Goal: Task Accomplishment & Management: Manage account settings

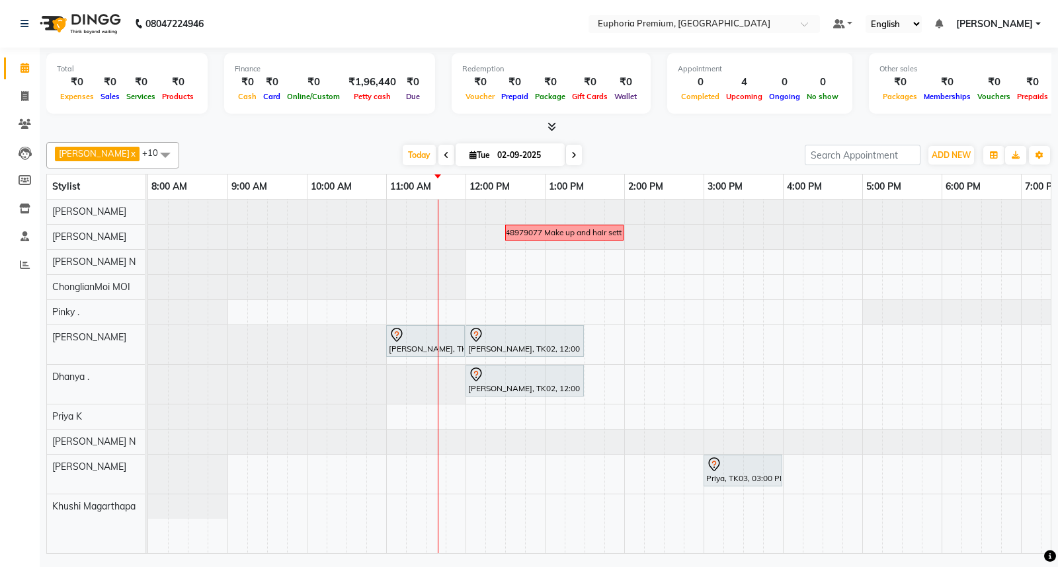
click at [571, 151] on icon at bounding box center [573, 155] width 5 height 8
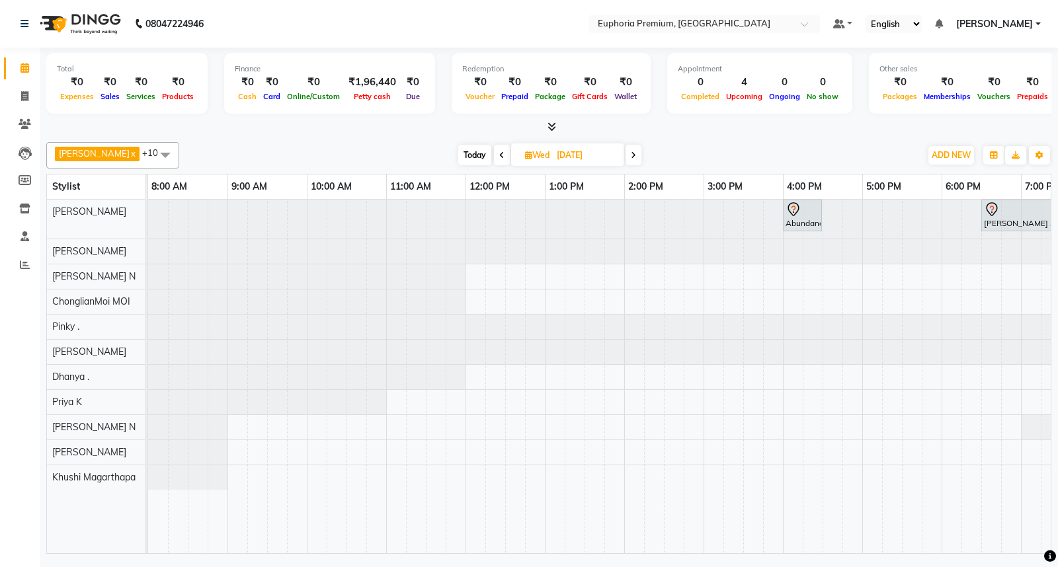
click at [458, 152] on span "Today" at bounding box center [474, 155] width 33 height 21
type input "02-09-2025"
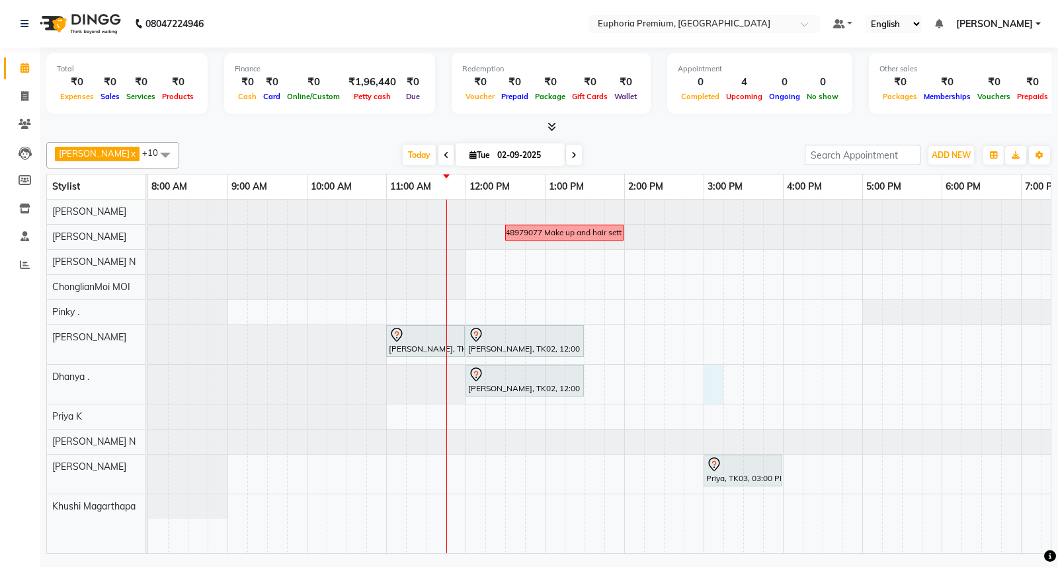
click at [705, 380] on div "7348979077 Make up and hair setting [PERSON_NAME], TK01, 11:00 AM-12:00 PM, EP-…" at bounding box center [703, 377] width 1111 height 354
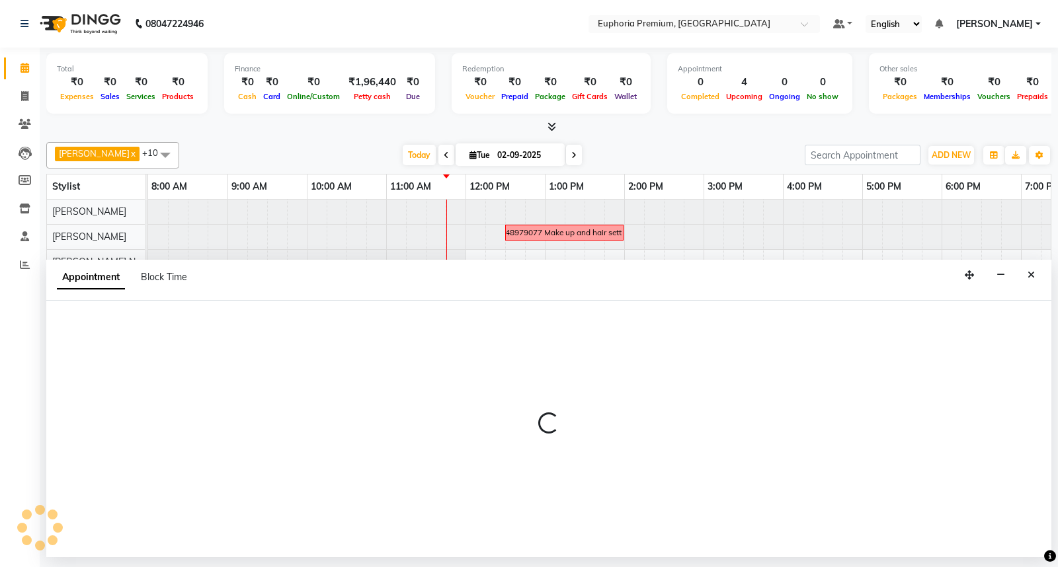
select select "71607"
select select "tentative"
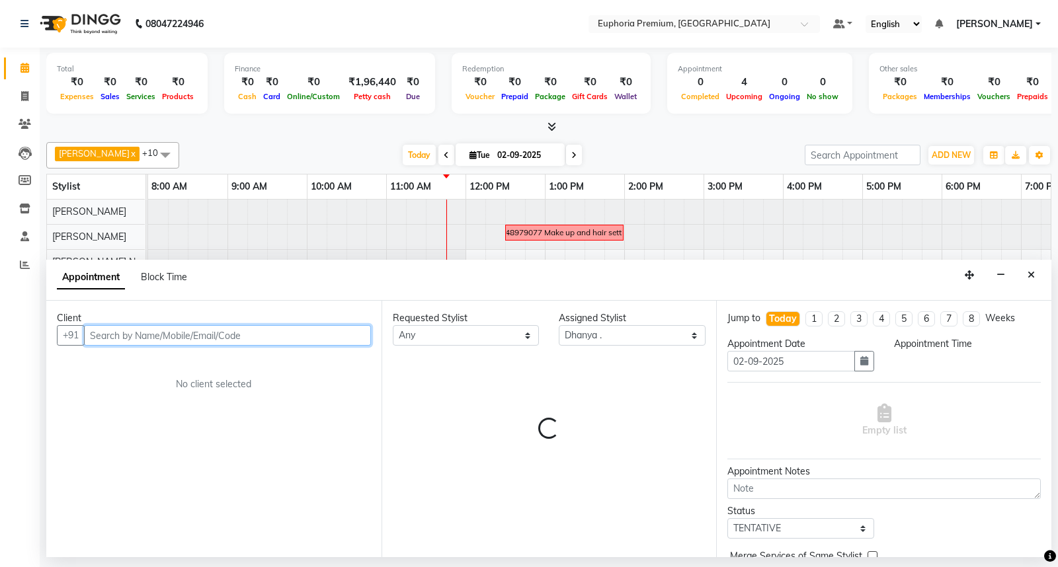
select select "900"
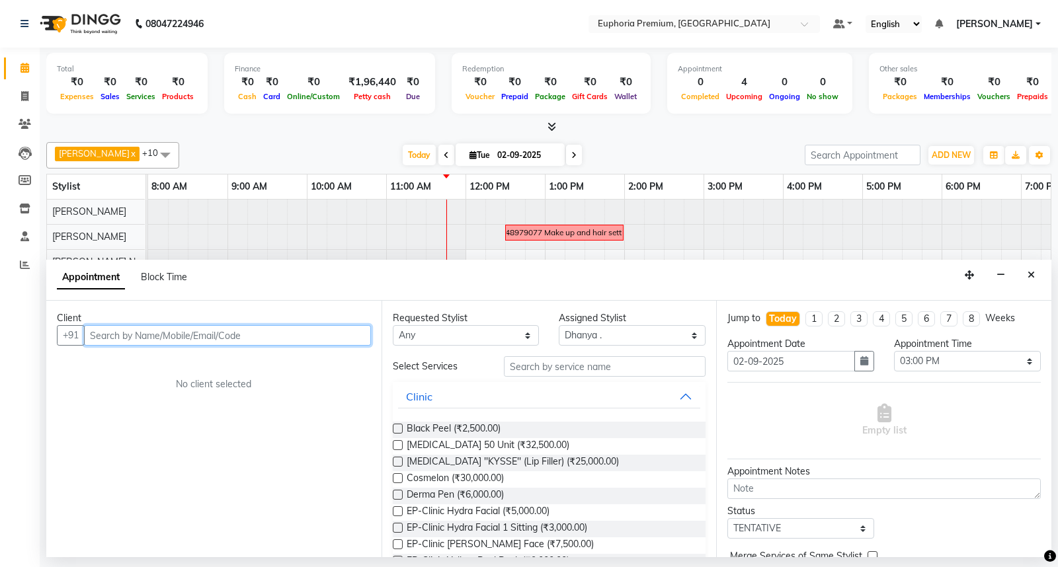
click at [274, 343] on input "text" at bounding box center [227, 335] width 287 height 21
type input "9"
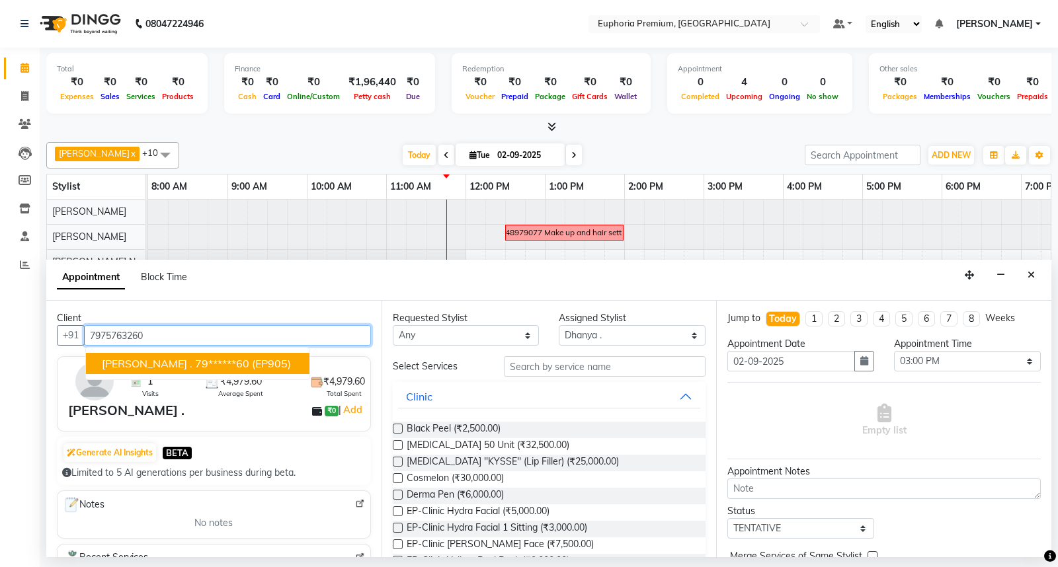
click at [252, 366] on span "(EP905)" at bounding box center [271, 363] width 39 height 13
type input "79******60"
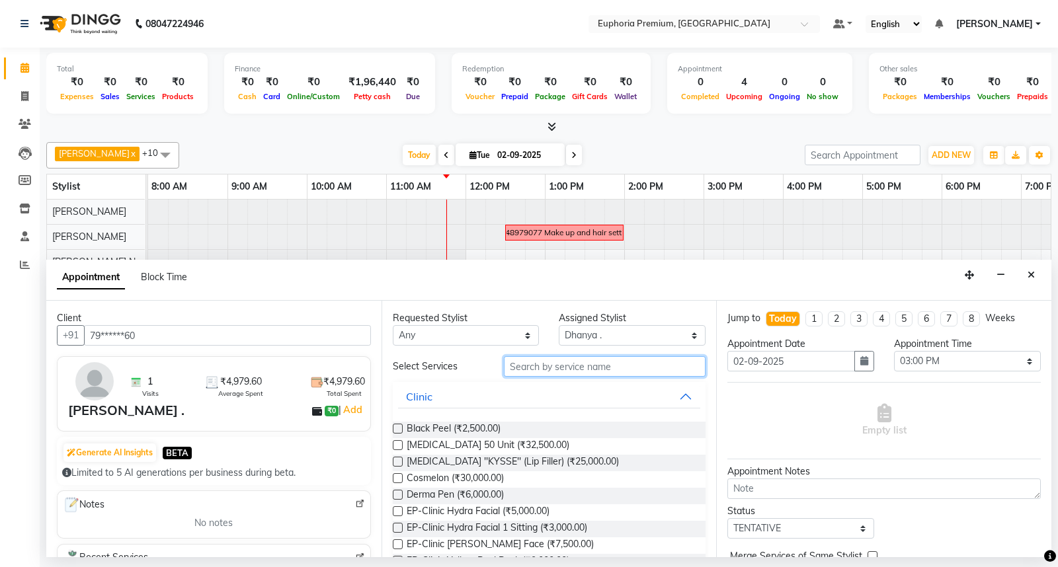
click at [604, 365] on input "text" at bounding box center [605, 366] width 202 height 21
click at [630, 364] on input "text" at bounding box center [605, 366] width 202 height 21
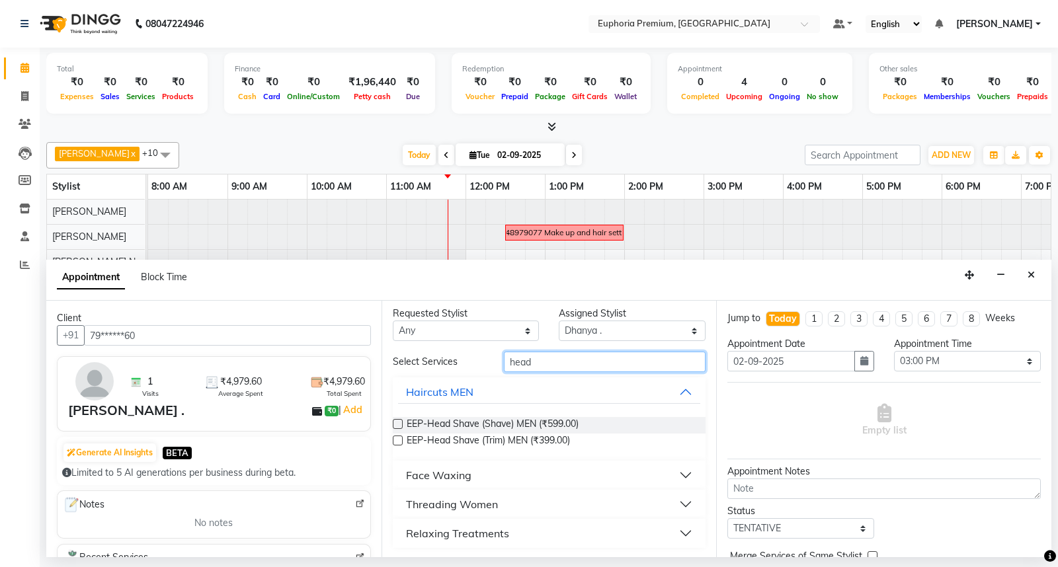
scroll to position [5, 0]
type input "head"
click at [456, 533] on div "Relaxing Treatments" at bounding box center [457, 533] width 103 height 16
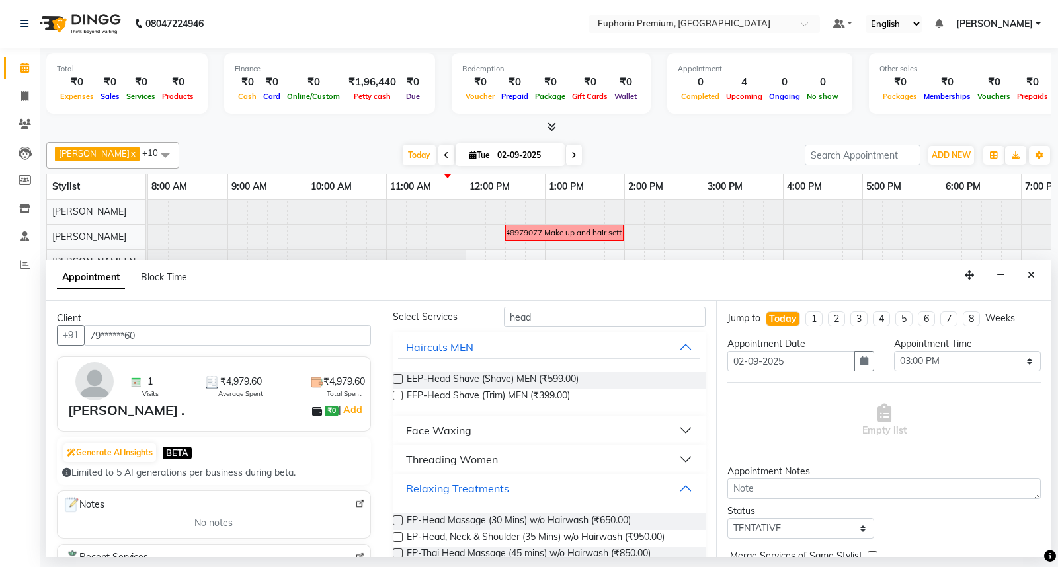
scroll to position [76, 0]
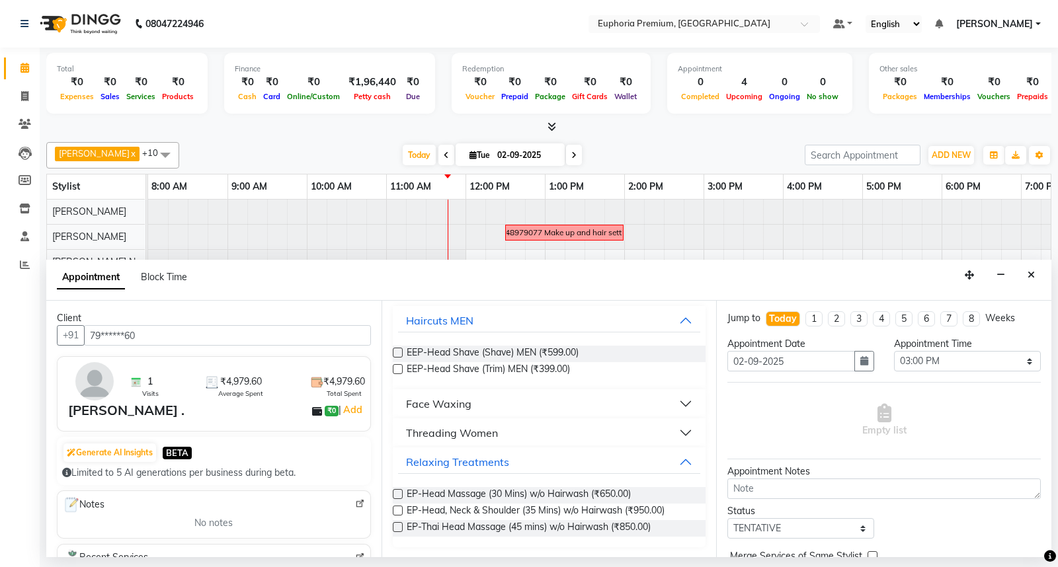
click at [399, 494] on label at bounding box center [398, 494] width 10 height 10
click at [399, 494] on input "checkbox" at bounding box center [397, 495] width 9 height 9
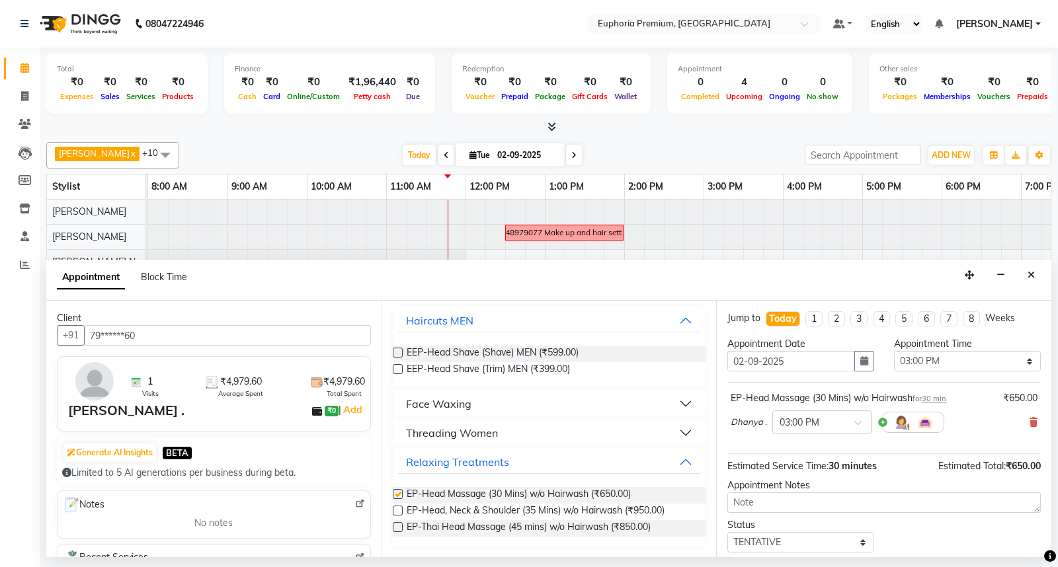
checkbox input "false"
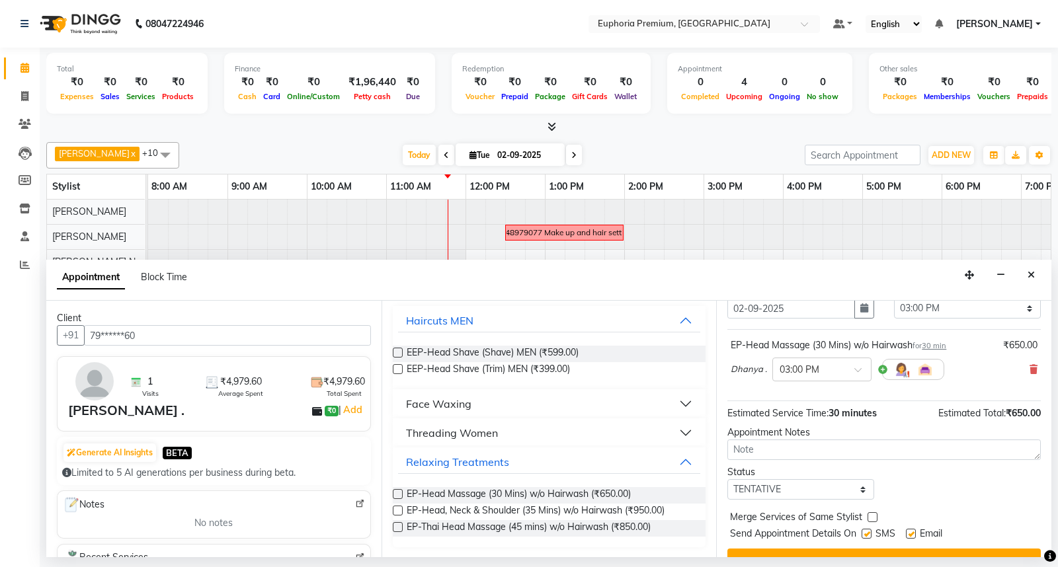
scroll to position [78, 0]
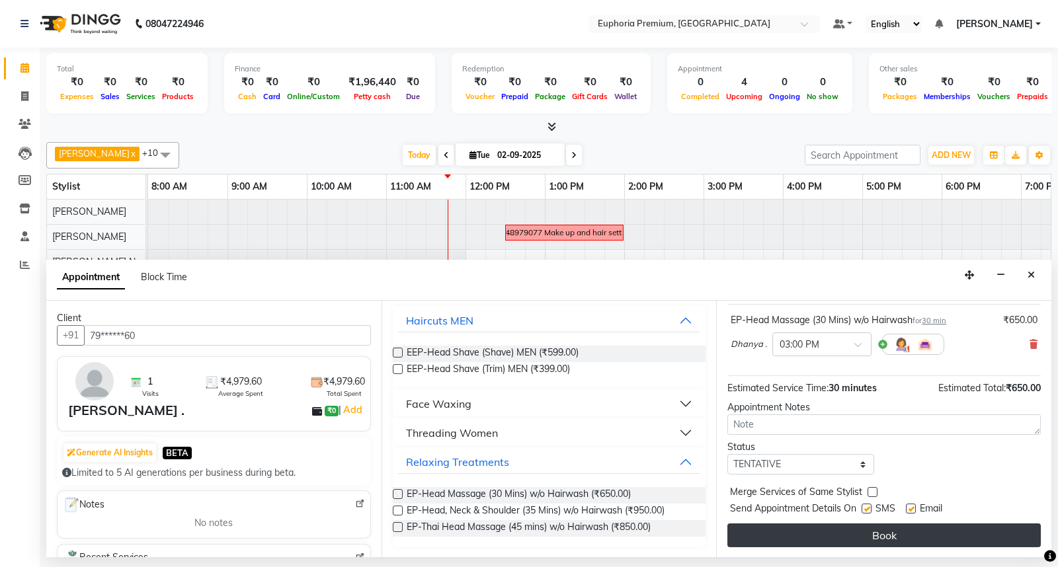
click at [866, 530] on button "Book" at bounding box center [883, 536] width 313 height 24
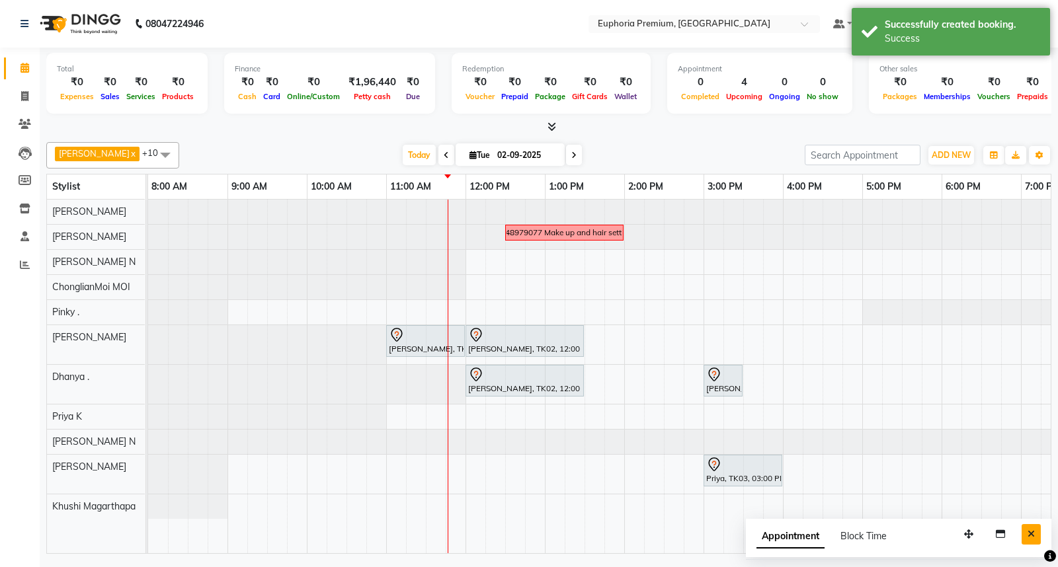
click at [1029, 534] on icon "Close" at bounding box center [1031, 534] width 7 height 9
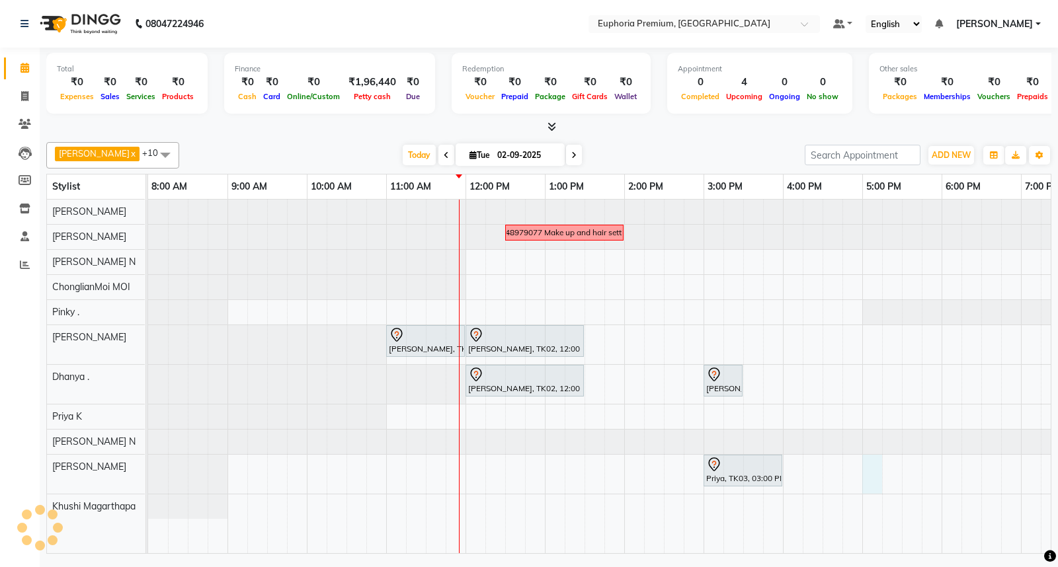
click at [874, 483] on div "7348979077 Make up and hair setting [PERSON_NAME], TK01, 11:00 AM-12:00 PM, EP-…" at bounding box center [703, 377] width 1111 height 354
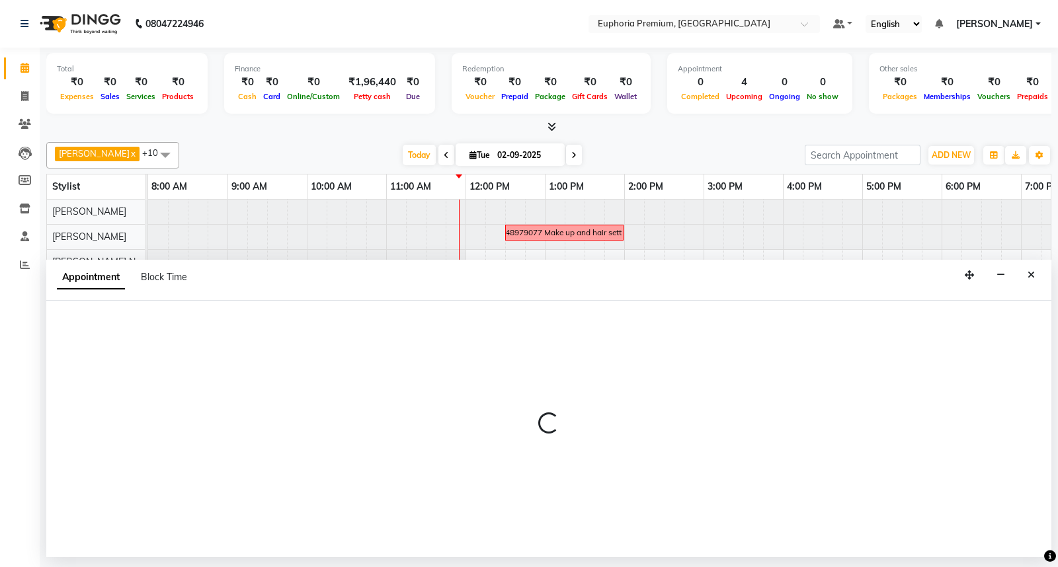
select select "88670"
select select "1020"
select select "tentative"
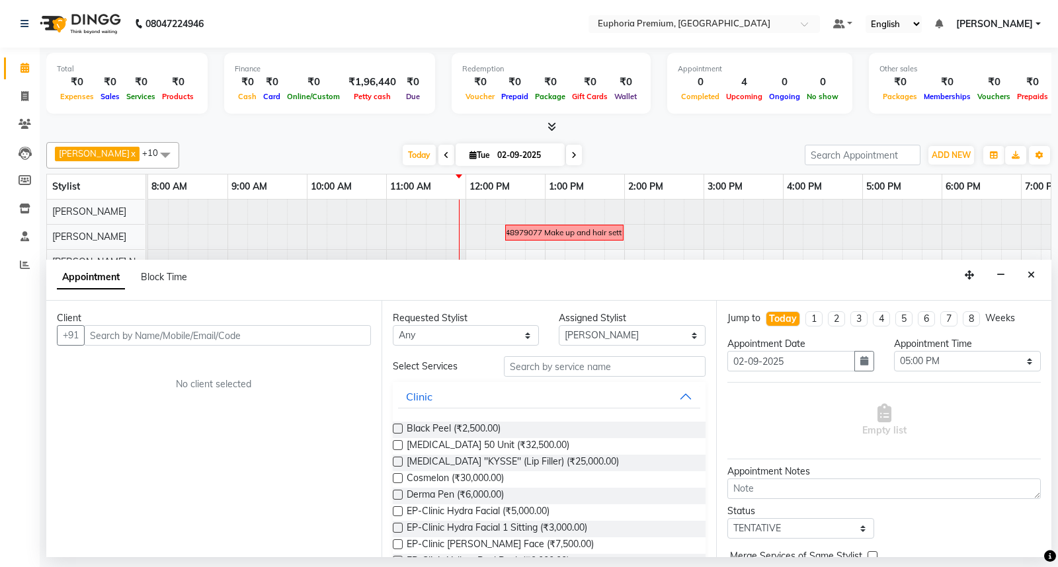
click at [115, 329] on input "text" at bounding box center [227, 335] width 287 height 21
click at [101, 335] on input "[PERSON_NAME]" at bounding box center [200, 335] width 232 height 21
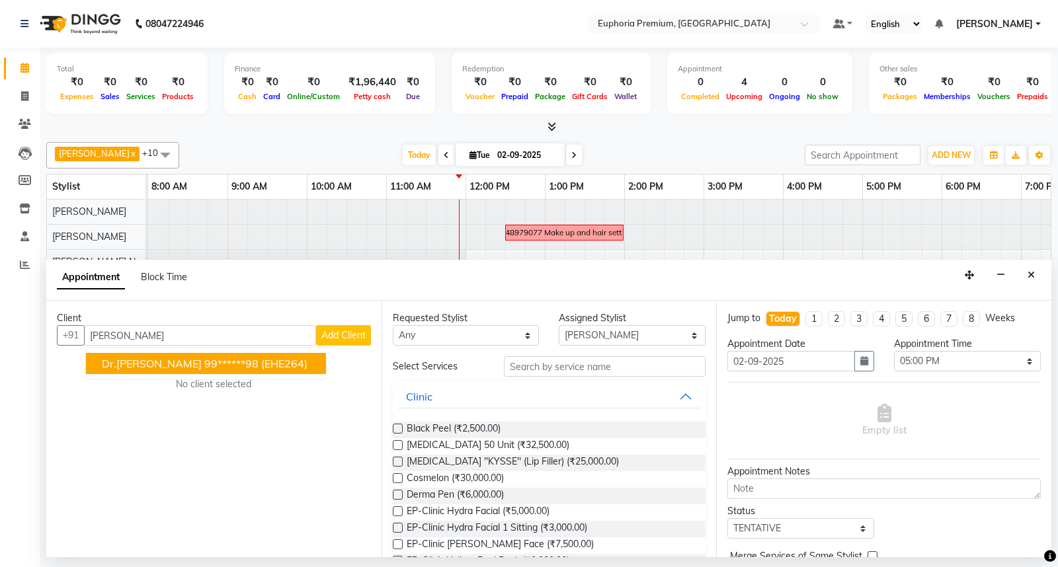
click at [161, 364] on span "Dr.[PERSON_NAME]" at bounding box center [152, 363] width 100 height 13
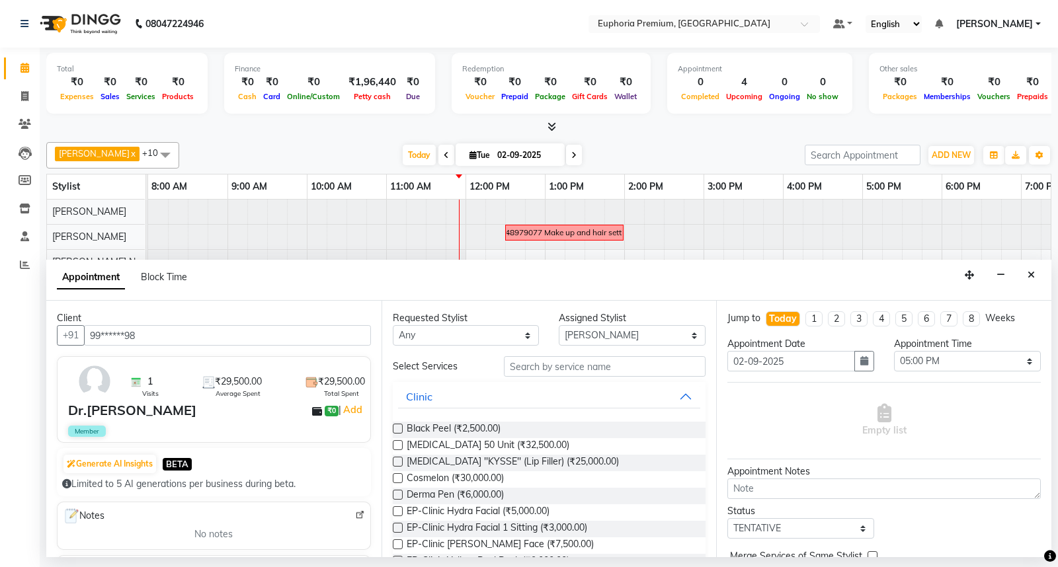
type input "99******98"
click at [552, 368] on input "text" at bounding box center [605, 366] width 202 height 21
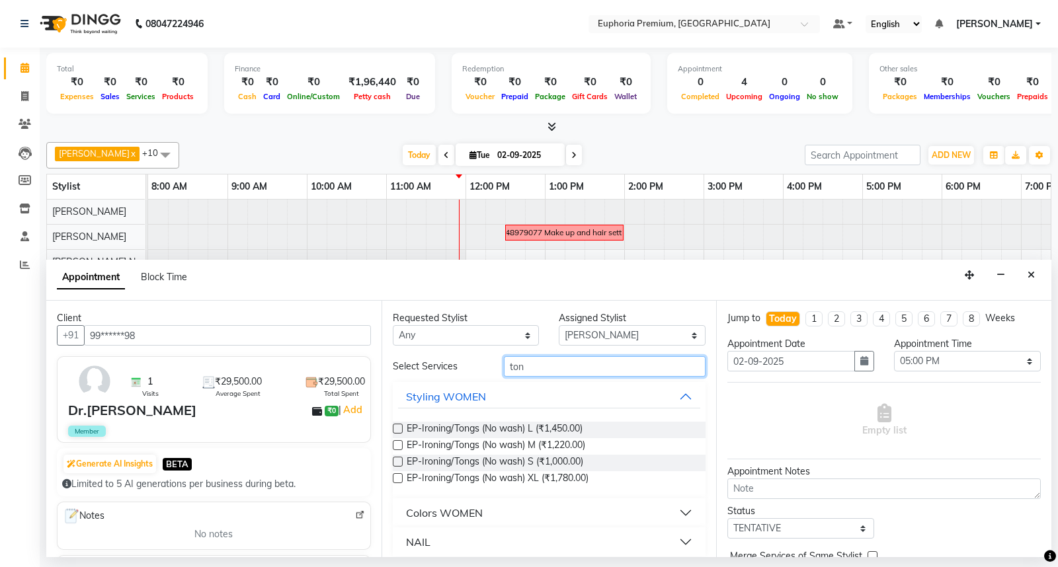
type input "ton"
click at [473, 513] on div "Colors WOMEN" at bounding box center [444, 513] width 77 height 16
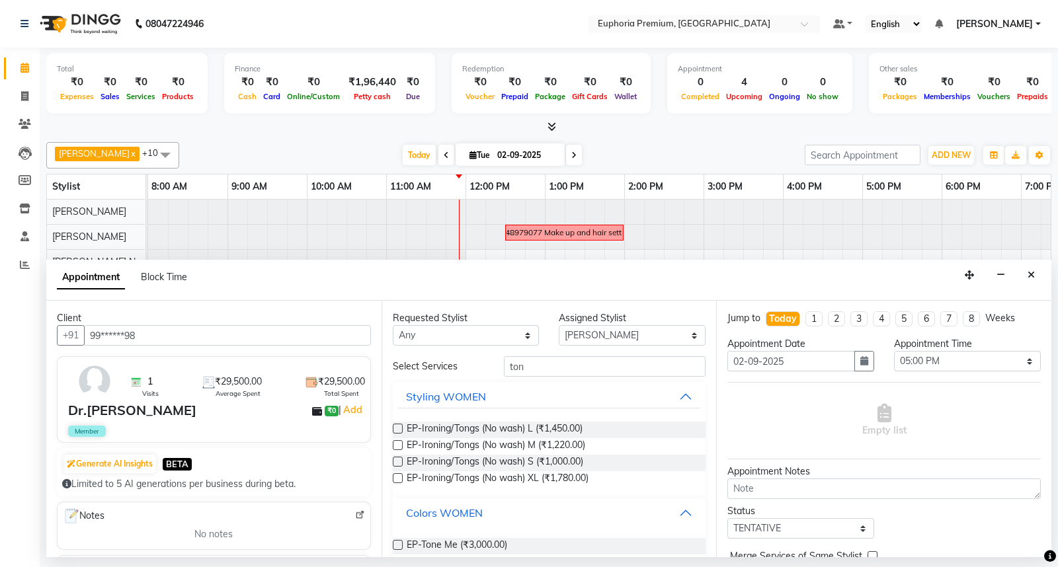
scroll to position [47, 0]
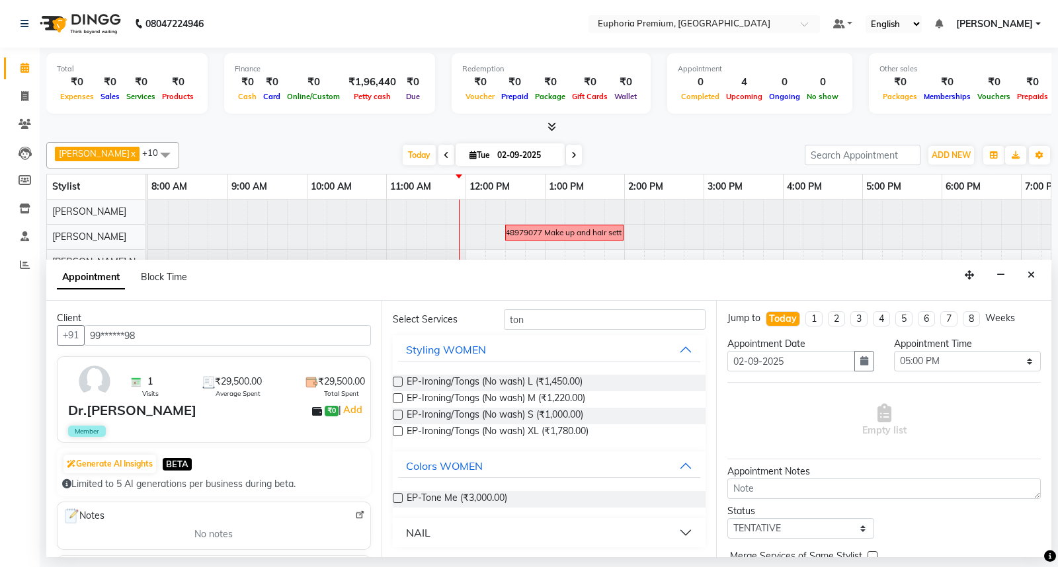
click at [401, 498] on label at bounding box center [398, 498] width 10 height 10
click at [401, 498] on input "checkbox" at bounding box center [397, 499] width 9 height 9
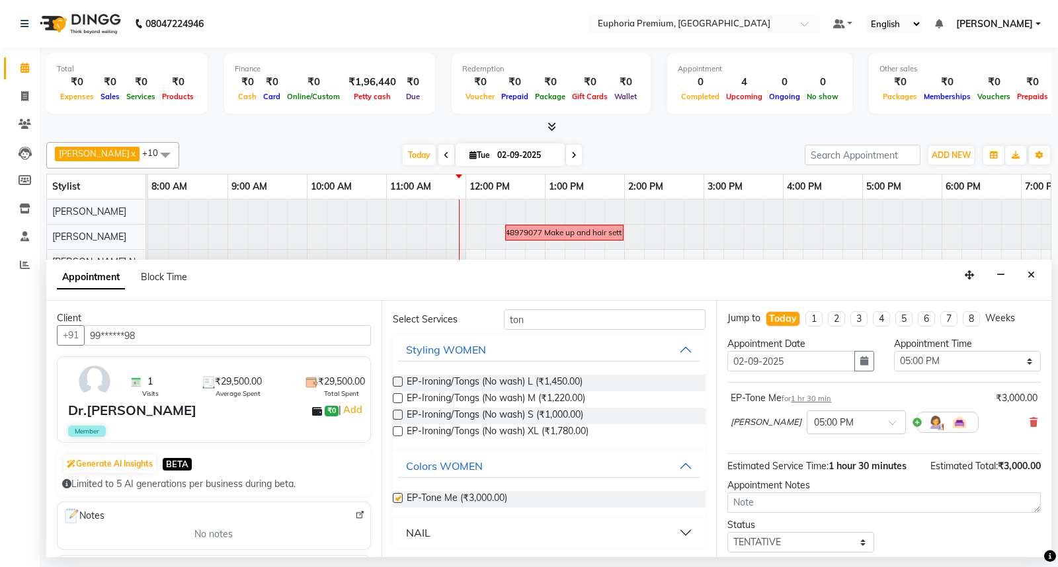
checkbox input "false"
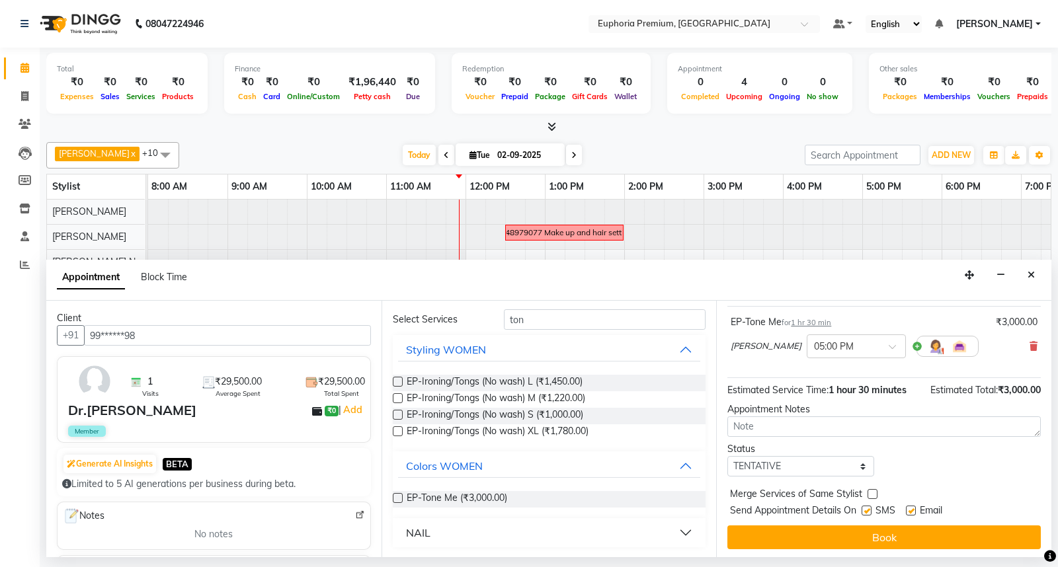
scroll to position [78, 0]
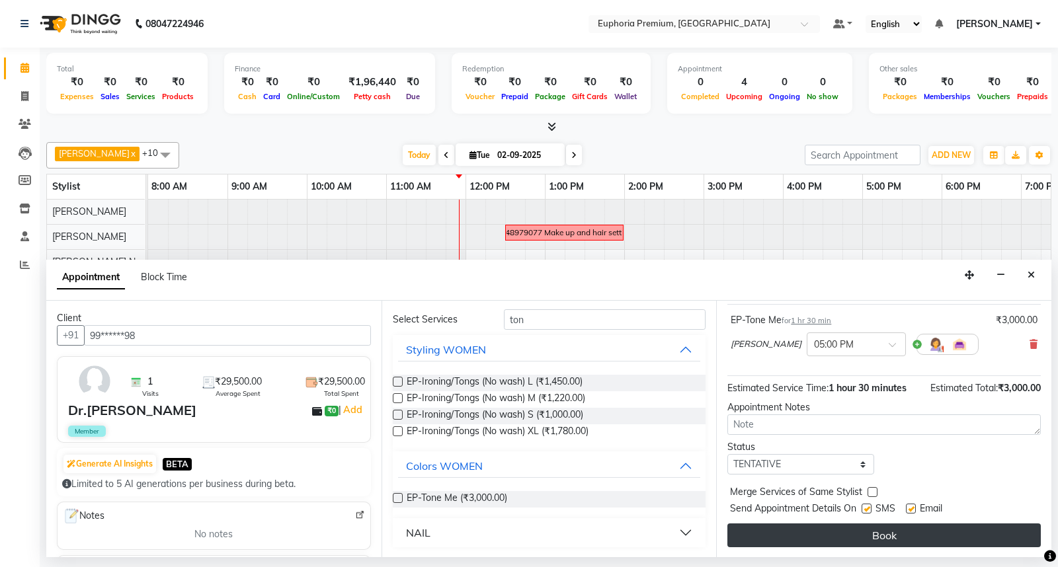
click at [904, 533] on button "Book" at bounding box center [883, 536] width 313 height 24
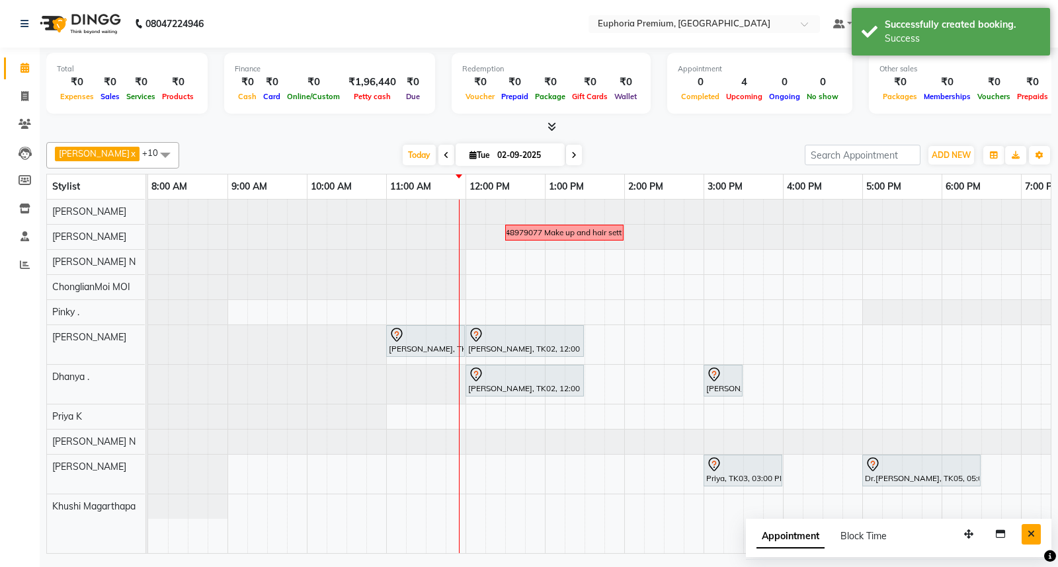
click at [1026, 531] on button "Close" at bounding box center [1031, 534] width 19 height 21
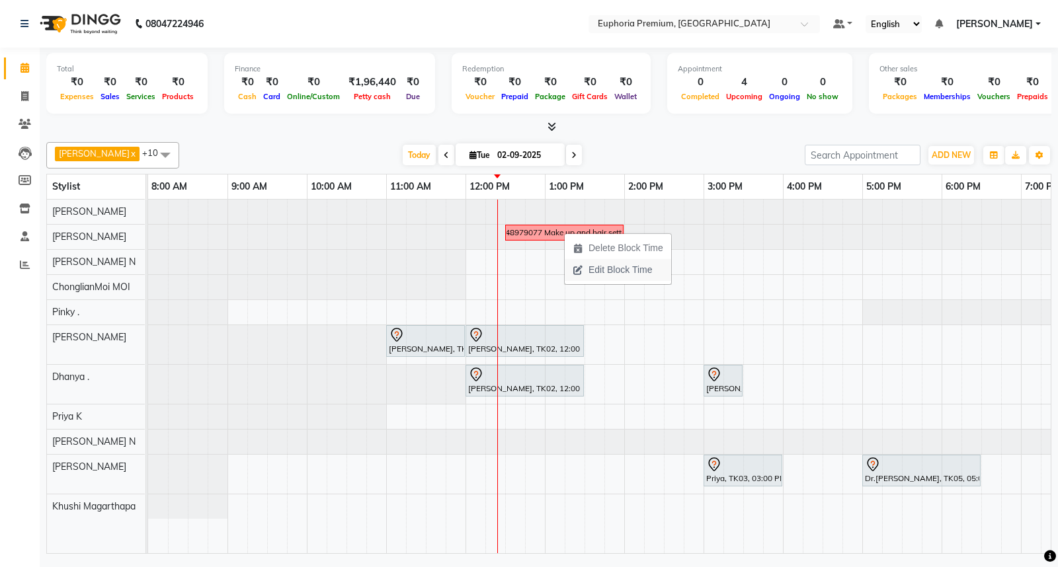
click at [615, 270] on span "Edit Block Time" at bounding box center [620, 270] width 63 height 14
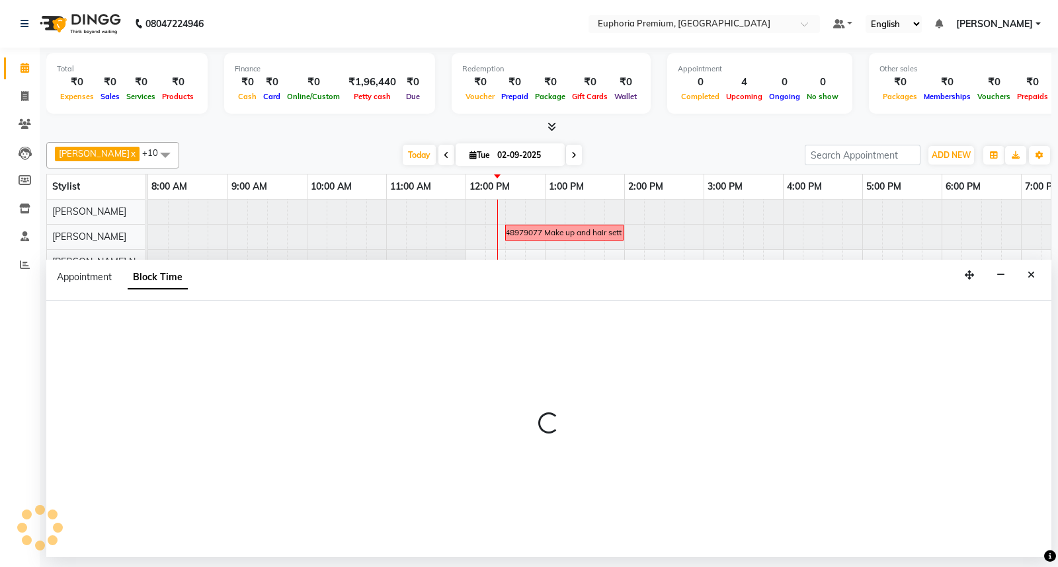
select select "78117"
select select "750"
select select "840"
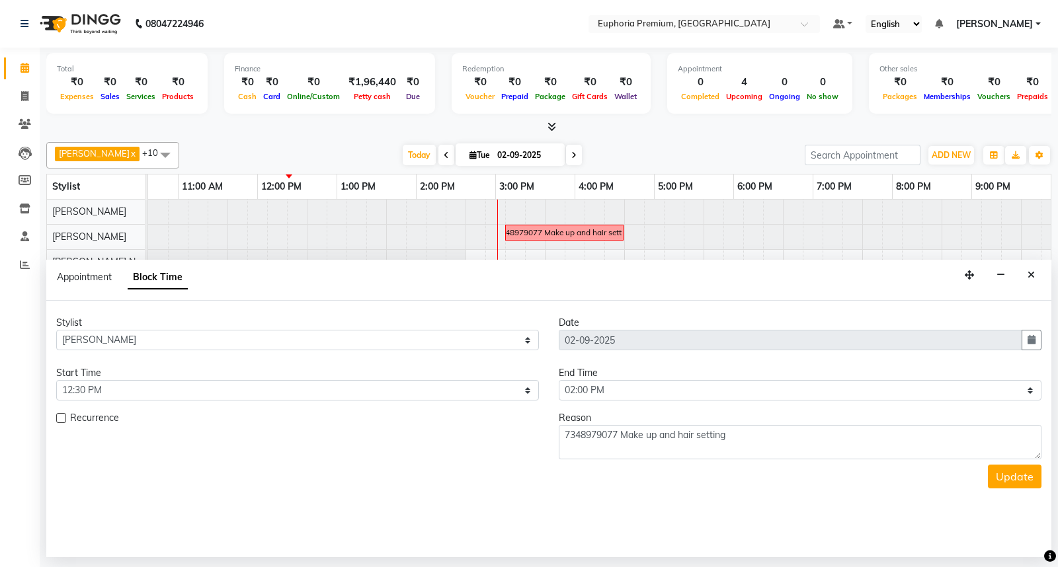
scroll to position [0, 208]
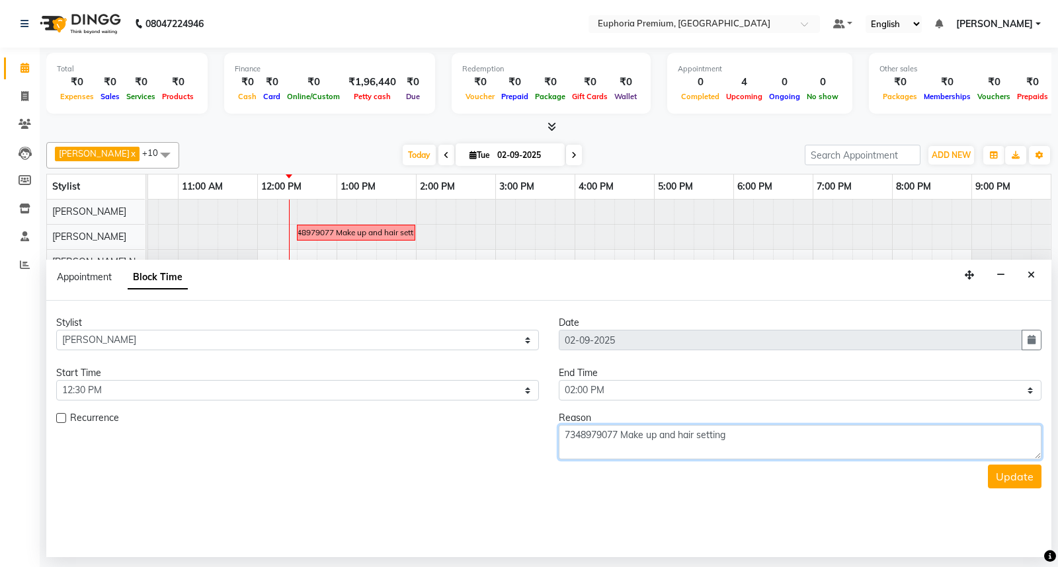
drag, startPoint x: 620, startPoint y: 433, endPoint x: 564, endPoint y: 432, distance: 55.6
click at [564, 432] on textarea "7348979077 Make up and hair setting" at bounding box center [800, 442] width 483 height 34
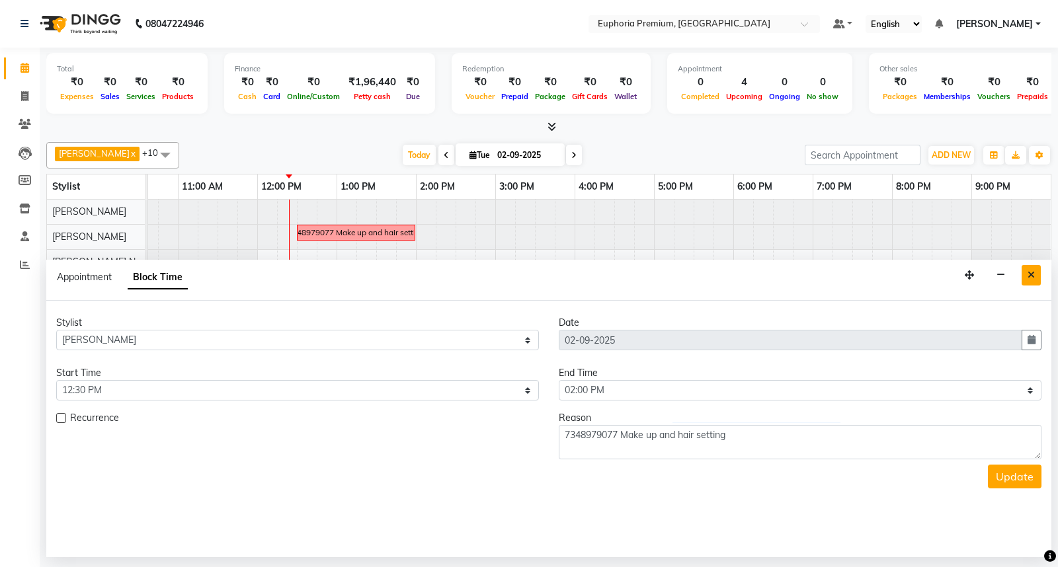
click at [1032, 269] on button "Close" at bounding box center [1031, 275] width 19 height 21
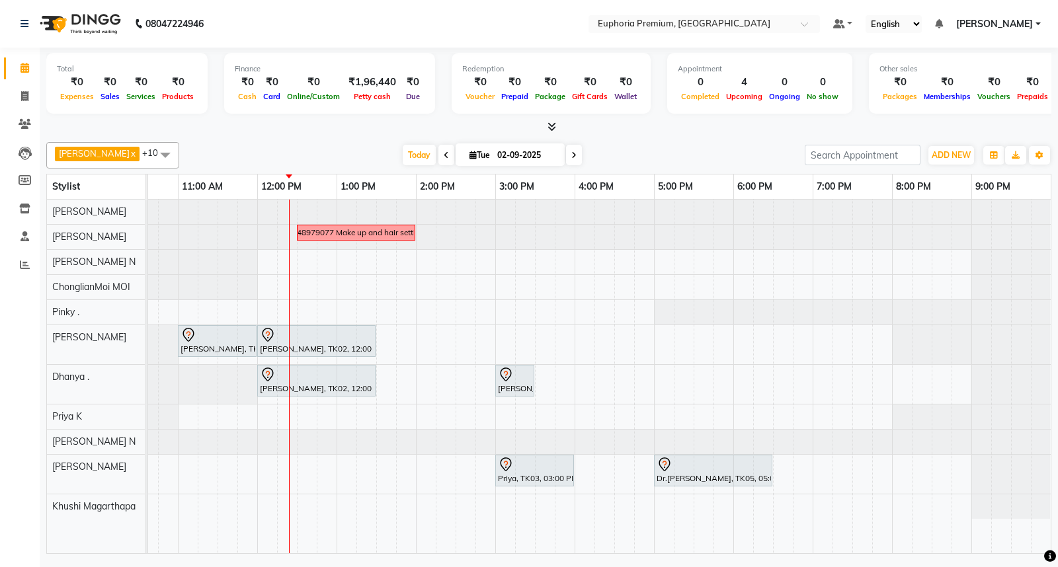
click at [315, 267] on div "7348979077 Make up and hair setting [PERSON_NAME], TK01, 11:00 AM-12:00 PM, EP-…" at bounding box center [495, 377] width 1111 height 354
select select "71614"
select select "750"
select select "tentative"
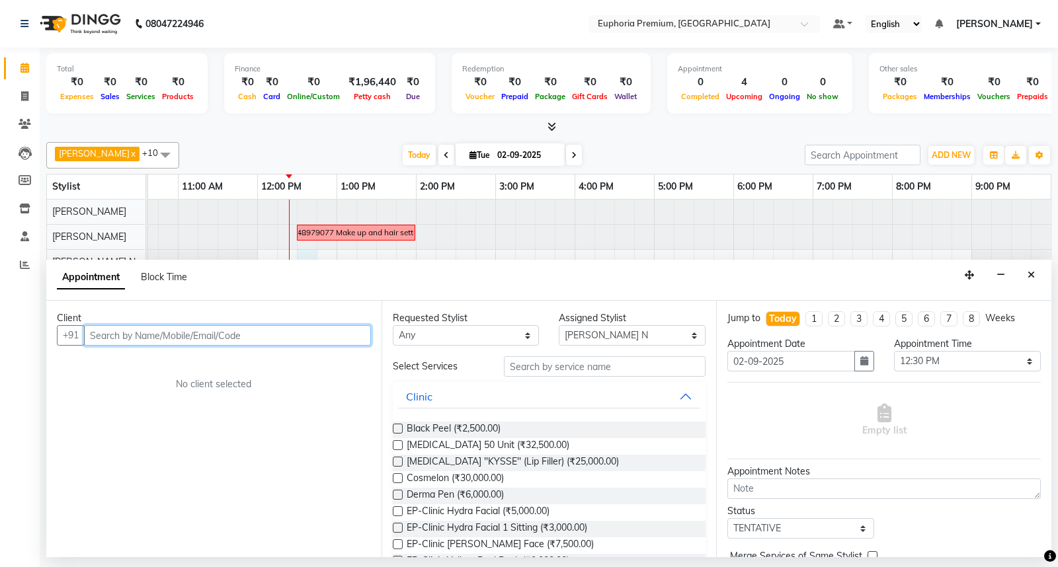
click at [271, 336] on input "text" at bounding box center [227, 335] width 287 height 21
paste input "7348979077"
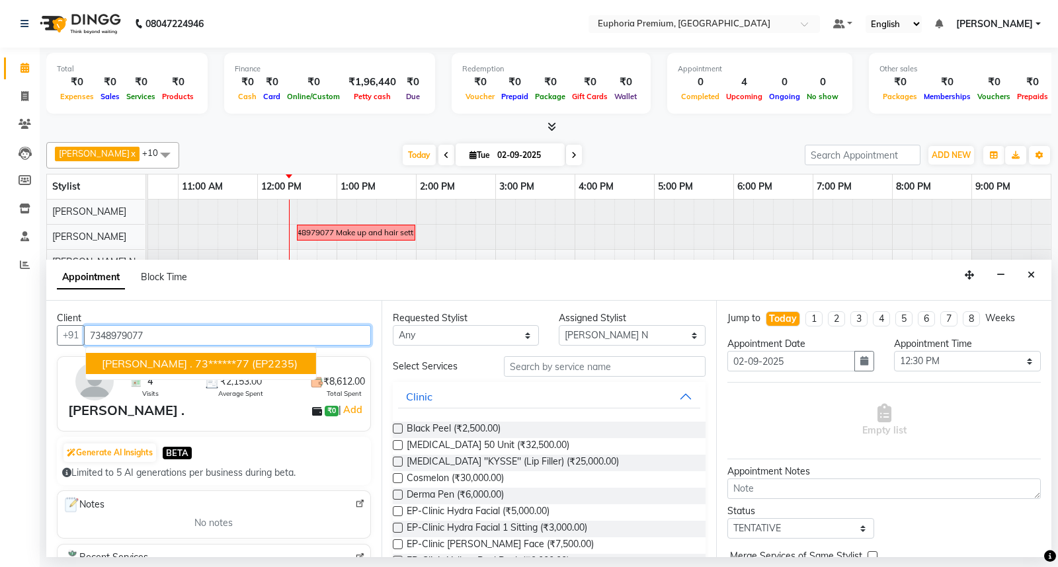
click at [252, 364] on span "(EP2235)" at bounding box center [275, 363] width 46 height 13
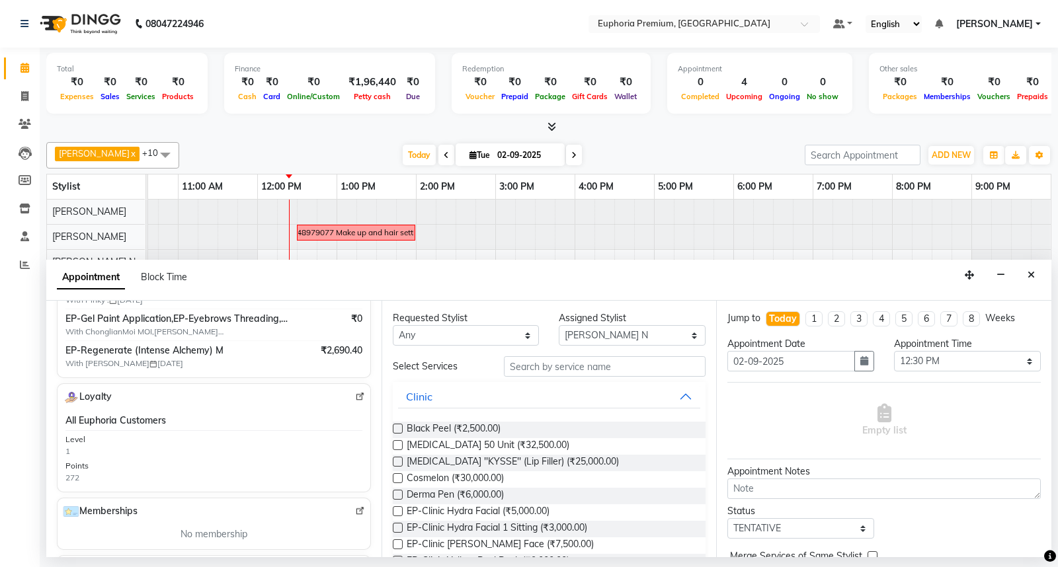
scroll to position [220, 0]
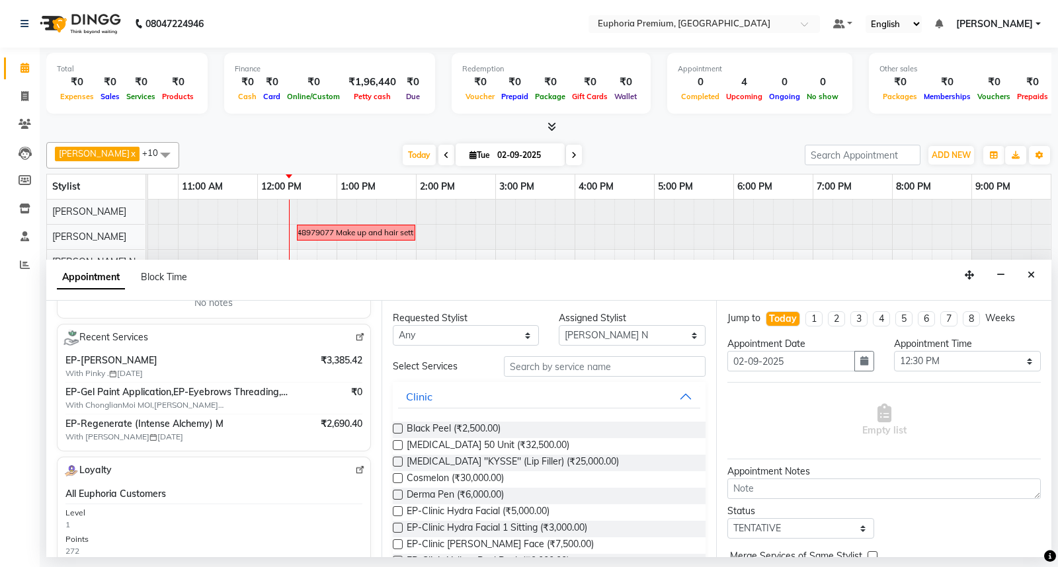
type input "73******77"
click at [355, 341] on img at bounding box center [360, 338] width 10 height 10
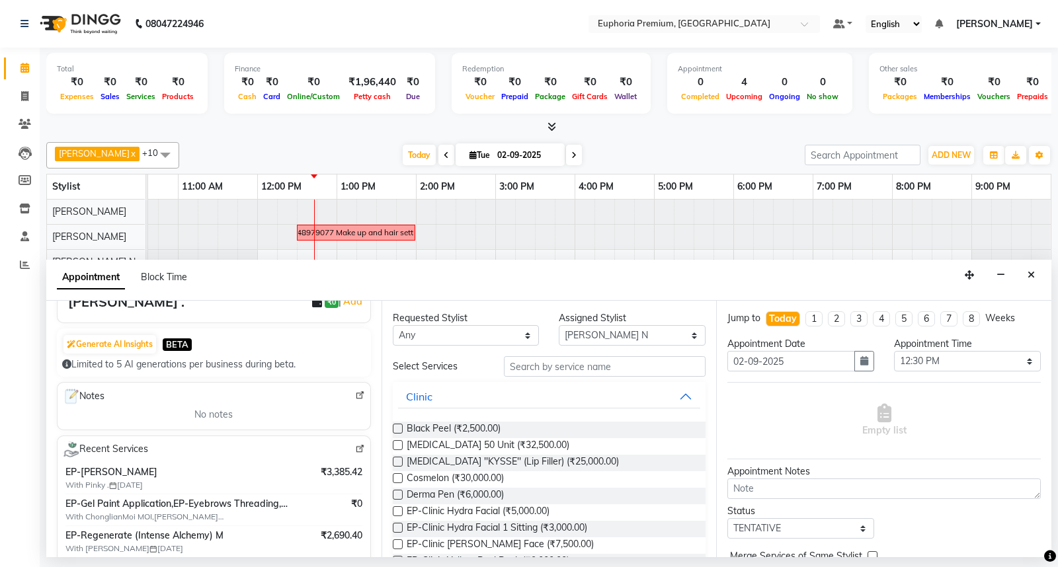
scroll to position [0, 0]
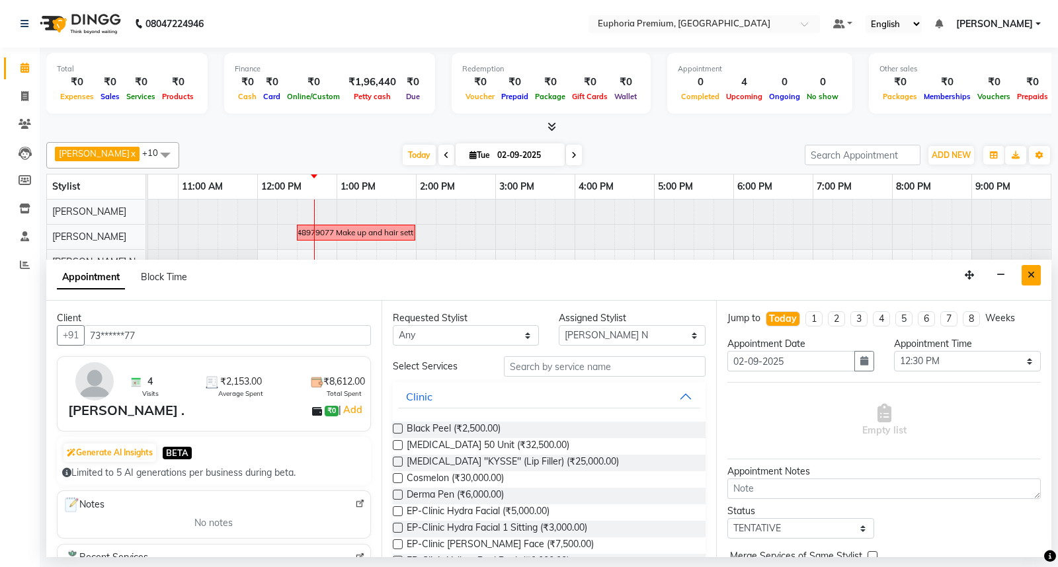
click at [1032, 274] on icon "Close" at bounding box center [1031, 274] width 7 height 9
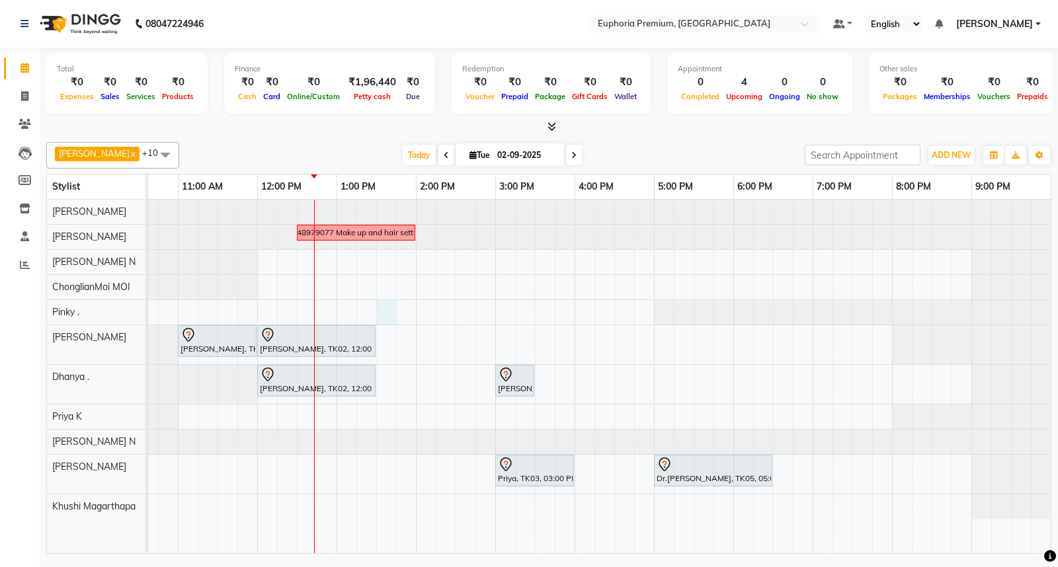
click at [384, 302] on div "7348979077 Make up and hair setting [PERSON_NAME], TK01, 11:00 AM-12:00 PM, EP-…" at bounding box center [495, 377] width 1111 height 354
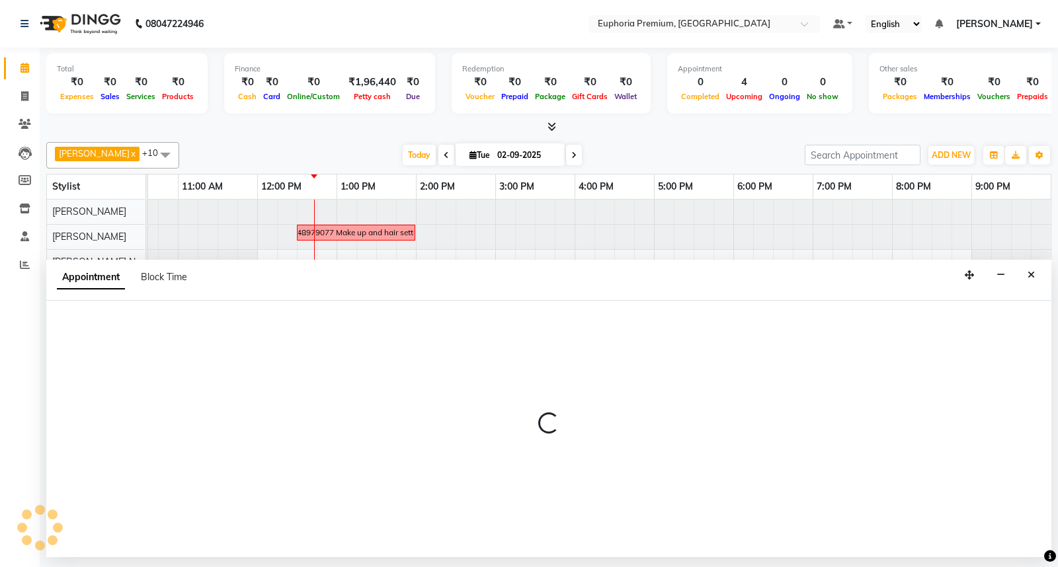
select select "71596"
select select "810"
select select "tentative"
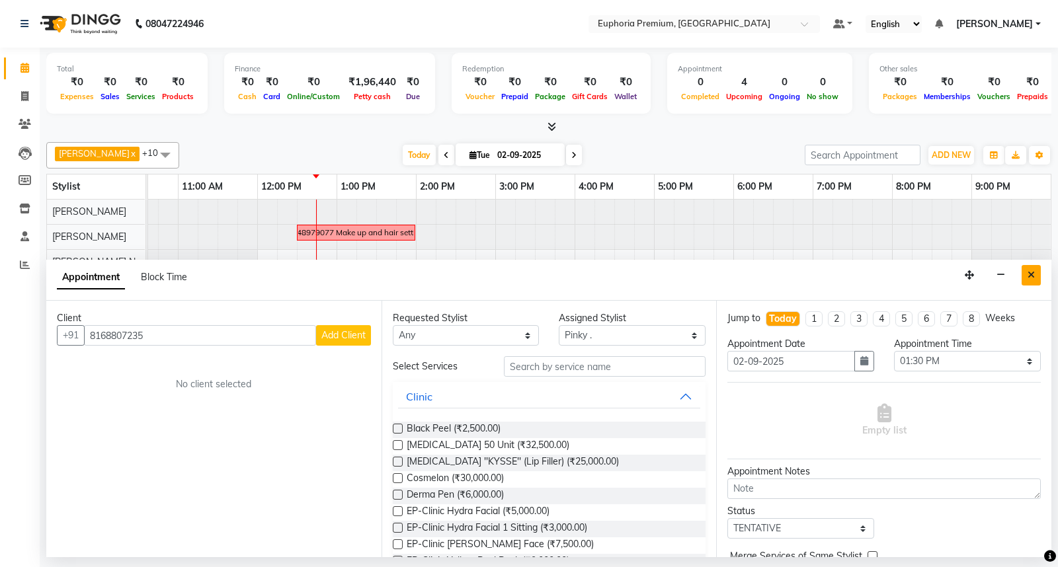
type input "8168807235"
click at [1030, 278] on icon "Close" at bounding box center [1031, 274] width 7 height 9
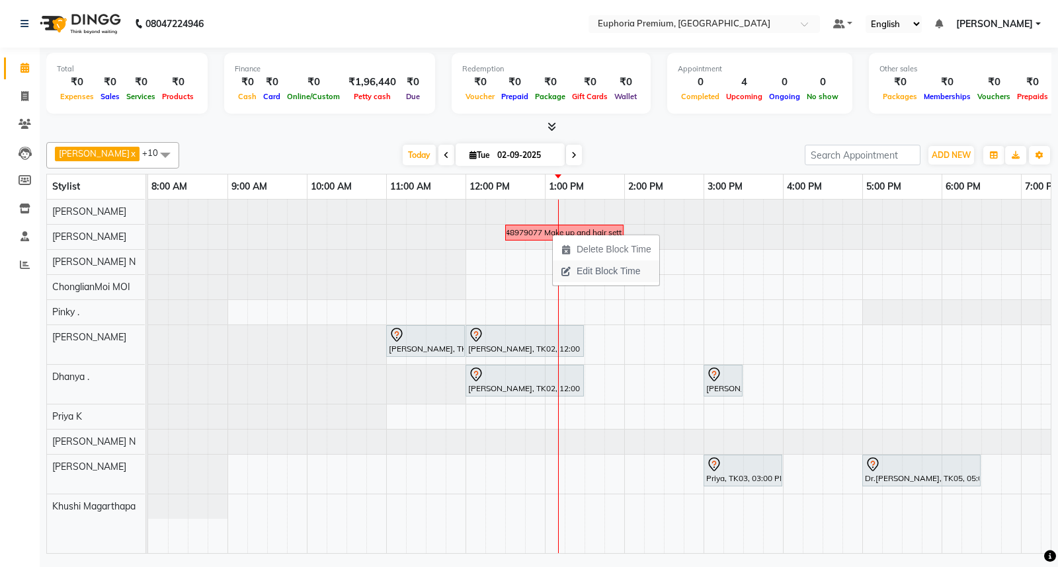
click at [610, 271] on span "Edit Block Time" at bounding box center [608, 272] width 63 height 14
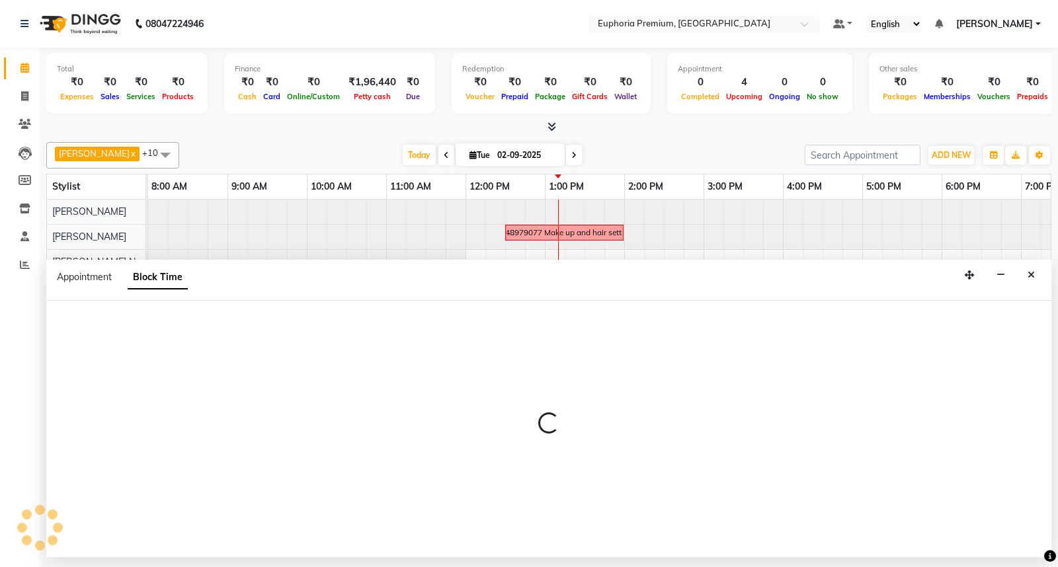
select select "78117"
select select "750"
select select "840"
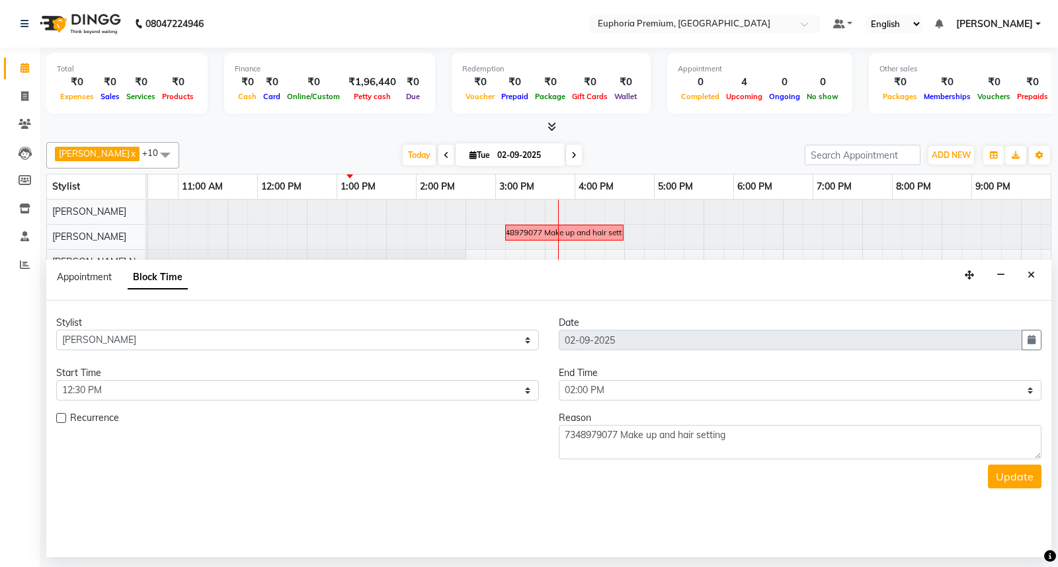
scroll to position [0, 208]
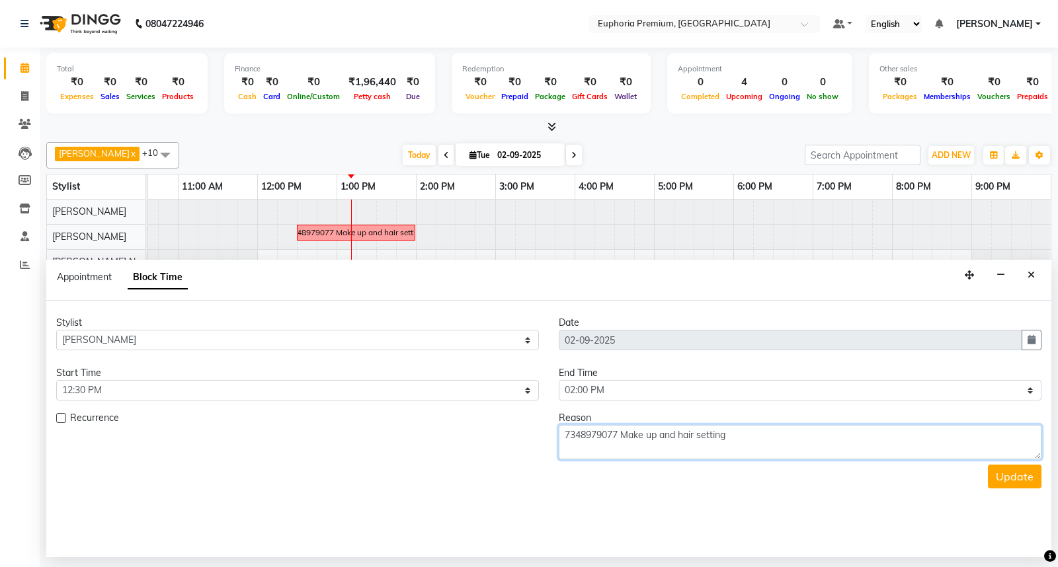
drag, startPoint x: 617, startPoint y: 433, endPoint x: 604, endPoint y: 433, distance: 13.2
click at [604, 433] on textarea "7348979077 Make up and hair setting" at bounding box center [800, 442] width 483 height 34
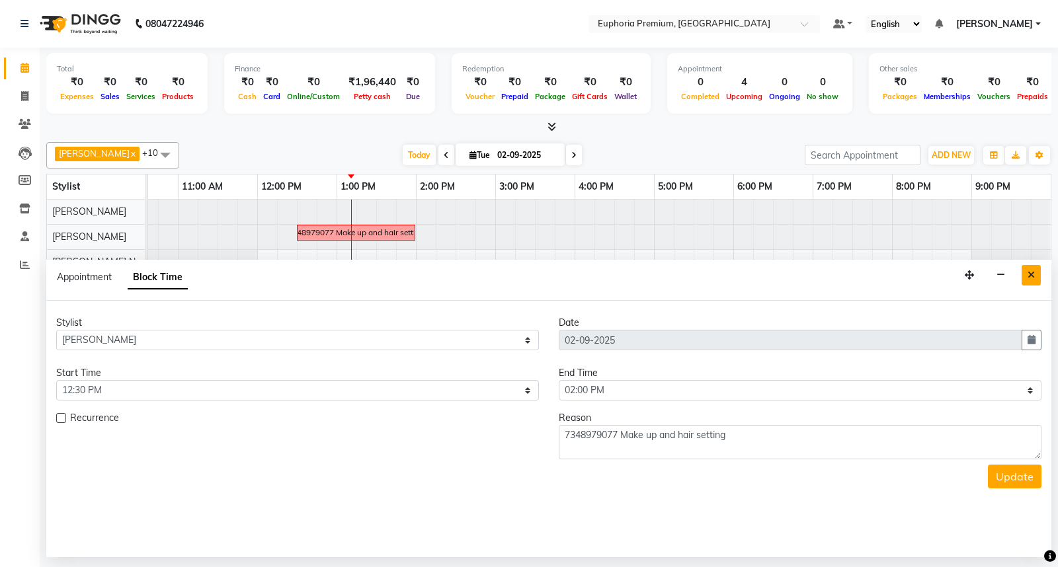
click at [1035, 273] on button "Close" at bounding box center [1031, 275] width 19 height 21
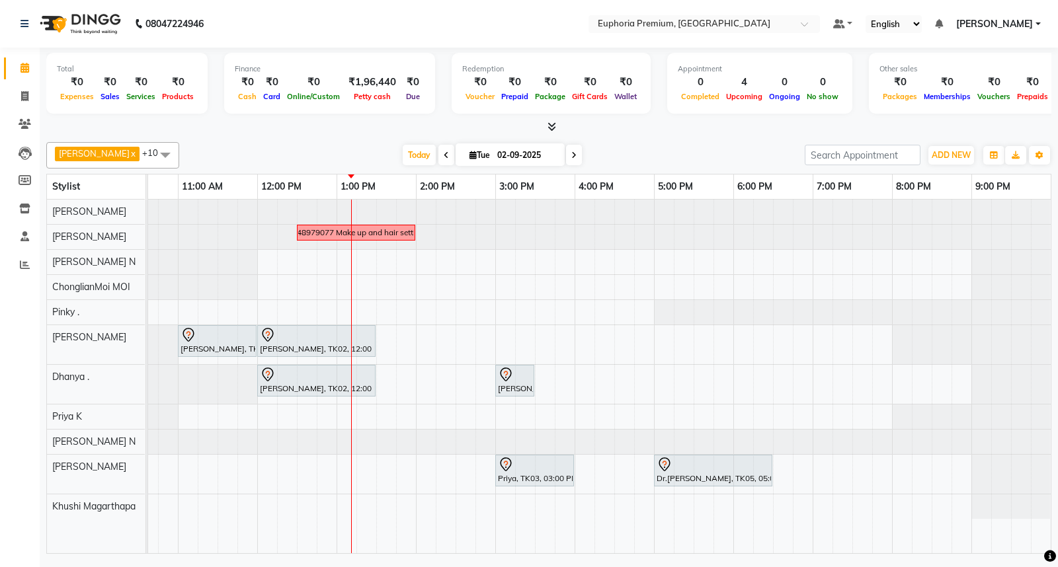
select select "78117"
select select "tentative"
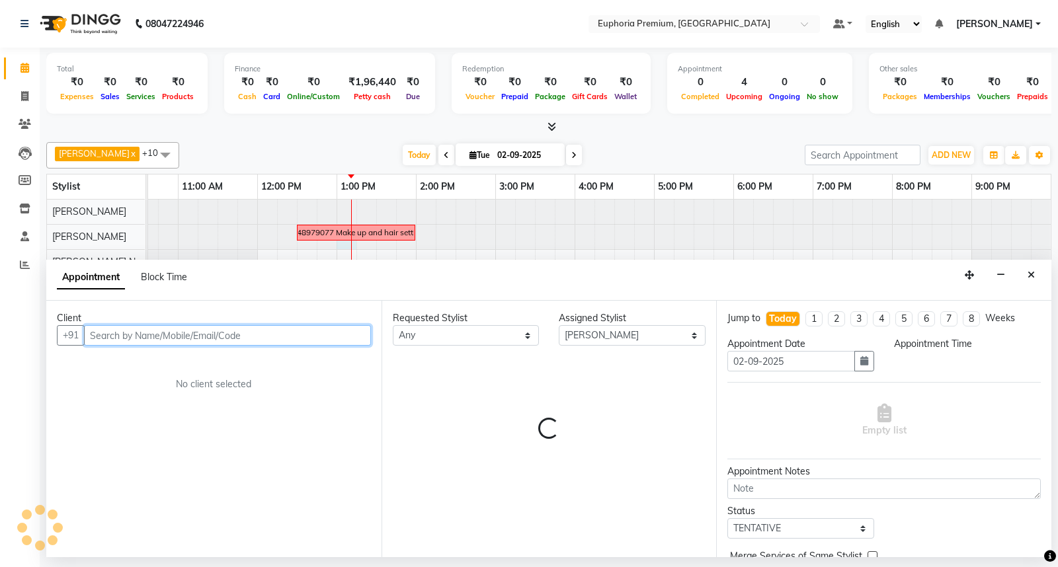
select select "780"
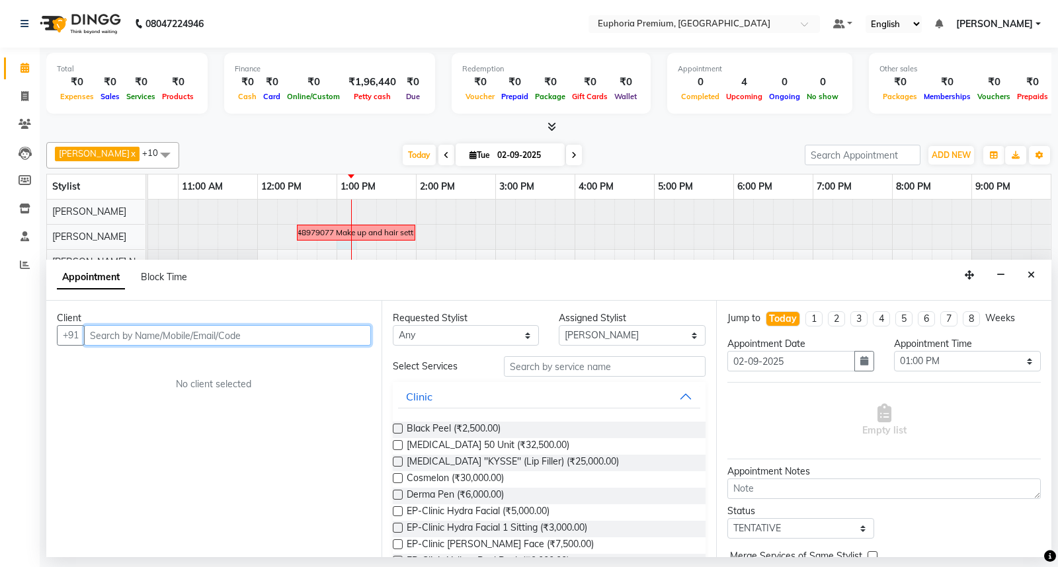
click at [274, 332] on input "text" at bounding box center [227, 335] width 287 height 21
paste input "7348979077"
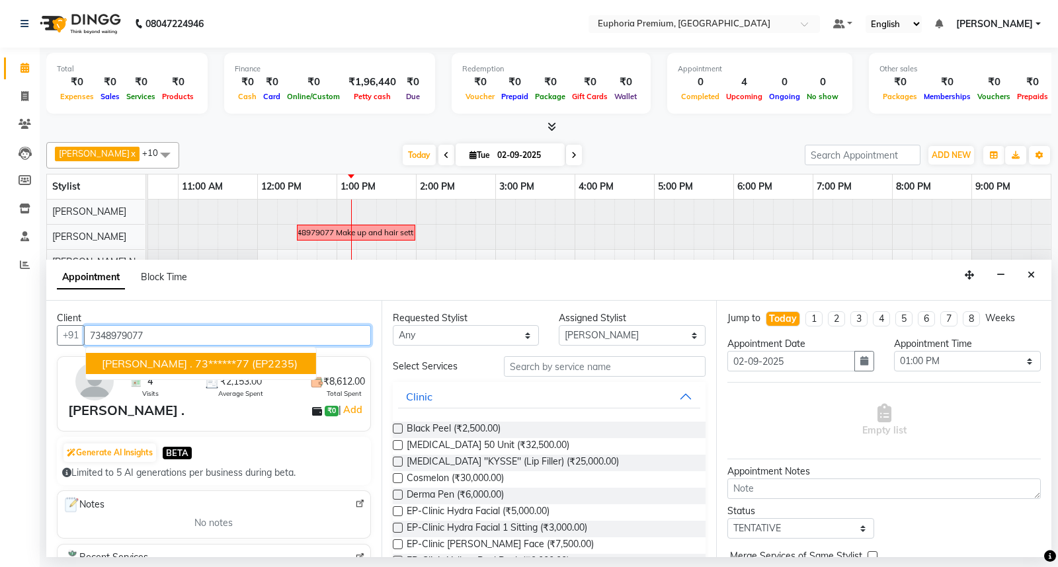
click at [252, 364] on span "(EP2235)" at bounding box center [275, 363] width 46 height 13
type input "73******77"
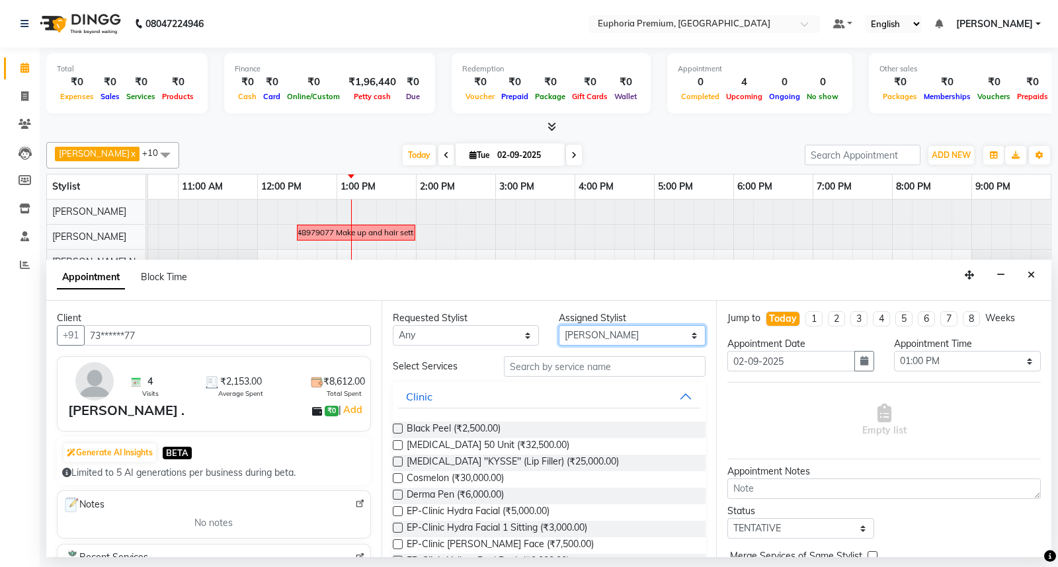
click at [627, 338] on select "Select Babu V Bharath N [PERSON_NAME] [PERSON_NAME] N Chiinthian [PERSON_NAME] …" at bounding box center [632, 335] width 147 height 21
select select "71596"
click at [559, 325] on select "Select Babu V Bharath N [PERSON_NAME] [PERSON_NAME] N Chiinthian [PERSON_NAME] …" at bounding box center [632, 335] width 147 height 21
click at [559, 362] on input "text" at bounding box center [605, 366] width 202 height 21
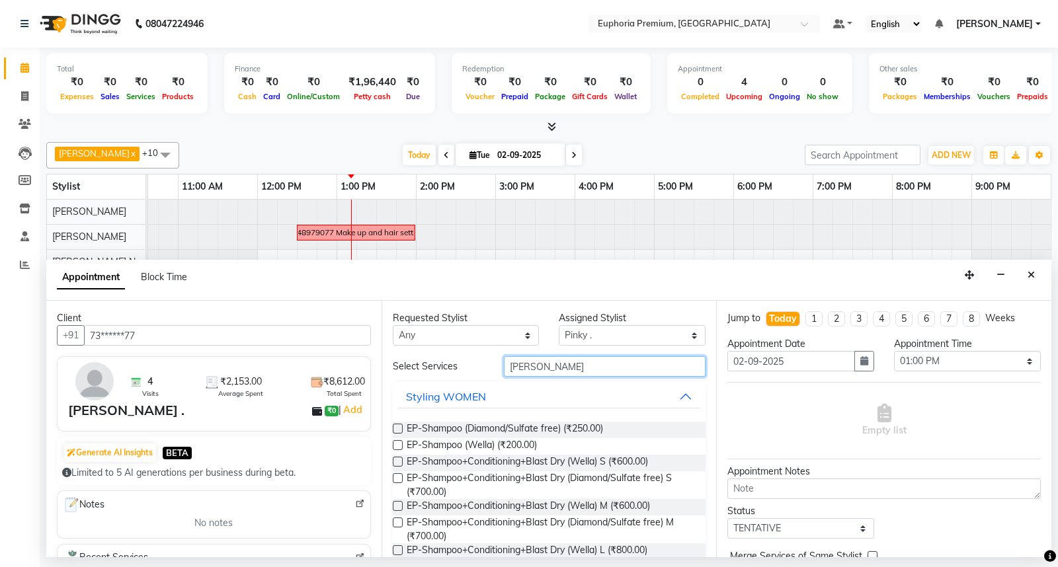
type input "[PERSON_NAME]"
click at [397, 444] on label at bounding box center [398, 445] width 10 height 10
click at [397, 444] on input "checkbox" at bounding box center [397, 446] width 9 height 9
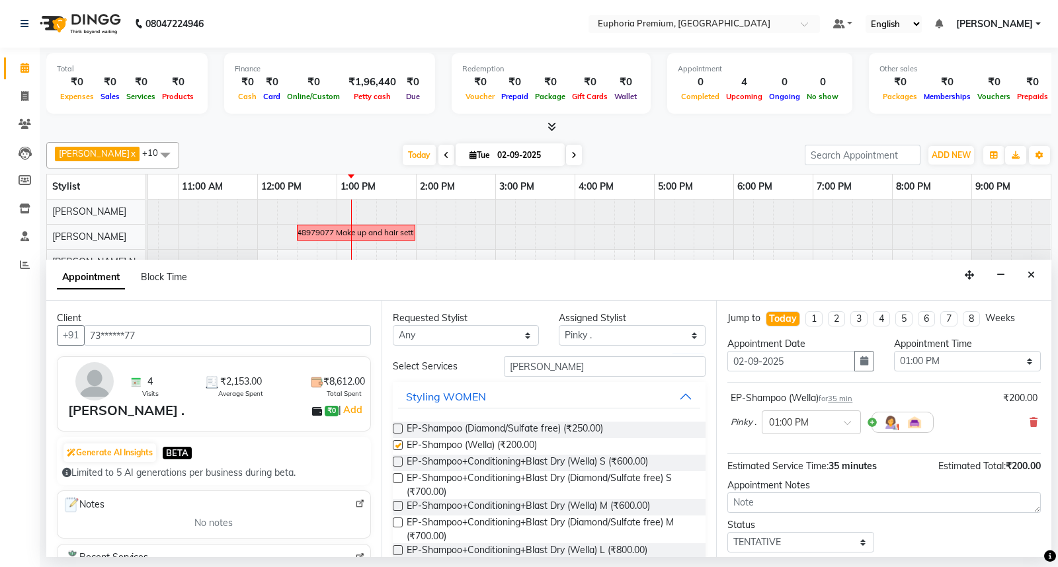
checkbox input "false"
click at [563, 374] on input "[PERSON_NAME]" at bounding box center [605, 366] width 202 height 21
type input "s"
type input "[PERSON_NAME]"
click at [400, 447] on label at bounding box center [398, 445] width 10 height 10
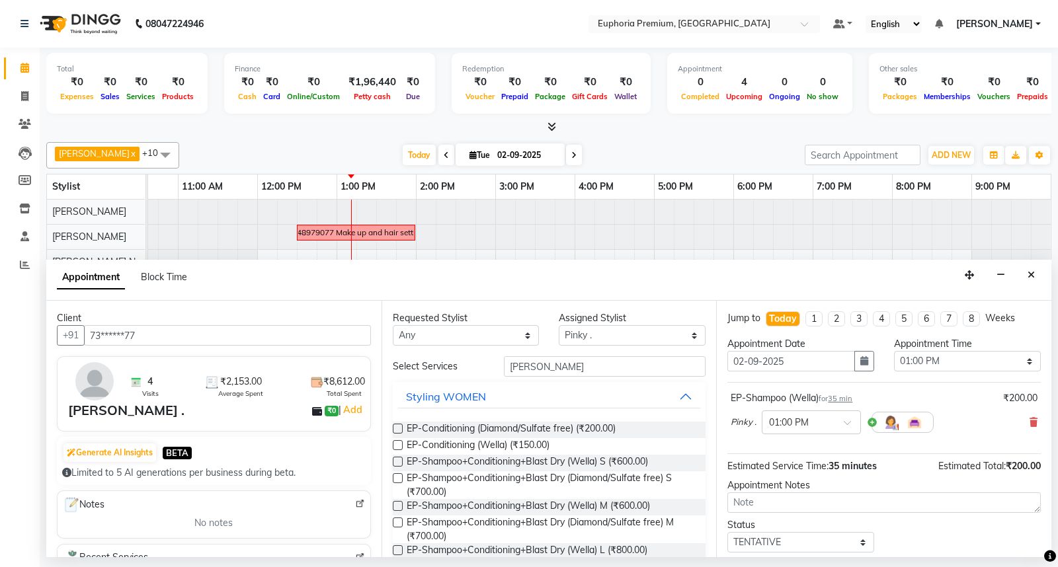
click at [400, 447] on input "checkbox" at bounding box center [397, 446] width 9 height 9
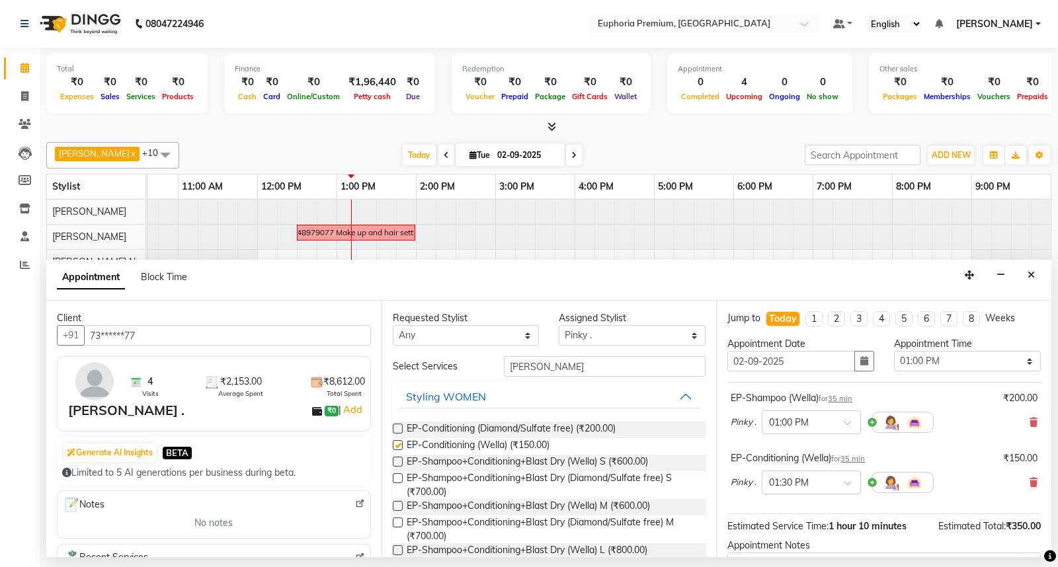
checkbox input "false"
click at [561, 371] on input "[PERSON_NAME]" at bounding box center [605, 366] width 202 height 21
type input "c"
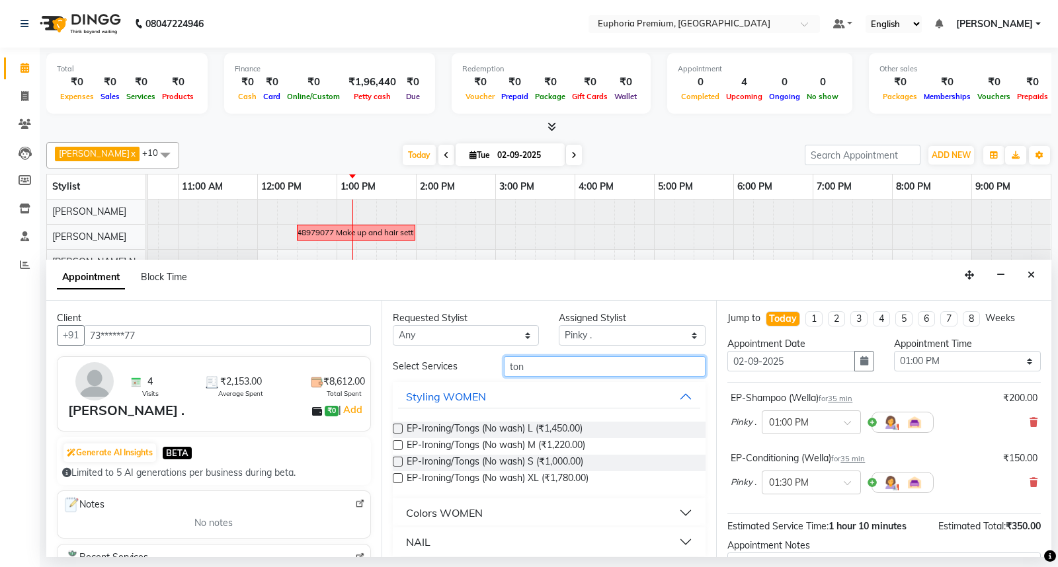
type input "ton"
click at [399, 450] on div at bounding box center [397, 448] width 9 height 14
click at [397, 448] on label at bounding box center [398, 445] width 10 height 10
click at [397, 448] on input "checkbox" at bounding box center [397, 446] width 9 height 9
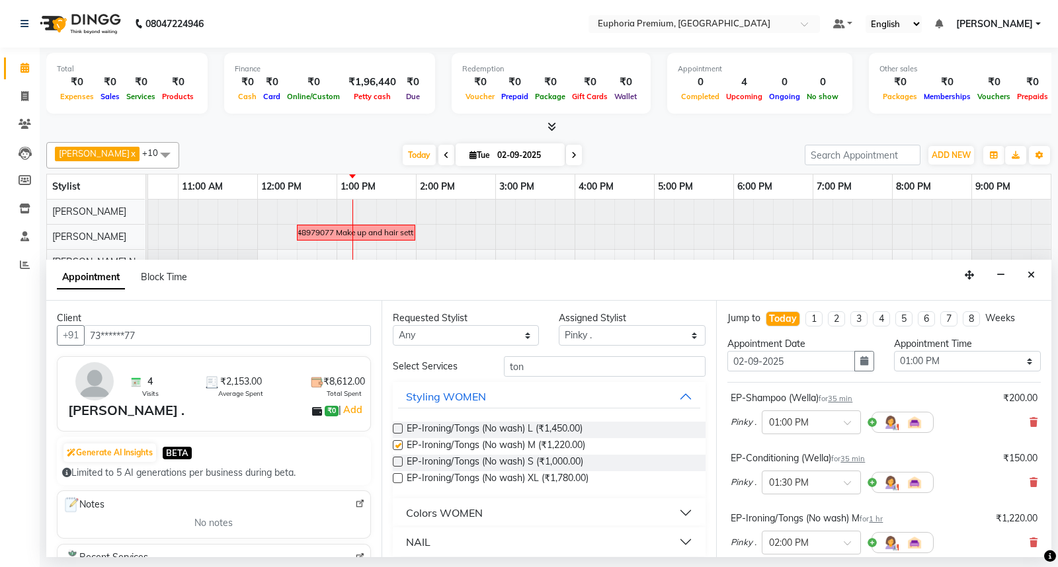
checkbox input "false"
click at [838, 401] on span "35 min" at bounding box center [840, 398] width 24 height 9
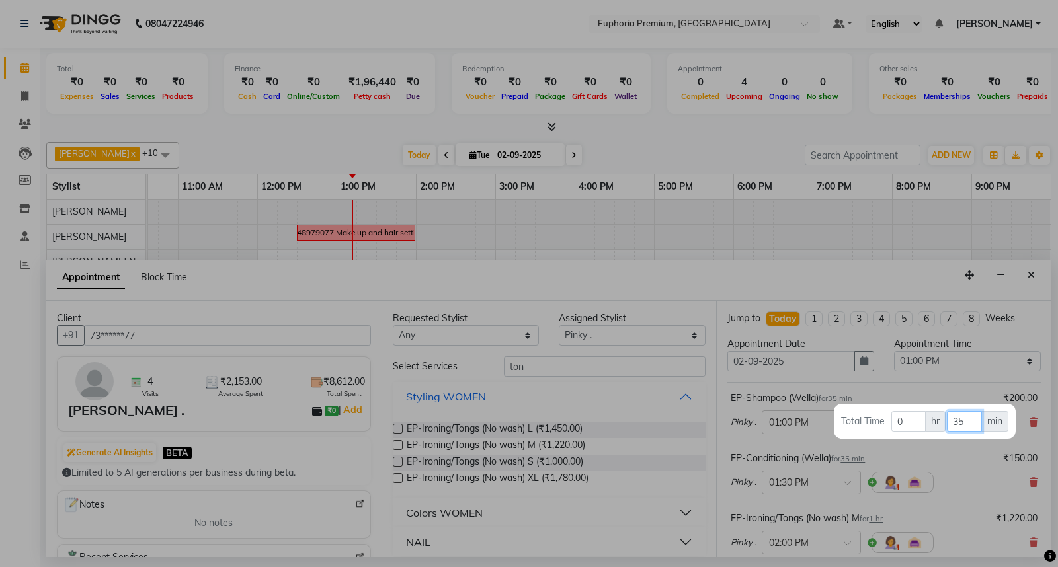
click at [967, 421] on input "35" at bounding box center [964, 421] width 35 height 21
type input "3"
type input "15"
click at [966, 454] on div at bounding box center [529, 283] width 1058 height 567
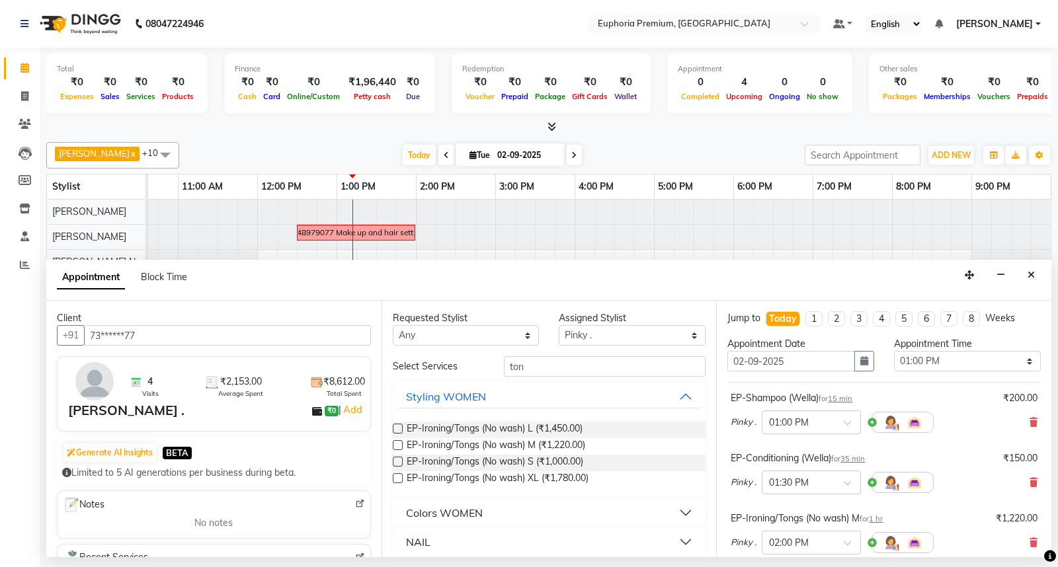
click at [858, 455] on span "35 min" at bounding box center [853, 458] width 24 height 9
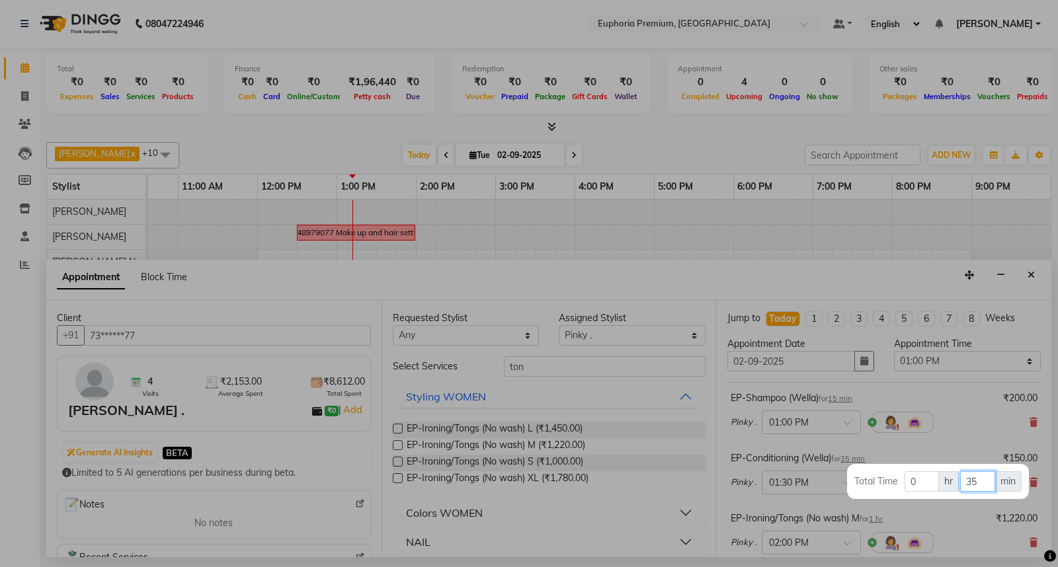
click at [983, 480] on input "35" at bounding box center [977, 482] width 35 height 21
type input "3"
type input "15"
click at [960, 438] on div at bounding box center [529, 283] width 1058 height 567
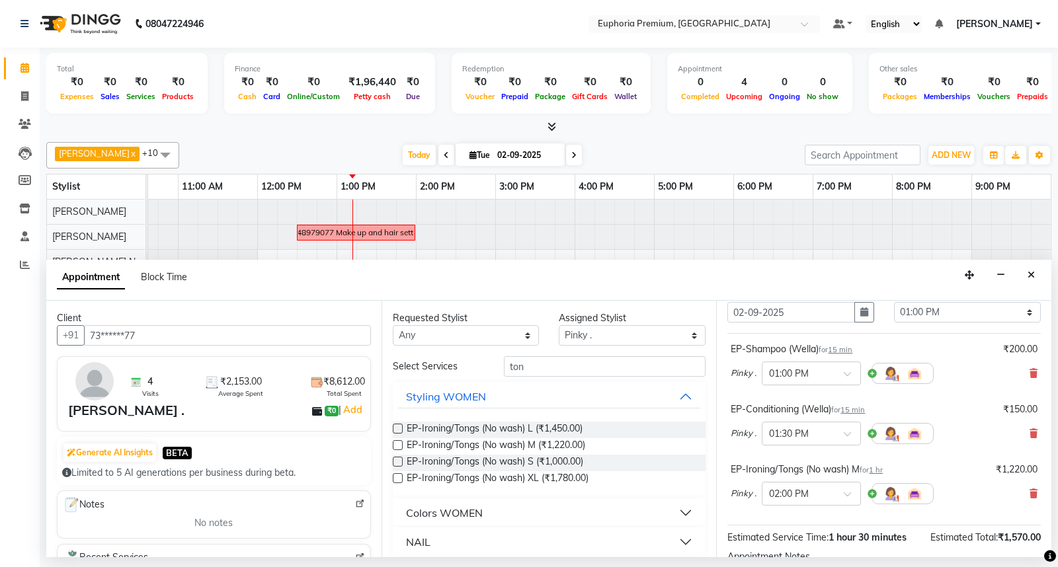
scroll to position [73, 0]
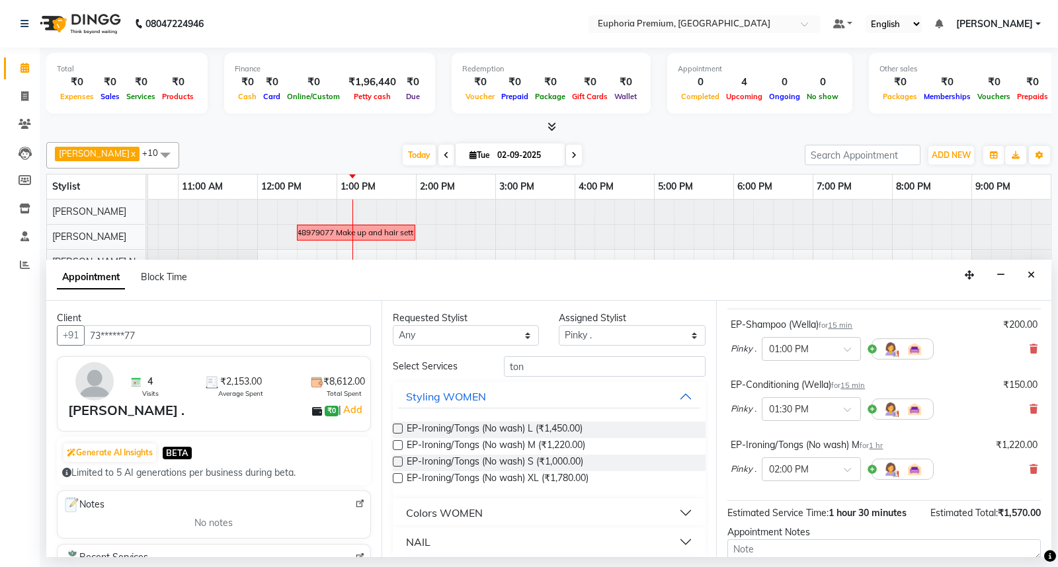
click at [882, 445] on span "1 hr" at bounding box center [876, 445] width 14 height 9
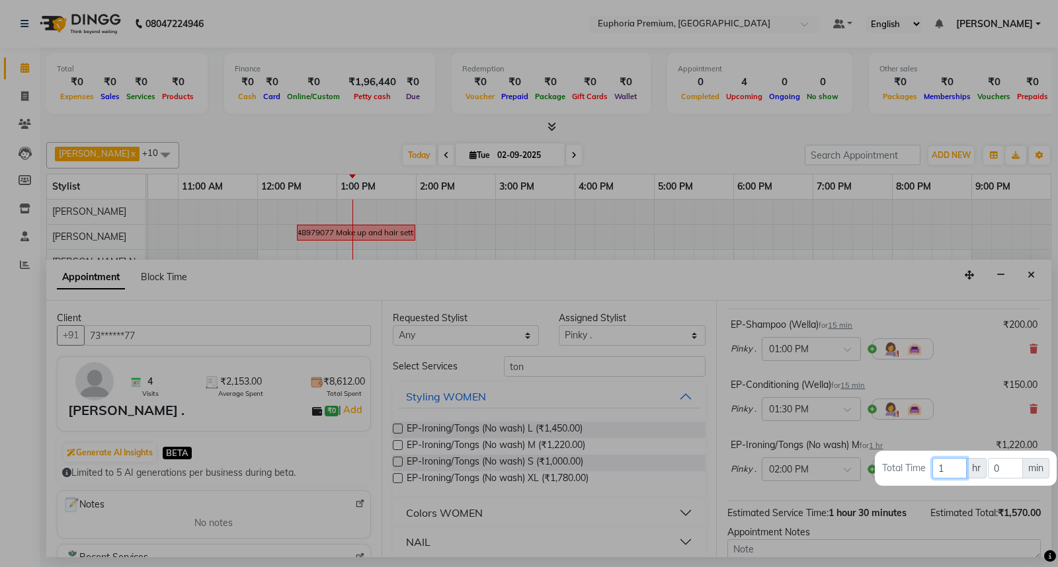
click at [953, 468] on input "1" at bounding box center [949, 468] width 34 height 21
type input "30"
click at [955, 427] on div at bounding box center [529, 283] width 1058 height 567
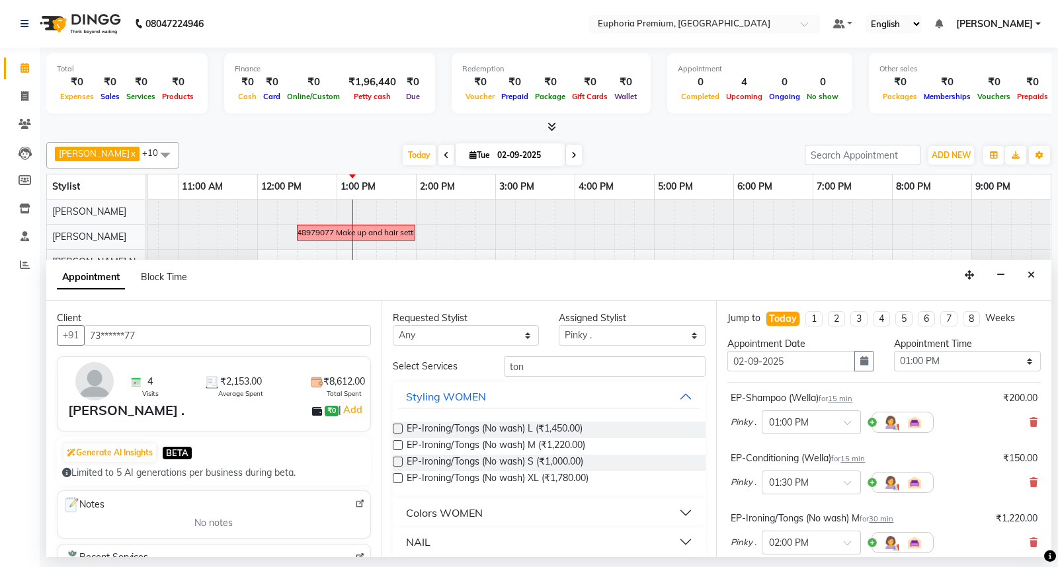
scroll to position [147, 0]
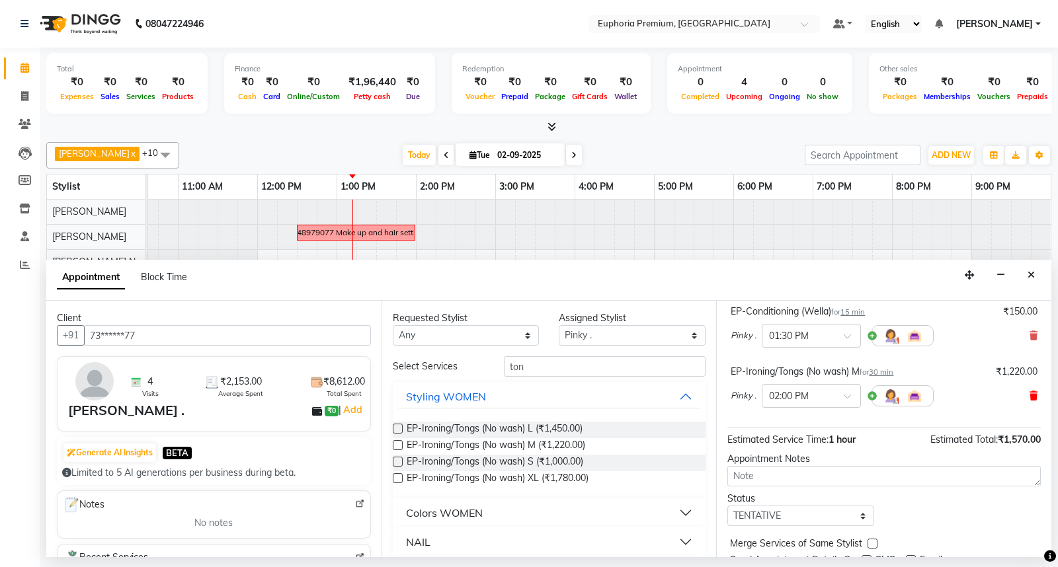
click at [1030, 393] on icon at bounding box center [1034, 396] width 8 height 9
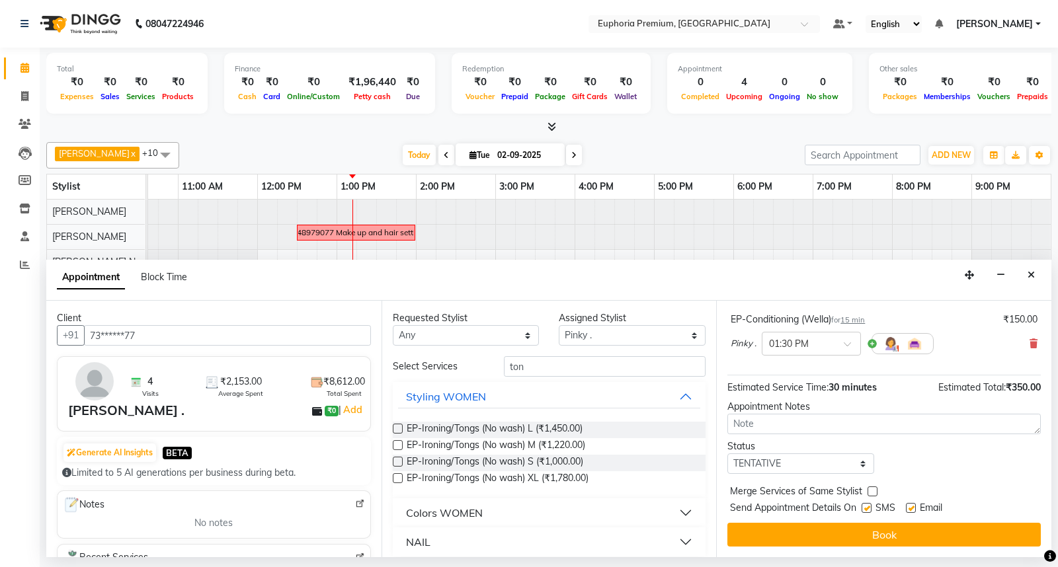
scroll to position [140, 0]
click at [604, 332] on select "Select Babu V Bharath N [PERSON_NAME] [PERSON_NAME] N Chiinthian [PERSON_NAME] …" at bounding box center [632, 335] width 147 height 21
select select "78117"
click at [559, 325] on select "Select Babu V Bharath N [PERSON_NAME] [PERSON_NAME] N Chiinthian [PERSON_NAME] …" at bounding box center [632, 335] width 147 height 21
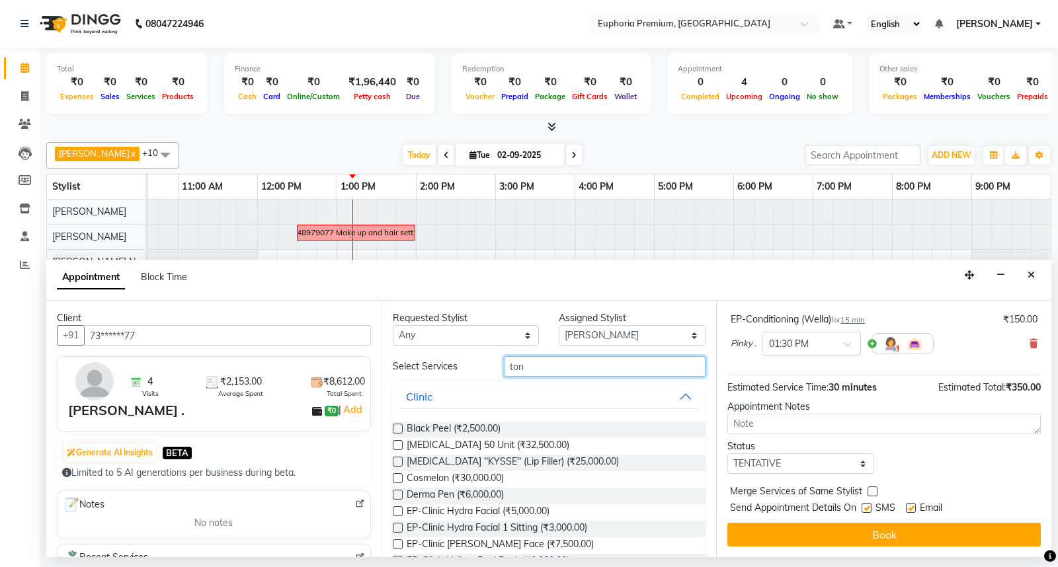
click at [567, 361] on input "ton" at bounding box center [605, 366] width 202 height 21
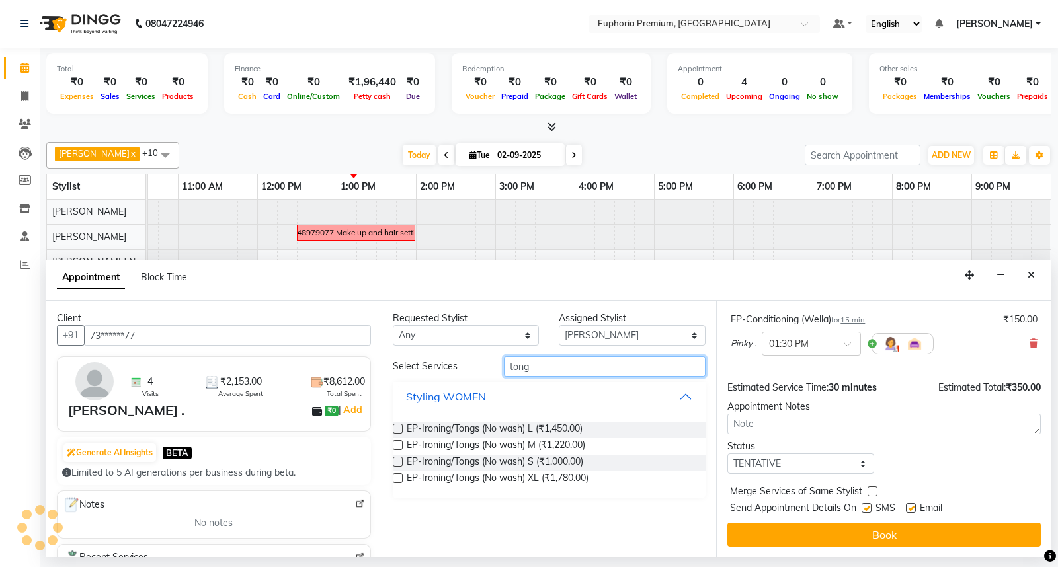
type input "tong"
click at [394, 448] on label at bounding box center [398, 445] width 10 height 10
click at [394, 448] on input "checkbox" at bounding box center [397, 446] width 9 height 9
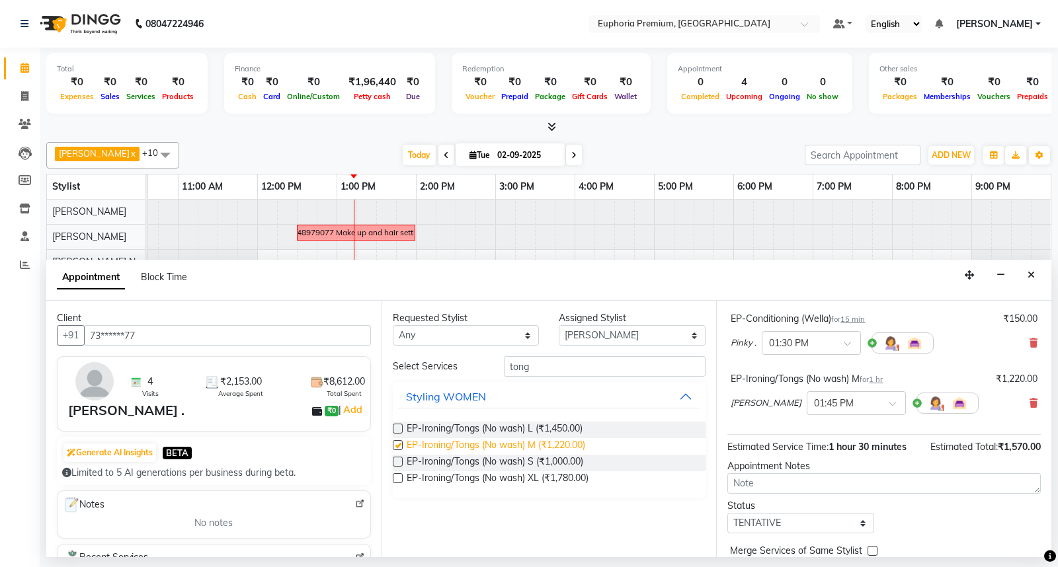
scroll to position [147, 0]
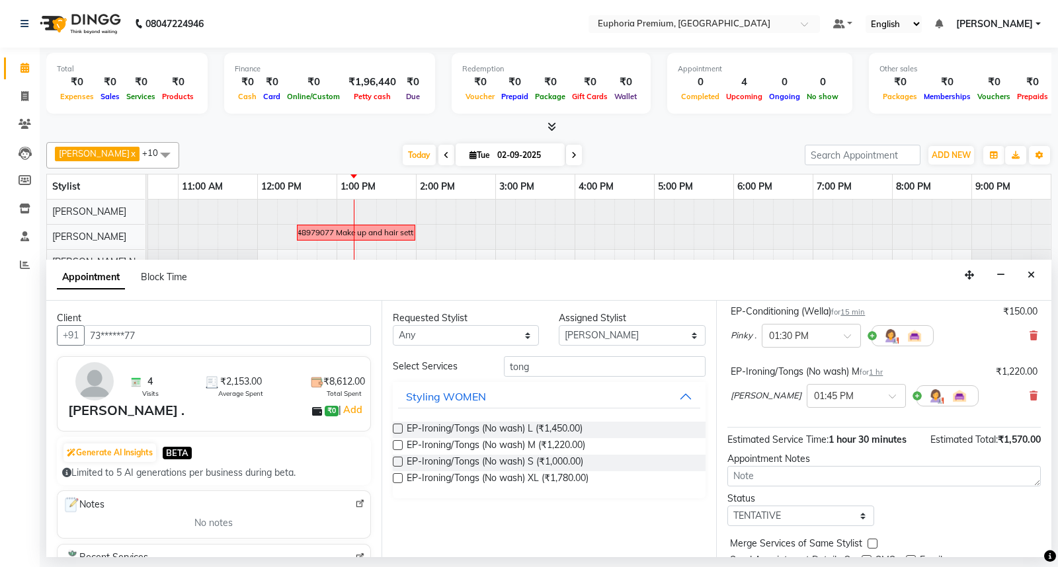
checkbox input "false"
click at [883, 371] on span "1 hr" at bounding box center [876, 372] width 14 height 9
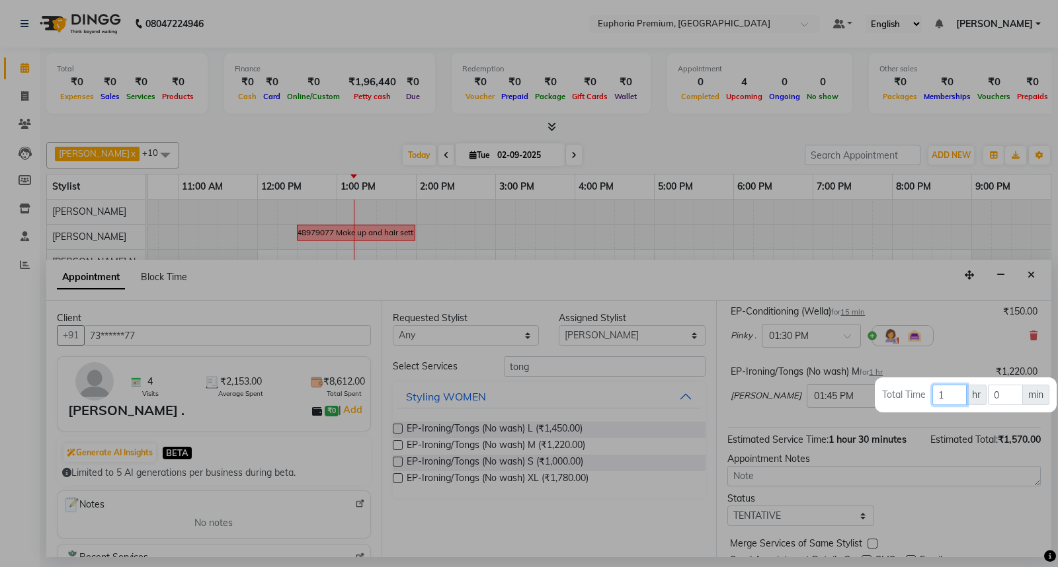
click at [948, 399] on input "1" at bounding box center [949, 395] width 34 height 21
type input "30"
click at [867, 415] on div at bounding box center [529, 283] width 1058 height 567
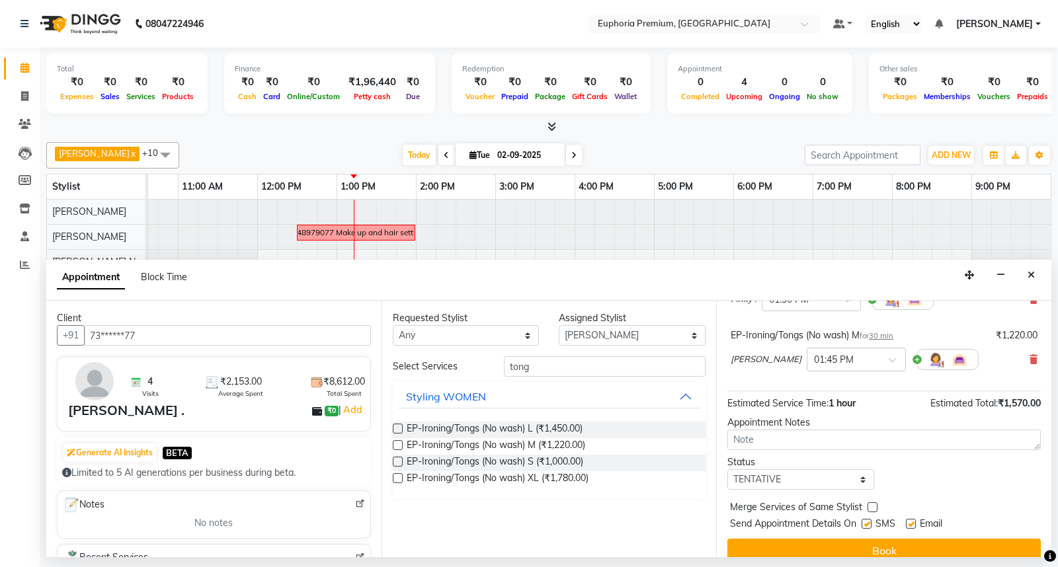
scroll to position [199, 0]
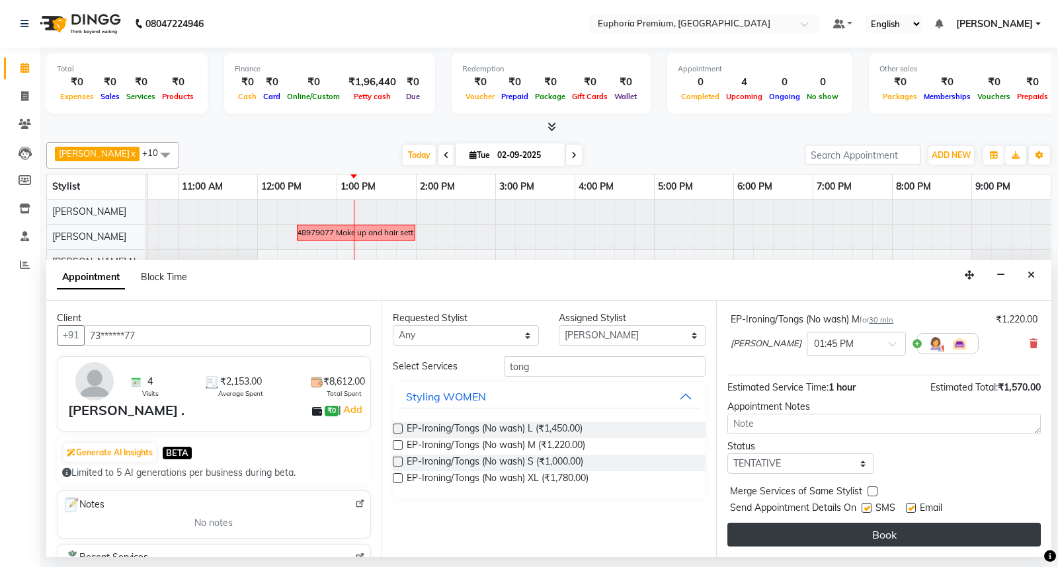
click at [893, 526] on button "Book" at bounding box center [883, 535] width 313 height 24
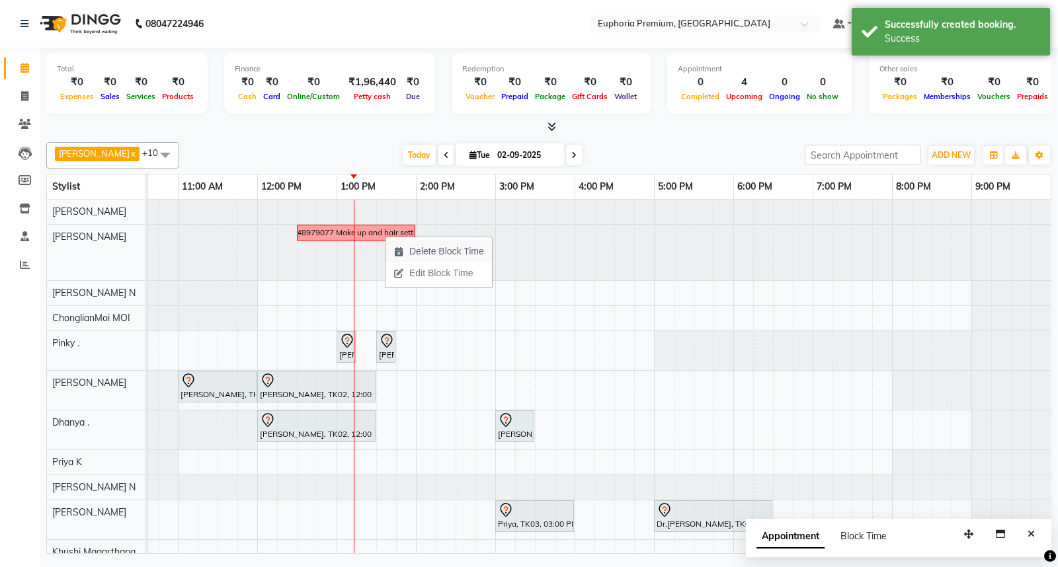
click at [415, 245] on span "Delete Block Time" at bounding box center [446, 252] width 75 height 14
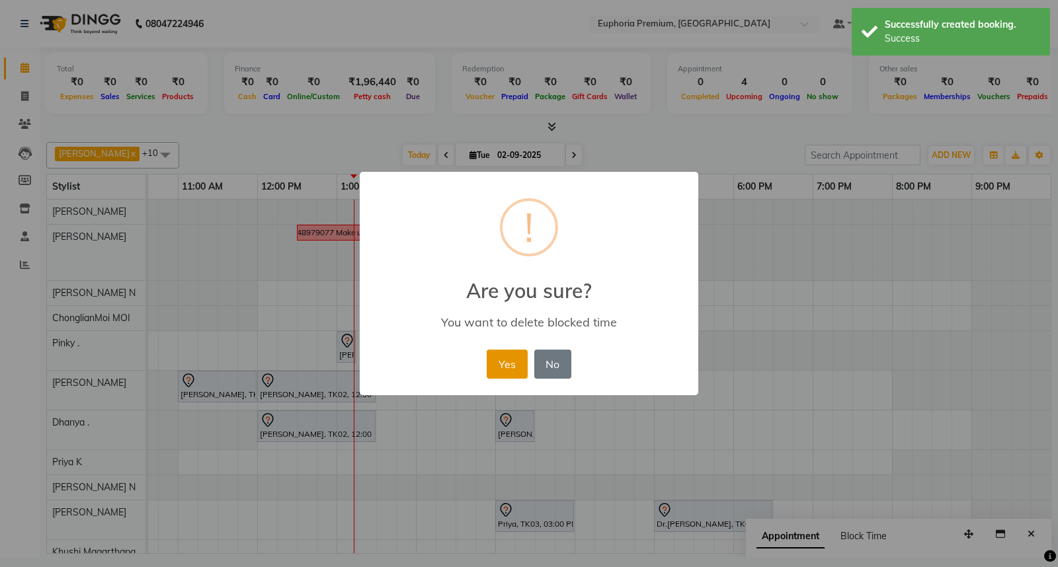
click at [507, 365] on button "Yes" at bounding box center [507, 364] width 40 height 29
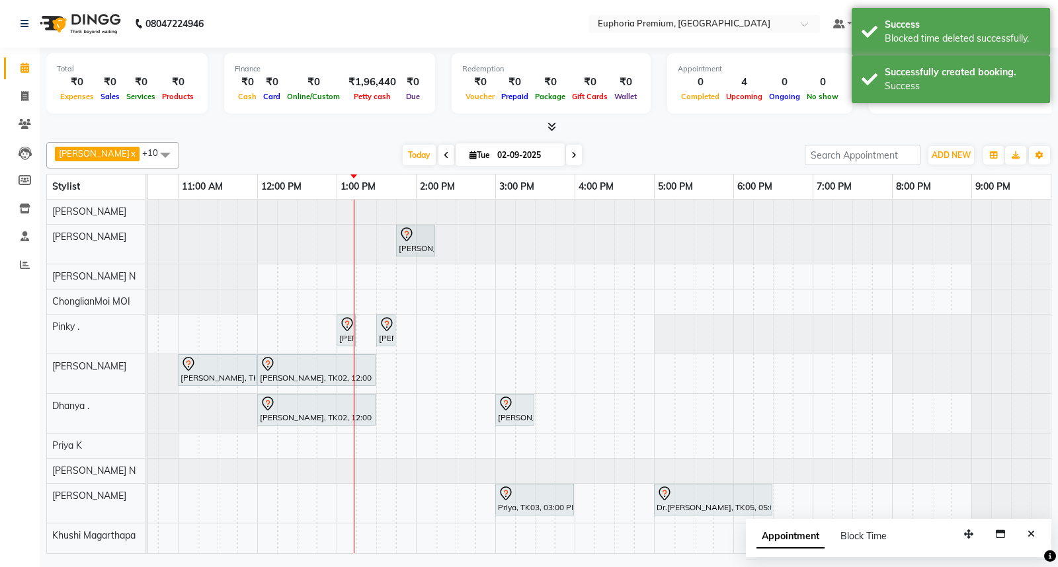
scroll to position [5, 0]
click at [417, 235] on div at bounding box center [416, 235] width 34 height 16
select select "7"
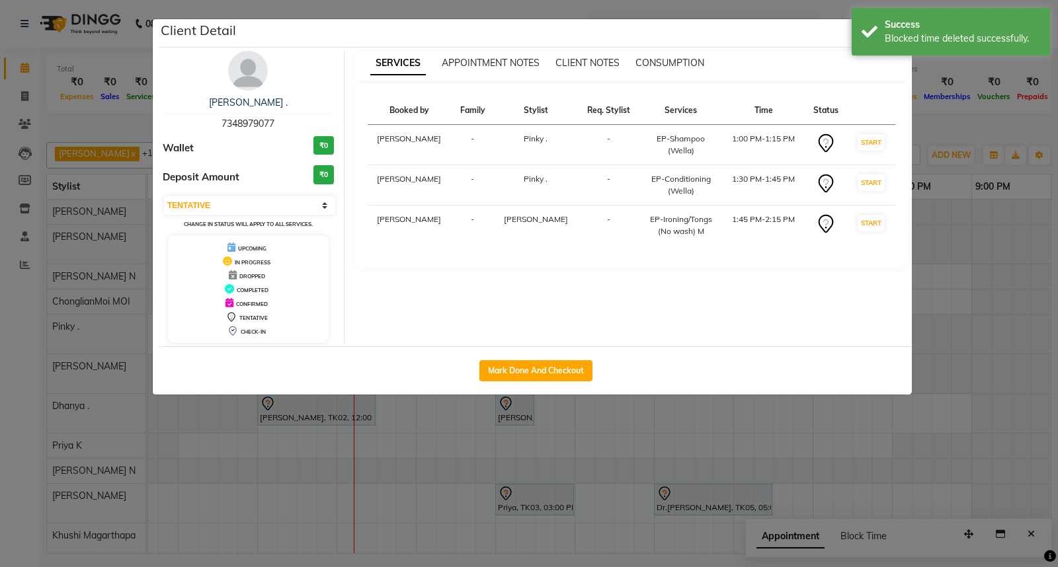
click at [818, 23] on div "Client Detail" at bounding box center [535, 33] width 753 height 28
click at [907, 27] on div "Success" at bounding box center [962, 25] width 155 height 14
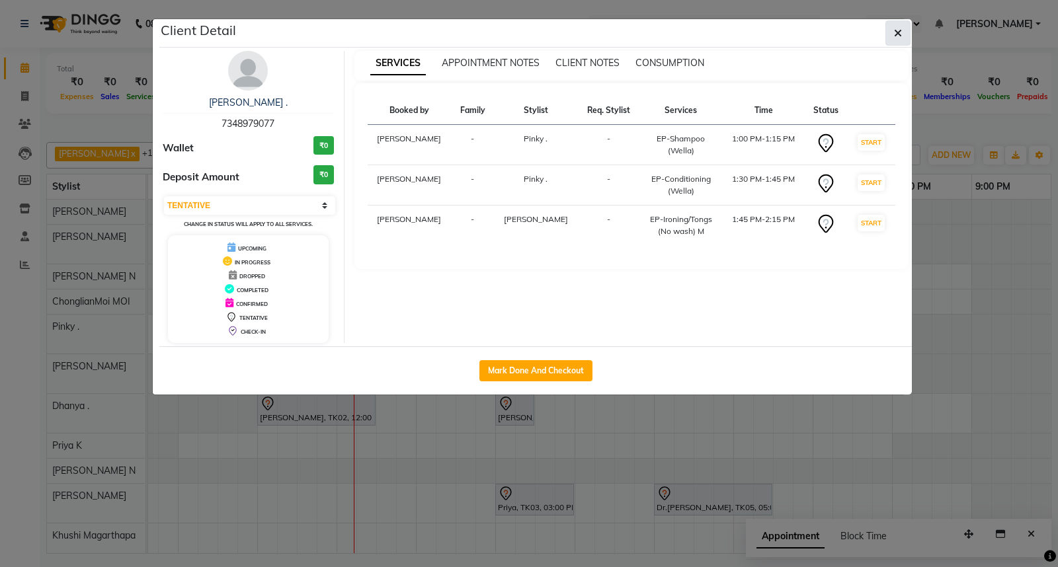
click at [895, 29] on icon "button" at bounding box center [898, 33] width 8 height 11
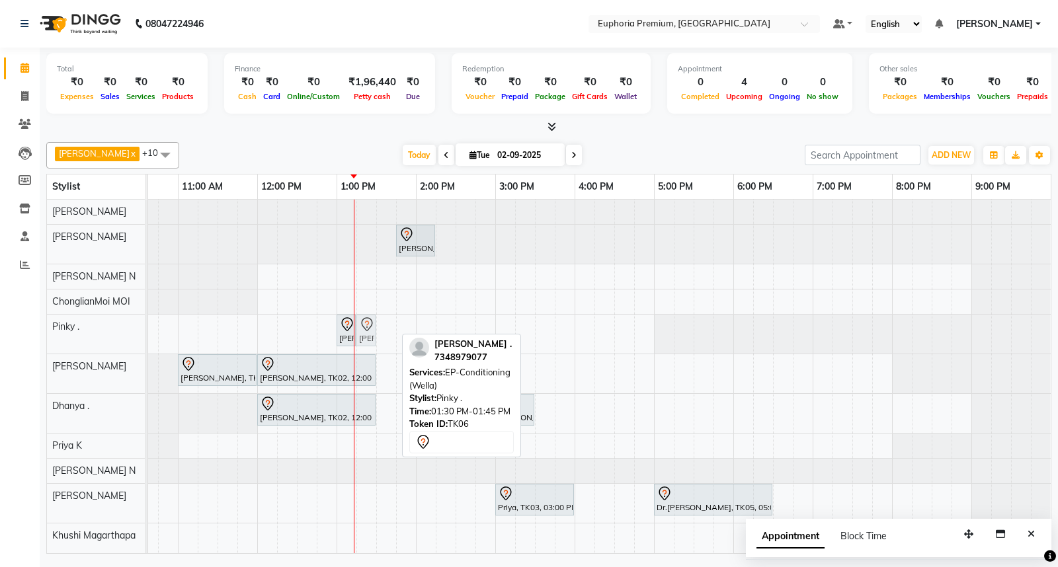
drag, startPoint x: 385, startPoint y: 325, endPoint x: 365, endPoint y: 326, distance: 19.9
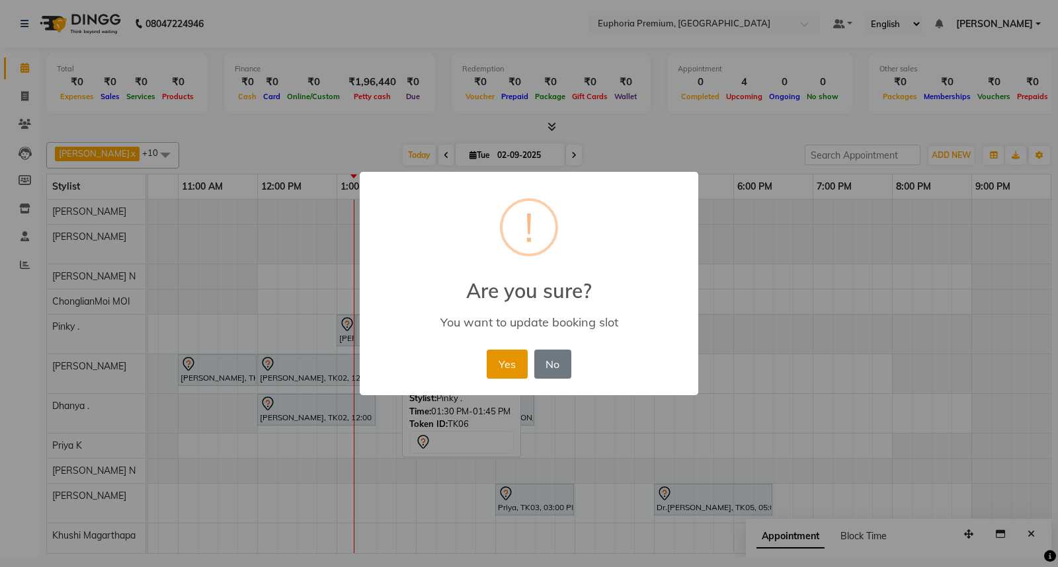
click at [503, 360] on button "Yes" at bounding box center [507, 364] width 40 height 29
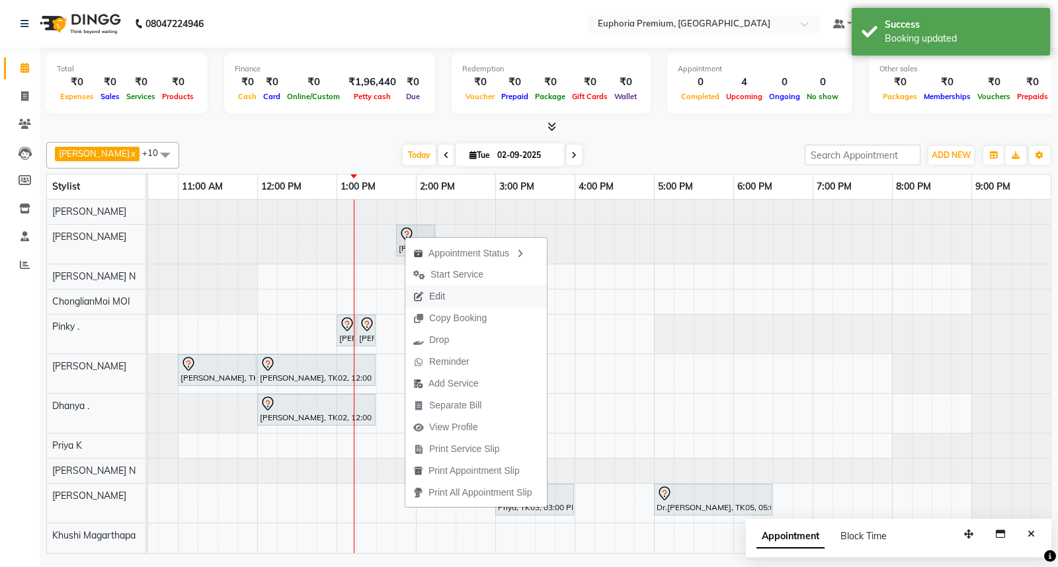
click at [454, 296] on button "Edit" at bounding box center [476, 297] width 142 height 22
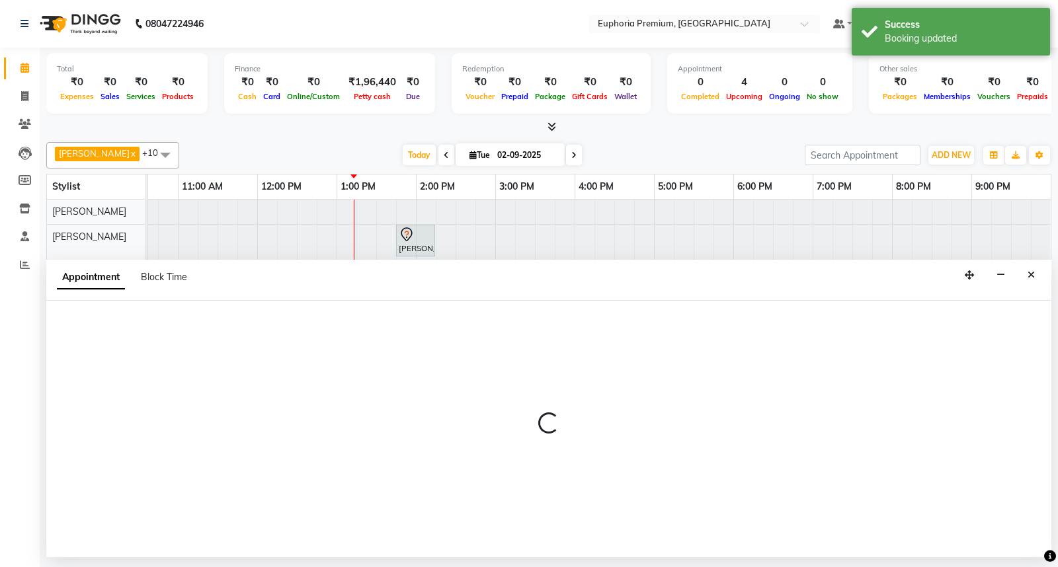
select select "tentative"
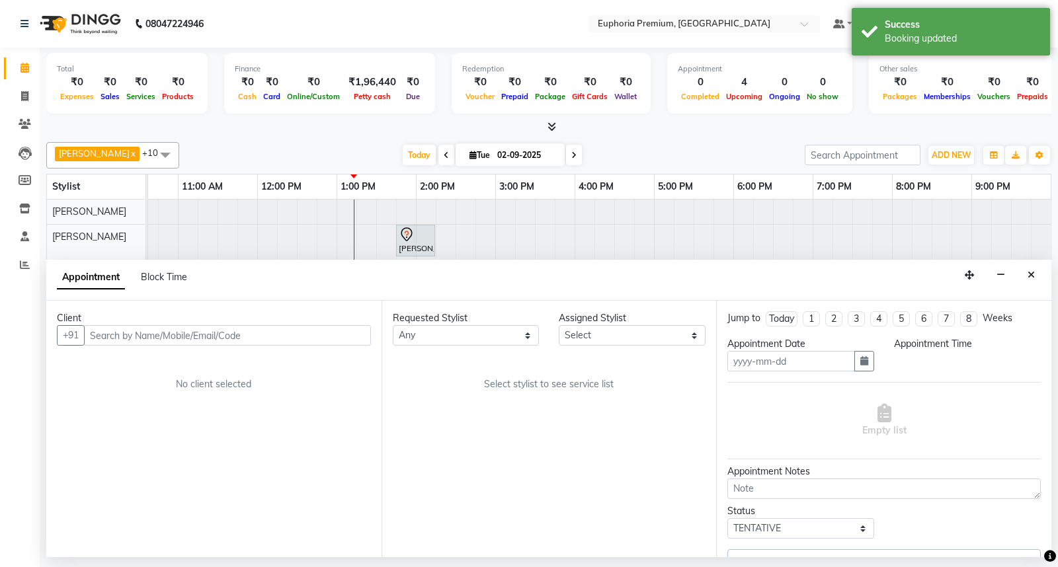
type input "02-09-2025"
select select "780"
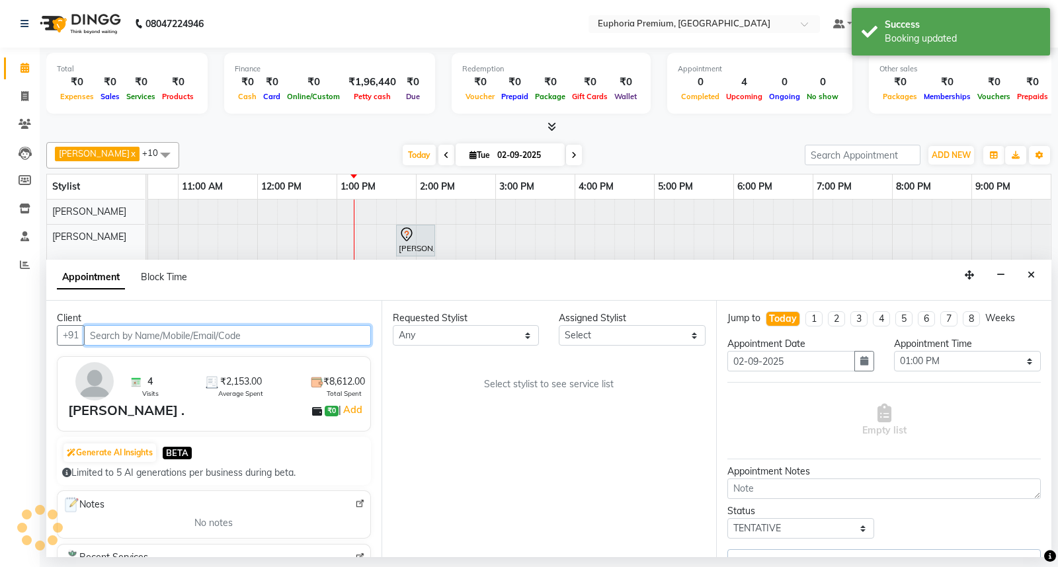
select select "78117"
select select "4006"
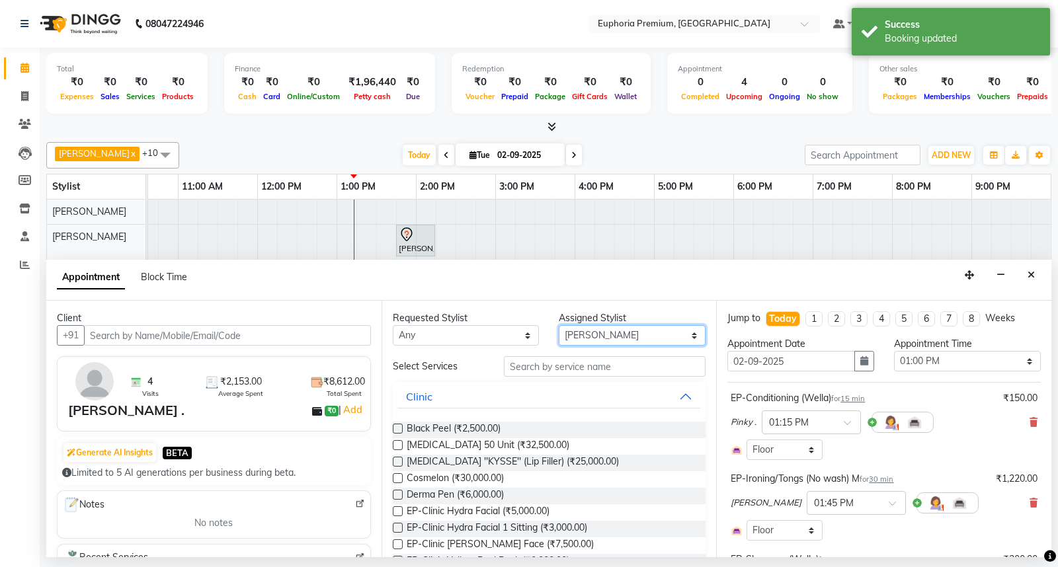
click at [604, 329] on select "Select Babu V Bharath N [PERSON_NAME] [PERSON_NAME] N Chiinthian [PERSON_NAME] …" at bounding box center [632, 335] width 147 height 21
select select "81569"
click at [559, 325] on select "Select Babu V Bharath N [PERSON_NAME] [PERSON_NAME] N Chiinthian [PERSON_NAME] …" at bounding box center [632, 335] width 147 height 21
click at [569, 364] on input "text" at bounding box center [605, 366] width 202 height 21
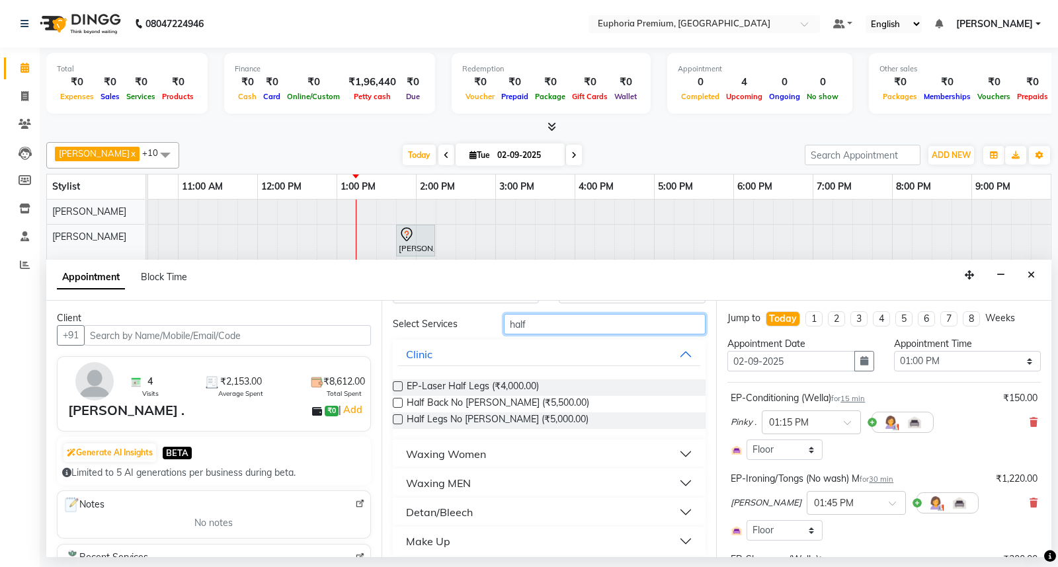
scroll to position [51, 0]
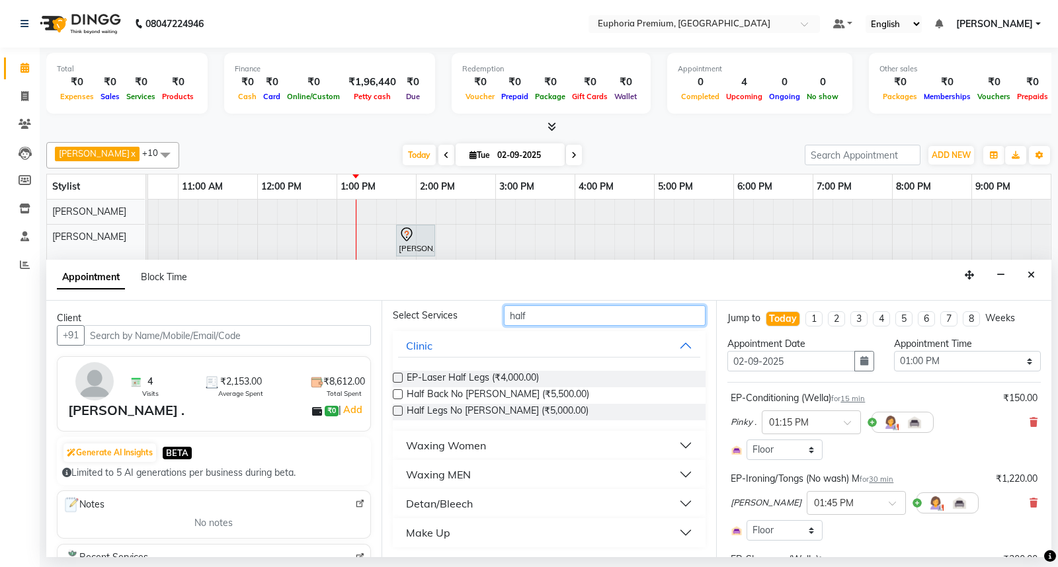
type input "half"
click at [468, 527] on button "Make Up" at bounding box center [549, 533] width 303 height 24
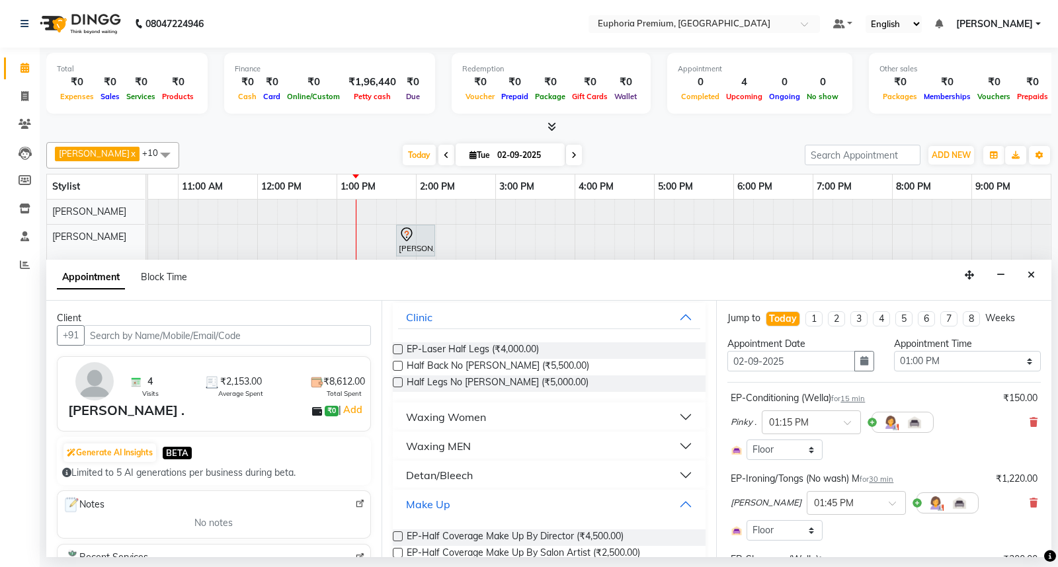
scroll to position [104, 0]
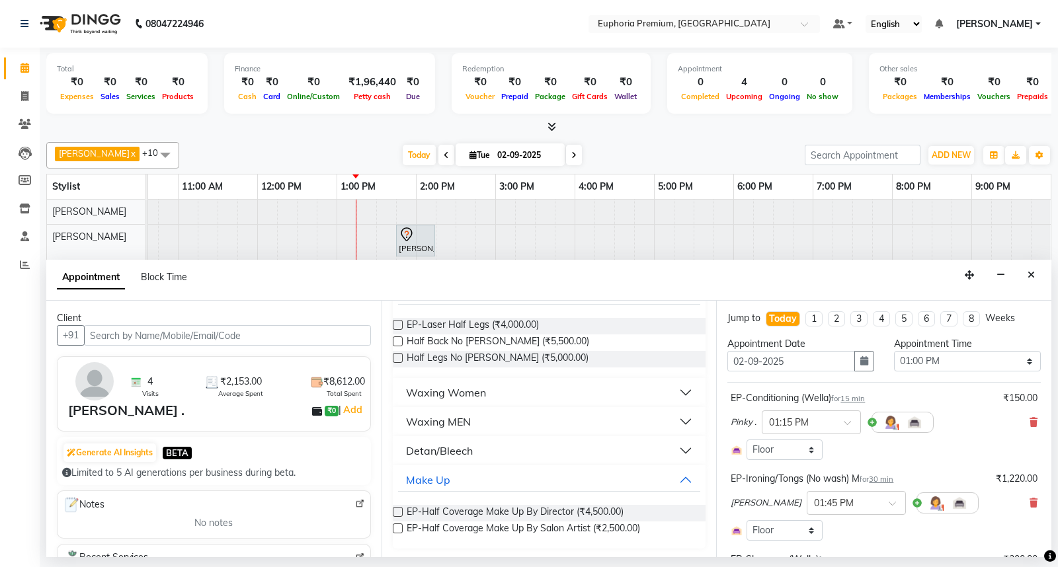
click at [395, 527] on label at bounding box center [398, 529] width 10 height 10
click at [395, 527] on input "checkbox" at bounding box center [397, 530] width 9 height 9
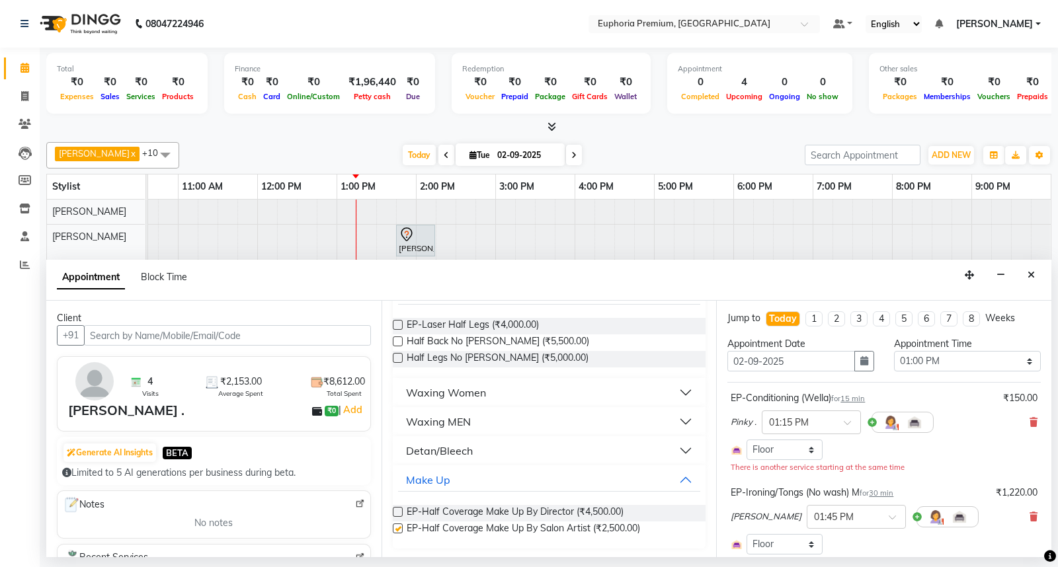
checkbox input "false"
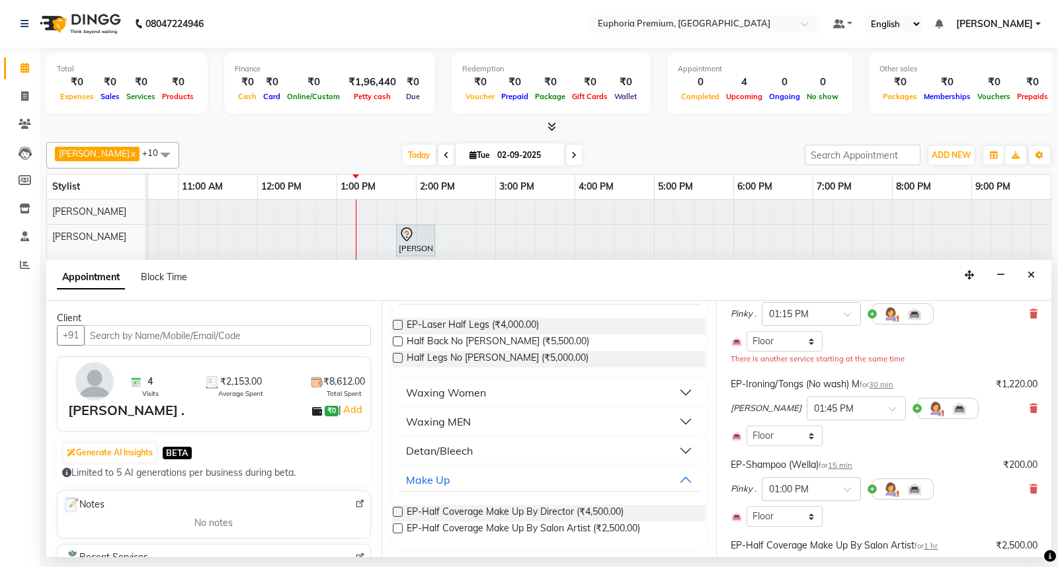
scroll to position [294, 0]
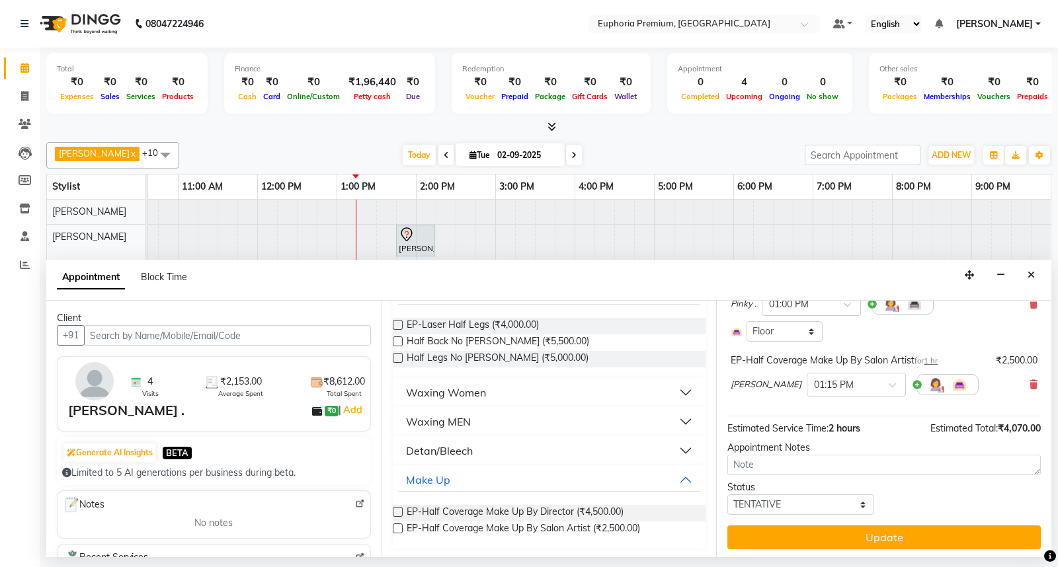
click at [893, 529] on button "Update" at bounding box center [883, 538] width 313 height 24
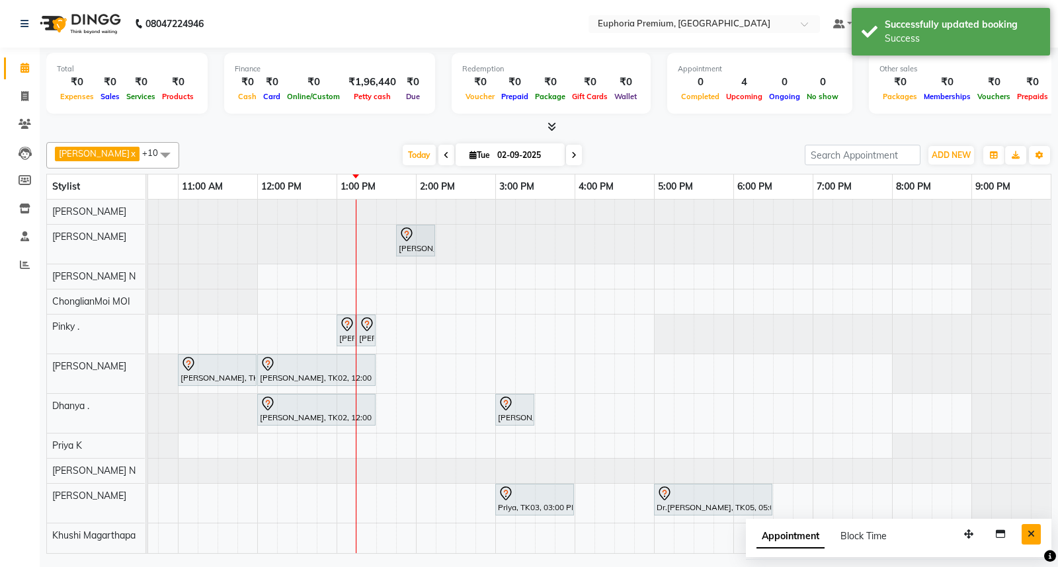
click at [1034, 534] on icon "Close" at bounding box center [1031, 534] width 7 height 9
click at [152, 151] on span at bounding box center [165, 154] width 26 height 25
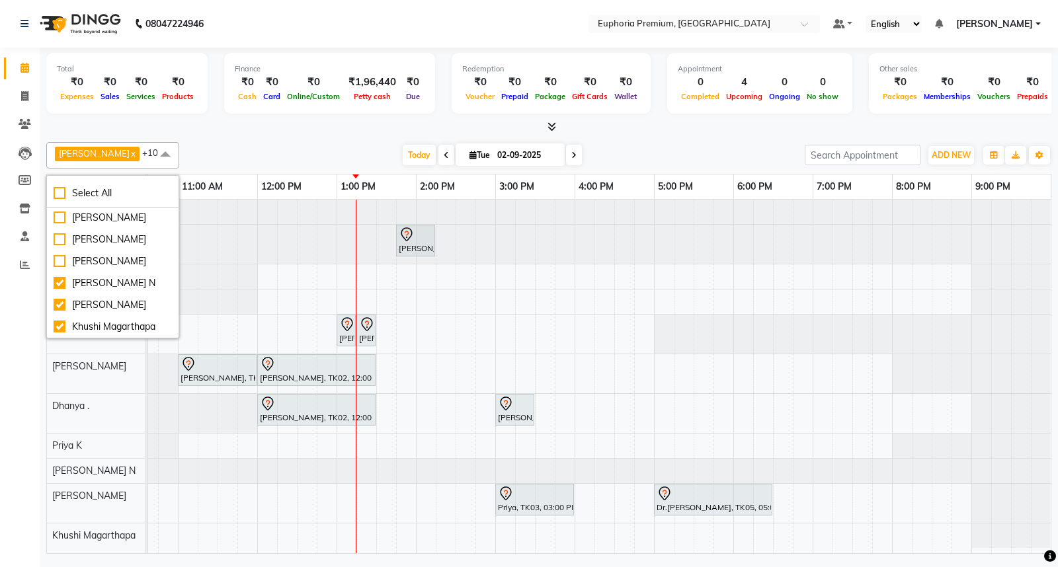
scroll to position [481, 0]
click at [54, 247] on div "[PERSON_NAME]" at bounding box center [113, 240] width 118 height 14
checkbox input "true"
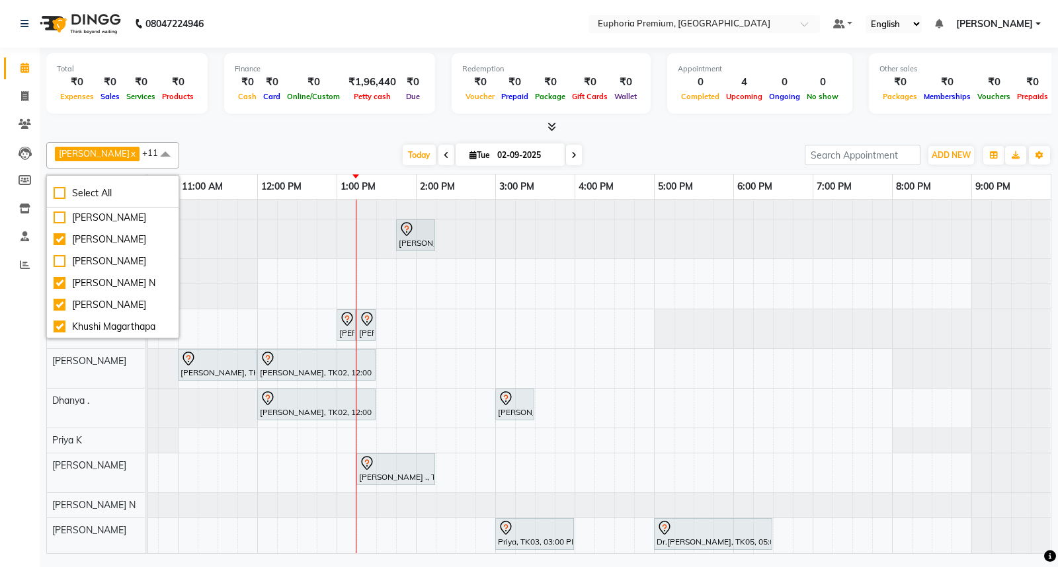
scroll to position [45, 0]
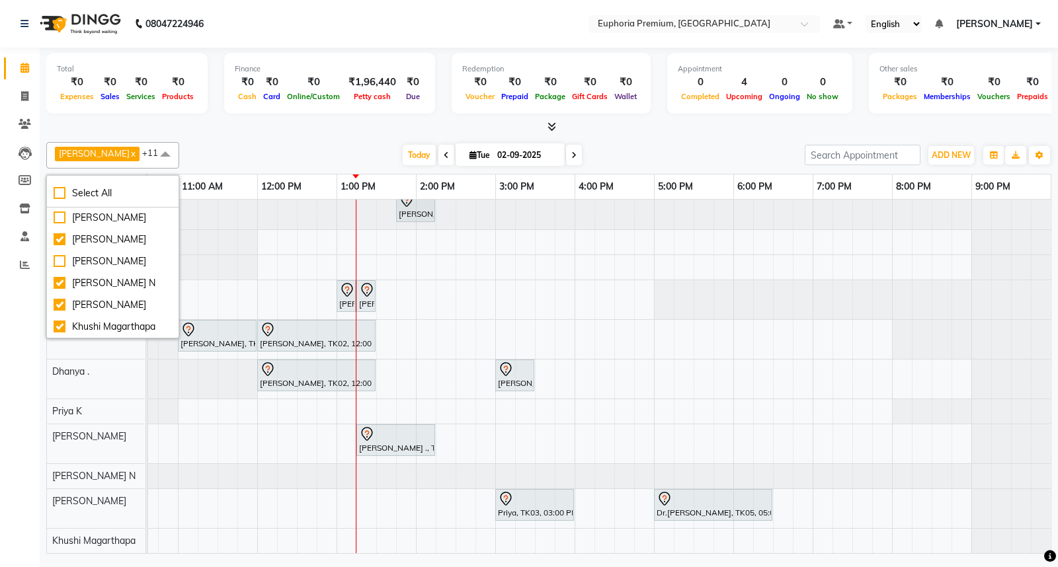
click at [337, 145] on div "[DATE] [DATE]" at bounding box center [492, 155] width 612 height 20
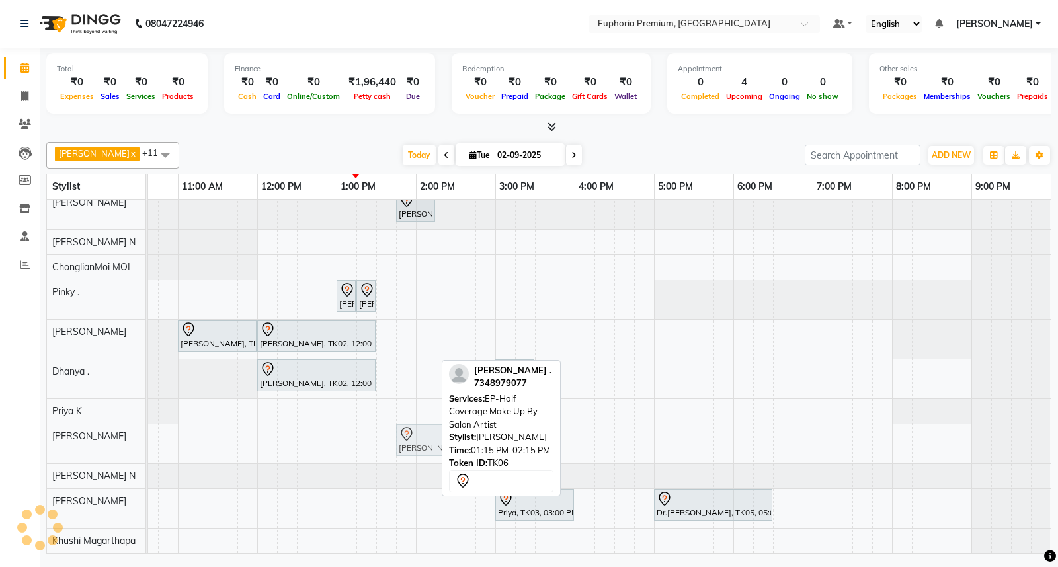
drag, startPoint x: 388, startPoint y: 427, endPoint x: 433, endPoint y: 428, distance: 45.0
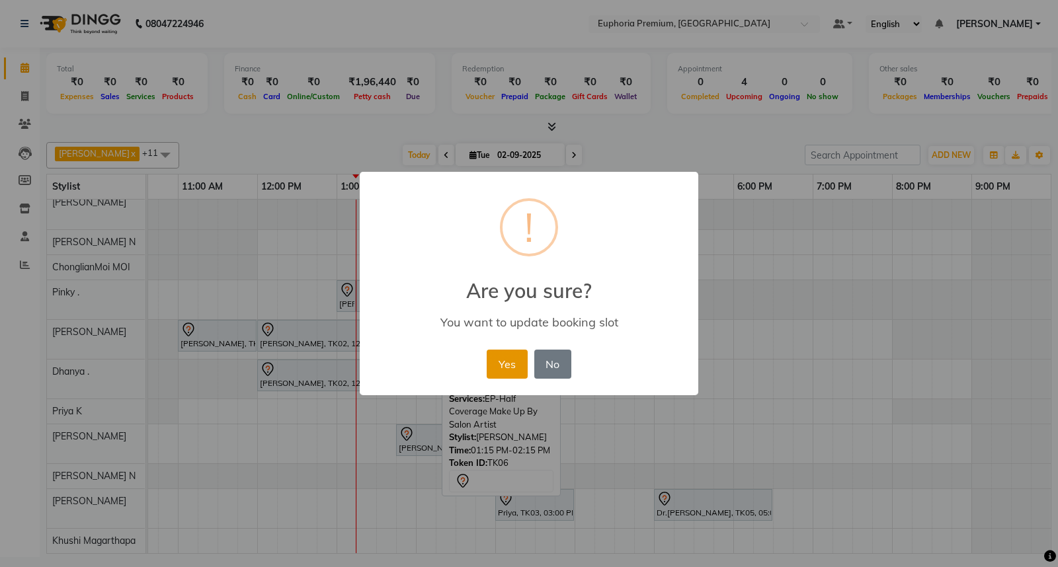
click at [516, 365] on button "Yes" at bounding box center [507, 364] width 40 height 29
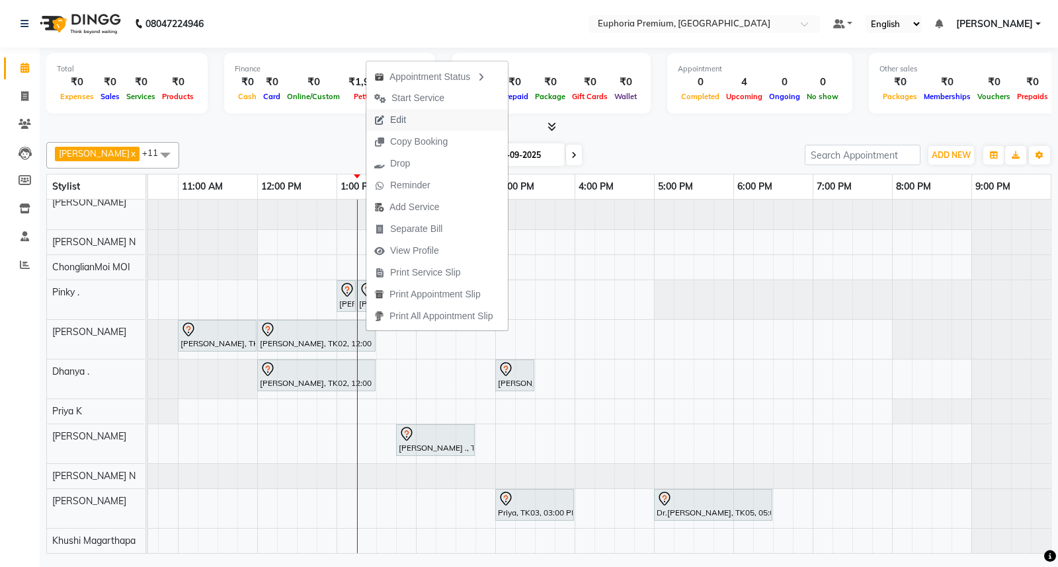
click at [411, 116] on span "Edit" at bounding box center [390, 120] width 48 height 22
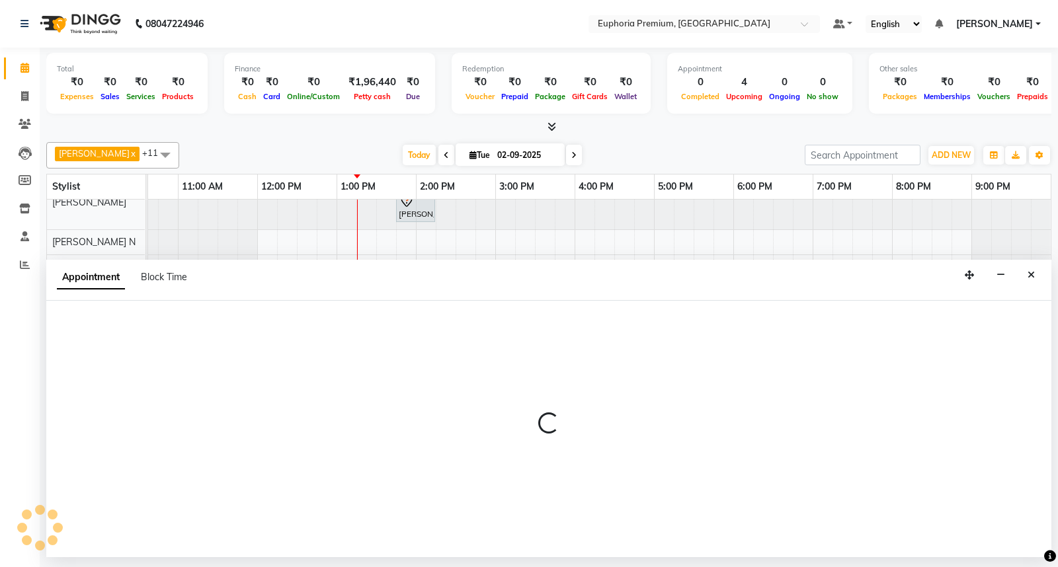
select select "tentative"
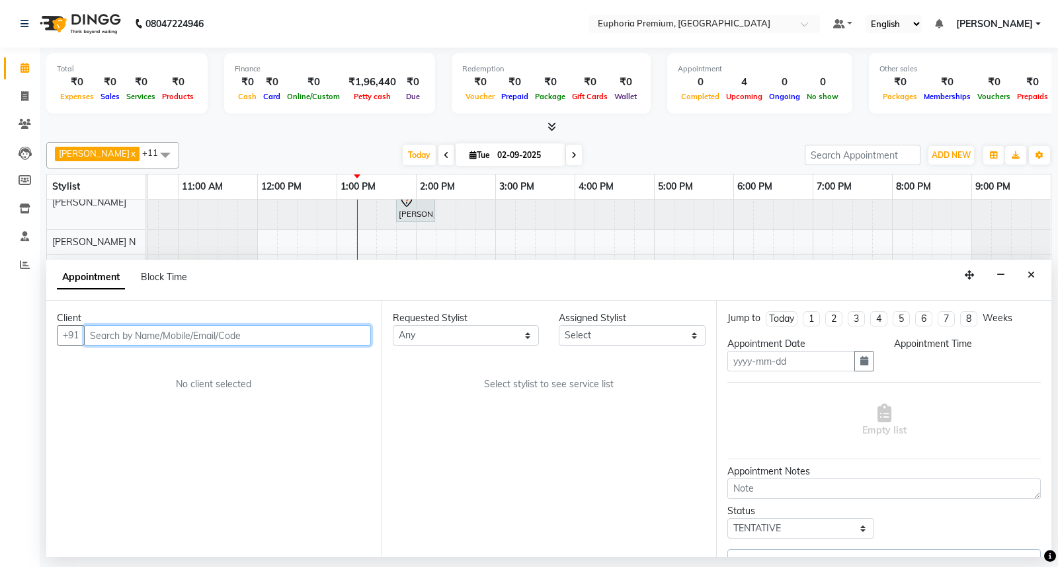
type input "02-09-2025"
select select "71607"
select select "720"
select select "4006"
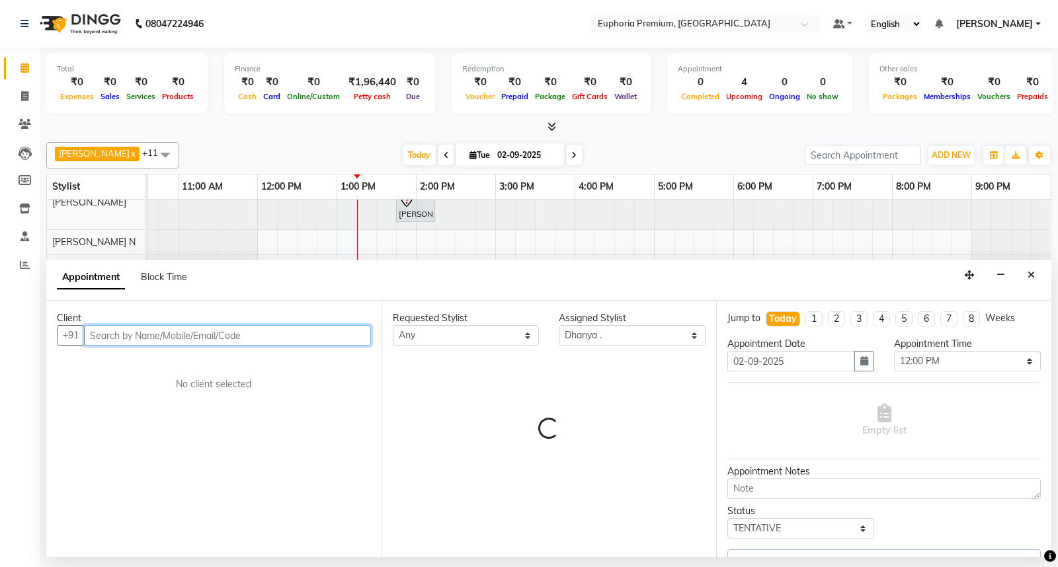
select select "4006"
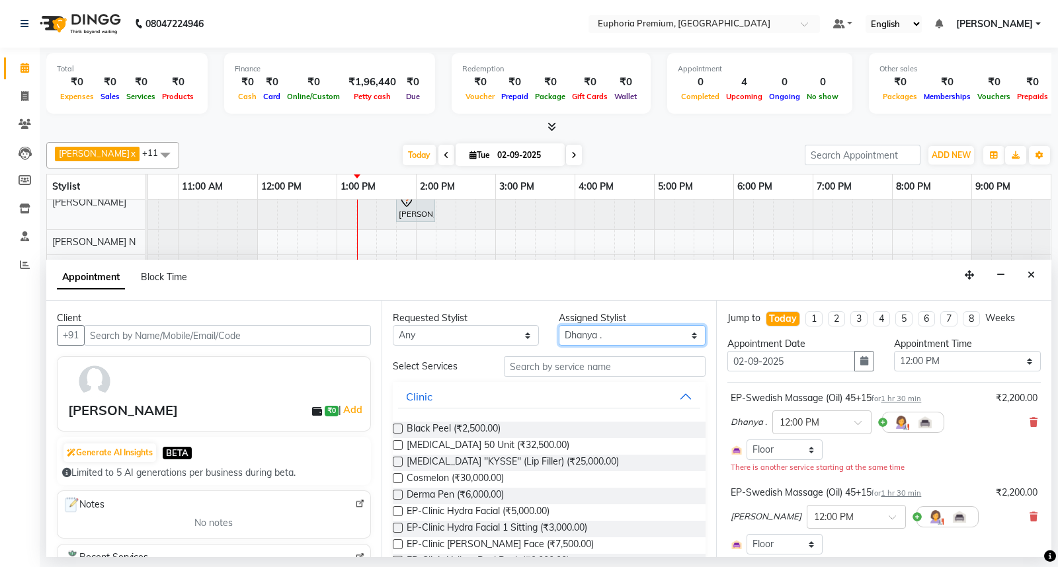
click at [645, 338] on select "Select Babu V Bharath N [PERSON_NAME] [PERSON_NAME] N Chiinthian [PERSON_NAME] …" at bounding box center [632, 335] width 147 height 21
select select "86606"
click at [559, 325] on select "Select Babu V Bharath N [PERSON_NAME] [PERSON_NAME] N Chiinthian [PERSON_NAME] …" at bounding box center [632, 335] width 147 height 21
click at [594, 371] on input "text" at bounding box center [605, 366] width 202 height 21
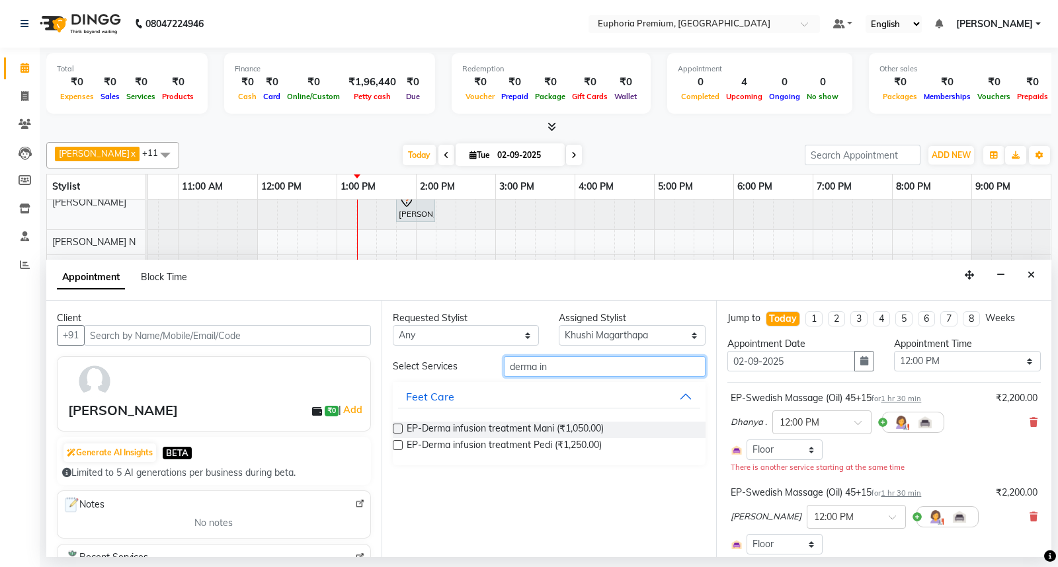
type input "derma in"
click at [395, 447] on label at bounding box center [398, 445] width 10 height 10
click at [395, 447] on input "checkbox" at bounding box center [397, 446] width 9 height 9
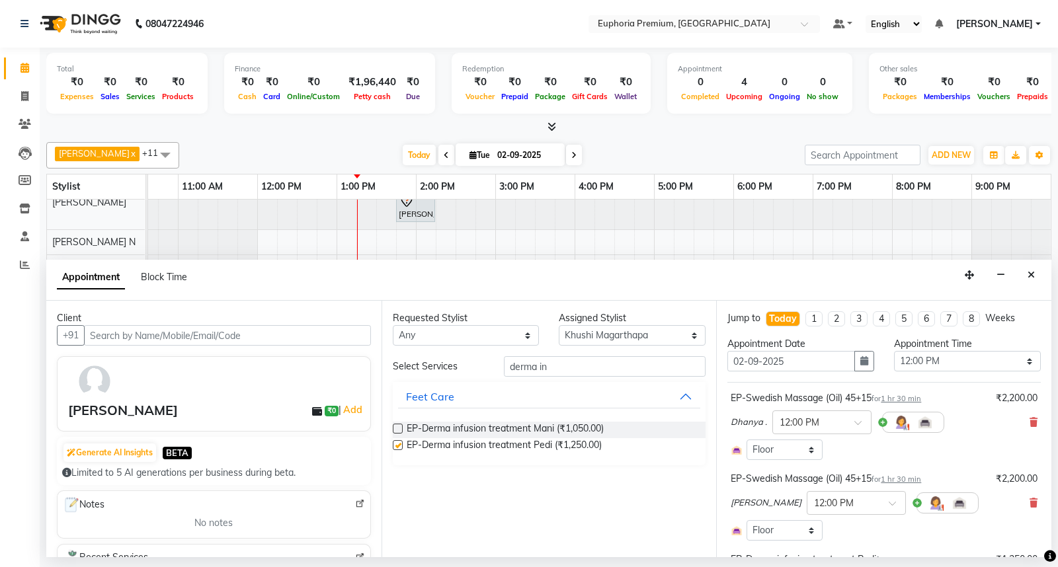
checkbox input "false"
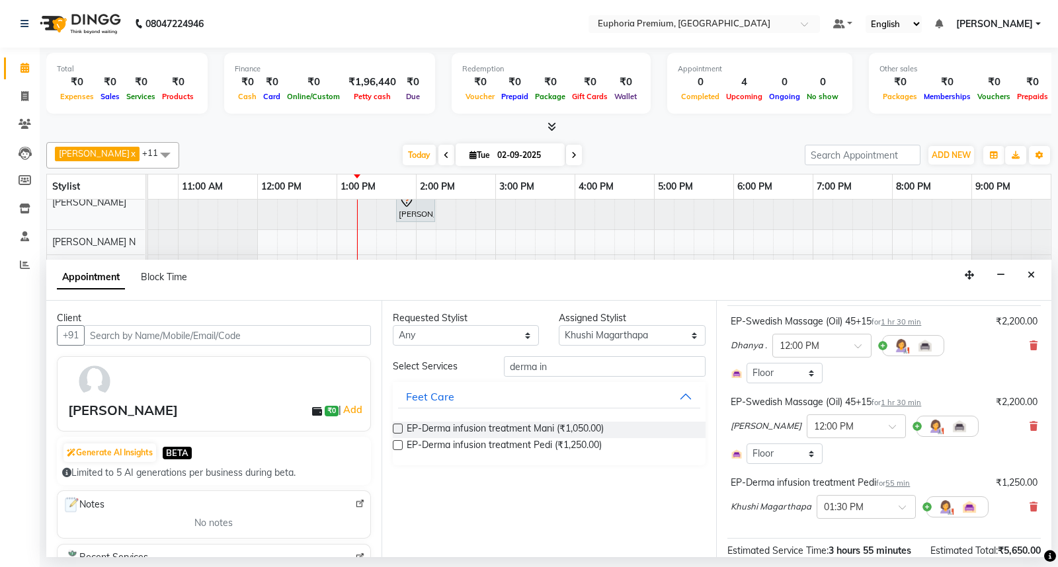
scroll to position [147, 0]
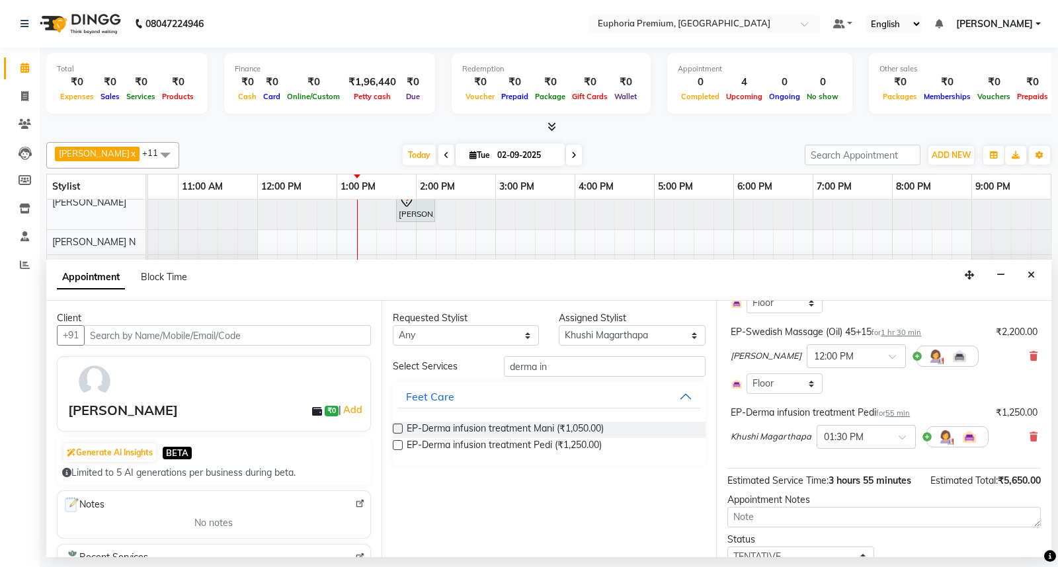
click at [902, 412] on span "55 min" at bounding box center [898, 413] width 24 height 9
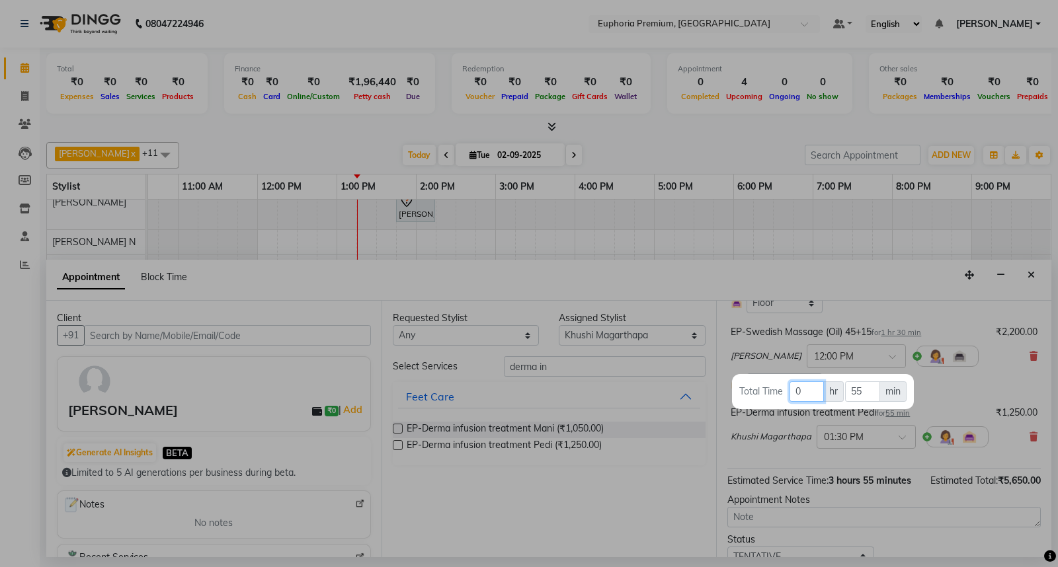
click at [820, 392] on input "0" at bounding box center [807, 392] width 34 height 21
type input "1"
type input "15"
click at [953, 385] on div at bounding box center [529, 283] width 1058 height 567
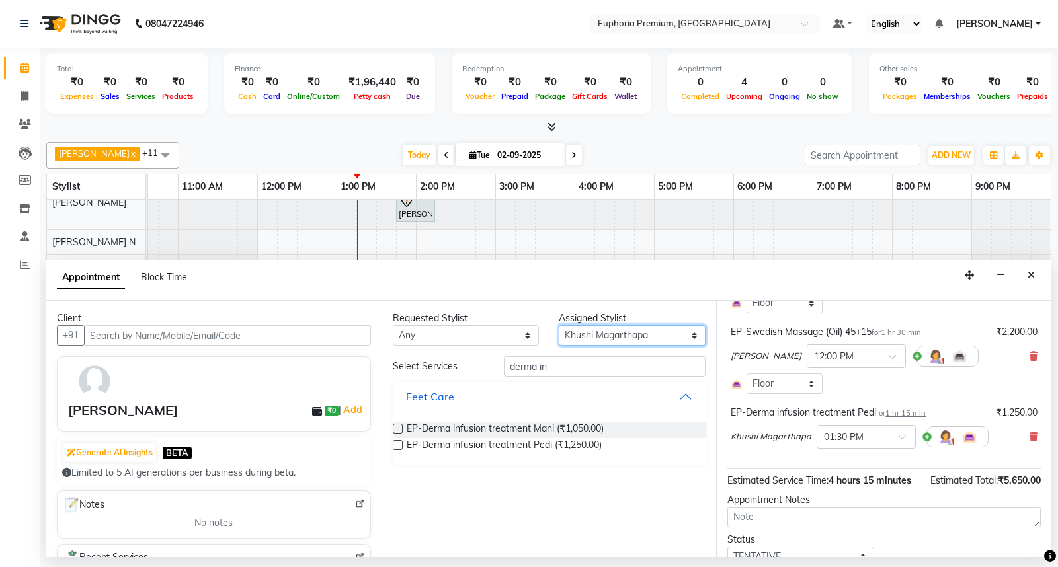
click at [665, 338] on select "Select Babu V Bharath N [PERSON_NAME] [PERSON_NAME] N Chiinthian [PERSON_NAME] …" at bounding box center [632, 335] width 147 height 21
select select "71597"
click at [559, 325] on select "Select Babu V Bharath N [PERSON_NAME] [PERSON_NAME] N Chiinthian [PERSON_NAME] …" at bounding box center [632, 335] width 147 height 21
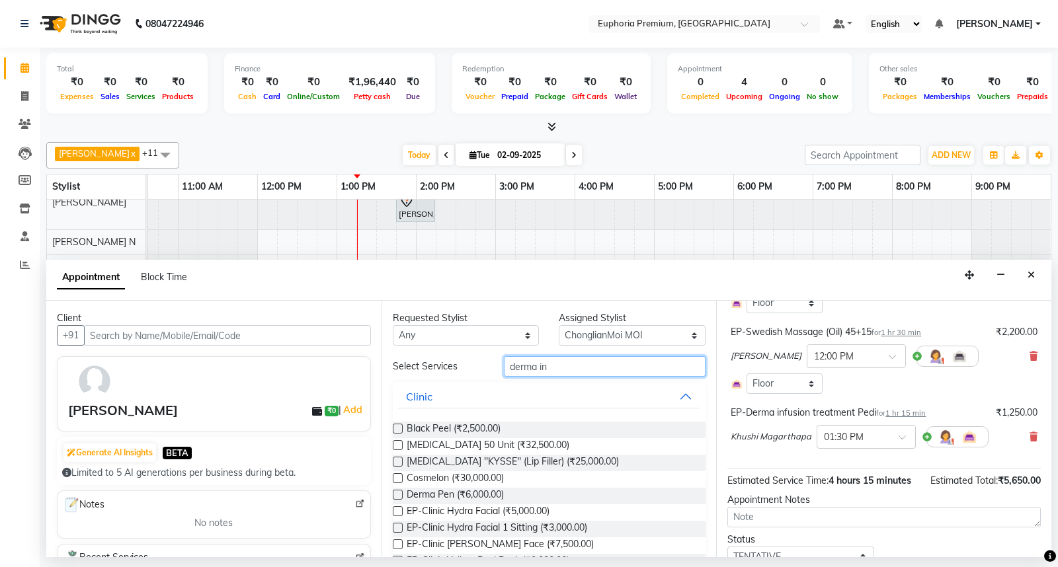
click at [550, 371] on input "derma in" at bounding box center [605, 366] width 202 height 21
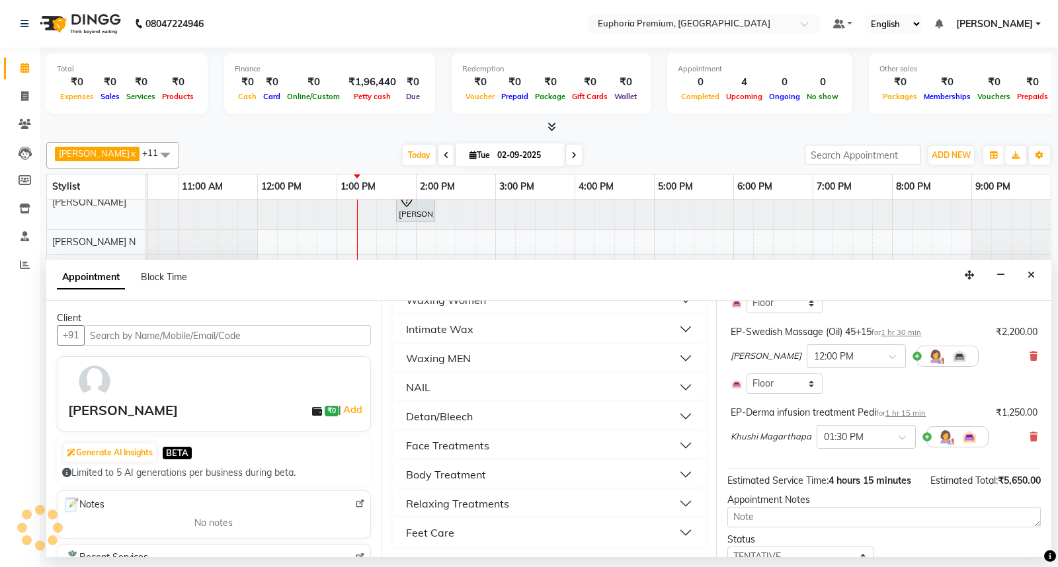
scroll to position [0, 0]
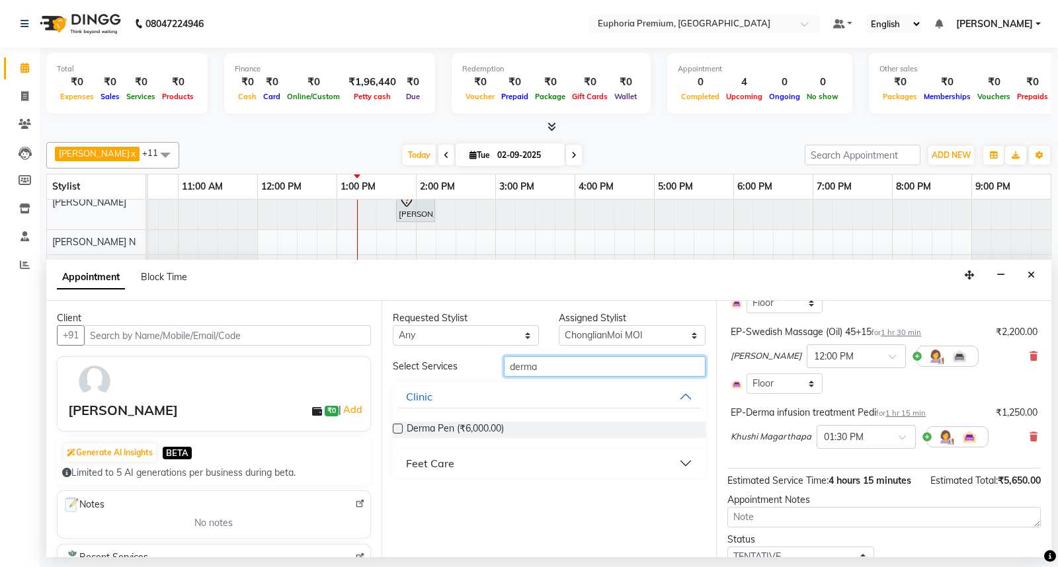
type input "derma"
click at [425, 462] on div "Feet Care" at bounding box center [430, 464] width 48 height 16
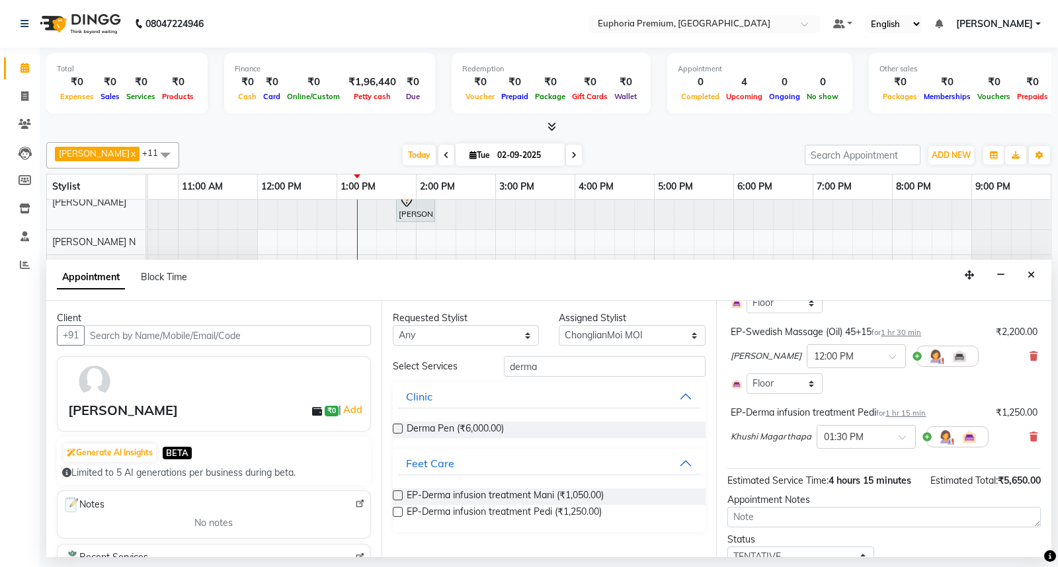
click at [399, 512] on label at bounding box center [398, 512] width 10 height 10
click at [399, 512] on input "checkbox" at bounding box center [397, 513] width 9 height 9
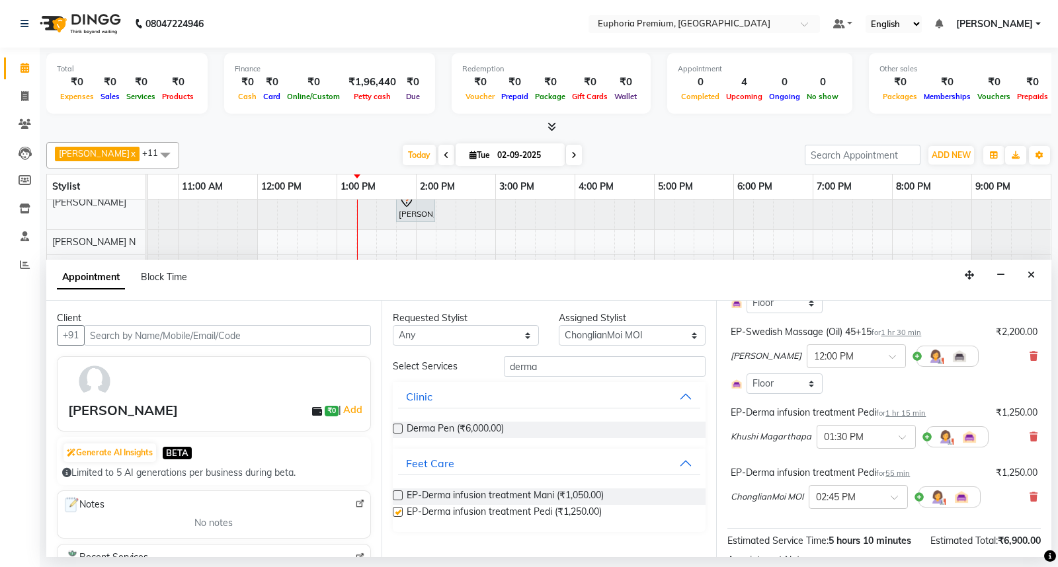
checkbox input "false"
click at [897, 496] on span at bounding box center [899, 502] width 17 height 14
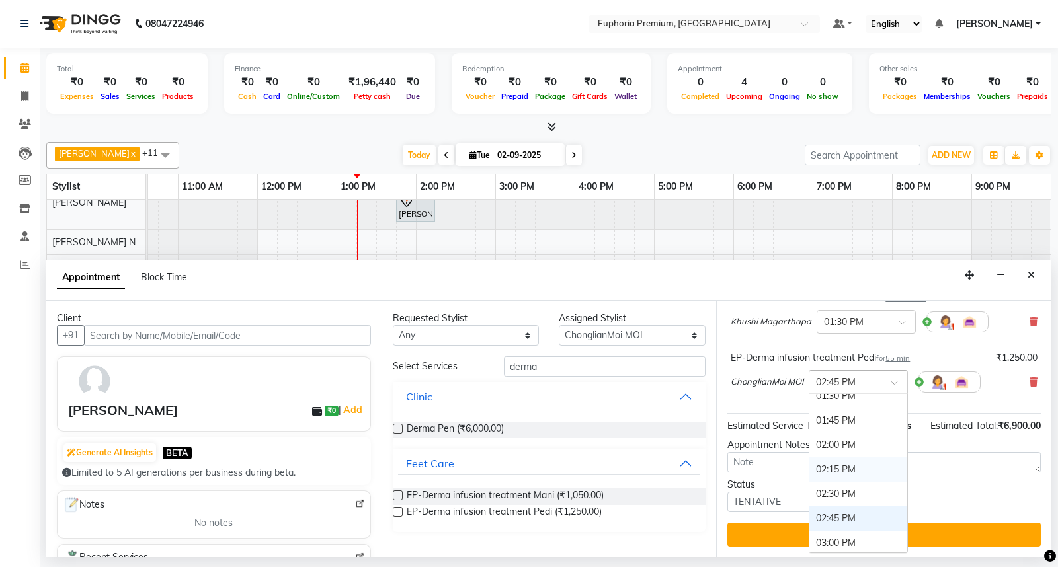
scroll to position [433, 0]
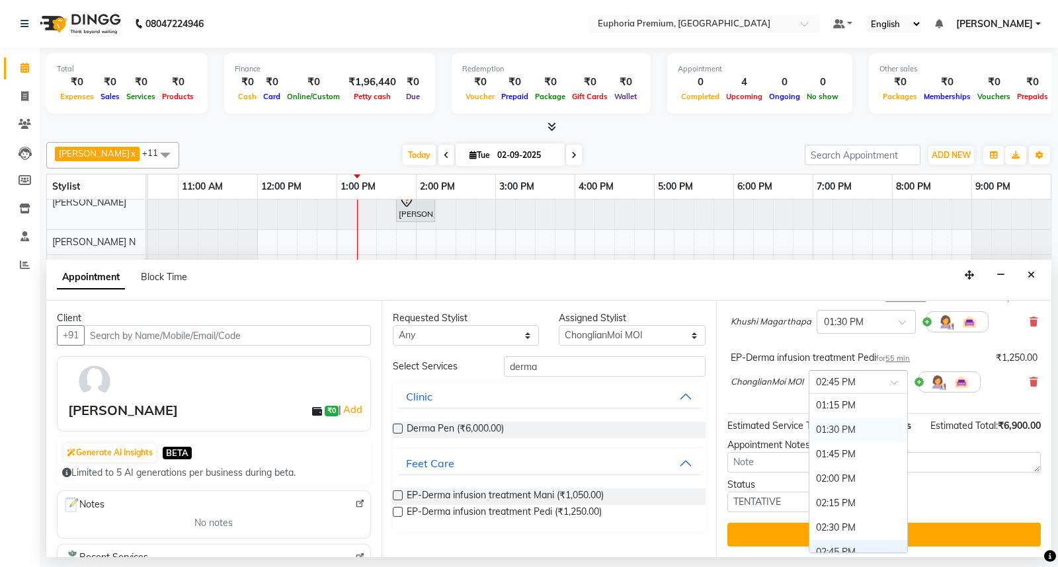
click at [835, 425] on div "01:30 PM" at bounding box center [858, 430] width 98 height 24
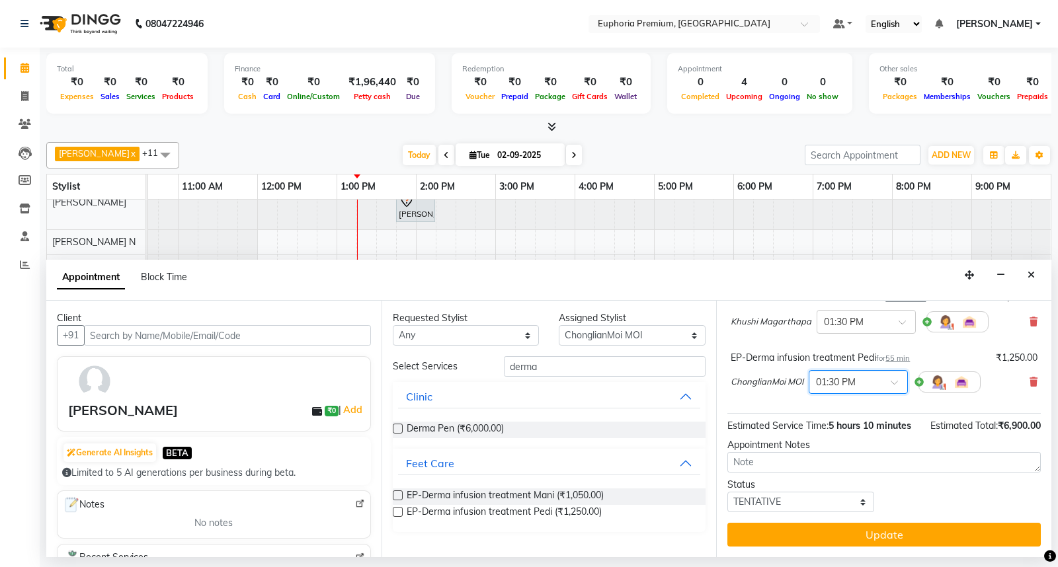
click at [907, 354] on span "55 min" at bounding box center [898, 358] width 24 height 9
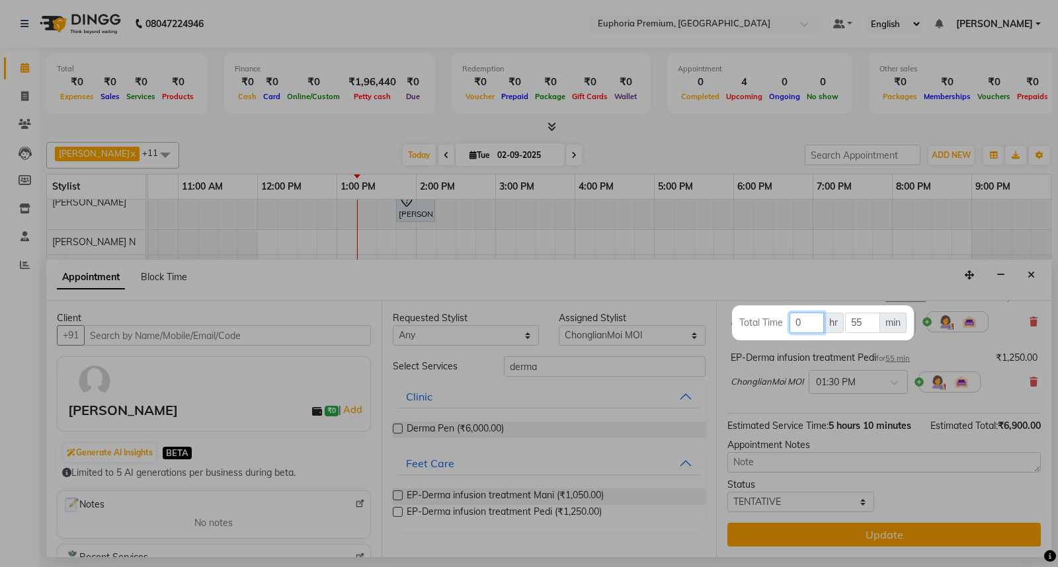
click at [819, 319] on input "0" at bounding box center [807, 323] width 34 height 21
type input "1"
type input "15"
click at [949, 337] on div at bounding box center [529, 283] width 1058 height 567
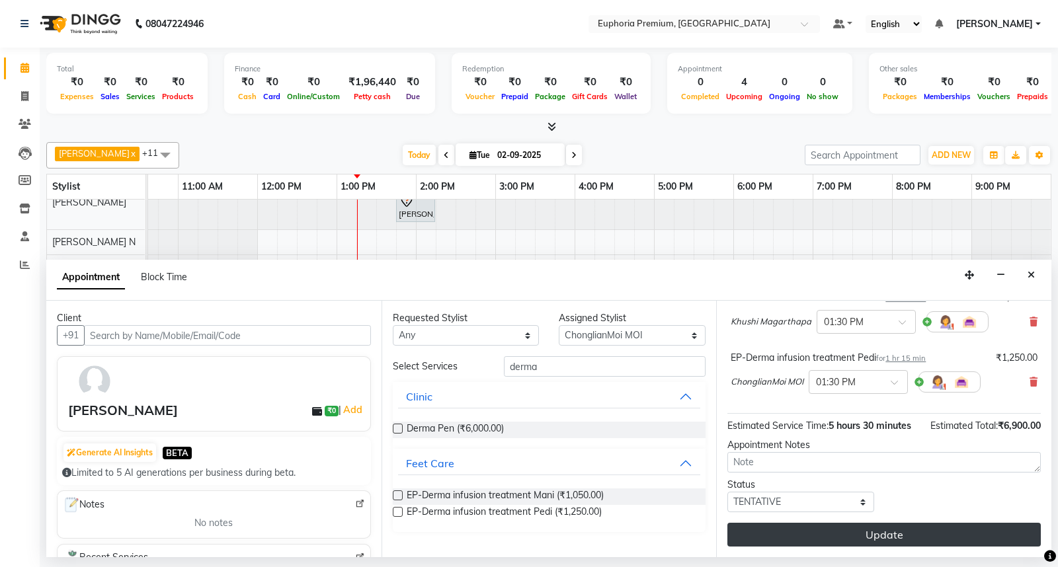
click at [927, 538] on button "Update" at bounding box center [883, 535] width 313 height 24
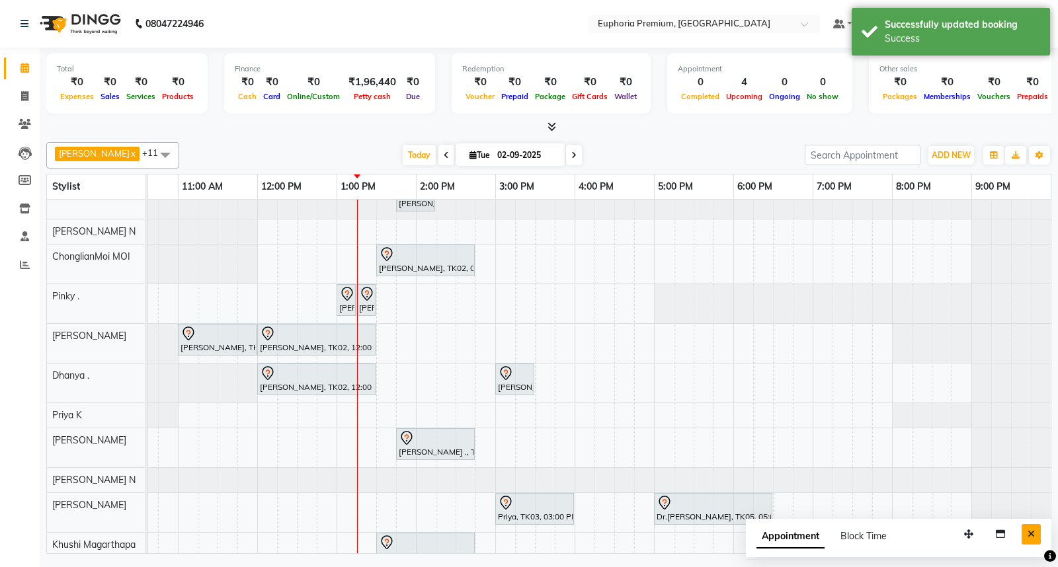
click at [1027, 542] on button "Close" at bounding box center [1031, 534] width 19 height 21
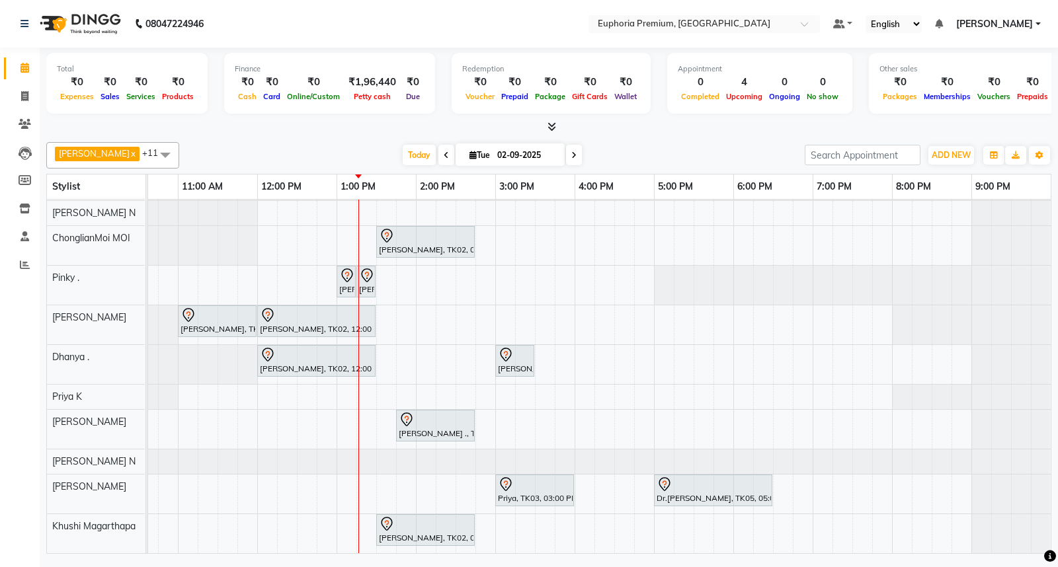
scroll to position [0, 0]
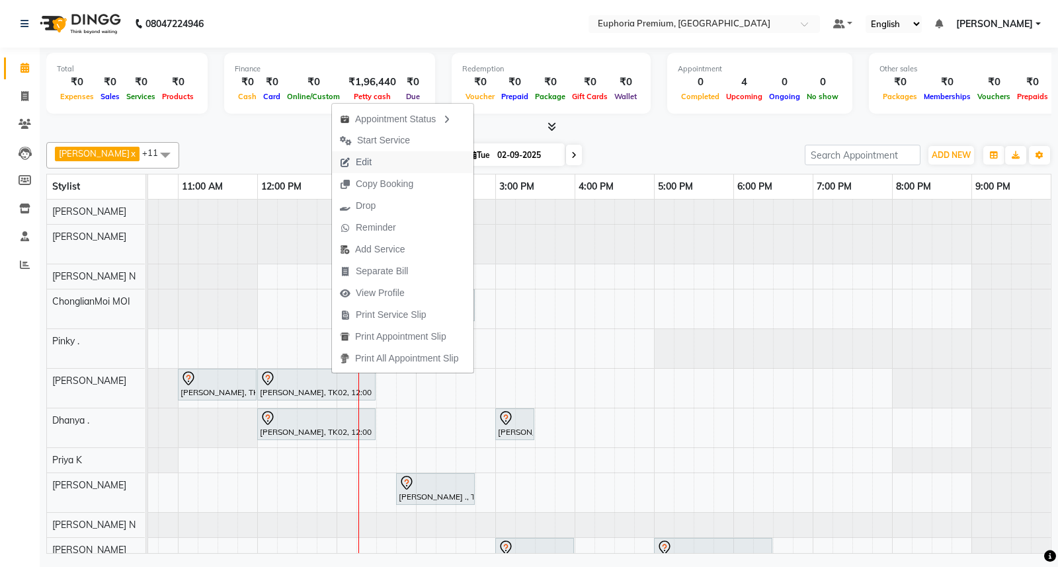
click at [386, 159] on button "Edit" at bounding box center [403, 162] width 142 height 22
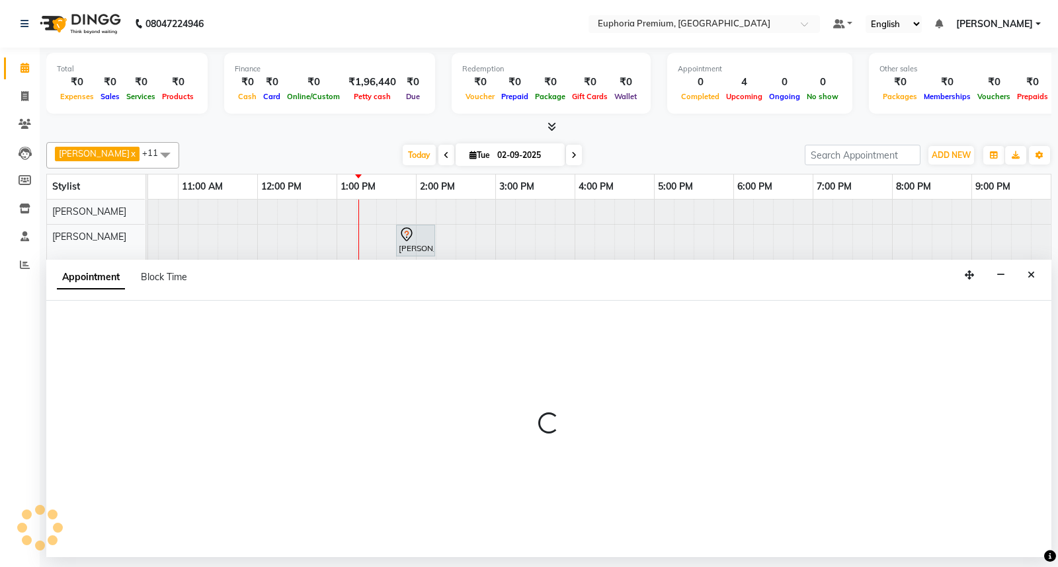
select select "tentative"
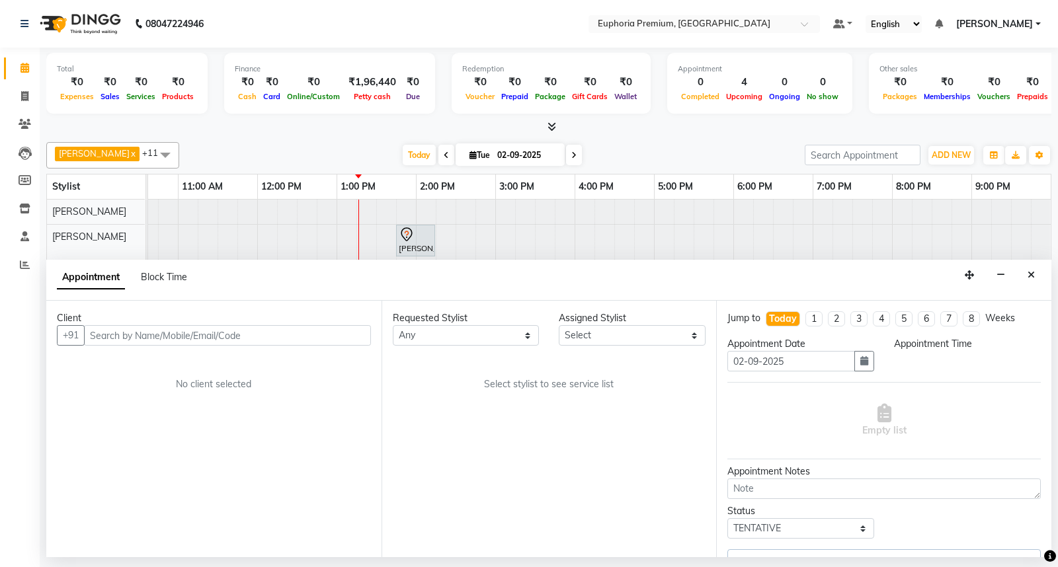
select select "71597"
select select "720"
select select "4006"
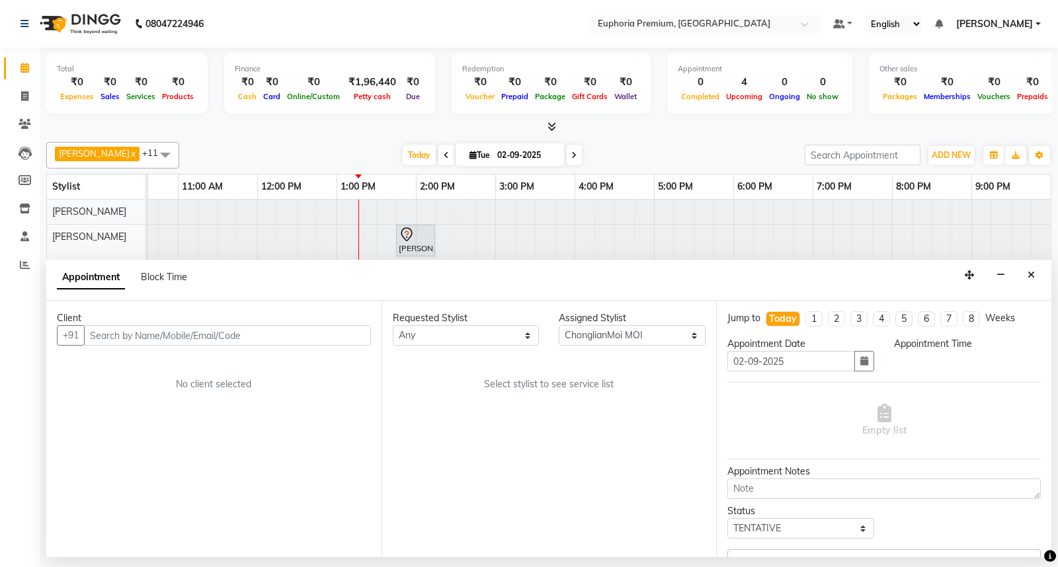
select select "4006"
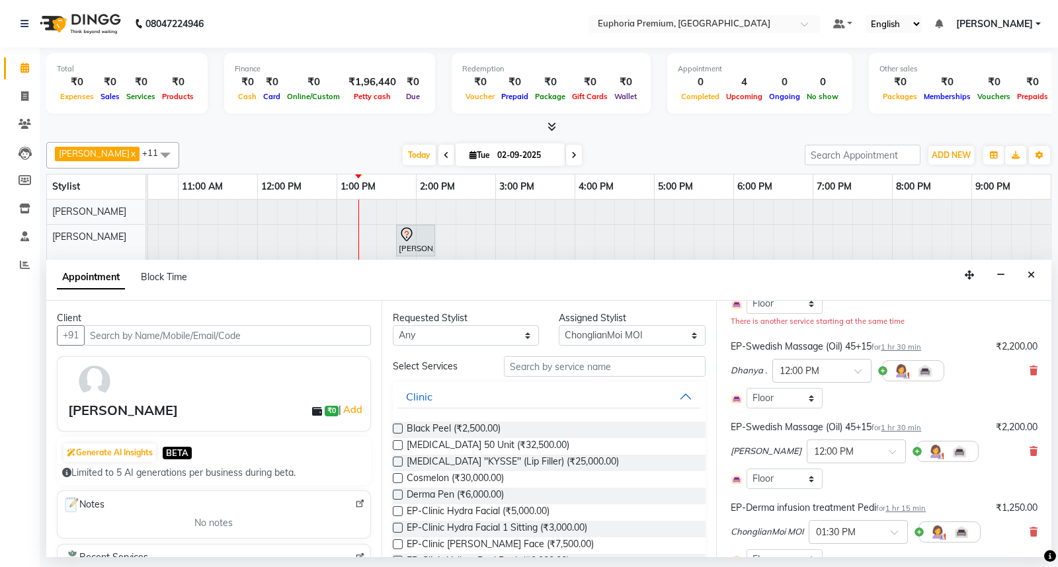
scroll to position [147, 0]
click at [1030, 369] on icon at bounding box center [1034, 370] width 8 height 9
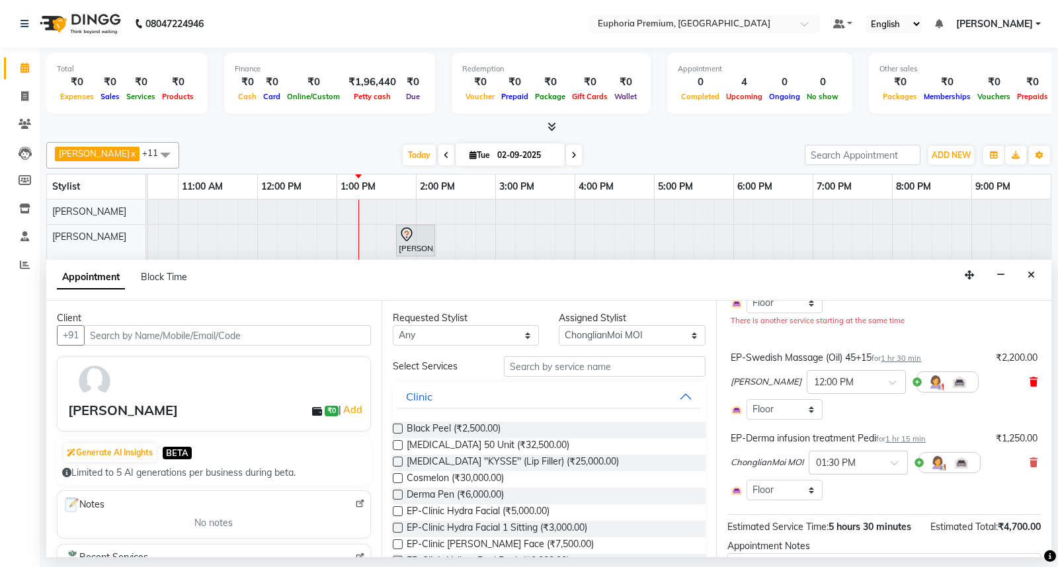
click at [1030, 382] on icon at bounding box center [1034, 382] width 8 height 9
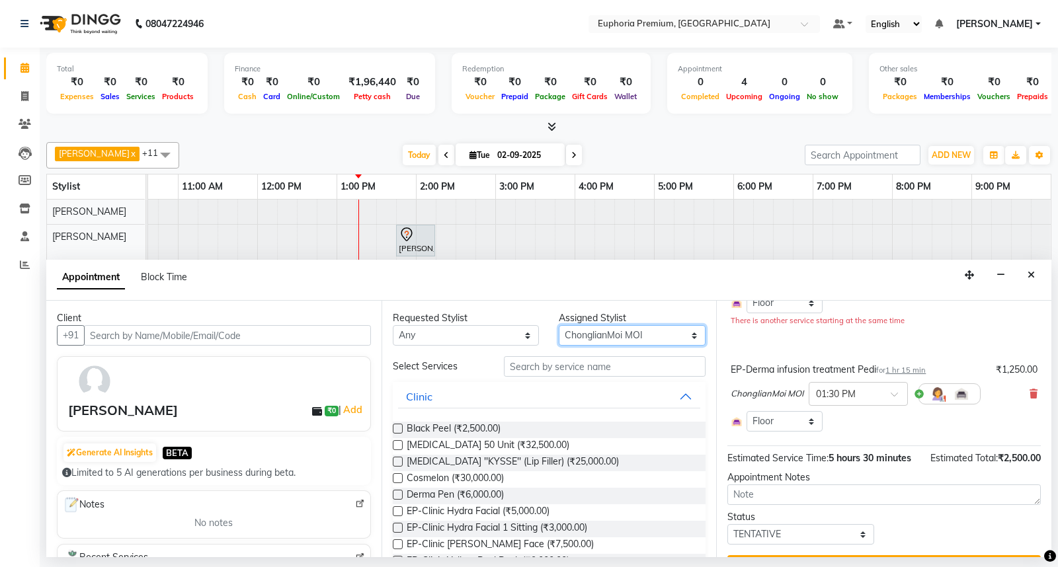
click at [675, 335] on select "Select Babu V Bharath N [PERSON_NAME] [PERSON_NAME] N Chiinthian [PERSON_NAME] …" at bounding box center [632, 335] width 147 height 21
select select "71607"
click at [559, 325] on select "Select Babu V Bharath N [PERSON_NAME] [PERSON_NAME] N Chiinthian [PERSON_NAME] …" at bounding box center [632, 335] width 147 height 21
click at [581, 366] on input "text" at bounding box center [605, 366] width 202 height 21
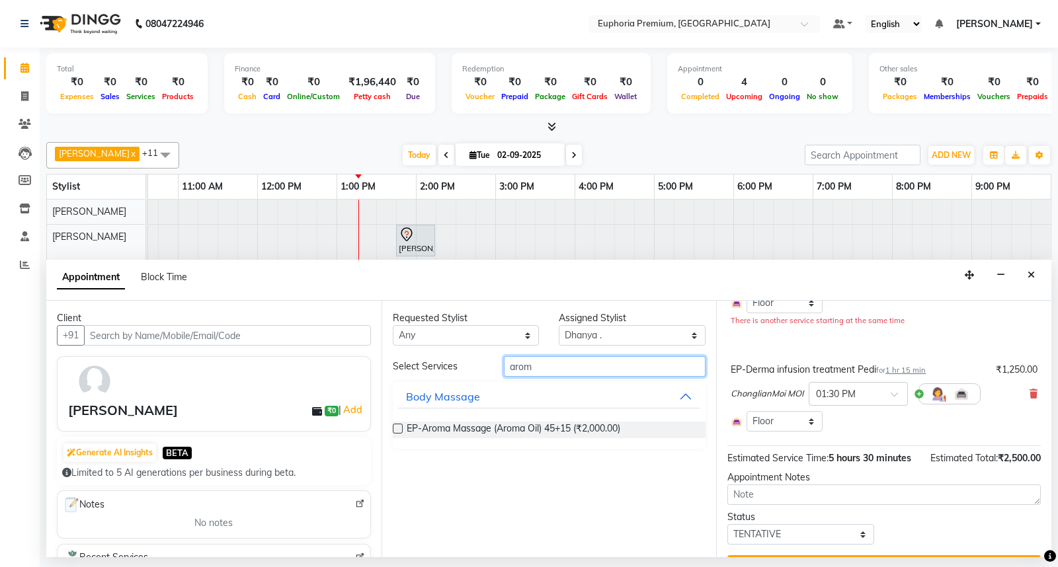
type input "arom"
click at [397, 428] on label at bounding box center [398, 429] width 10 height 10
click at [397, 428] on input "checkbox" at bounding box center [397, 430] width 9 height 9
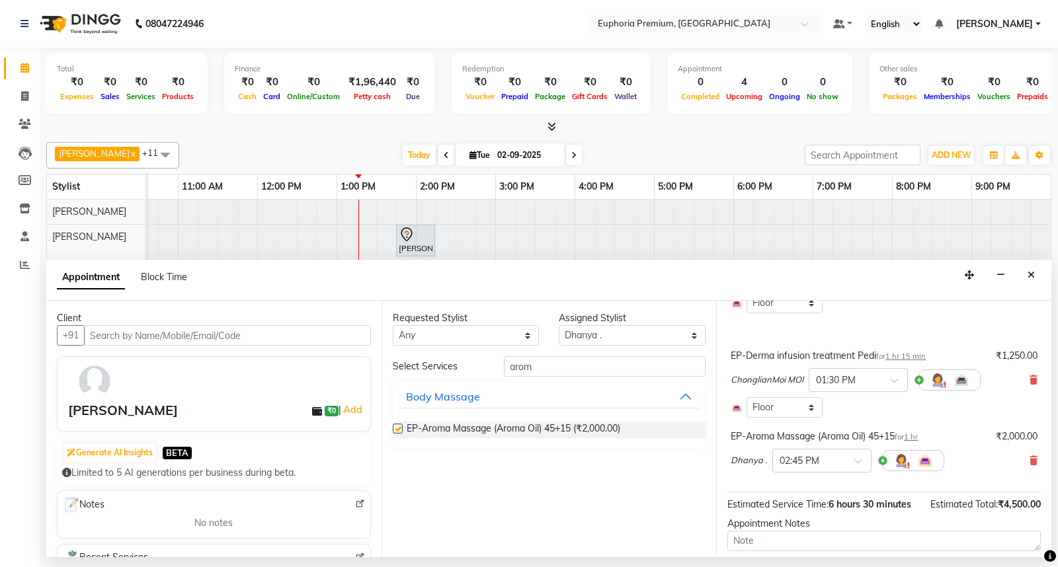
checkbox input "false"
click at [636, 335] on select "Select Babu V Bharath N [PERSON_NAME] [PERSON_NAME] N Chiinthian [PERSON_NAME] …" at bounding box center [632, 335] width 147 height 21
select select "71603"
click at [559, 325] on select "Select Babu V Bharath N [PERSON_NAME] [PERSON_NAME] N Chiinthian [PERSON_NAME] …" at bounding box center [632, 335] width 147 height 21
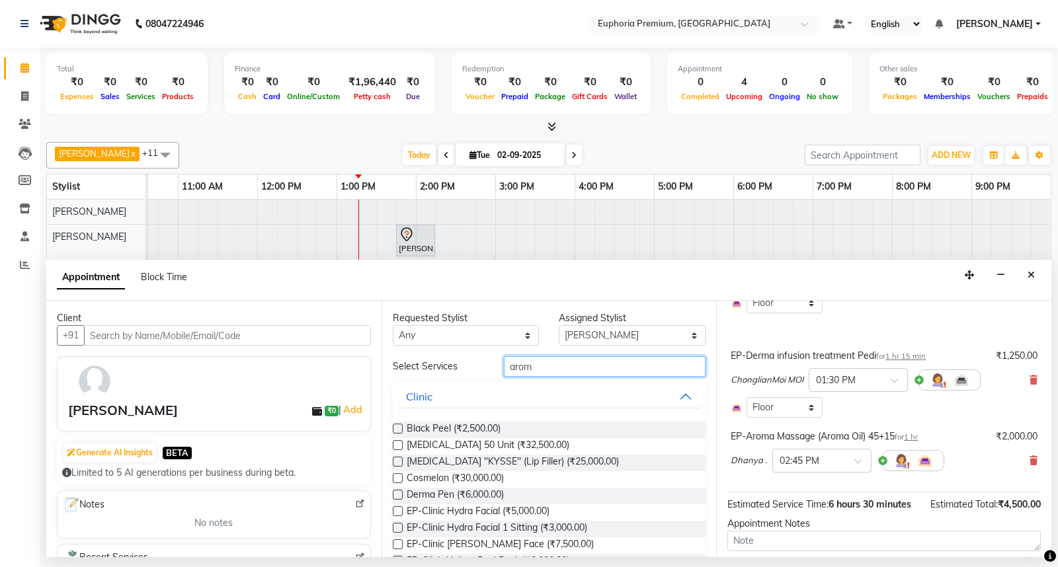
click at [569, 369] on input "arom" at bounding box center [605, 366] width 202 height 21
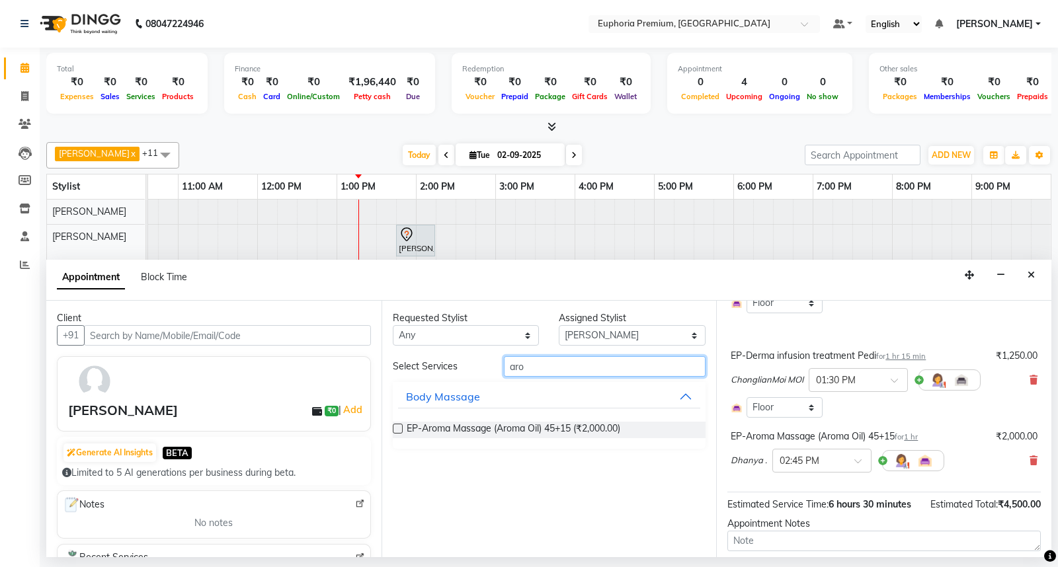
type input "arom"
click at [395, 430] on label at bounding box center [398, 429] width 10 height 10
click at [395, 430] on input "checkbox" at bounding box center [397, 430] width 9 height 9
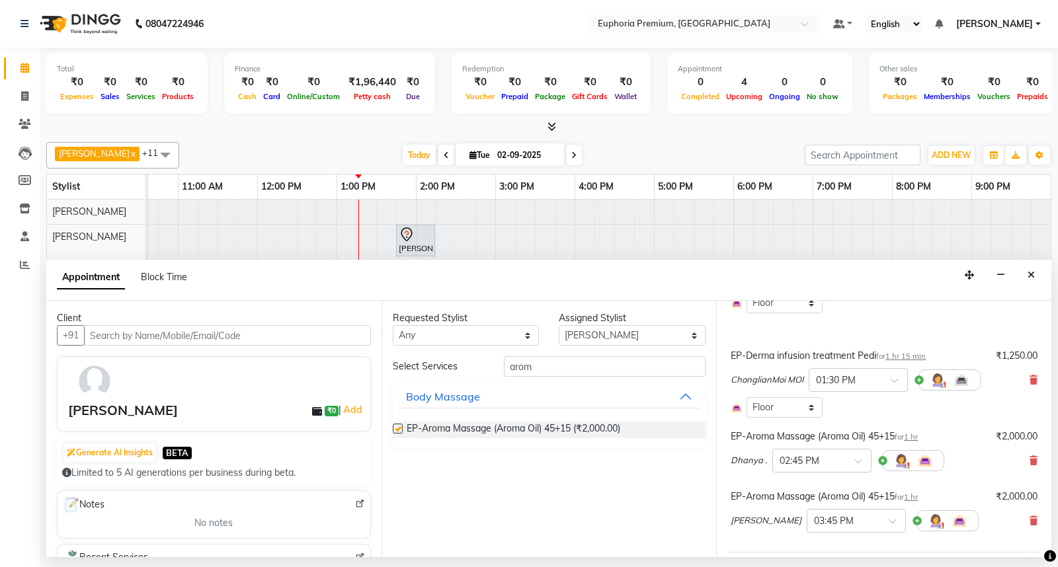
checkbox input "false"
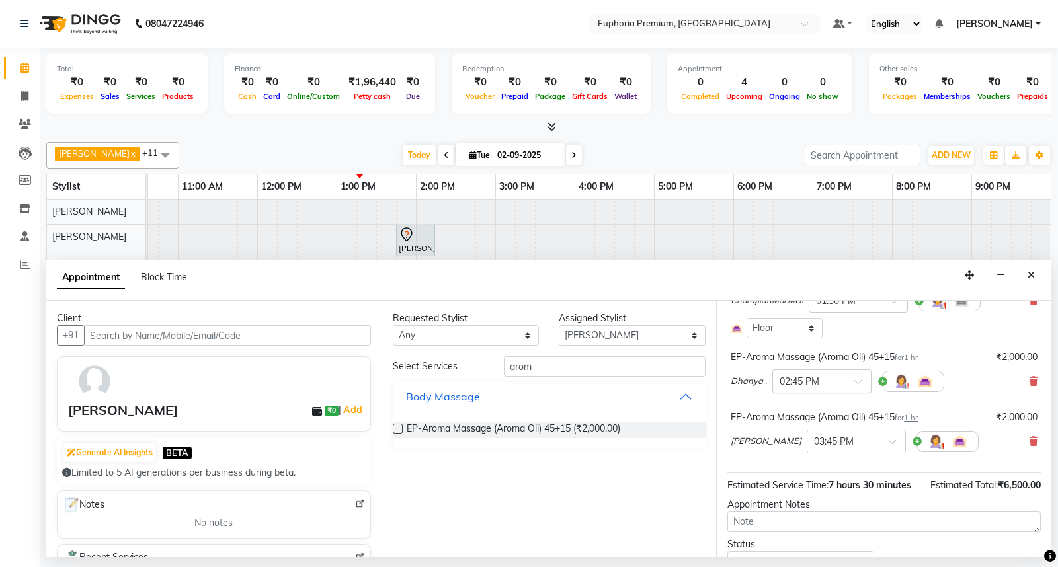
scroll to position [153, 0]
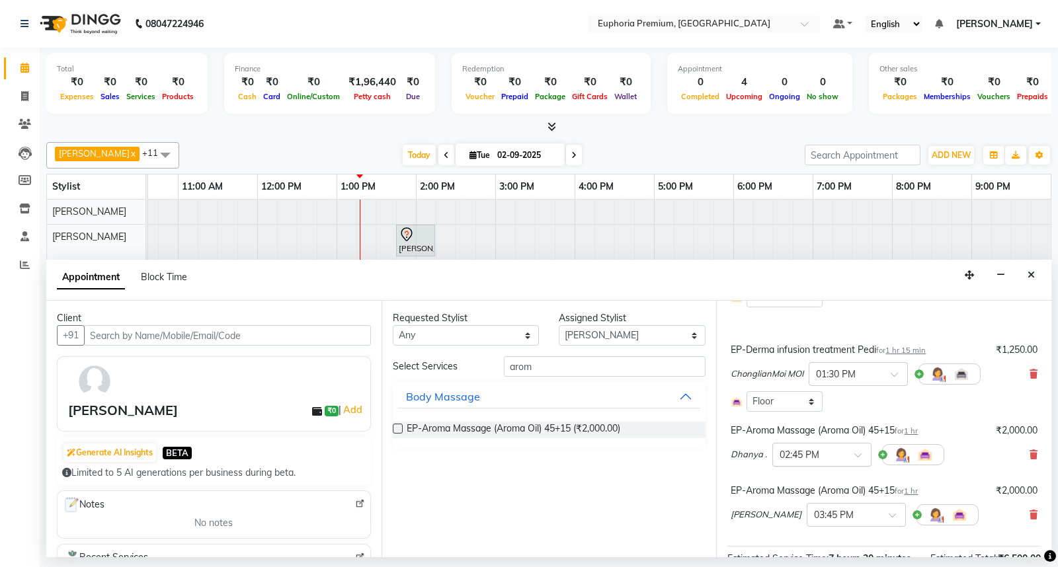
click at [855, 454] on span at bounding box center [862, 459] width 17 height 14
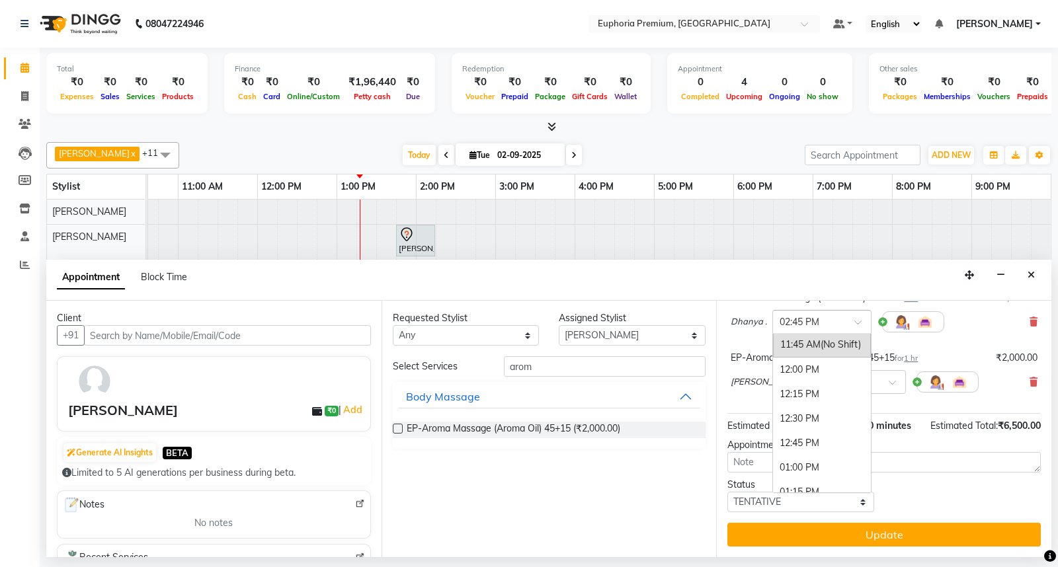
scroll to position [256, 0]
click at [818, 388] on div "12:00 PM" at bounding box center [822, 400] width 98 height 24
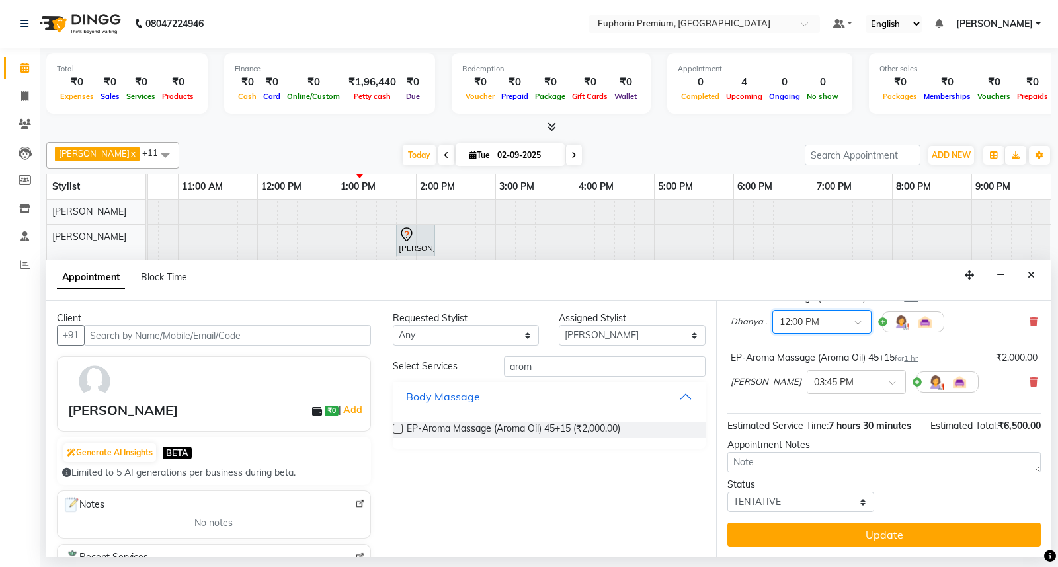
click at [756, 326] on div "EP-Aroma Massage (Aroma Oil) 45+15 for 1 hr ₹2,000.00 Dhanya . × 12:00 PM" at bounding box center [883, 315] width 313 height 55
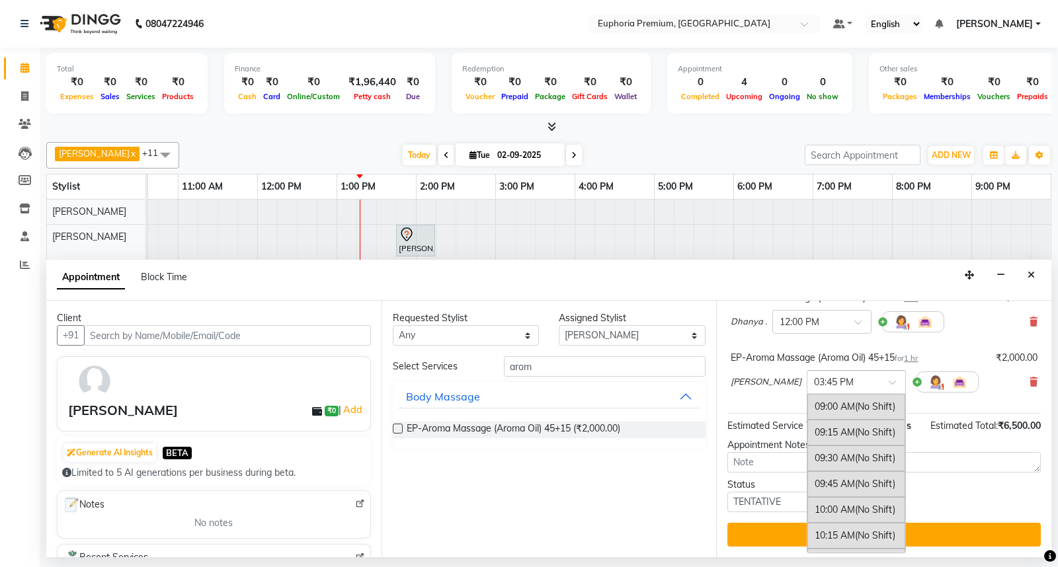
click at [889, 380] on span at bounding box center [897, 387] width 17 height 14
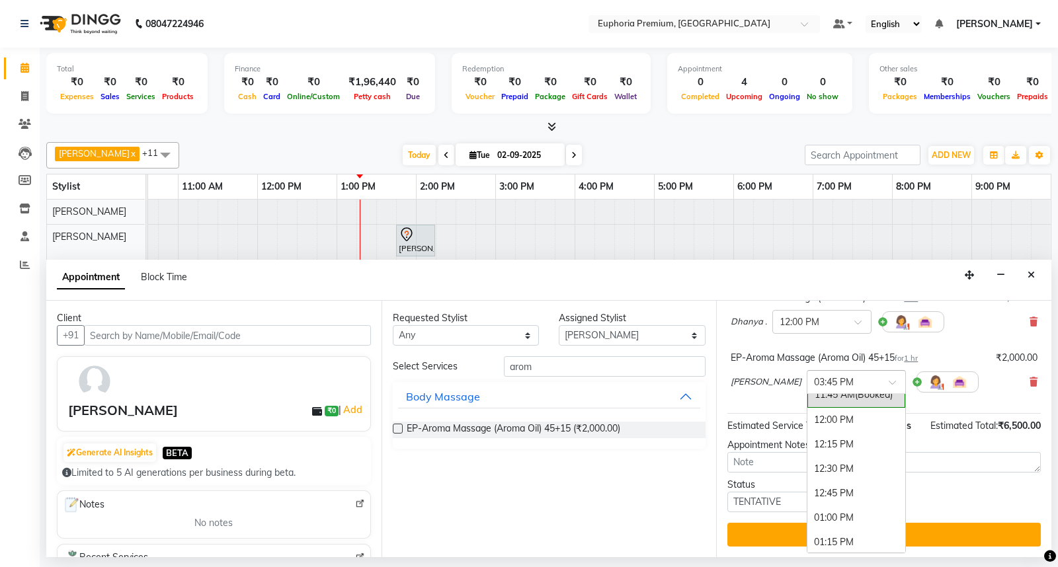
scroll to position [267, 0]
drag, startPoint x: 806, startPoint y: 431, endPoint x: 789, endPoint y: 431, distance: 16.5
click at [807, 437] on div "12:00 PM" at bounding box center [856, 449] width 98 height 24
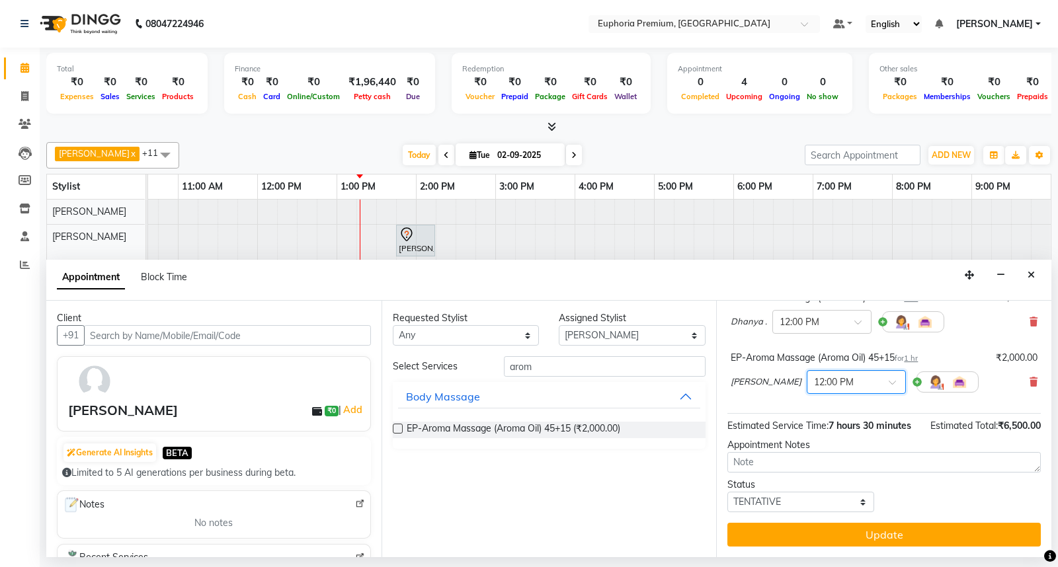
scroll to position [313, 0]
click at [745, 390] on div "EP-Derma infusion treatment Pedi for 1 hr 15 min ₹1,250.00 Khushi Magarthapa × …" at bounding box center [883, 248] width 313 height 331
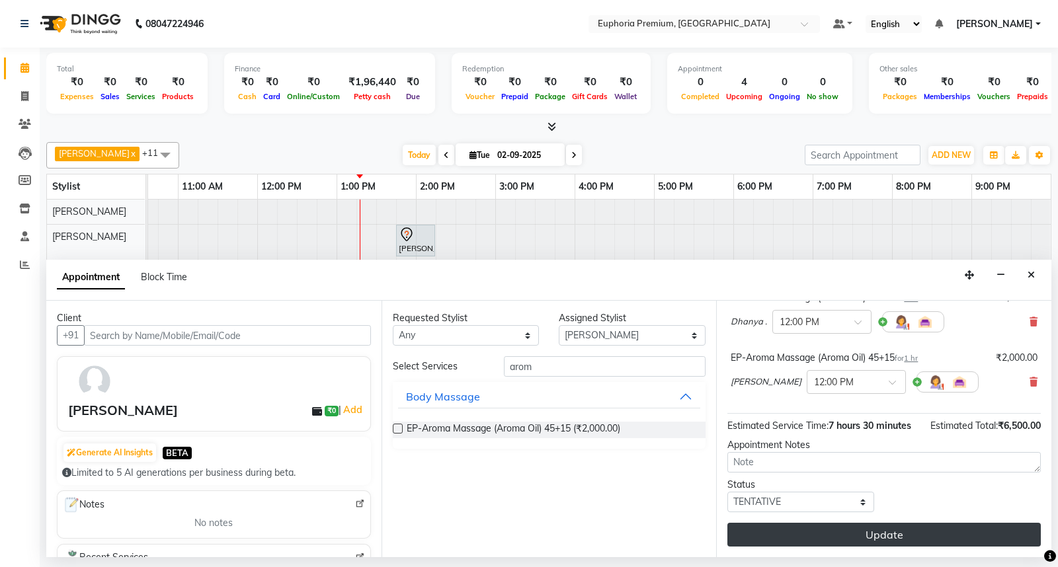
click at [898, 530] on button "Update" at bounding box center [883, 535] width 313 height 24
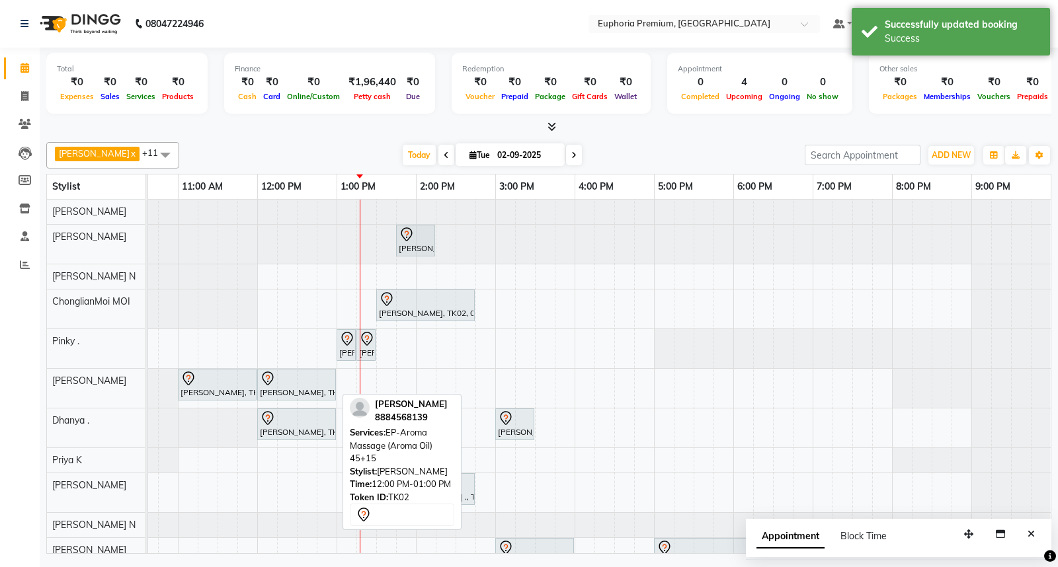
click at [333, 384] on link "[PERSON_NAME], TK02, 12:00 PM-01:00 PM, EP-Aroma Massage (Aroma Oil) 45+15" at bounding box center [296, 385] width 79 height 32
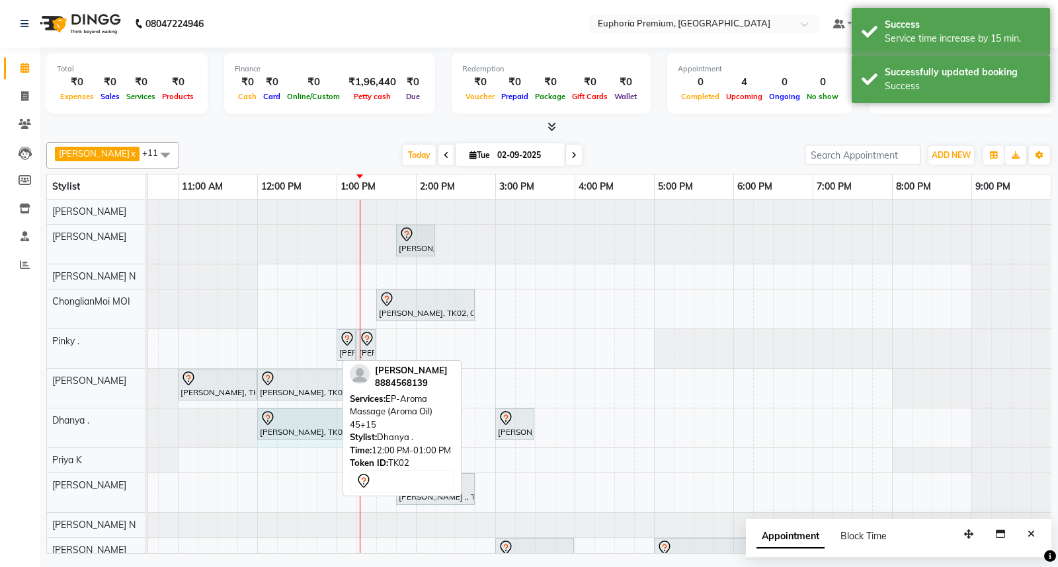
drag, startPoint x: 334, startPoint y: 421, endPoint x: 352, endPoint y: 420, distance: 17.9
click at [352, 420] on div "[PERSON_NAME] N x [PERSON_NAME] x Pinky . x Kishore K x ChonglianMoi MOI x Dhan…" at bounding box center [548, 345] width 1005 height 417
click at [927, 36] on div "Service time increase by 15 min." at bounding box center [962, 39] width 155 height 14
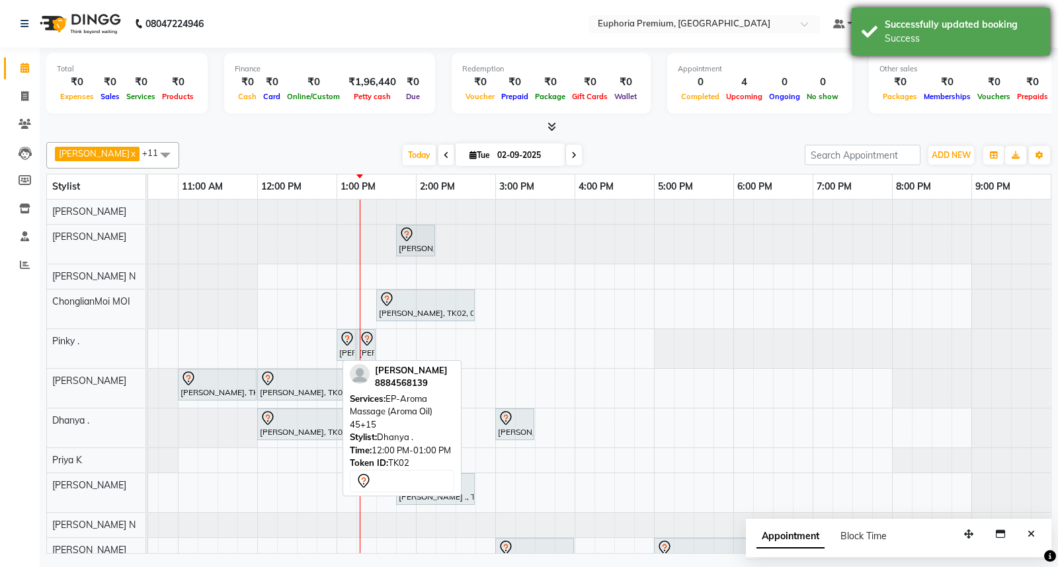
click at [939, 30] on div "Successfully updated booking" at bounding box center [962, 25] width 155 height 14
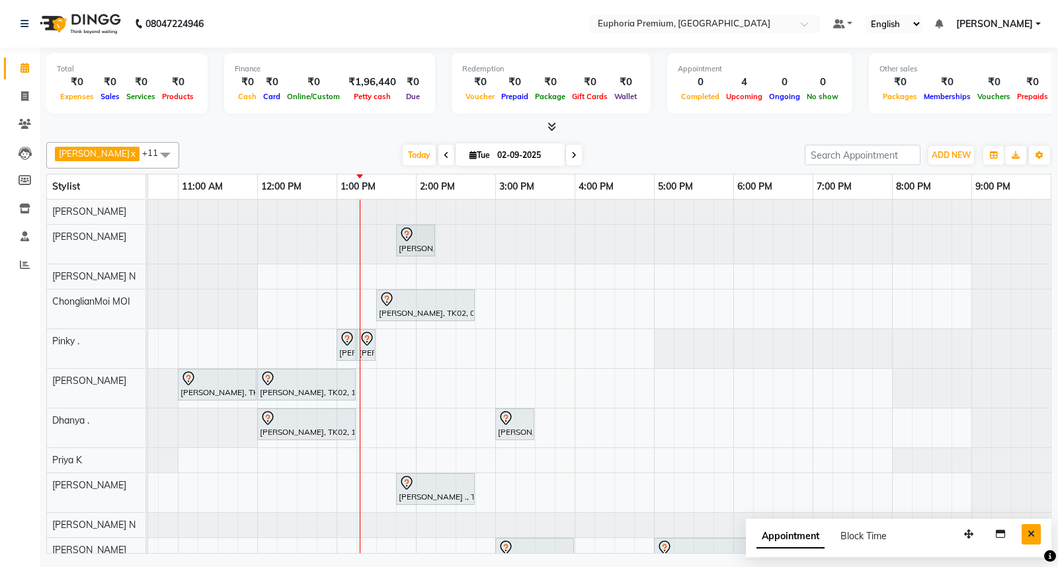
click at [1034, 536] on icon "Close" at bounding box center [1031, 534] width 7 height 9
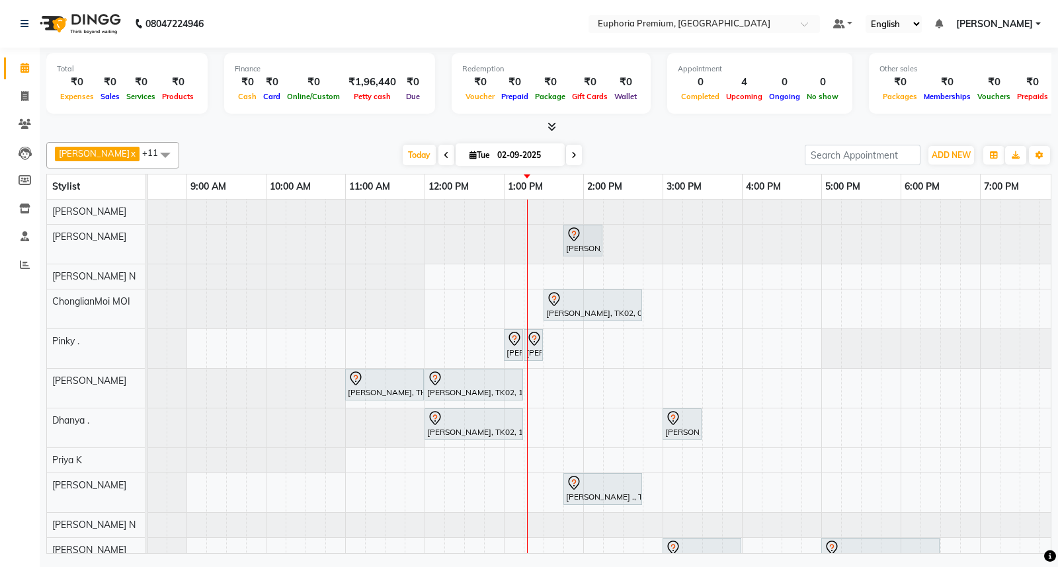
scroll to position [0, 40]
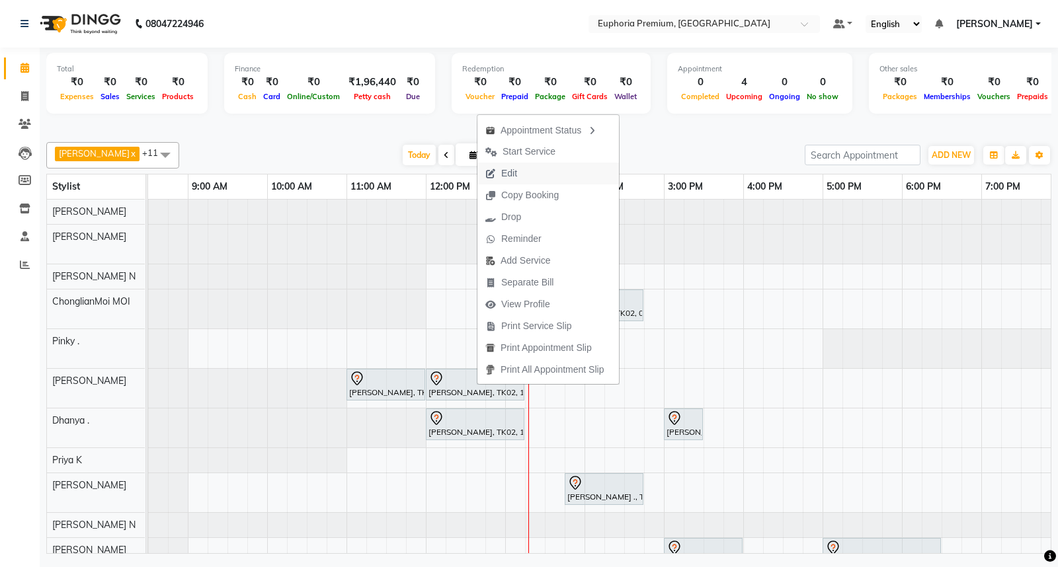
click at [524, 169] on span "Edit" at bounding box center [501, 174] width 48 height 22
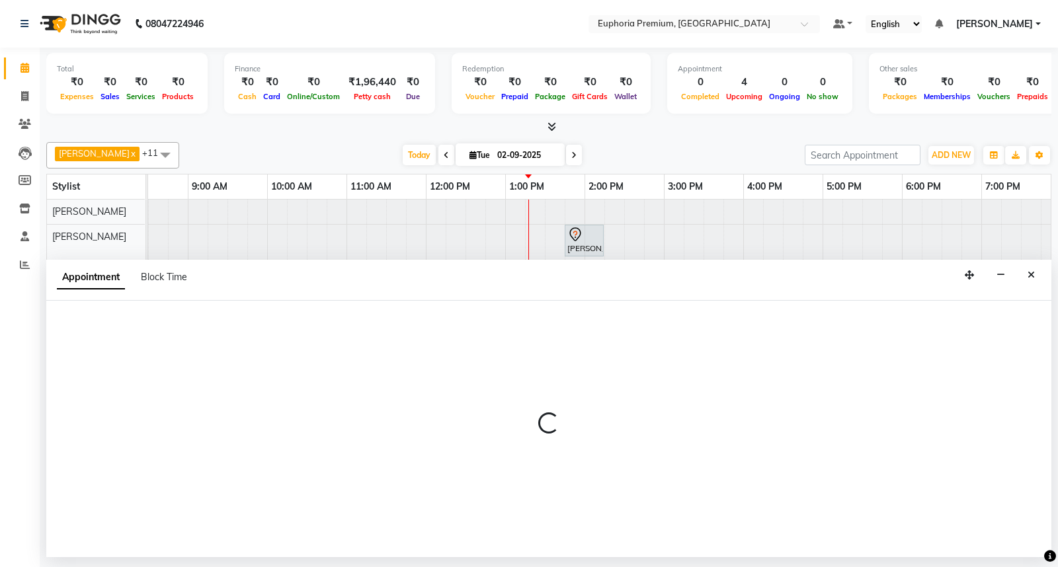
select select "tentative"
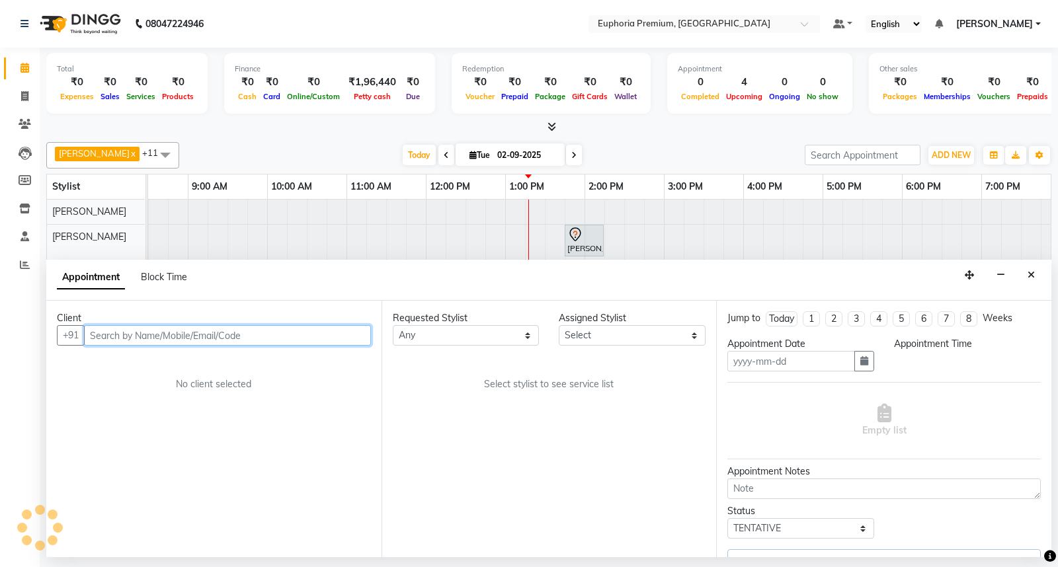
type input "02-09-2025"
select select "71597"
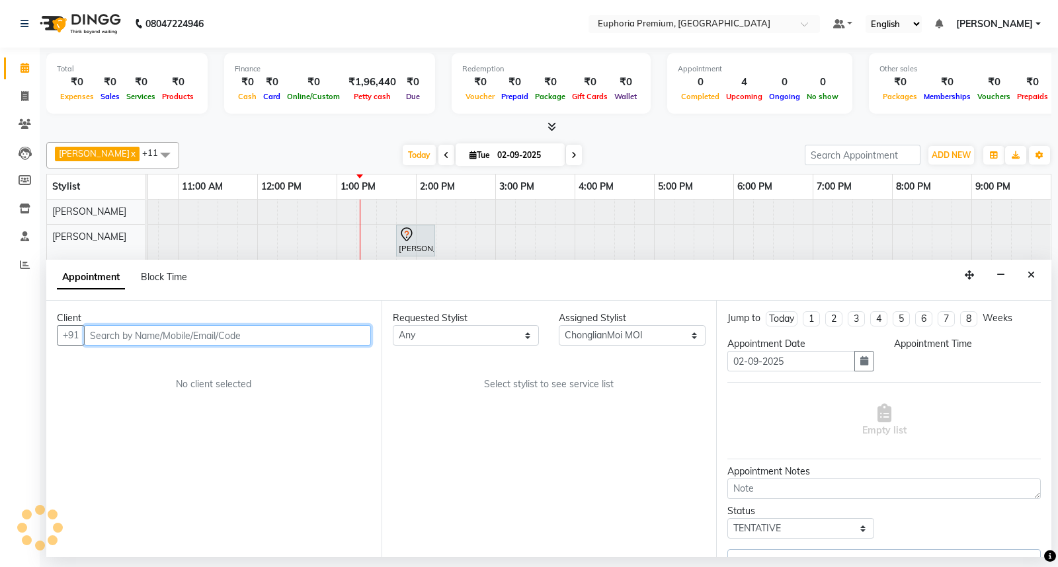
select select "720"
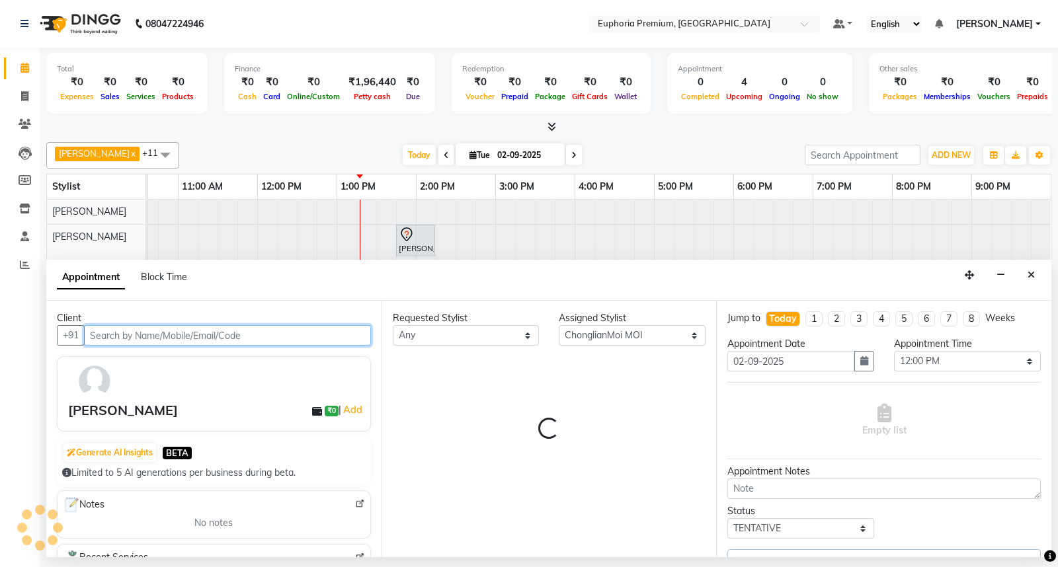
select select "4006"
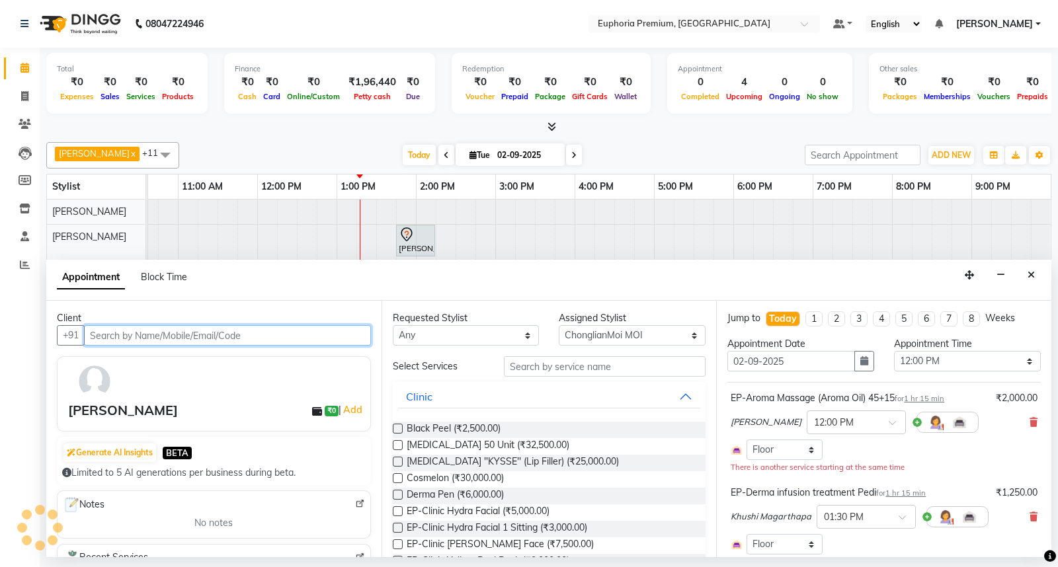
select select "4006"
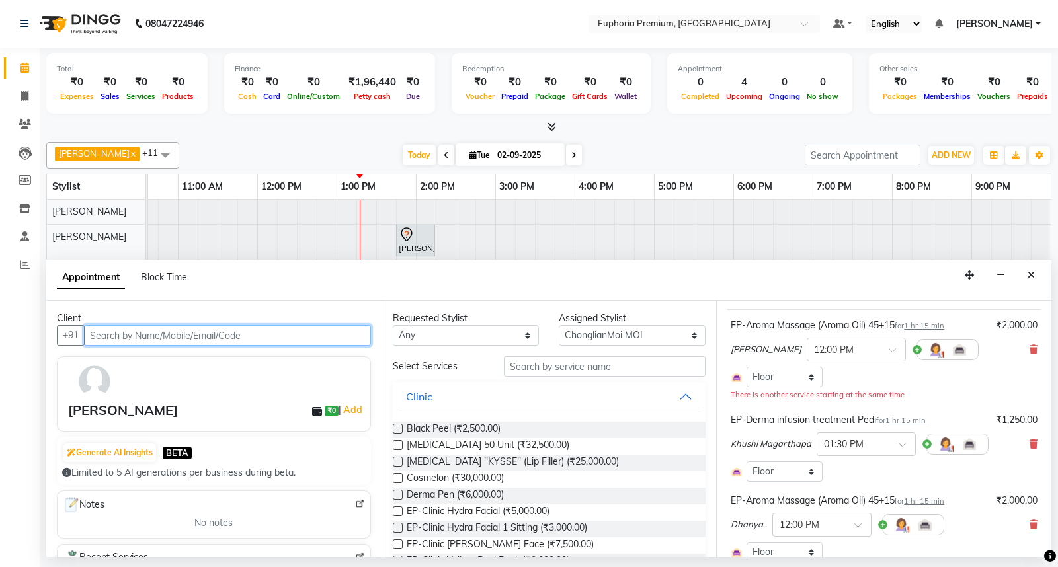
scroll to position [73, 0]
click at [1032, 278] on icon "Close" at bounding box center [1031, 274] width 7 height 9
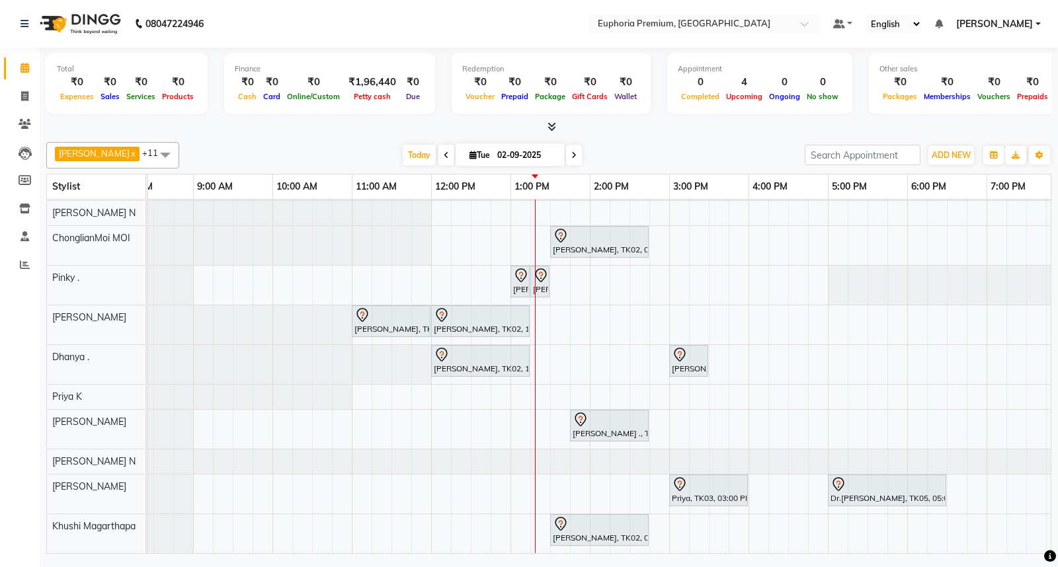
scroll to position [0, 0]
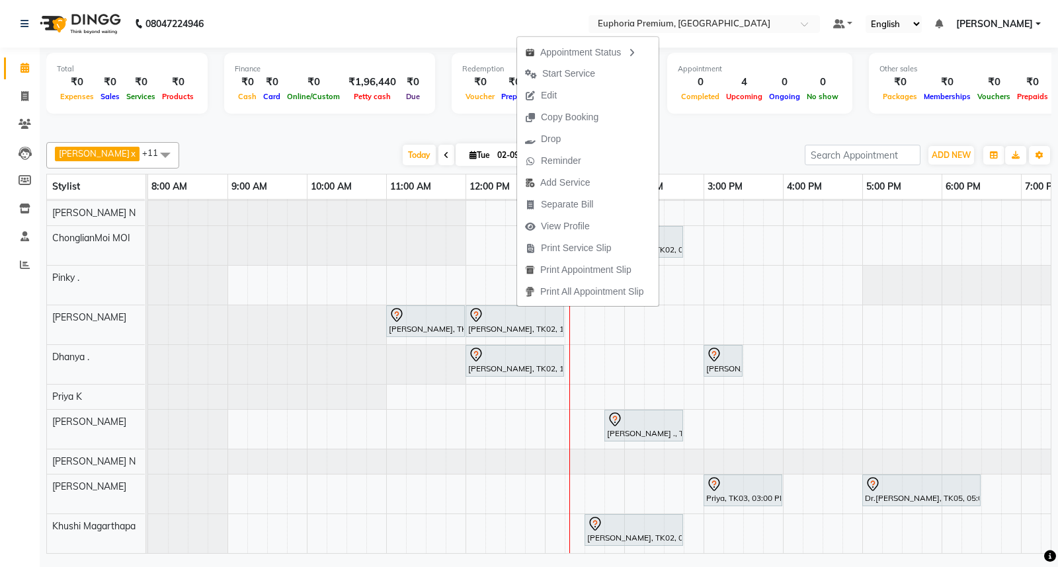
click at [547, 95] on span "Edit" at bounding box center [549, 96] width 16 height 14
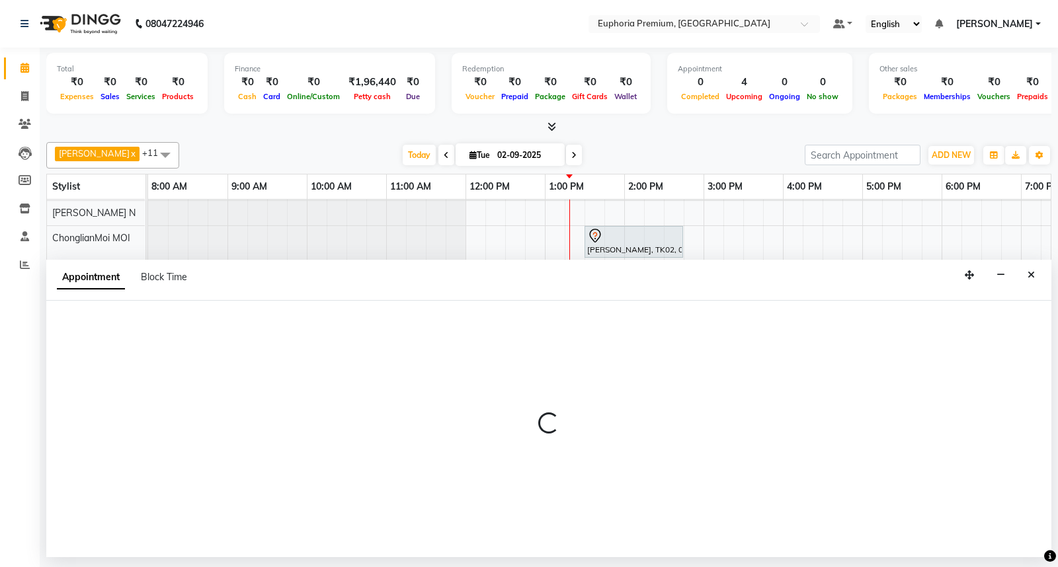
select select "tentative"
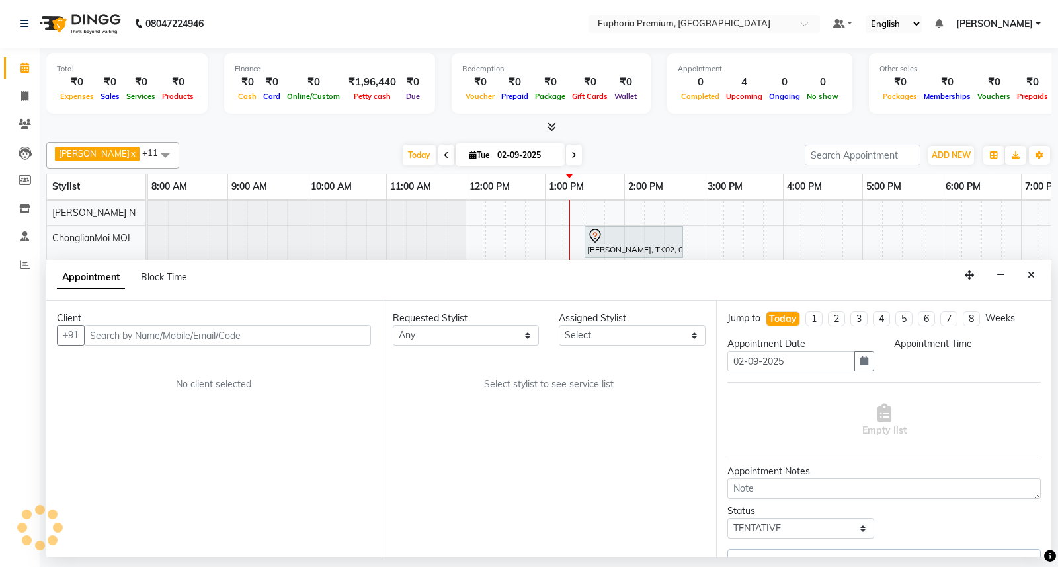
select select "71597"
select select "720"
select select "4006"
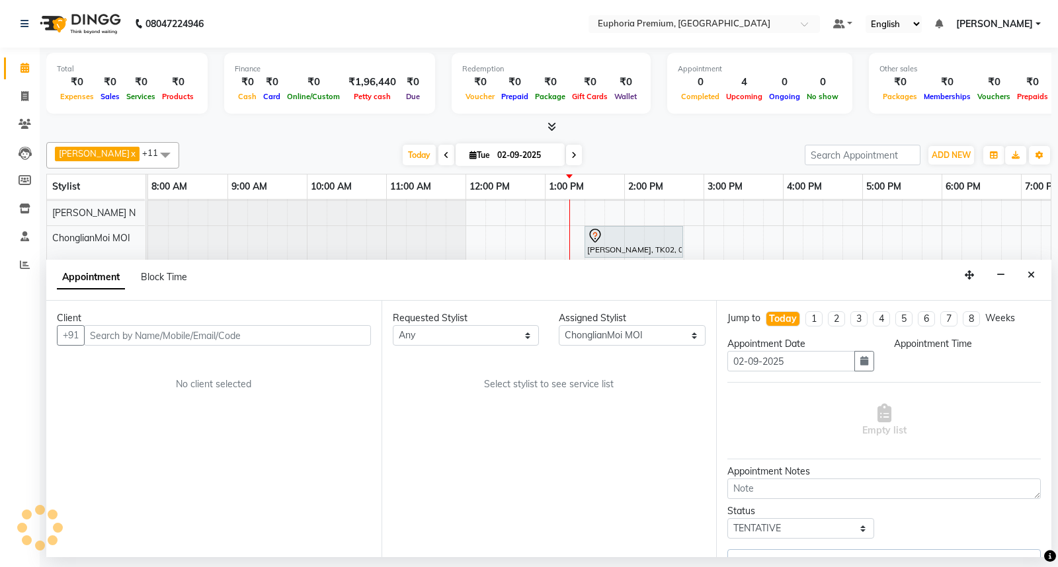
select select "4006"
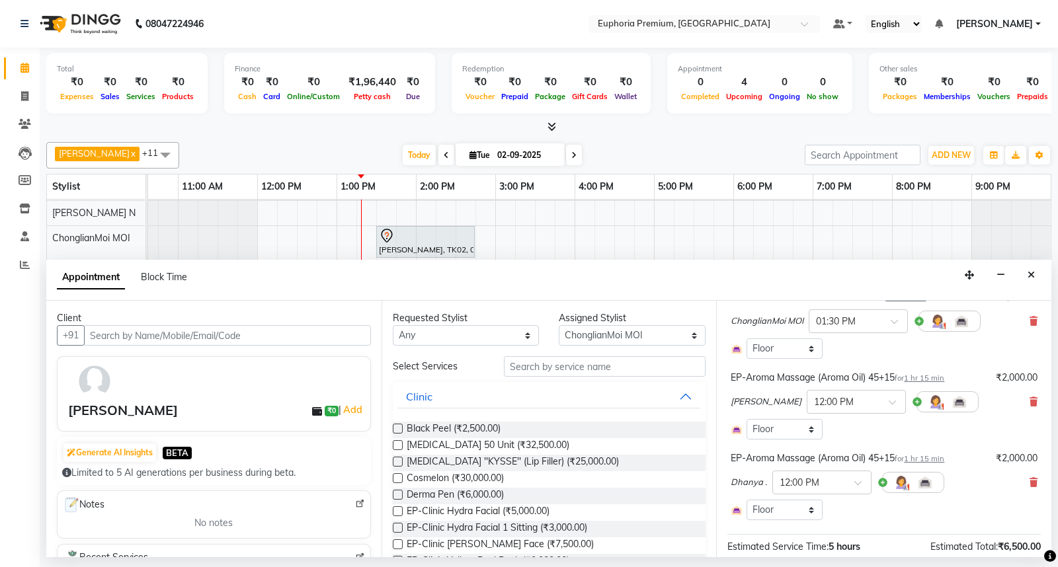
scroll to position [220, 0]
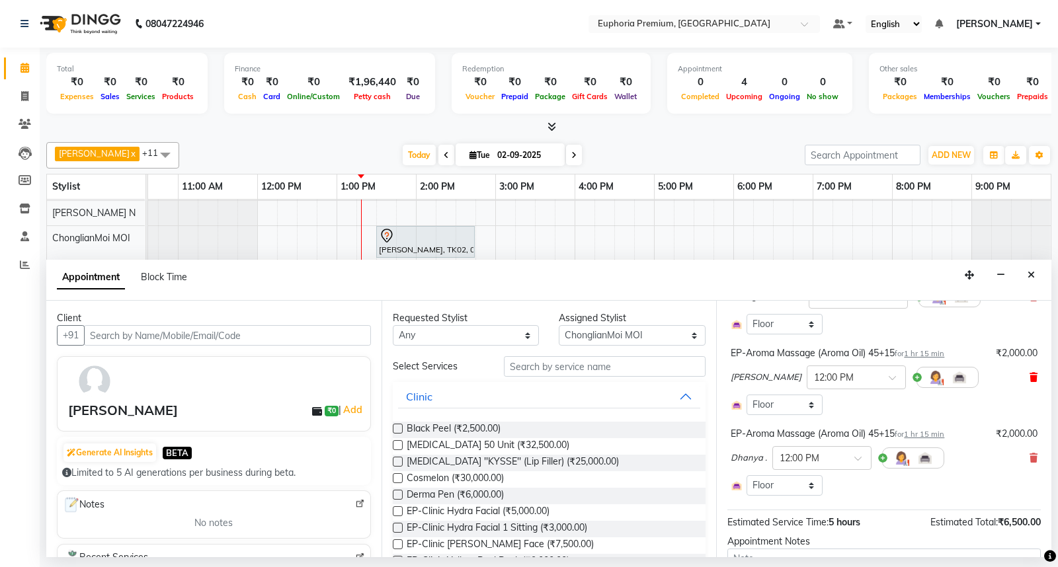
click at [1030, 380] on icon at bounding box center [1034, 377] width 8 height 9
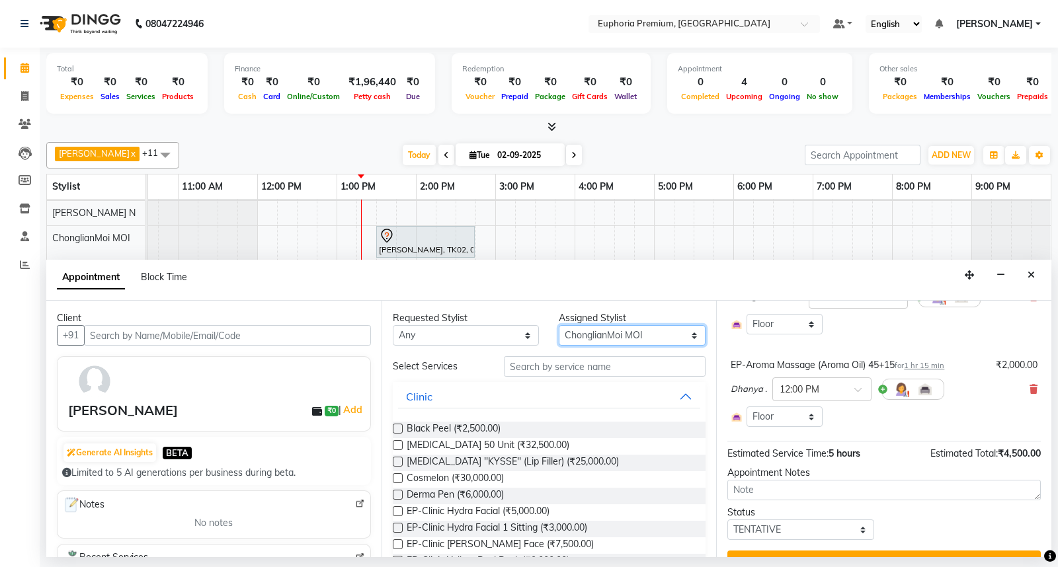
click at [638, 336] on select "Select Babu V Bharath N [PERSON_NAME] [PERSON_NAME] N Chiinthian [PERSON_NAME] …" at bounding box center [632, 335] width 147 height 21
select select "71603"
click at [559, 325] on select "Select Babu V Bharath N [PERSON_NAME] [PERSON_NAME] N Chiinthian [PERSON_NAME] …" at bounding box center [632, 335] width 147 height 21
click at [587, 372] on input "text" at bounding box center [605, 366] width 202 height 21
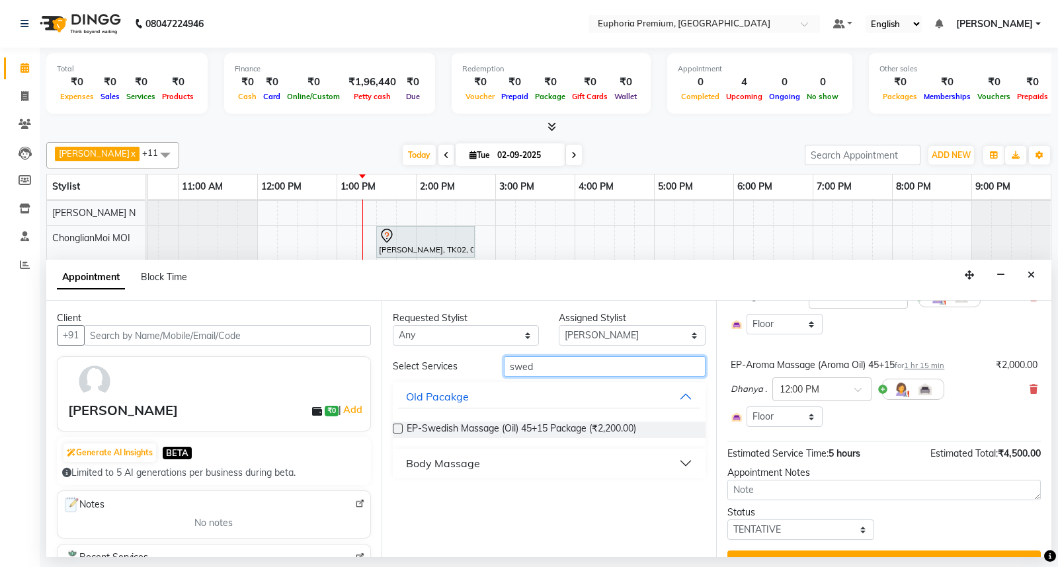
type input "swed"
click at [450, 466] on div "Body Massage" at bounding box center [443, 464] width 74 height 16
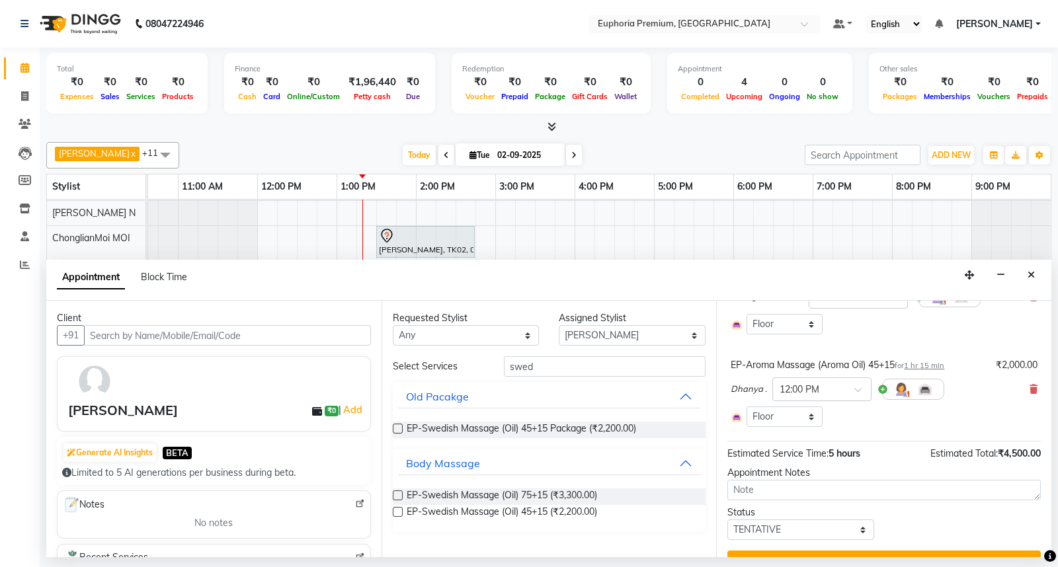
click at [399, 513] on label at bounding box center [398, 512] width 10 height 10
click at [399, 513] on input "checkbox" at bounding box center [397, 513] width 9 height 9
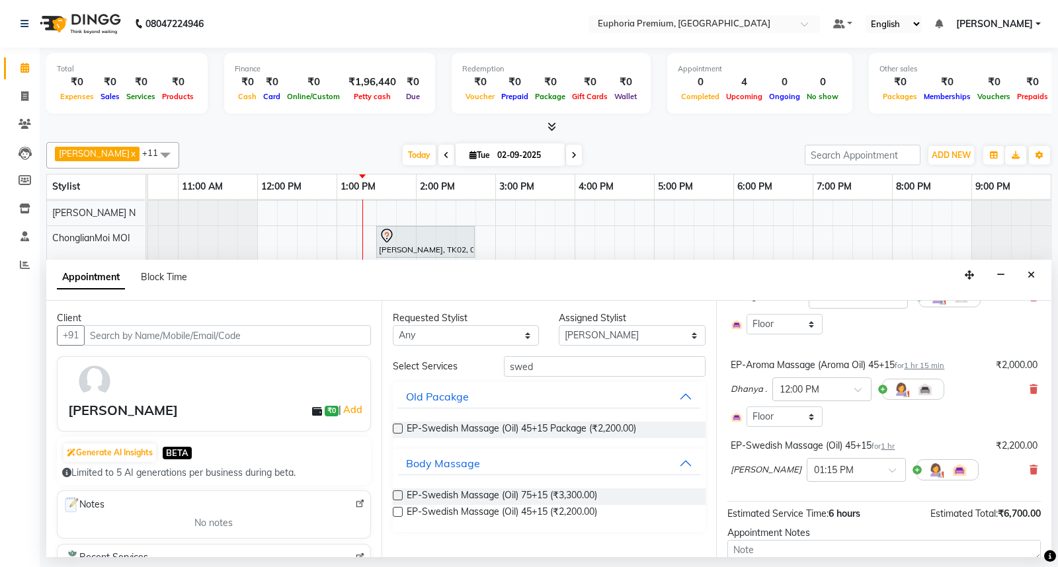
checkbox input "false"
click at [889, 472] on span at bounding box center [897, 475] width 17 height 14
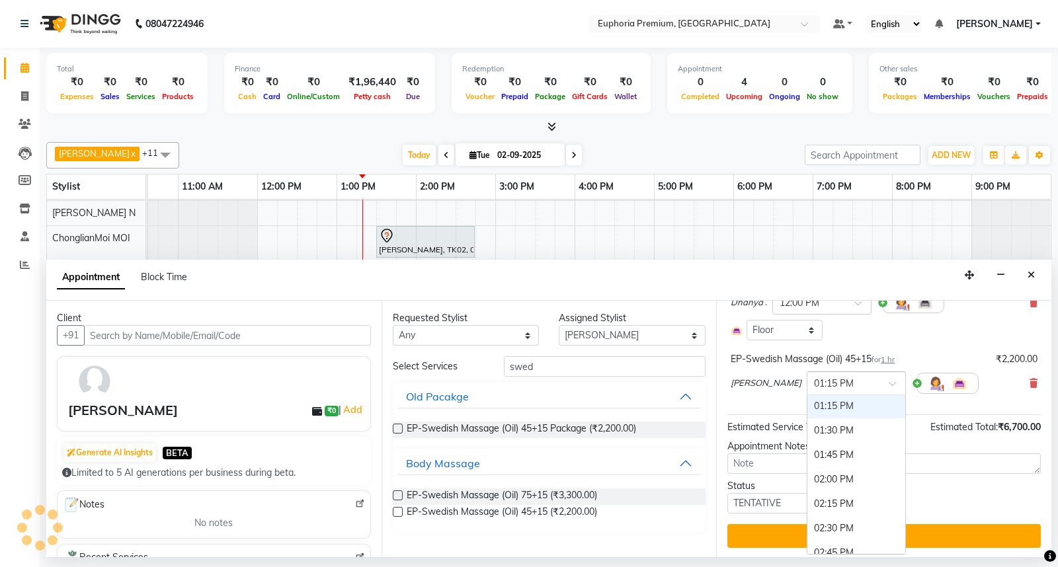
scroll to position [294, 0]
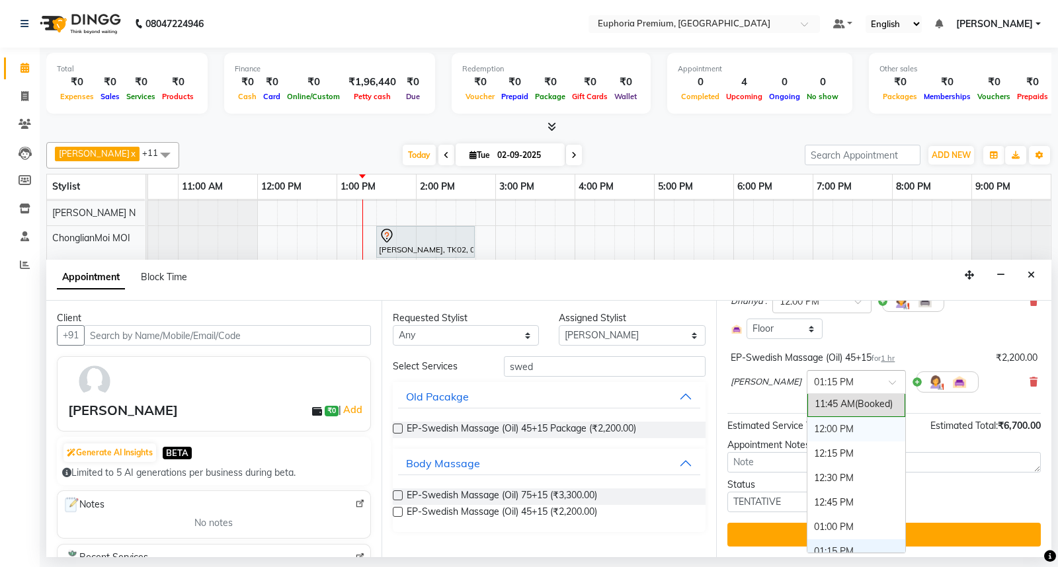
click at [807, 429] on div "12:00 PM" at bounding box center [856, 429] width 98 height 24
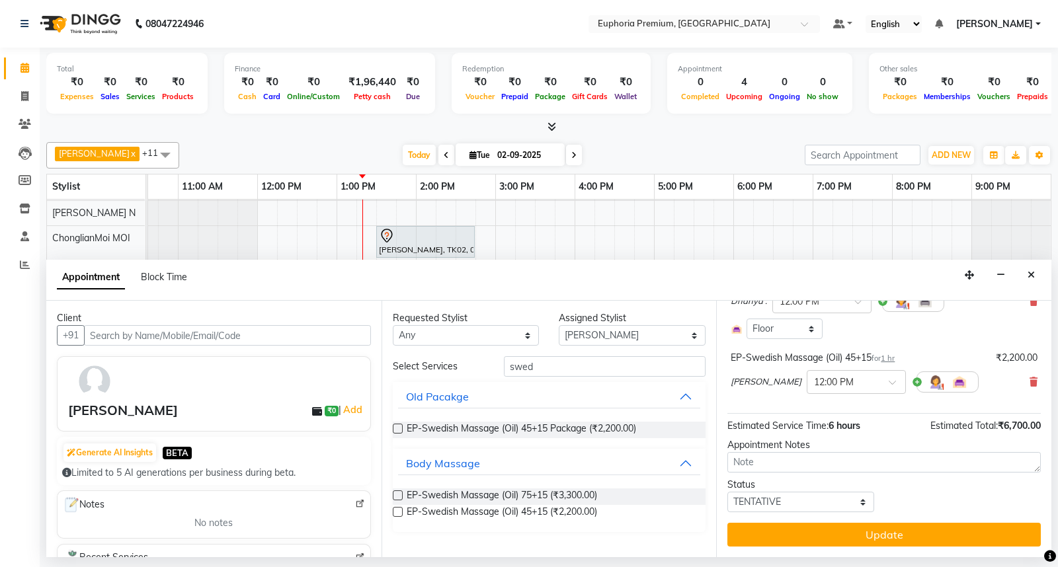
click at [769, 401] on div "EP-Swedish Massage (Oil) 45+15 for 1 hr ₹2,200.00 [PERSON_NAME] × 12:00 PM" at bounding box center [883, 375] width 313 height 55
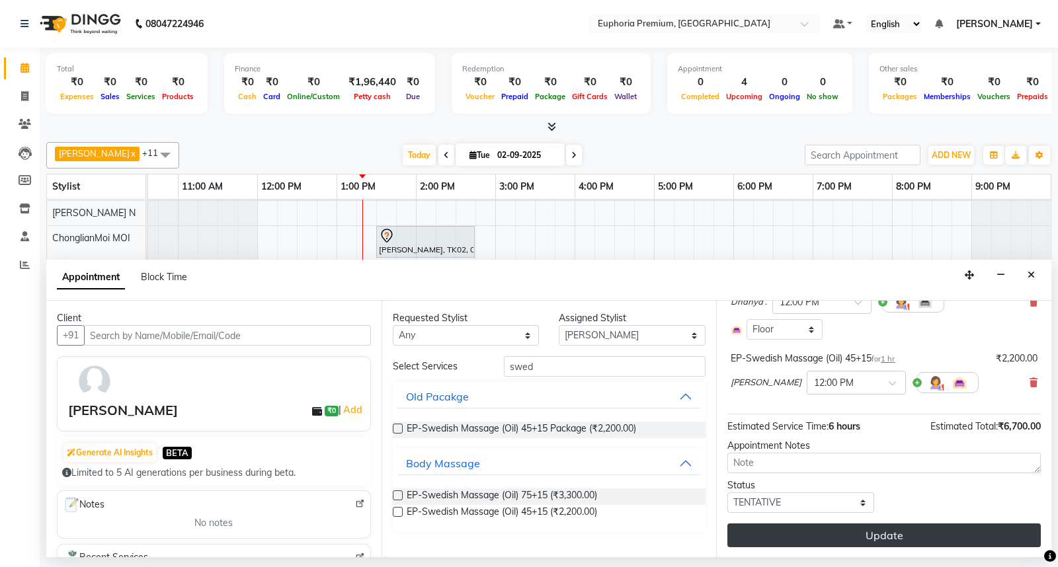
click at [896, 530] on button "Update" at bounding box center [883, 536] width 313 height 24
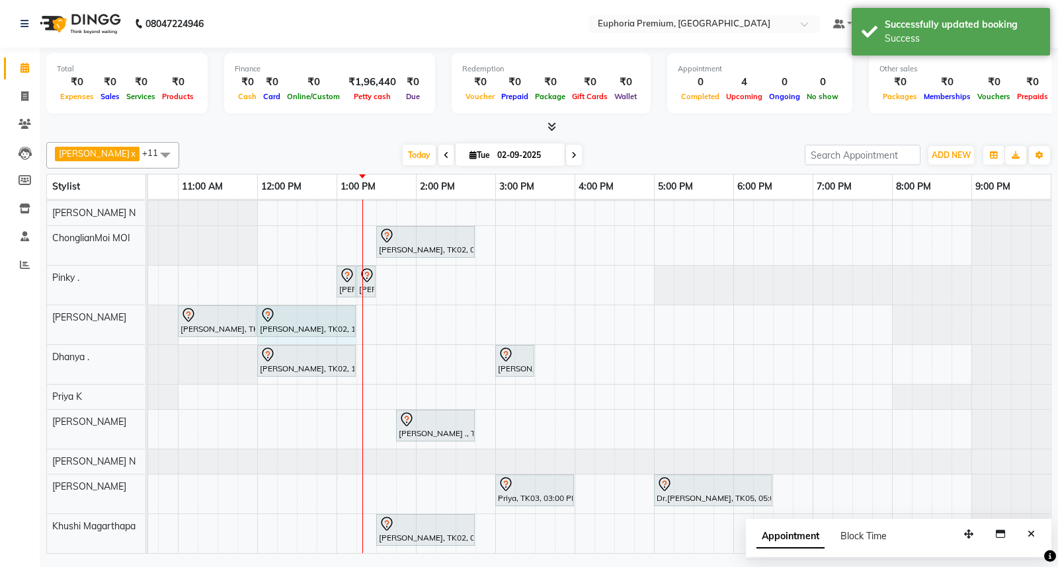
drag, startPoint x: 336, startPoint y: 311, endPoint x: 356, endPoint y: 313, distance: 19.9
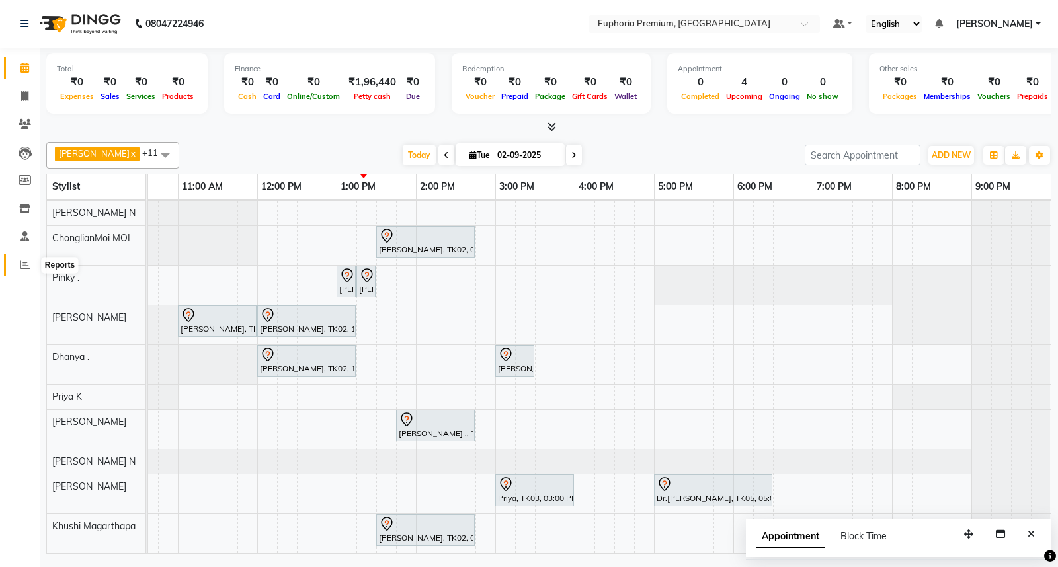
click at [25, 265] on icon at bounding box center [25, 265] width 10 height 10
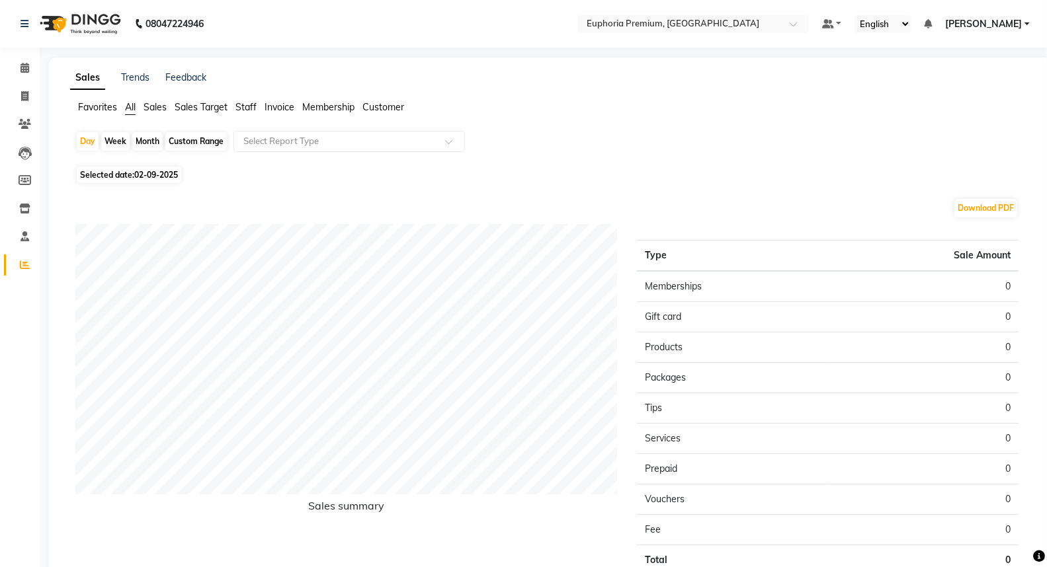
click at [376, 106] on span "Customer" at bounding box center [383, 107] width 42 height 12
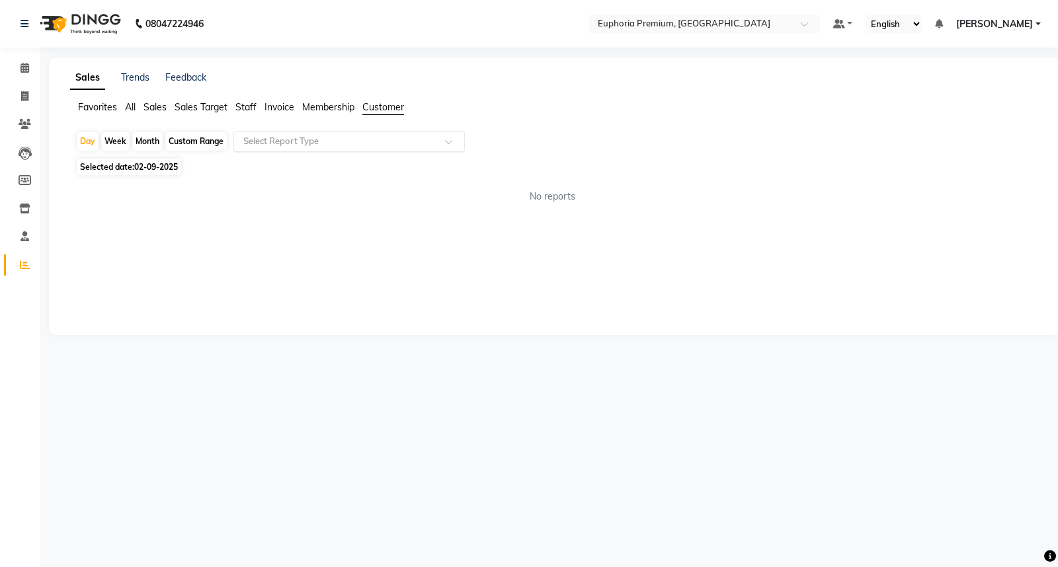
click at [454, 140] on span at bounding box center [453, 145] width 17 height 13
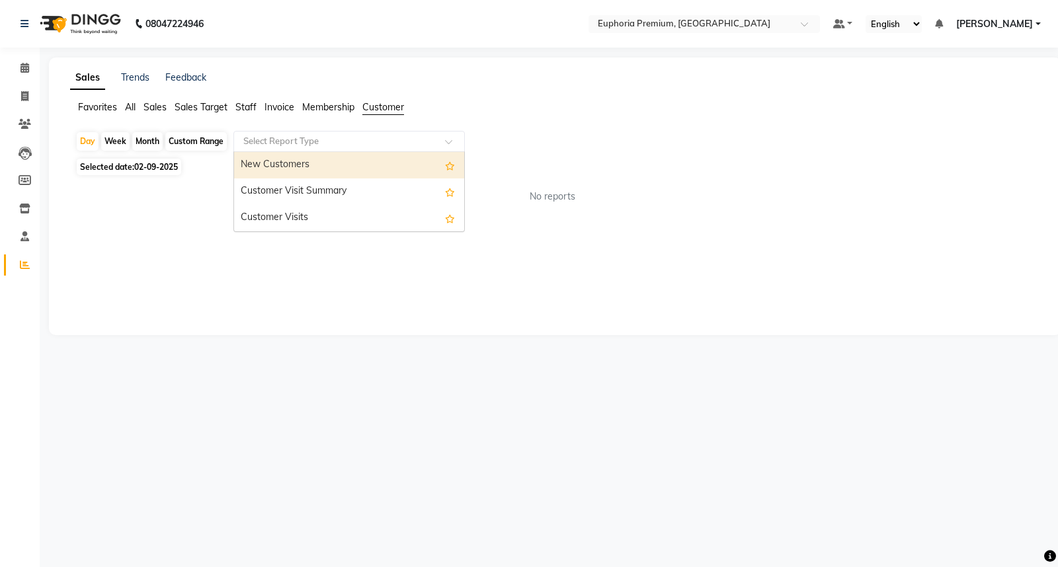
click at [153, 167] on span "02-09-2025" at bounding box center [156, 167] width 44 height 10
select select "9"
select select "2025"
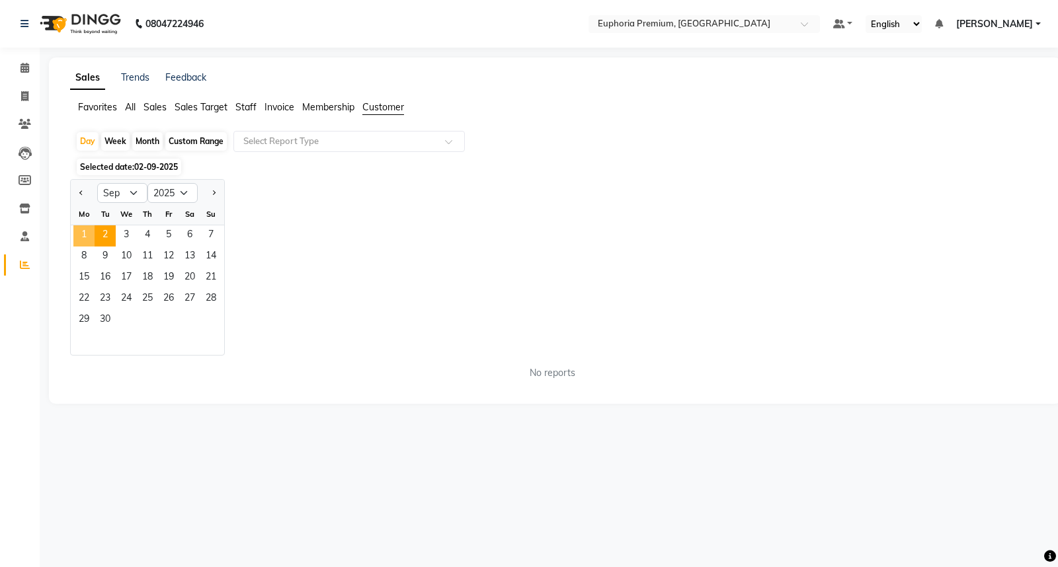
click at [89, 236] on span "1" at bounding box center [83, 236] width 21 height 21
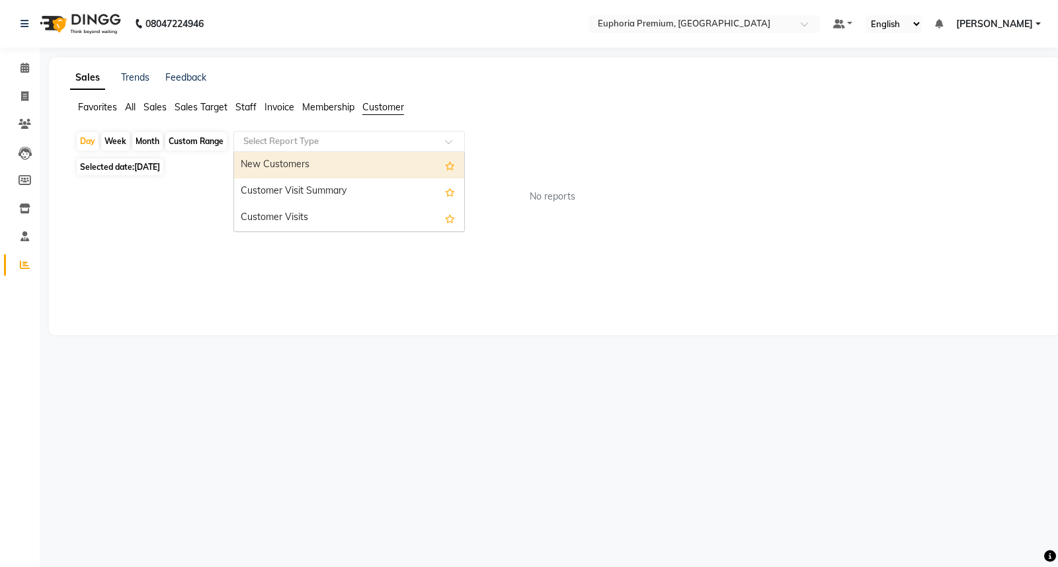
click at [401, 144] on input "text" at bounding box center [336, 141] width 190 height 13
click at [342, 169] on div "New Customers" at bounding box center [349, 165] width 230 height 26
select select "full_report"
select select "csv"
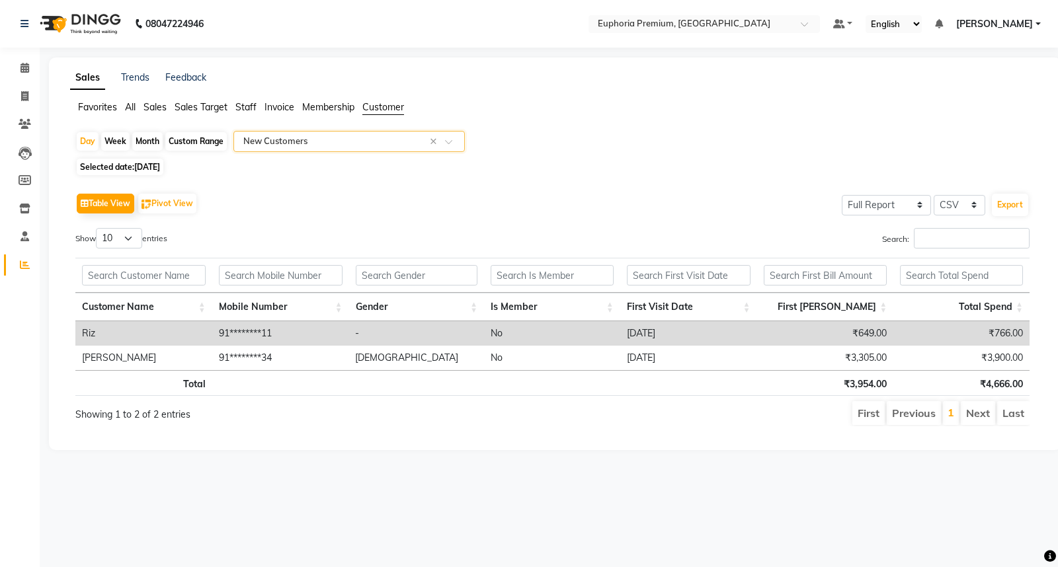
click at [339, 146] on input "text" at bounding box center [336, 141] width 190 height 13
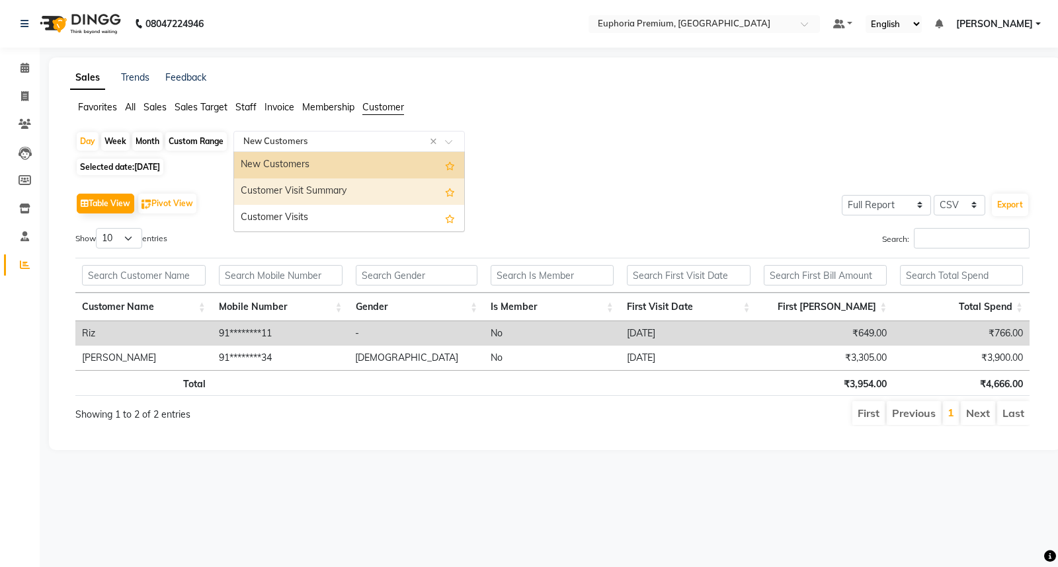
click at [550, 196] on div "Table View Pivot View Select Full Report Filtered Report Select CSV PDF Export" at bounding box center [552, 204] width 954 height 28
click at [283, 144] on input "text" at bounding box center [336, 141] width 190 height 13
click at [280, 189] on div "Customer Visit Summary" at bounding box center [349, 192] width 230 height 26
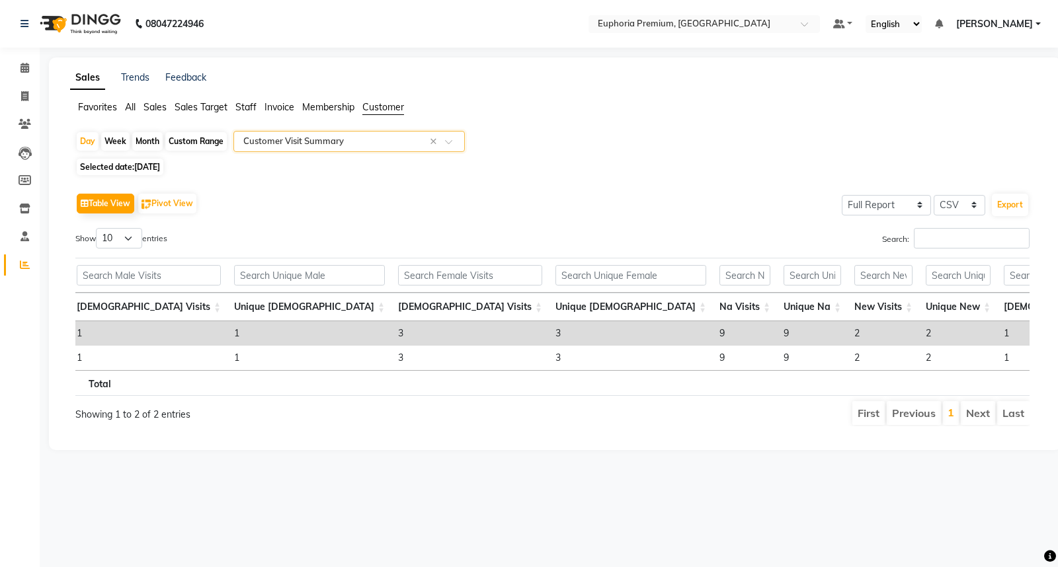
scroll to position [0, 88]
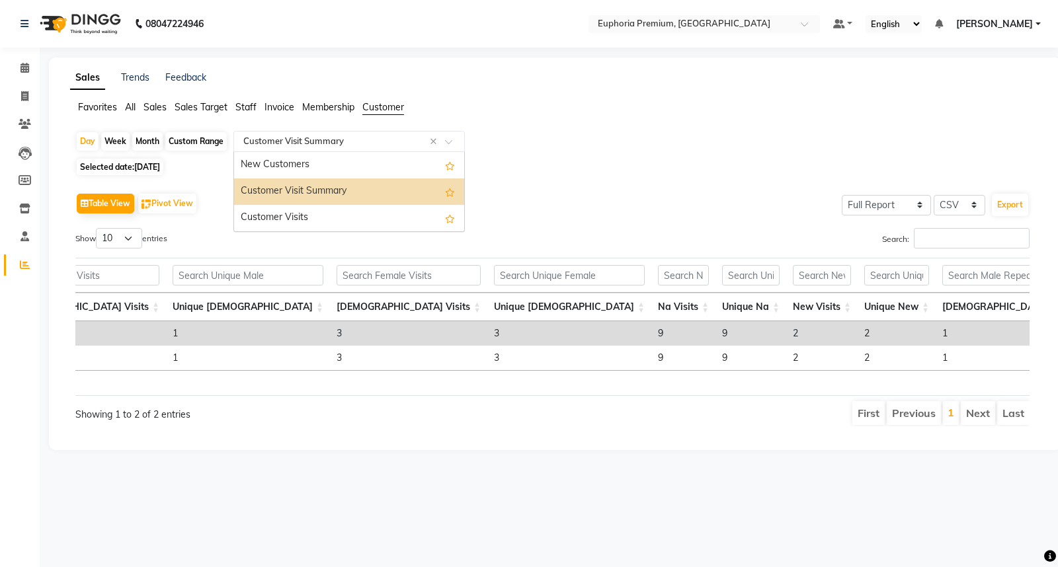
click at [380, 138] on input "text" at bounding box center [336, 141] width 190 height 13
click at [353, 164] on div "New Customers" at bounding box center [349, 165] width 230 height 26
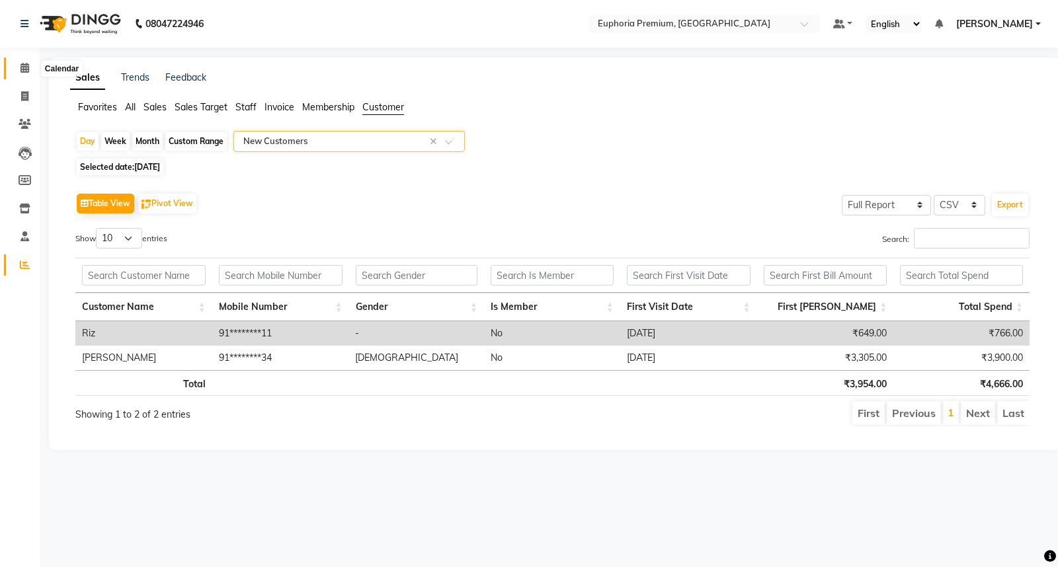
click at [26, 67] on icon at bounding box center [25, 68] width 9 height 10
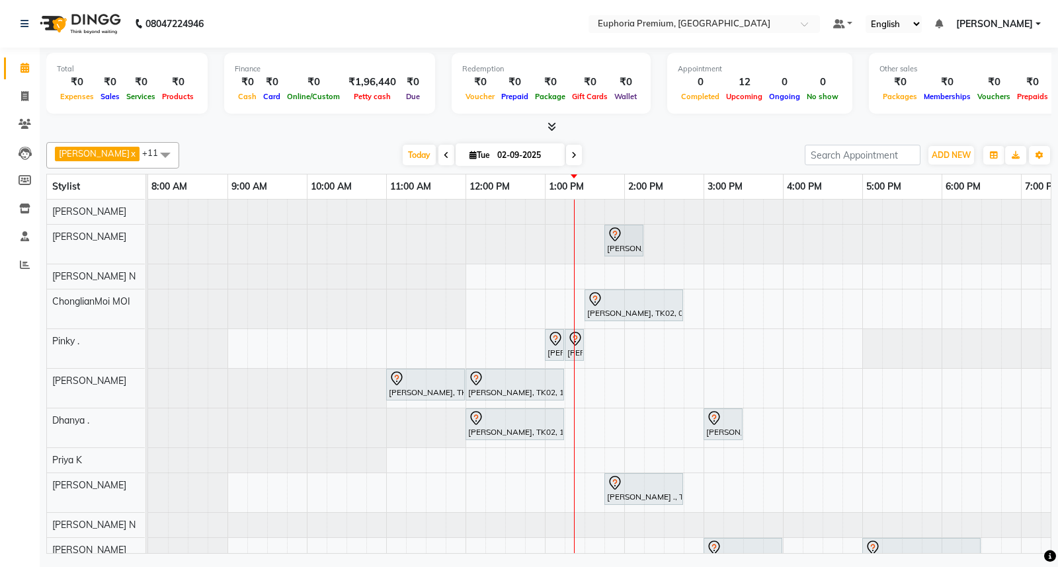
click at [444, 154] on icon at bounding box center [446, 155] width 5 height 8
type input "[DATE]"
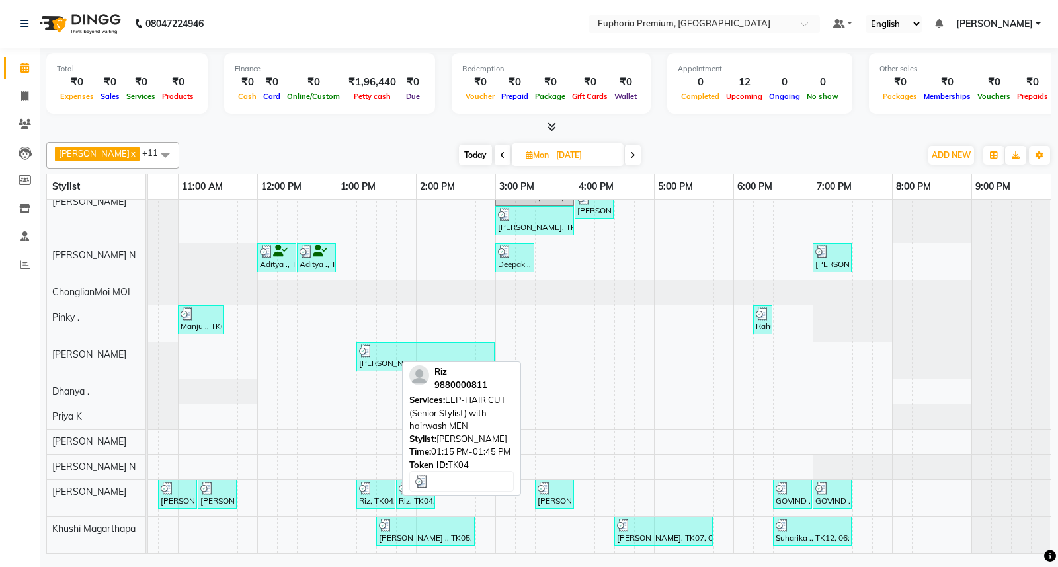
click at [366, 482] on img at bounding box center [365, 488] width 13 height 13
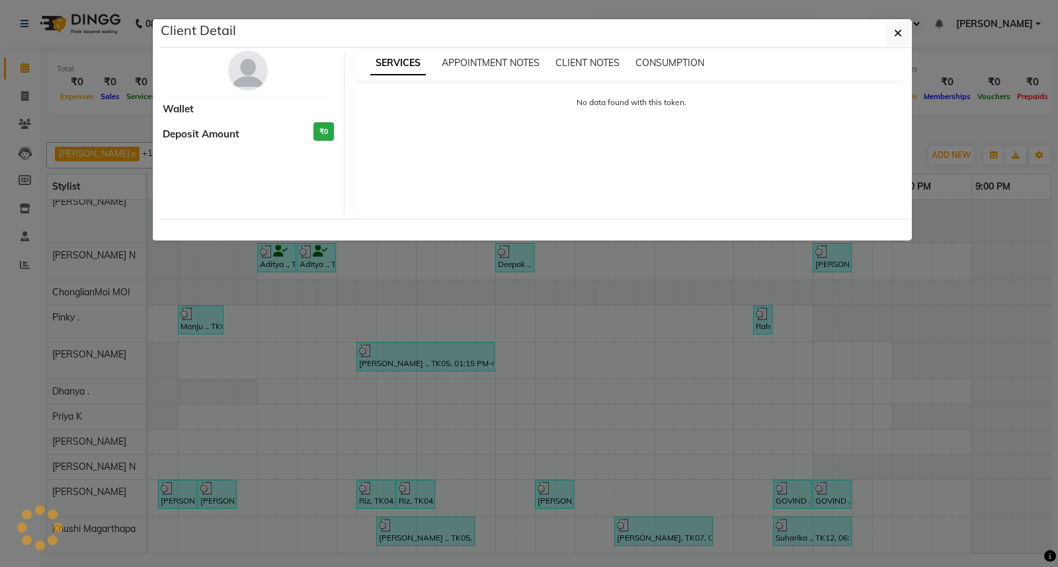
select select "3"
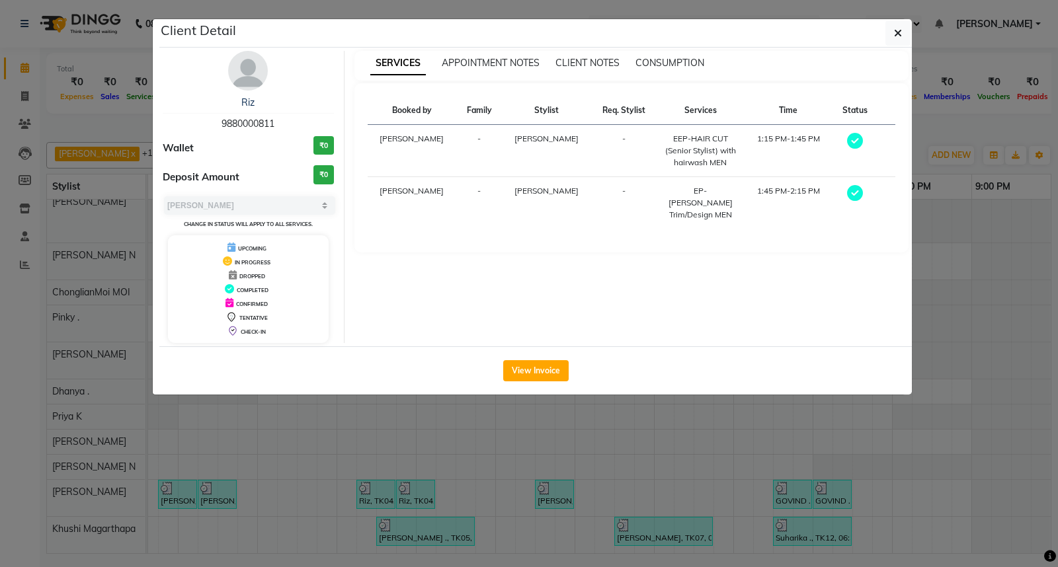
click at [255, 102] on div "Riz" at bounding box center [248, 103] width 171 height 14
click at [249, 103] on link "Riz" at bounding box center [247, 103] width 13 height 12
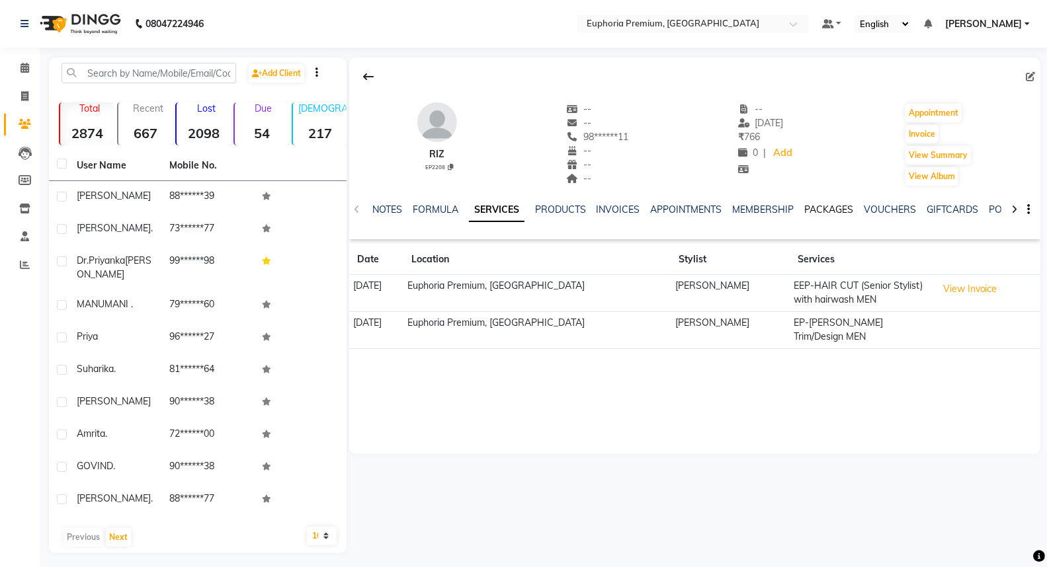
click at [824, 210] on link "PACKAGES" at bounding box center [829, 210] width 49 height 12
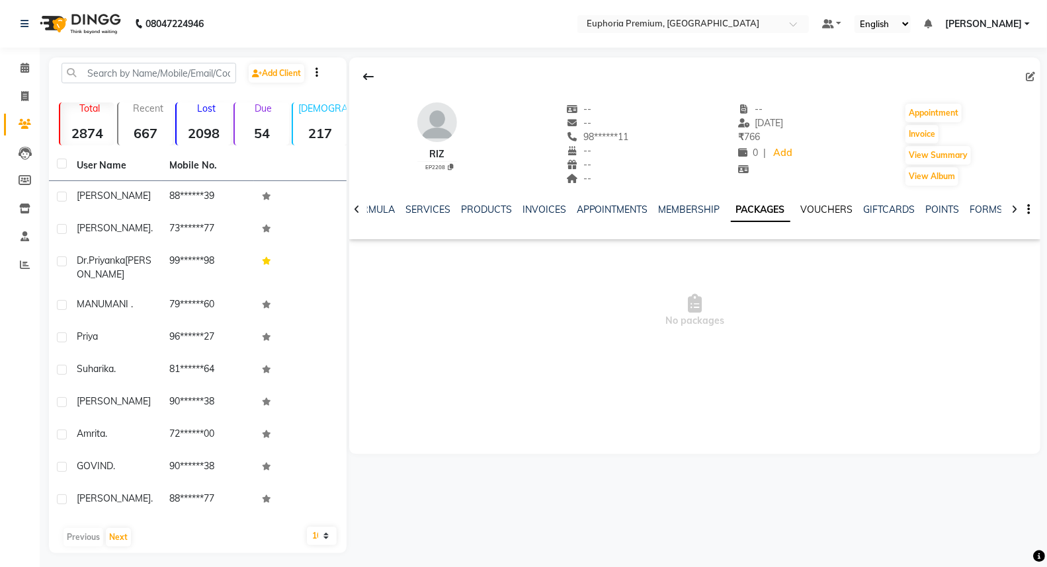
click at [824, 210] on link "VOUCHERS" at bounding box center [827, 210] width 52 height 12
click at [395, 204] on link "SERVICES" at bounding box center [417, 210] width 45 height 12
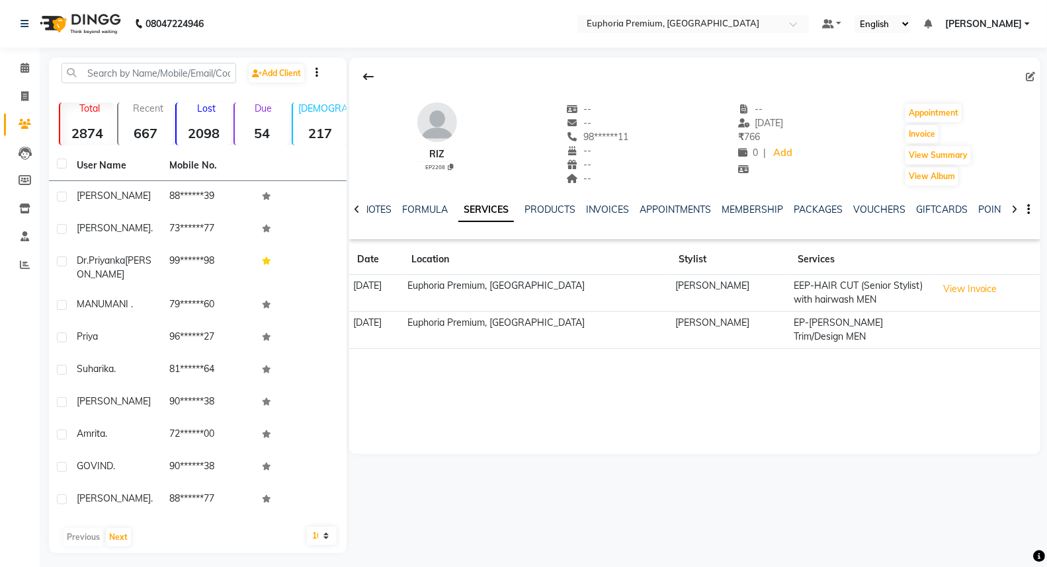
click at [458, 198] on link "SERVICES" at bounding box center [486, 210] width 56 height 24
click at [19, 69] on span at bounding box center [24, 68] width 23 height 15
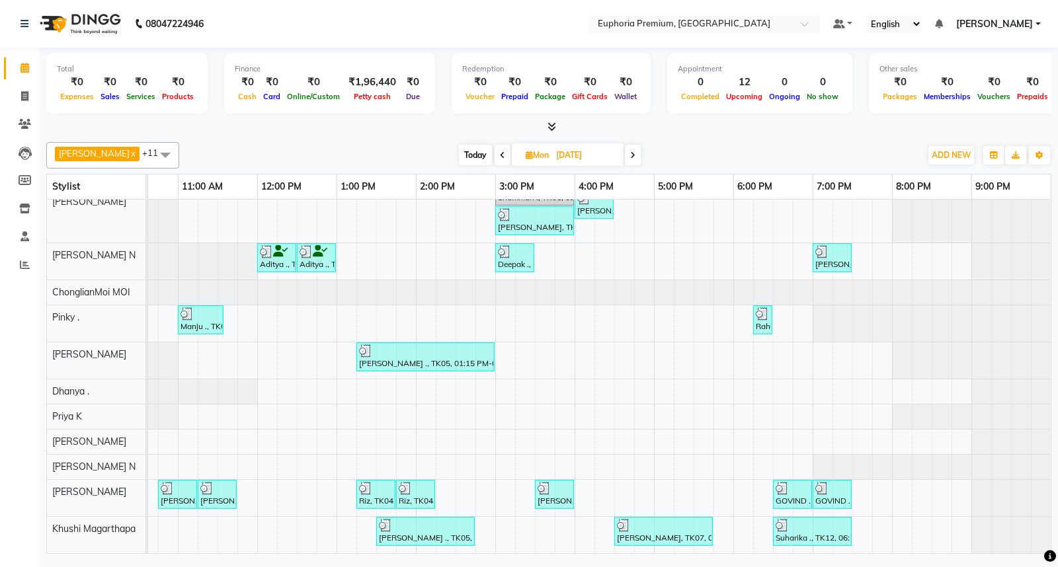
scroll to position [15, 0]
drag, startPoint x: 1057, startPoint y: 553, endPoint x: 1057, endPoint y: 597, distance: 43.6
click at [548, 124] on icon at bounding box center [552, 127] width 9 height 10
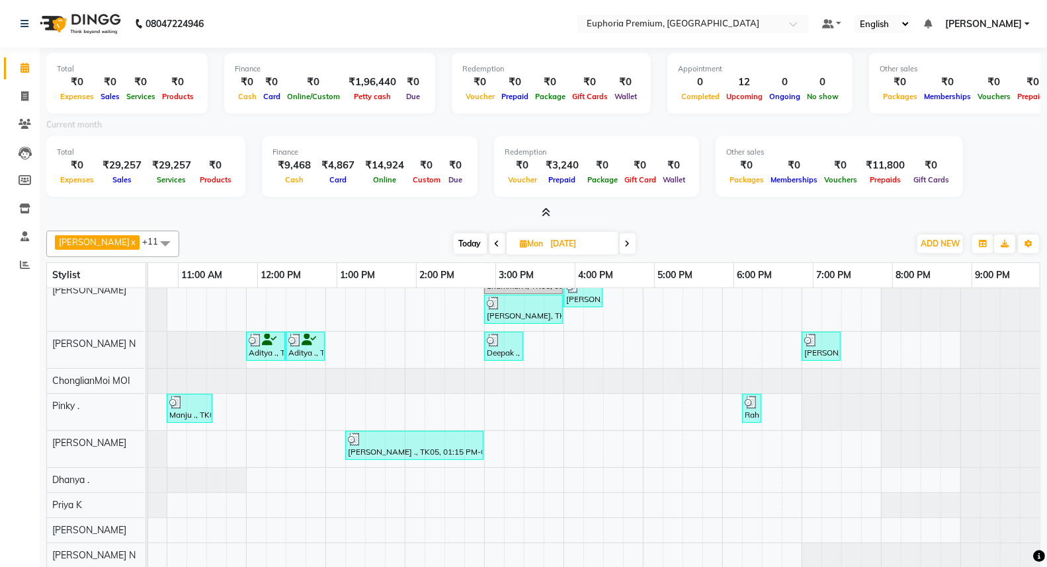
click at [544, 212] on icon at bounding box center [546, 213] width 9 height 10
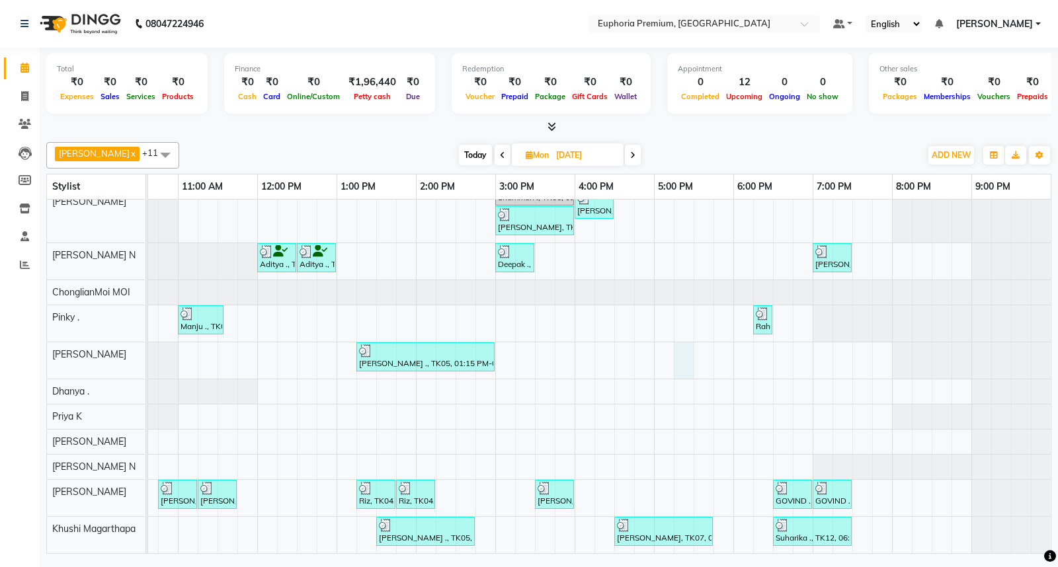
click at [673, 343] on div "Shammah ., TK06, 03:00 PM-04:00 PM, EP-Color My Root KP [PERSON_NAME], TK08, 04…" at bounding box center [495, 359] width 1111 height 389
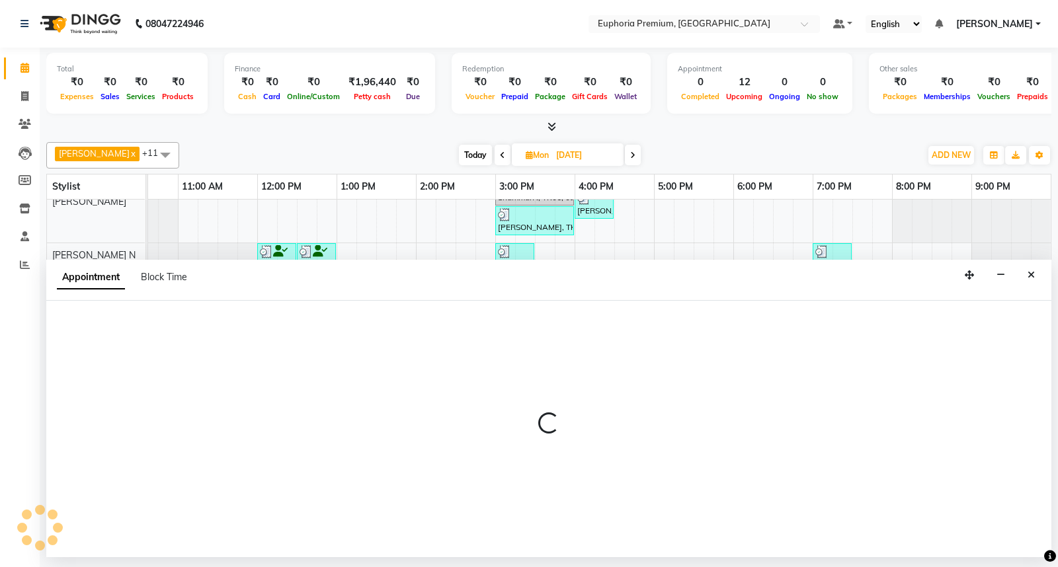
select select "71603"
select select "tentative"
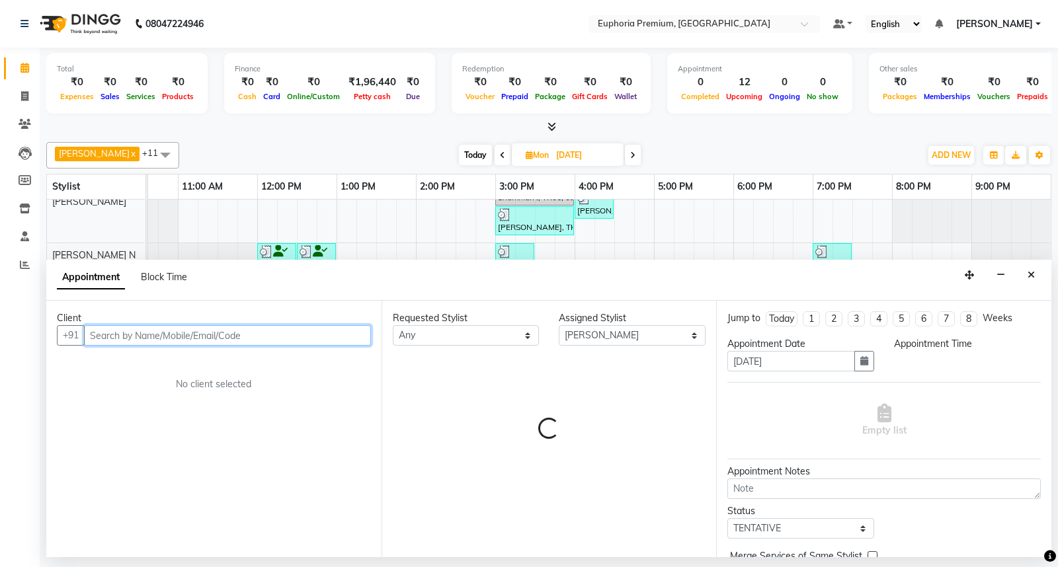
select select "1035"
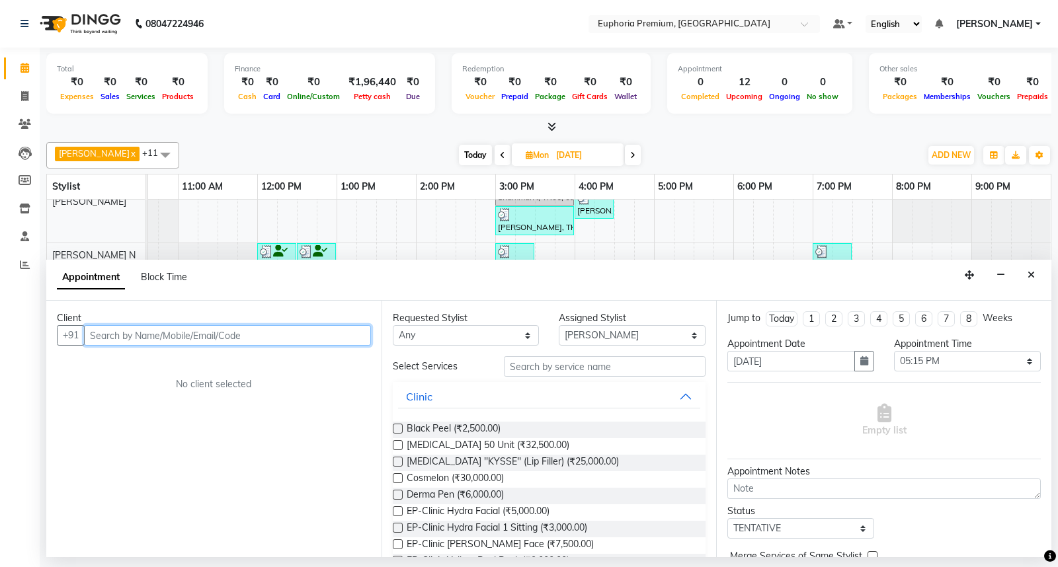
click at [134, 329] on input "text" at bounding box center [227, 335] width 287 height 21
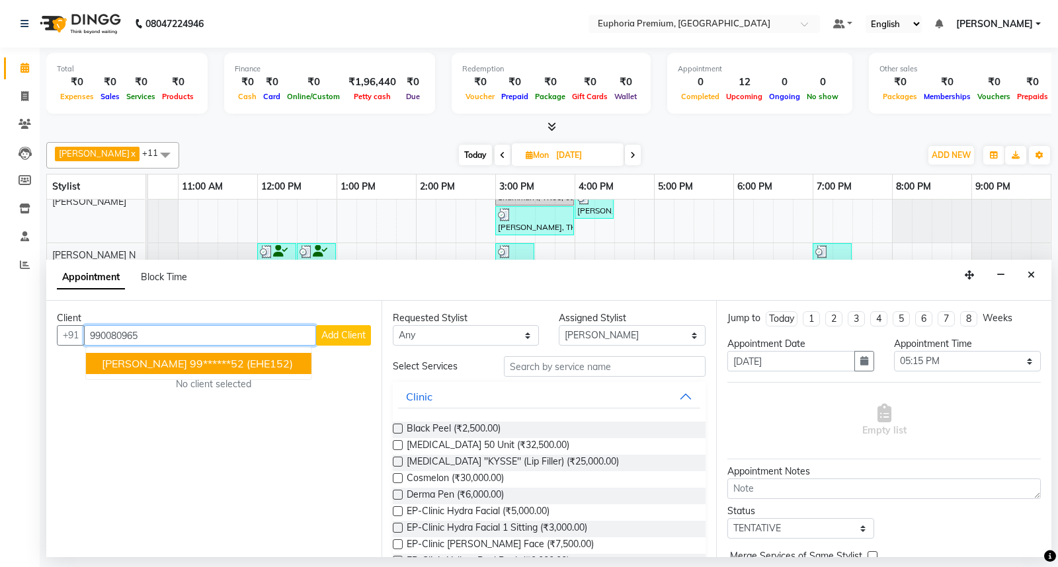
click at [171, 355] on button "[PERSON_NAME] 99******52 (EHE152)" at bounding box center [199, 363] width 226 height 21
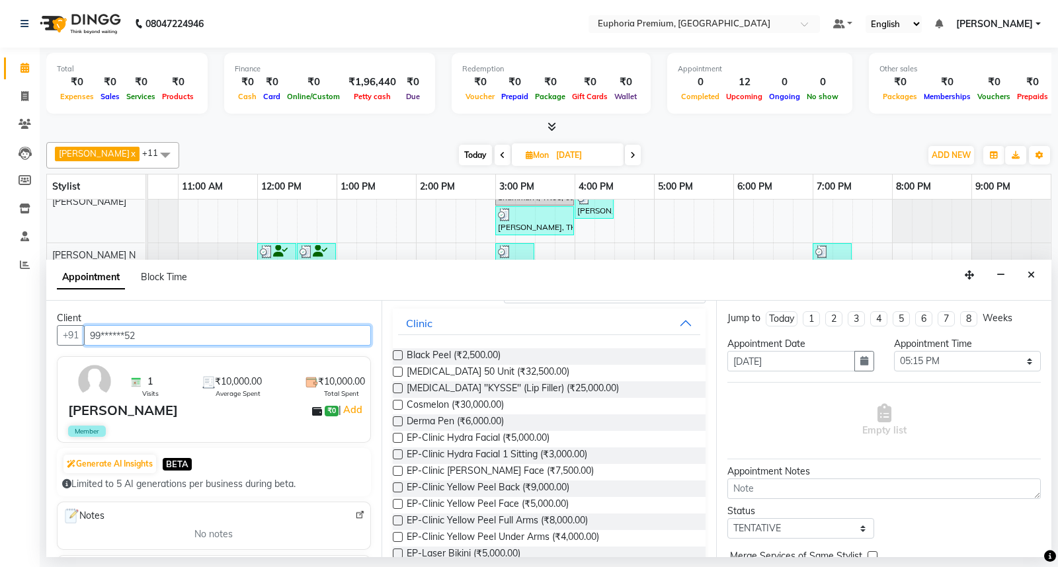
scroll to position [0, 0]
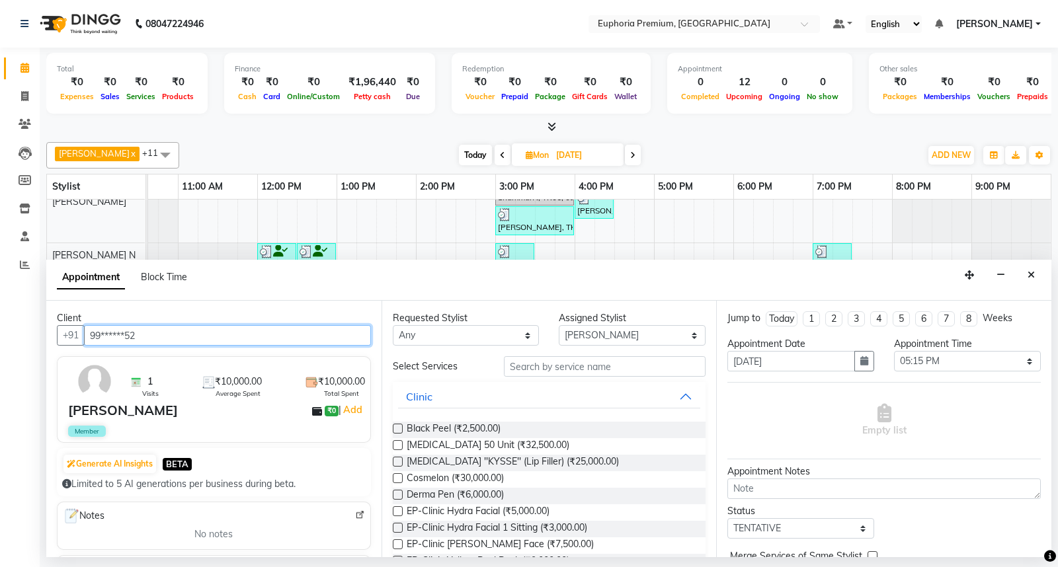
type input "99******52"
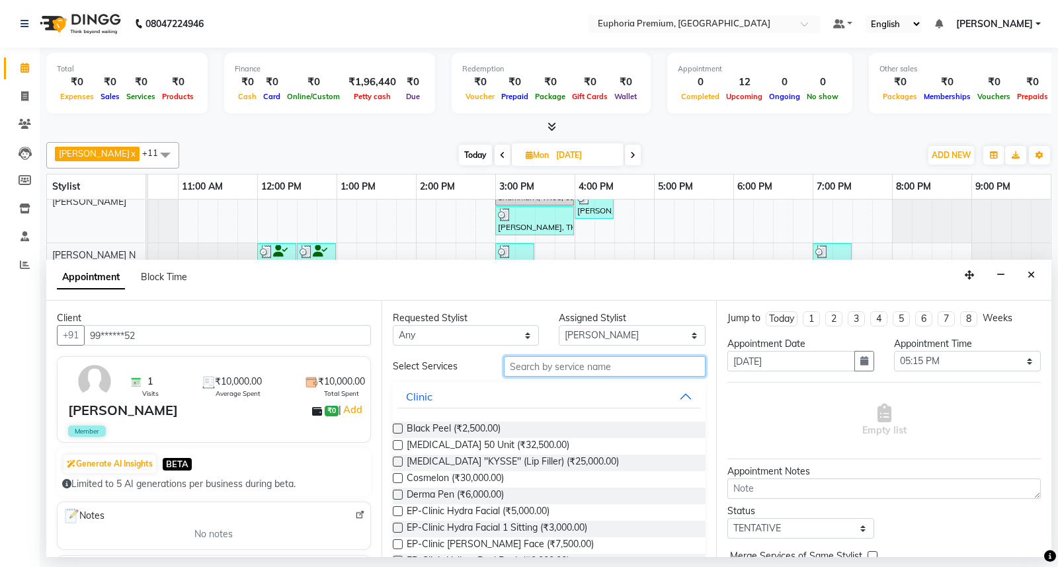
click at [583, 366] on input "text" at bounding box center [605, 366] width 202 height 21
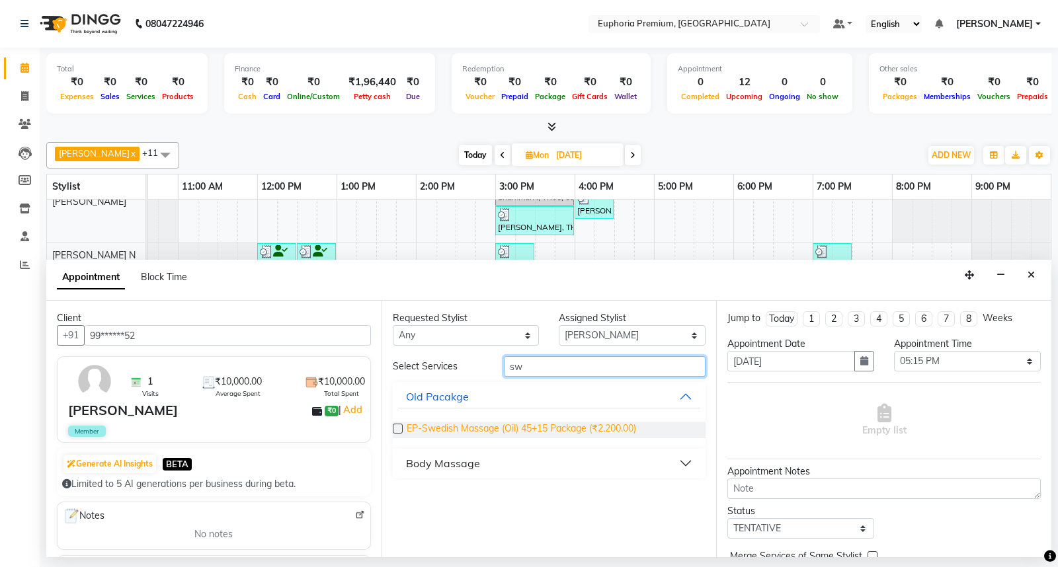
type input "sw"
click at [628, 427] on span "EP-Swedish Massage (Oil) 45+15 Package (₹2,200.00)" at bounding box center [521, 430] width 229 height 17
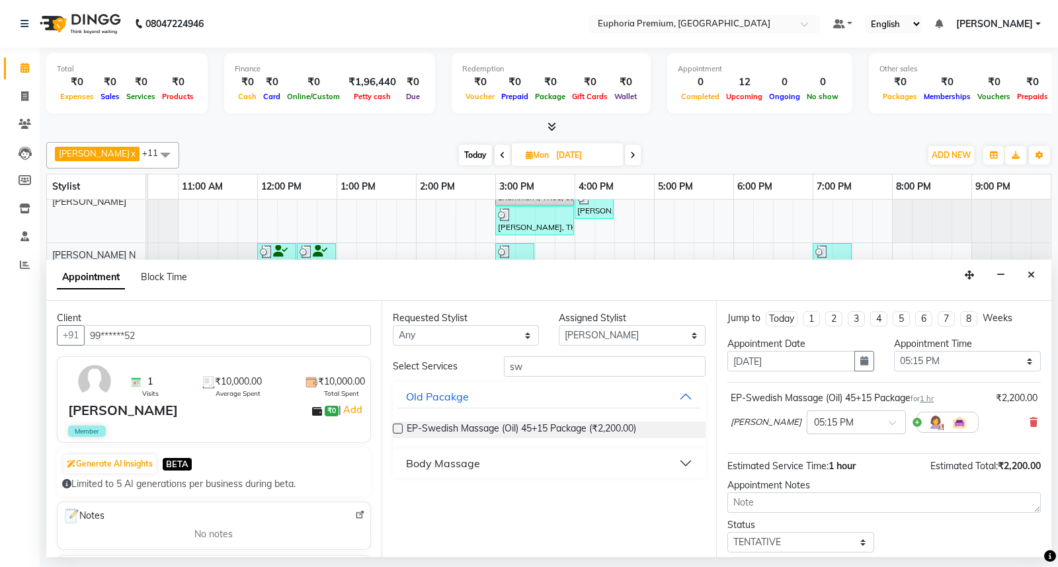
scroll to position [78, 0]
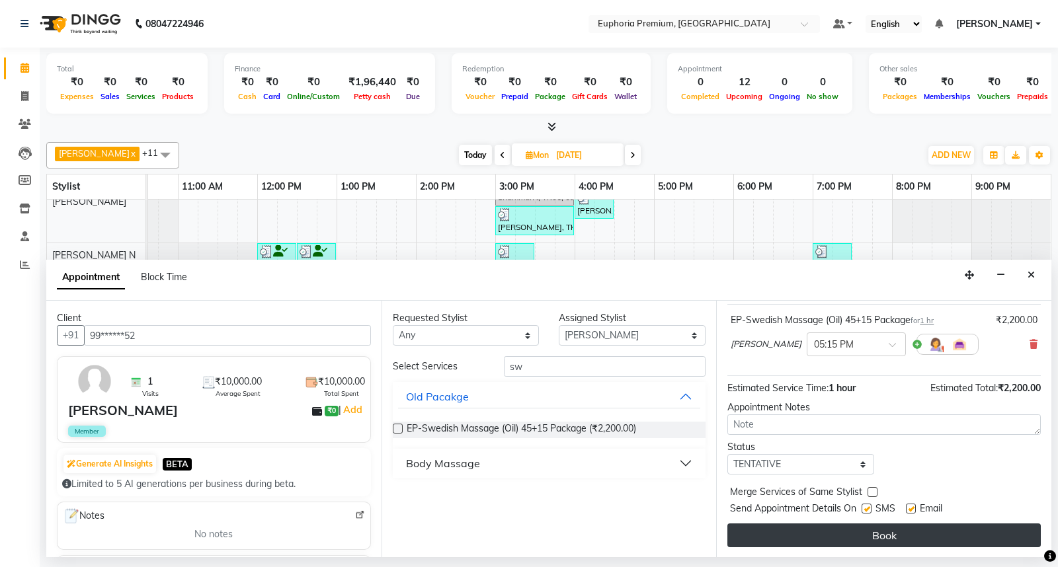
click at [888, 538] on button "Book" at bounding box center [883, 536] width 313 height 24
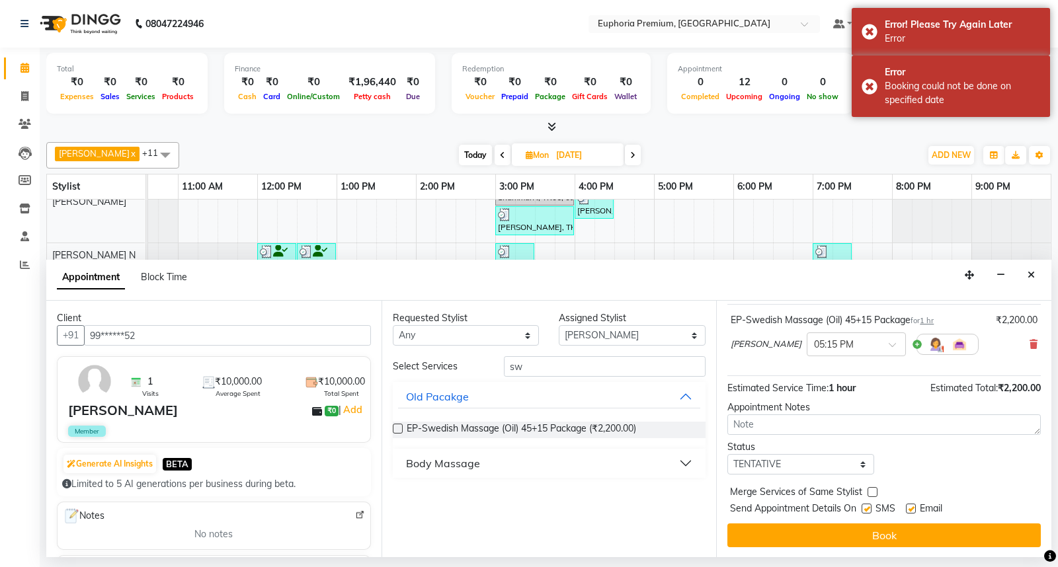
scroll to position [0, 0]
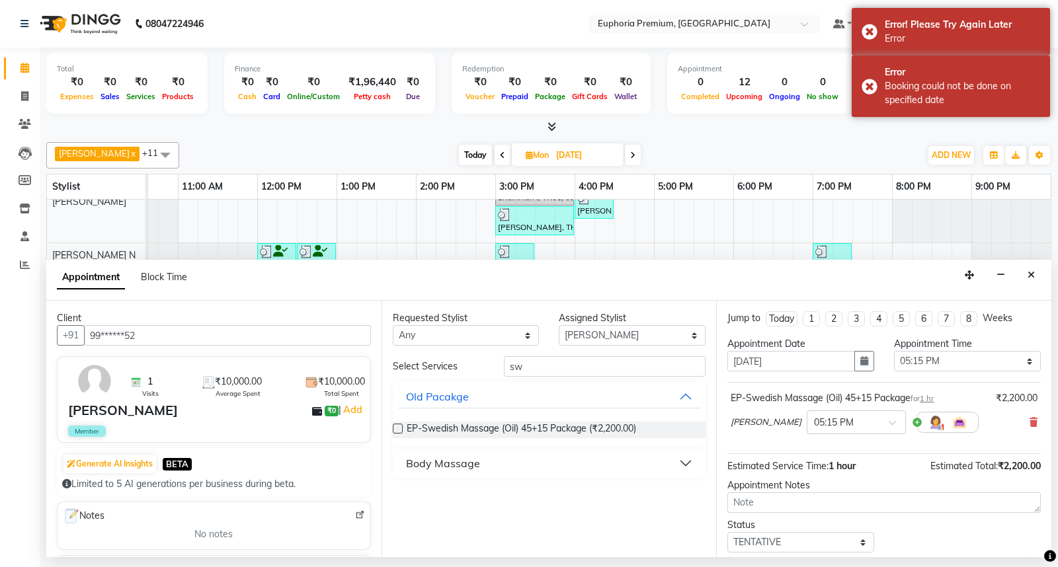
click at [399, 430] on label at bounding box center [398, 429] width 10 height 10
click at [399, 430] on input "checkbox" at bounding box center [397, 430] width 9 height 9
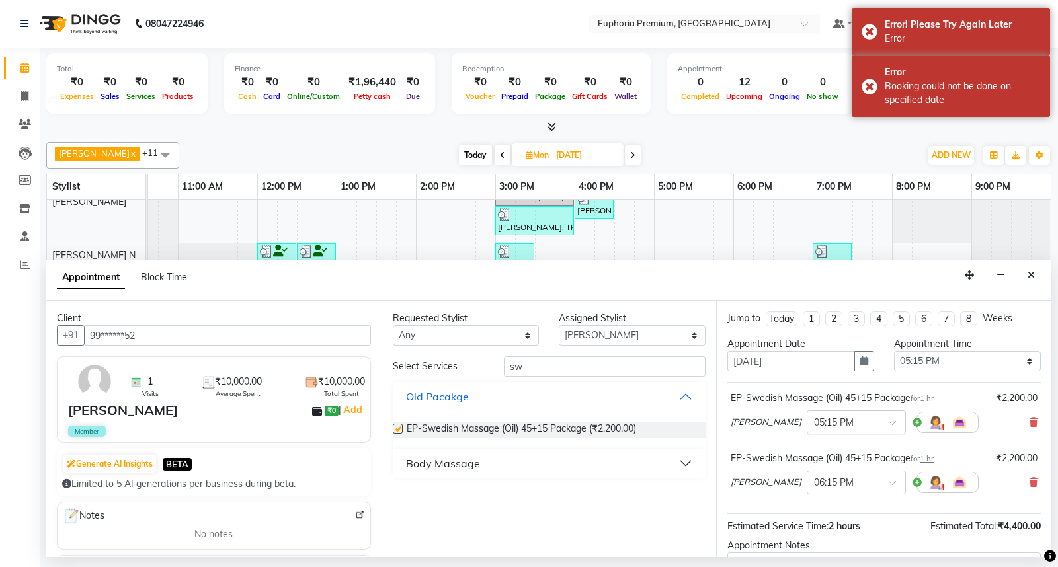
checkbox input "false"
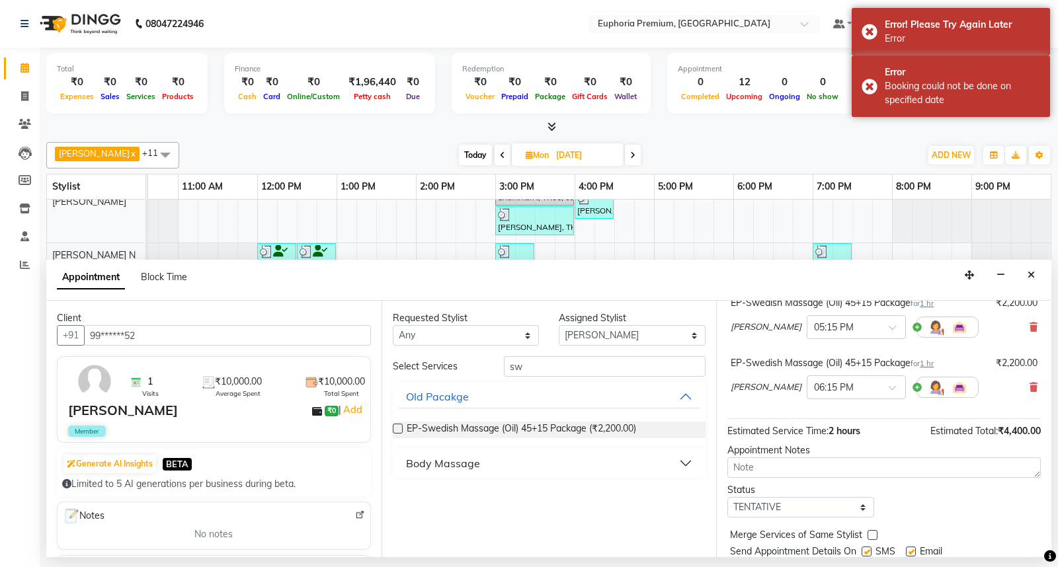
scroll to position [139, 0]
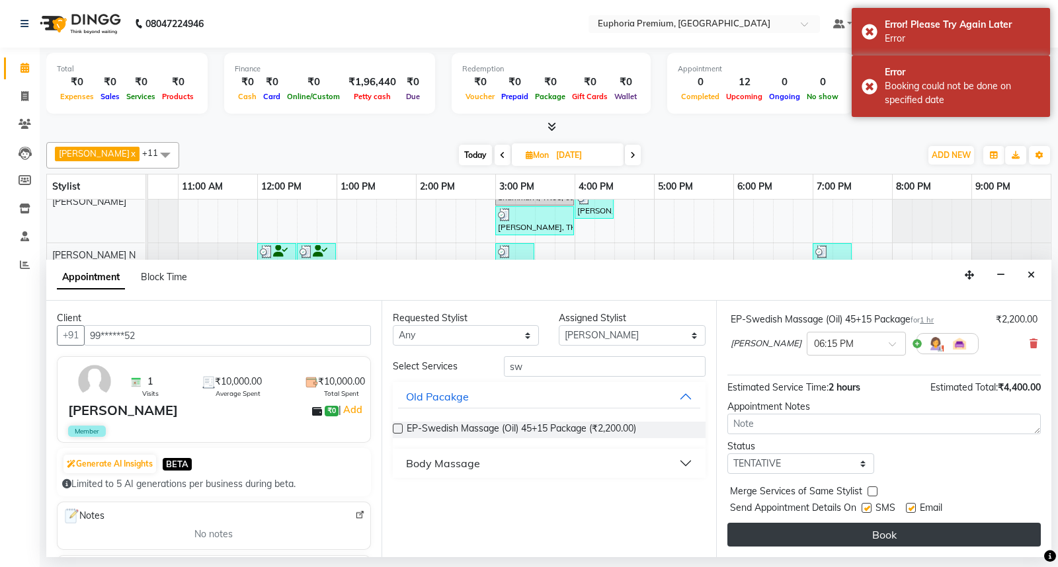
click at [864, 536] on button "Book" at bounding box center [883, 535] width 313 height 24
click at [920, 534] on button "Book" at bounding box center [883, 535] width 313 height 24
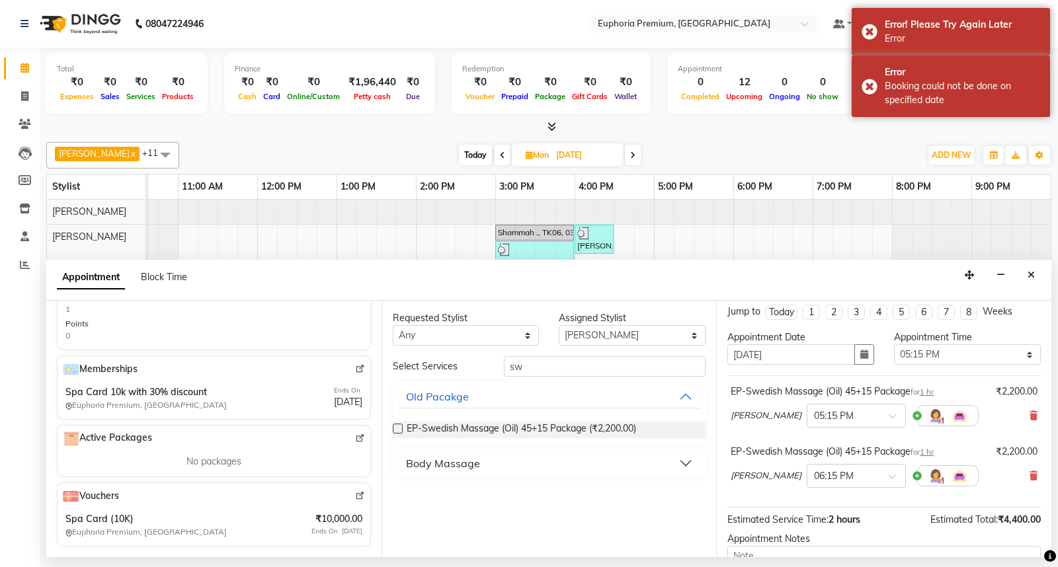
scroll to position [0, 0]
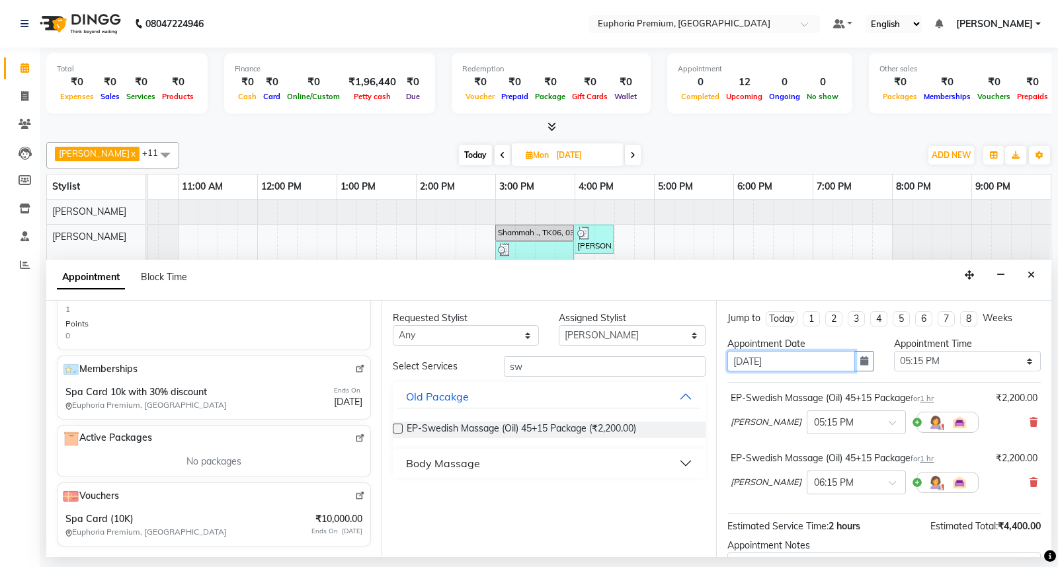
click at [818, 366] on input "[DATE]" at bounding box center [791, 361] width 128 height 21
click at [862, 364] on icon "button" at bounding box center [864, 360] width 8 height 9
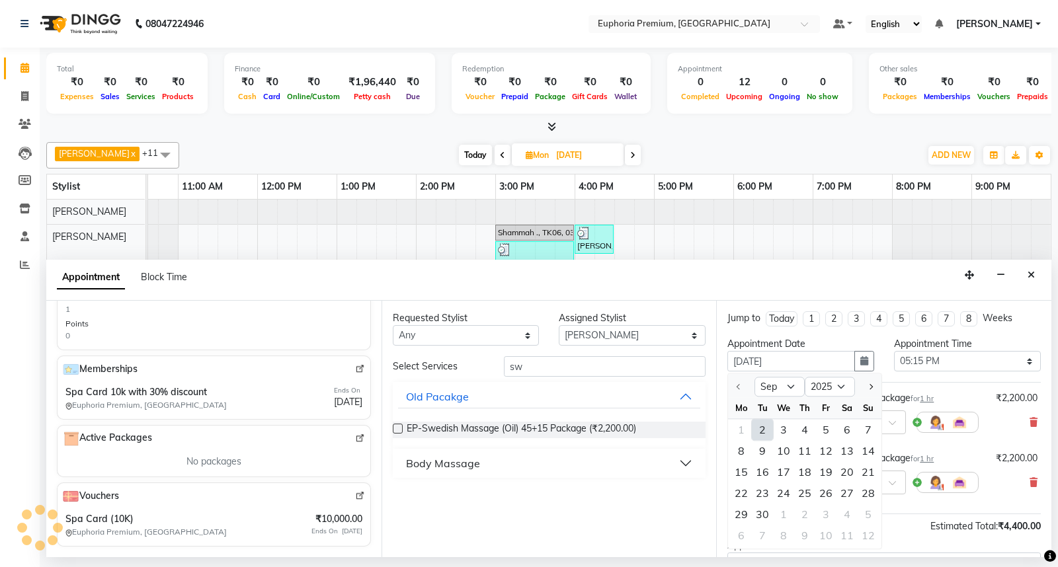
click at [763, 422] on div "2" at bounding box center [762, 430] width 21 height 21
type input "02-09-2025"
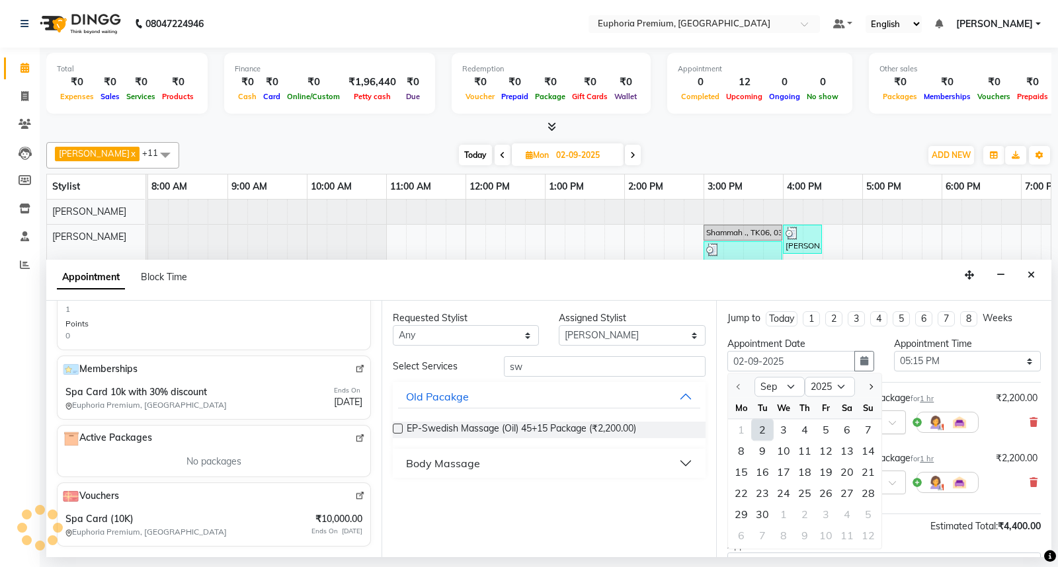
select select "1035"
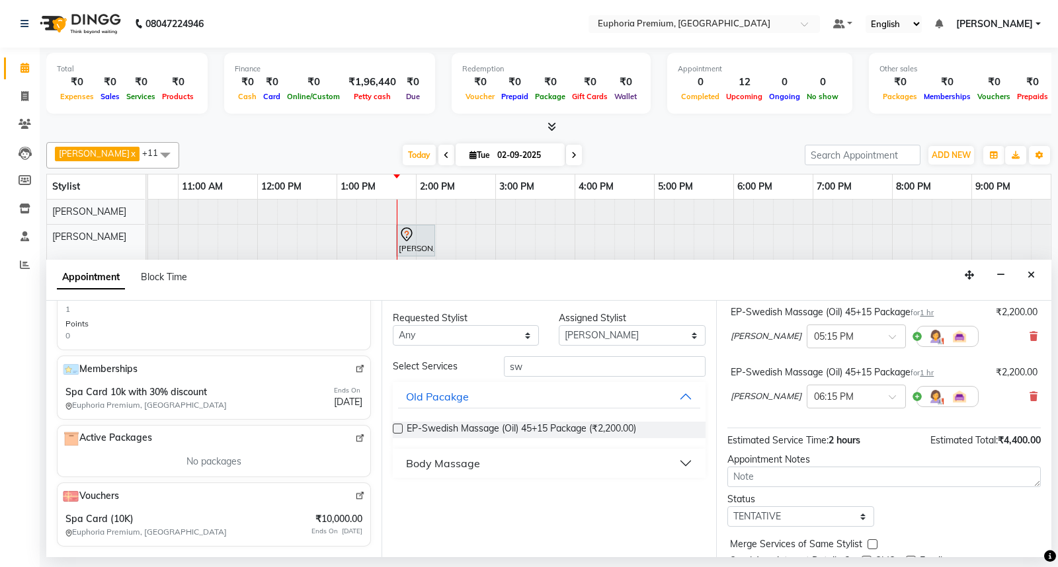
scroll to position [139, 0]
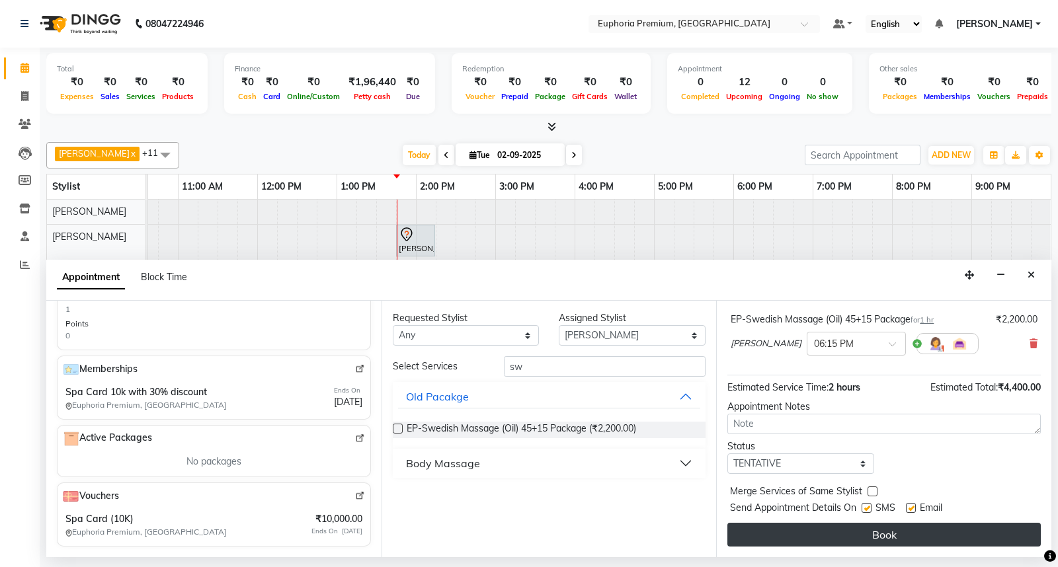
click at [932, 533] on button "Book" at bounding box center [883, 535] width 313 height 24
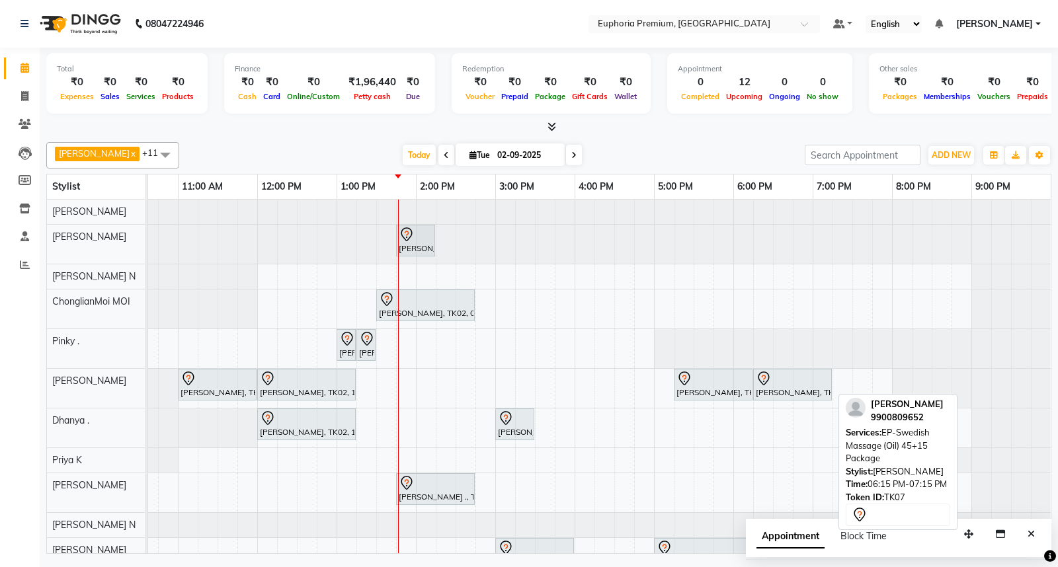
click at [792, 394] on div "[PERSON_NAME], TK07, 06:15 PM-07:15 PM, EP-Swedish Massage (Oil) 45+15 Package" at bounding box center [793, 385] width 76 height 28
select select "7"
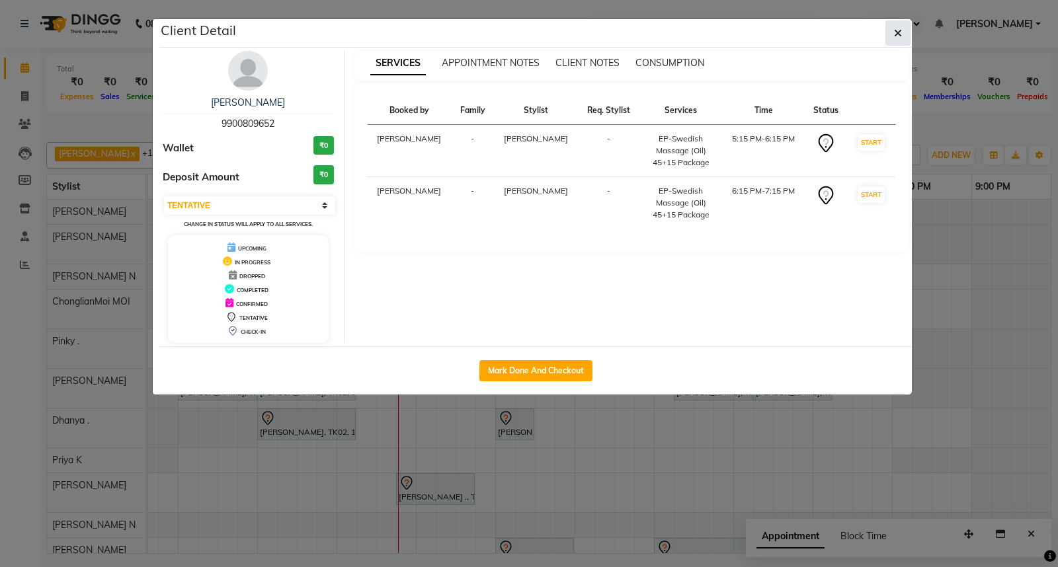
click at [894, 34] on icon "button" at bounding box center [898, 33] width 8 height 11
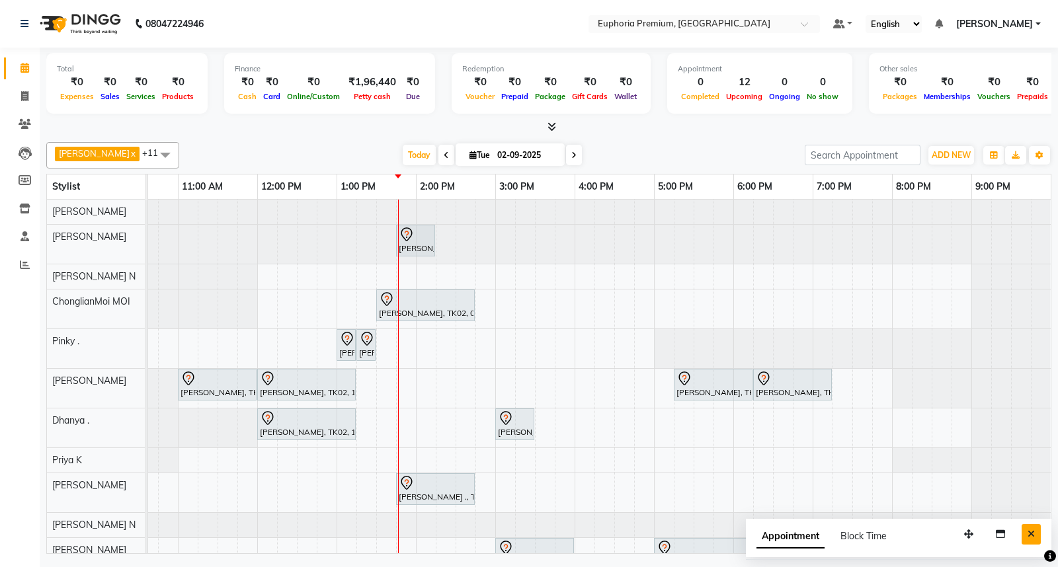
click at [1036, 534] on button "Close" at bounding box center [1031, 534] width 19 height 21
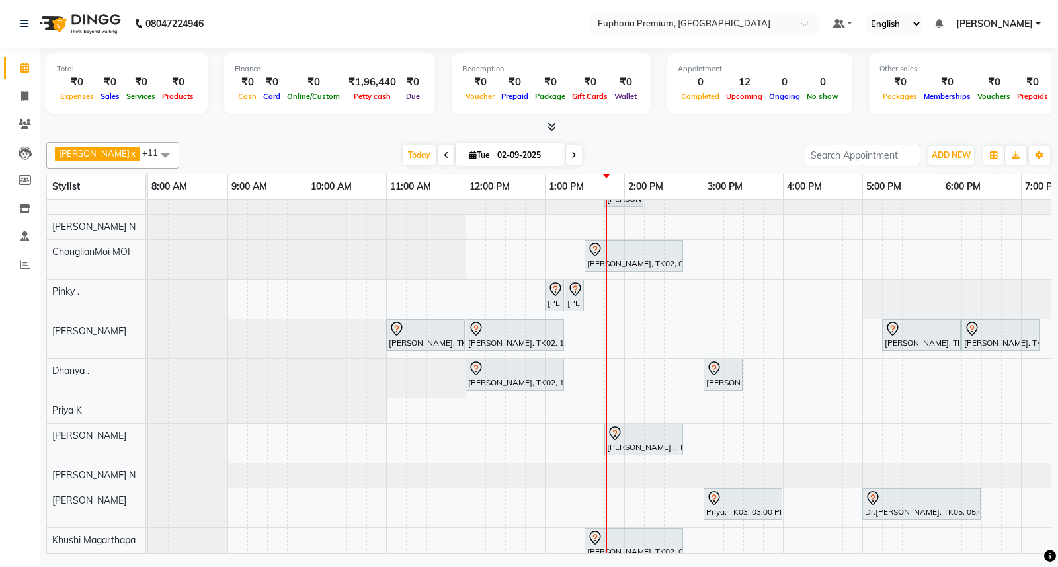
scroll to position [75, 0]
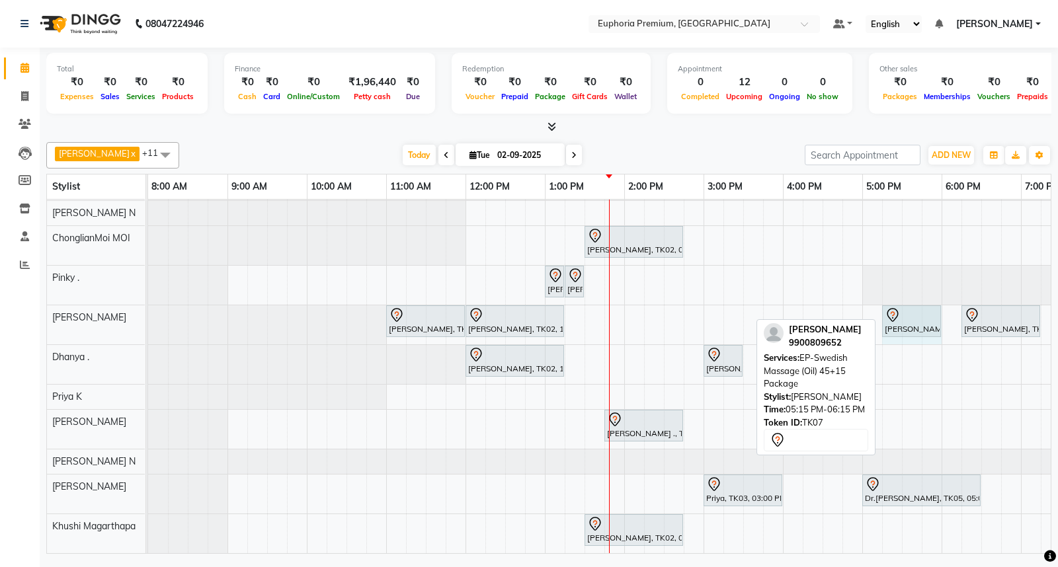
drag, startPoint x: 959, startPoint y: 307, endPoint x: 936, endPoint y: 308, distance: 23.2
click at [148, 308] on div "[PERSON_NAME], TK01, 11:00 AM-12:00 PM, EP-Sports Massage (Oil) 45+15 [PERSON_N…" at bounding box center [148, 325] width 0 height 39
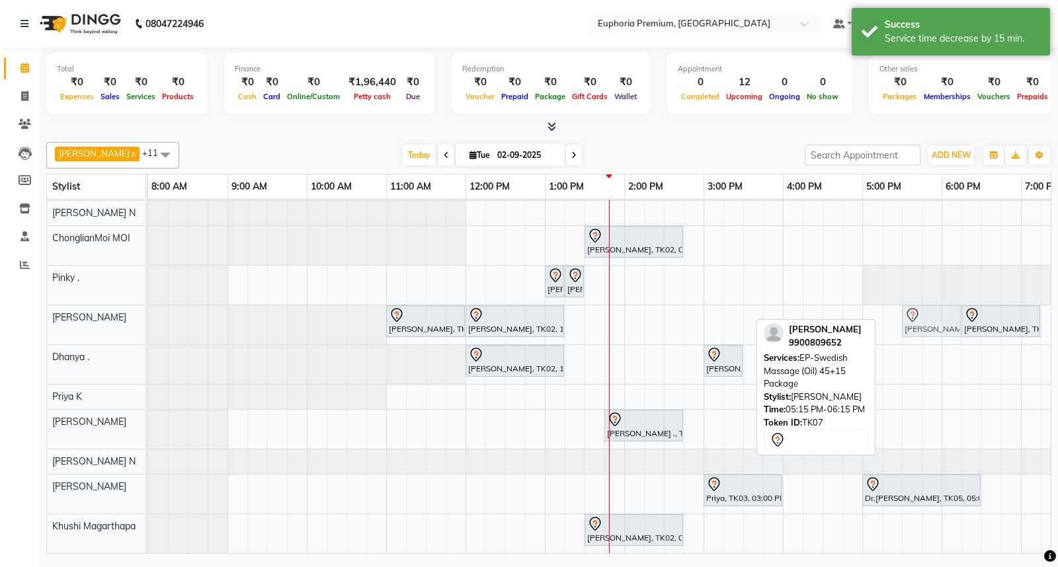
click at [148, 315] on div "[PERSON_NAME], TK01, 11:00 AM-12:00 PM, EP-Sports Massage (Oil) 45+15 [PERSON_N…" at bounding box center [148, 325] width 0 height 39
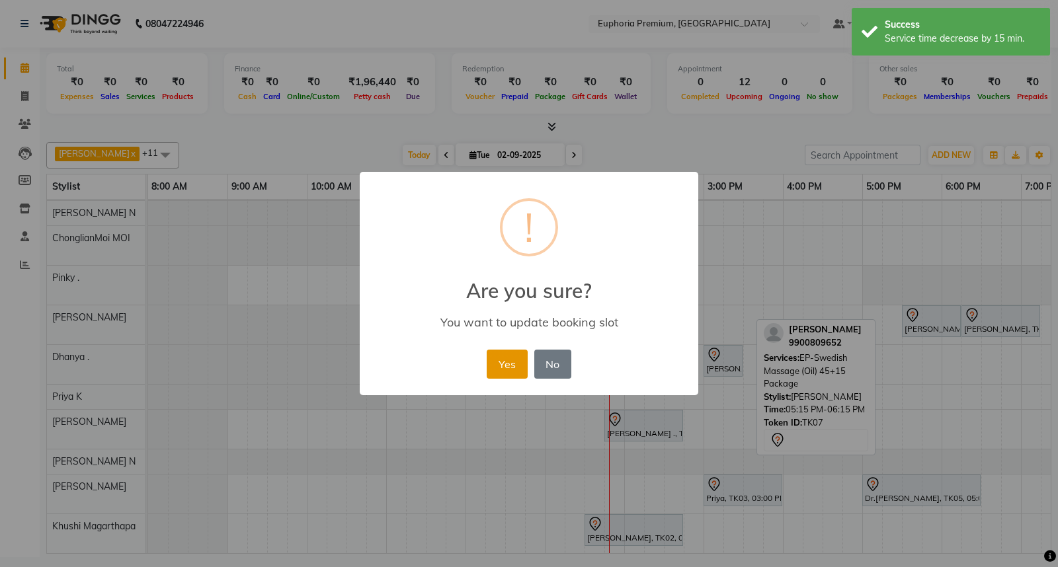
click at [493, 366] on button "Yes" at bounding box center [507, 364] width 40 height 29
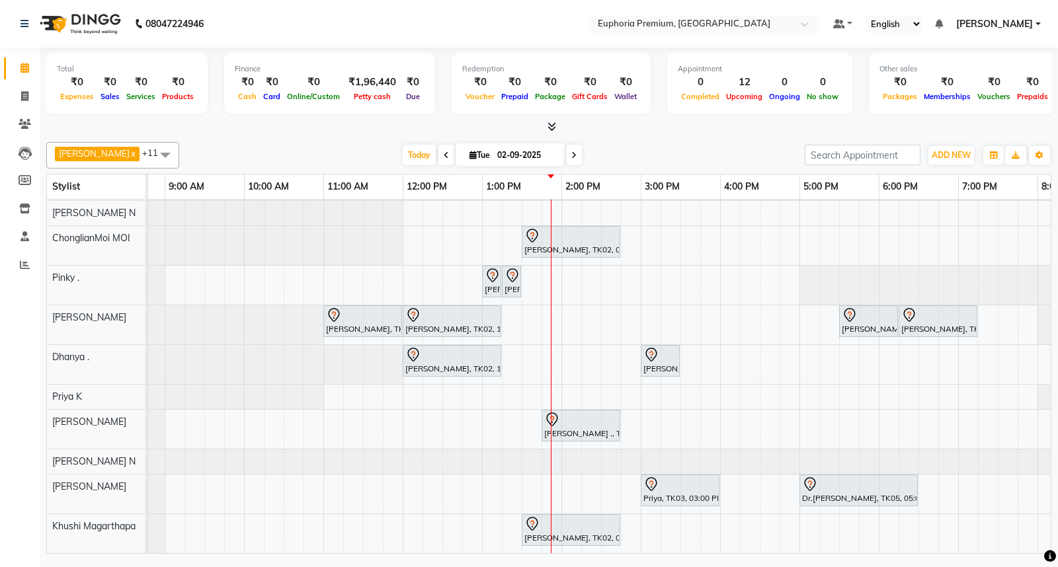
scroll to position [0, 140]
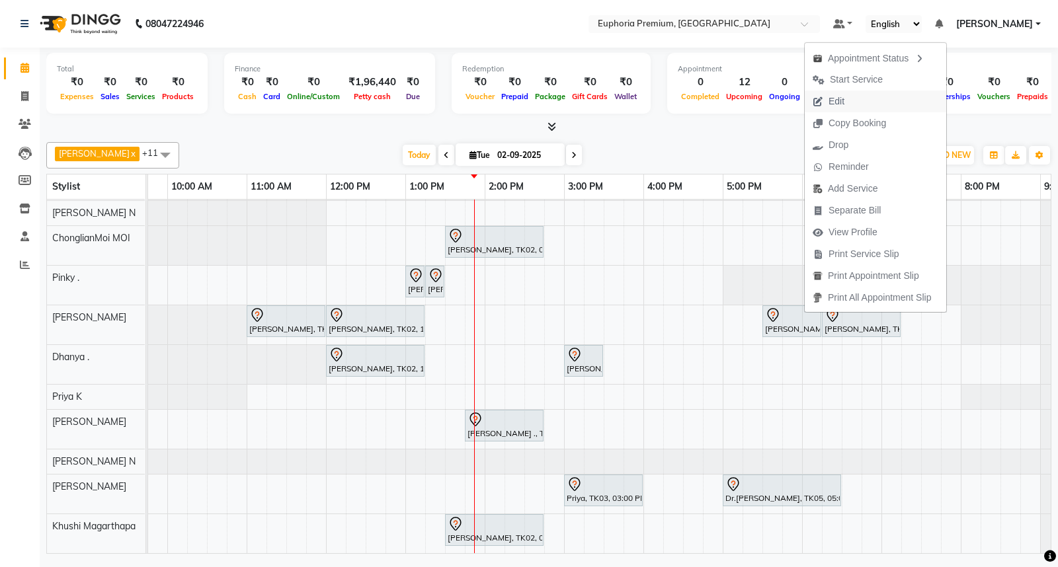
click at [848, 107] on span "Edit" at bounding box center [829, 102] width 48 height 22
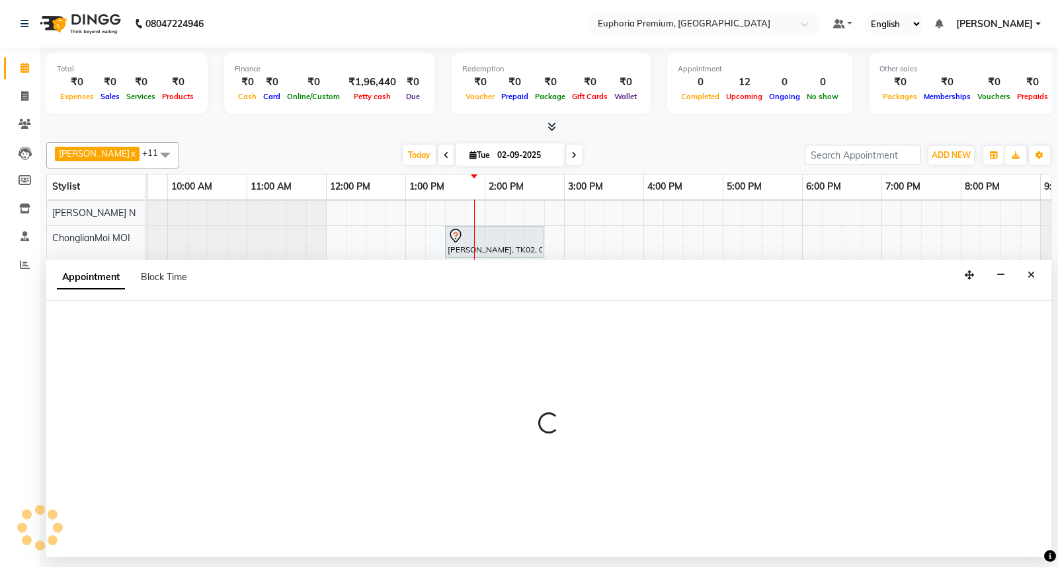
select select "tentative"
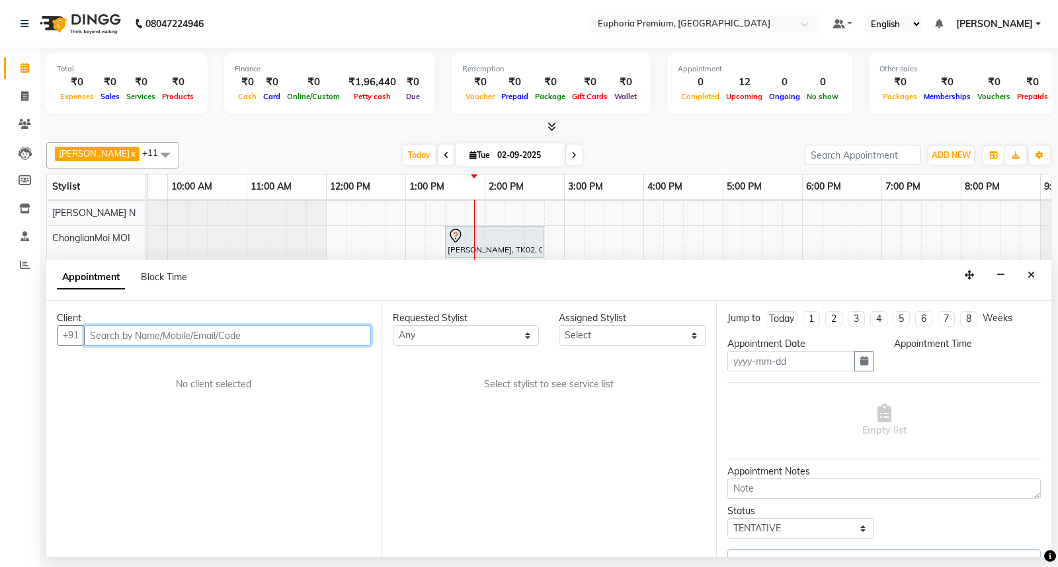
type input "02-09-2025"
select select "71603"
select select "1050"
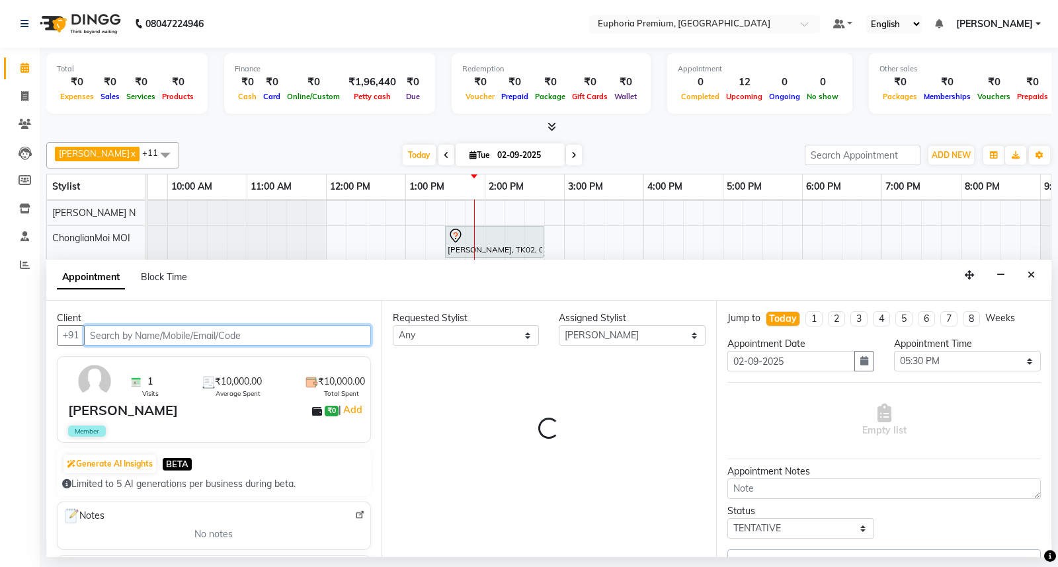
scroll to position [75, 208]
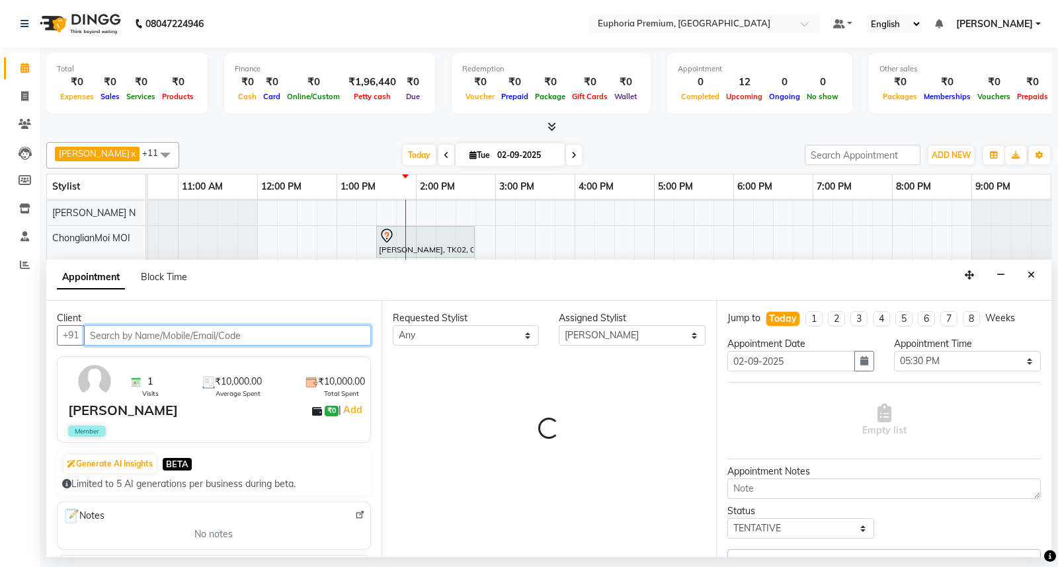
select select "4006"
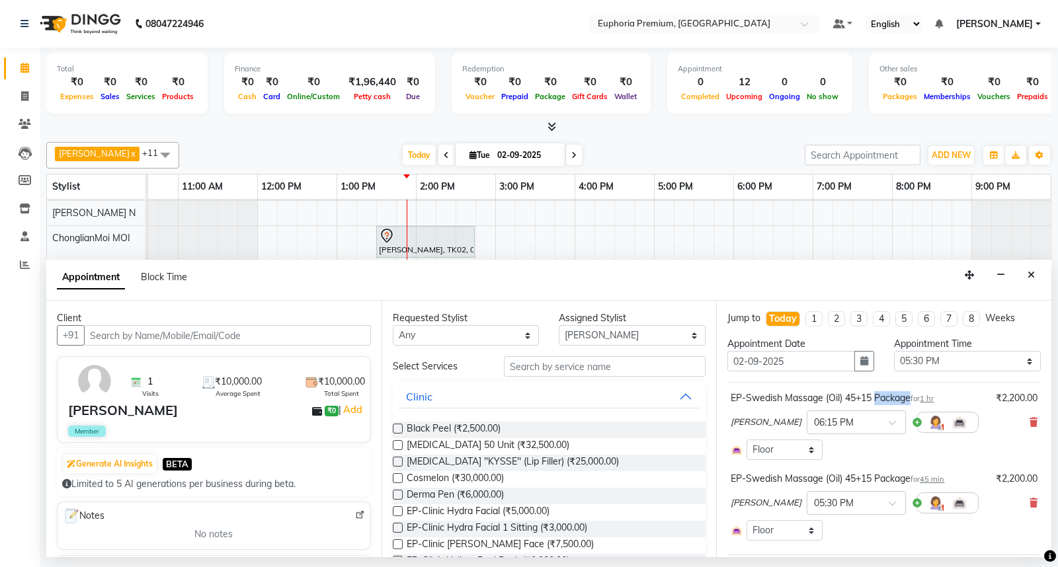
drag, startPoint x: 875, startPoint y: 399, endPoint x: 911, endPoint y: 397, distance: 36.4
click at [911, 397] on div "EP-Swedish Massage (Oil) 45+15 Package for 1 hr" at bounding box center [832, 399] width 203 height 14
click at [1030, 421] on icon at bounding box center [1034, 422] width 8 height 9
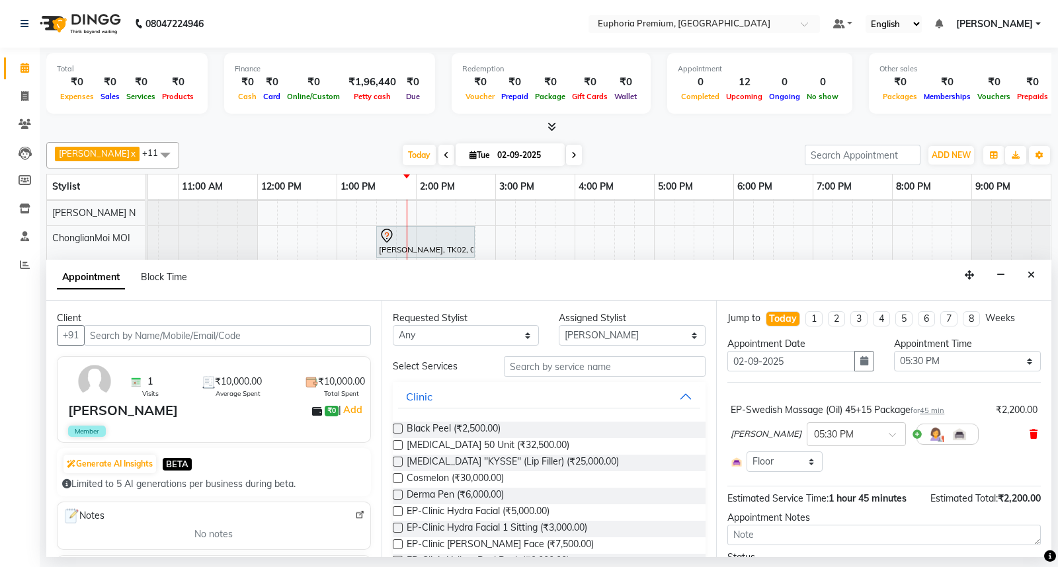
click at [1030, 435] on icon at bounding box center [1034, 434] width 8 height 9
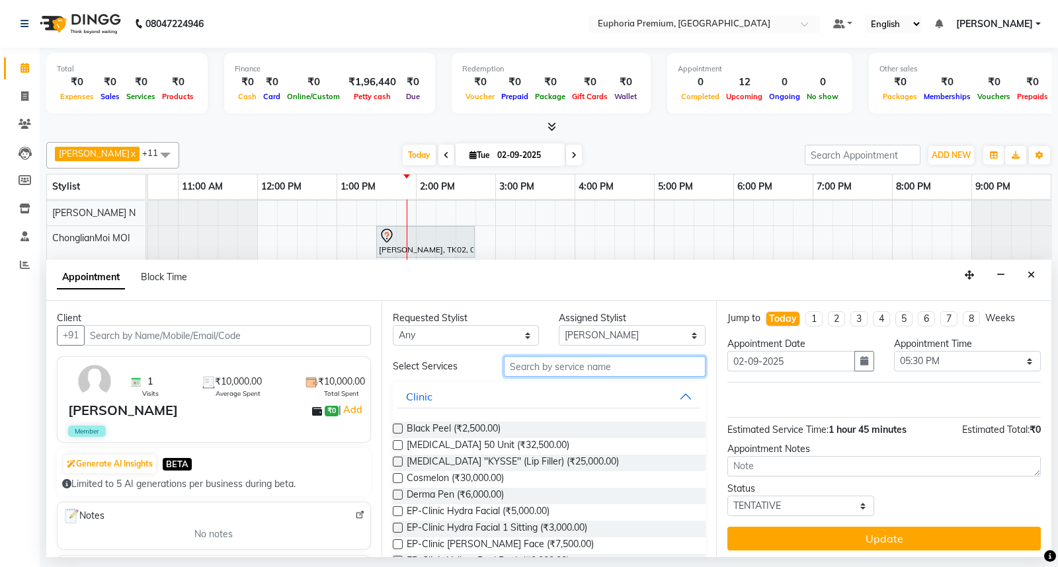
click at [628, 366] on input "text" at bounding box center [605, 366] width 202 height 21
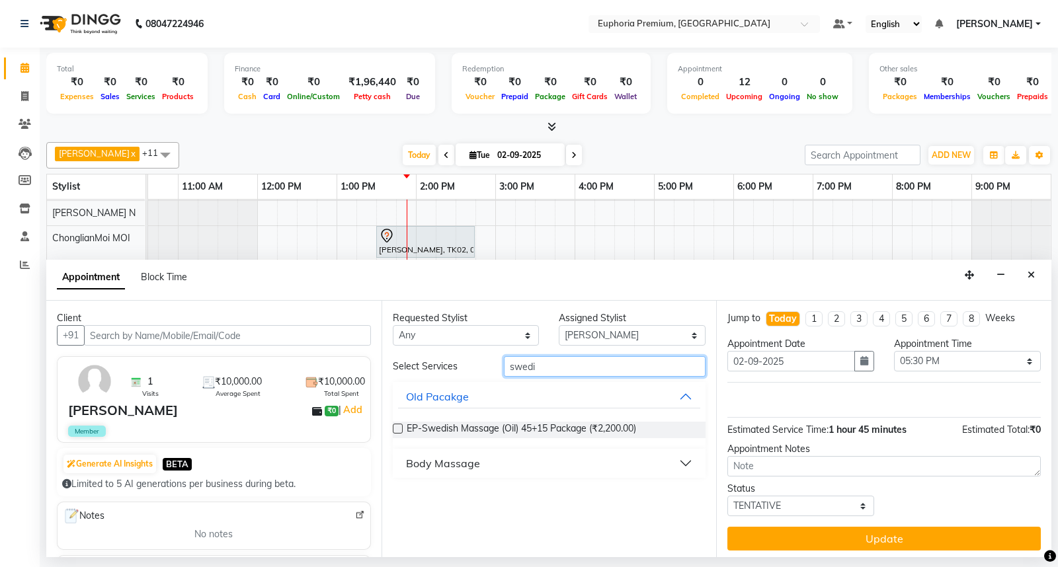
type input "swedi"
click at [446, 463] on div "Body Massage" at bounding box center [443, 464] width 74 height 16
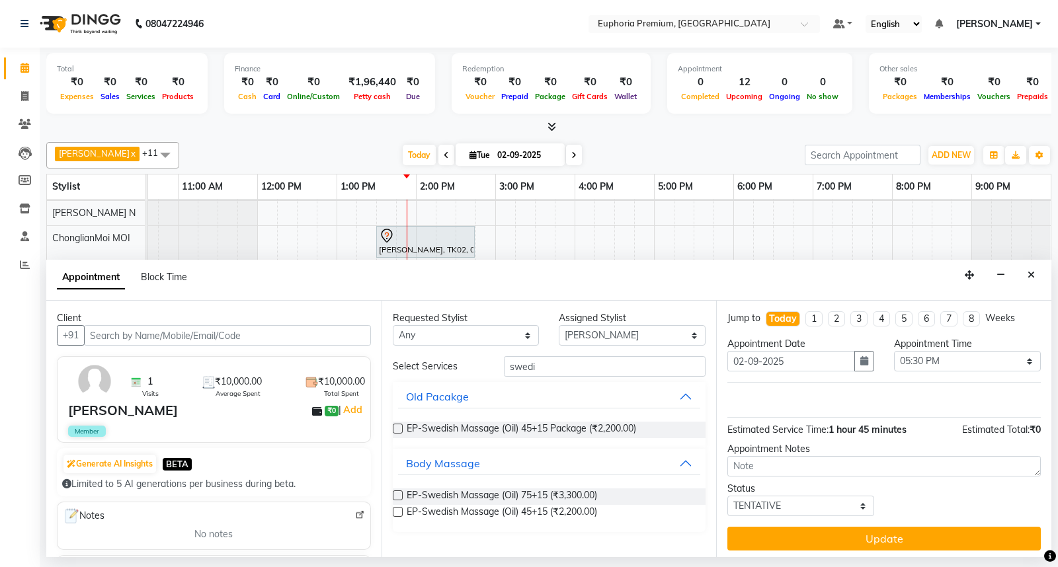
click at [393, 511] on label at bounding box center [398, 512] width 10 height 10
click at [393, 511] on input "checkbox" at bounding box center [397, 513] width 9 height 9
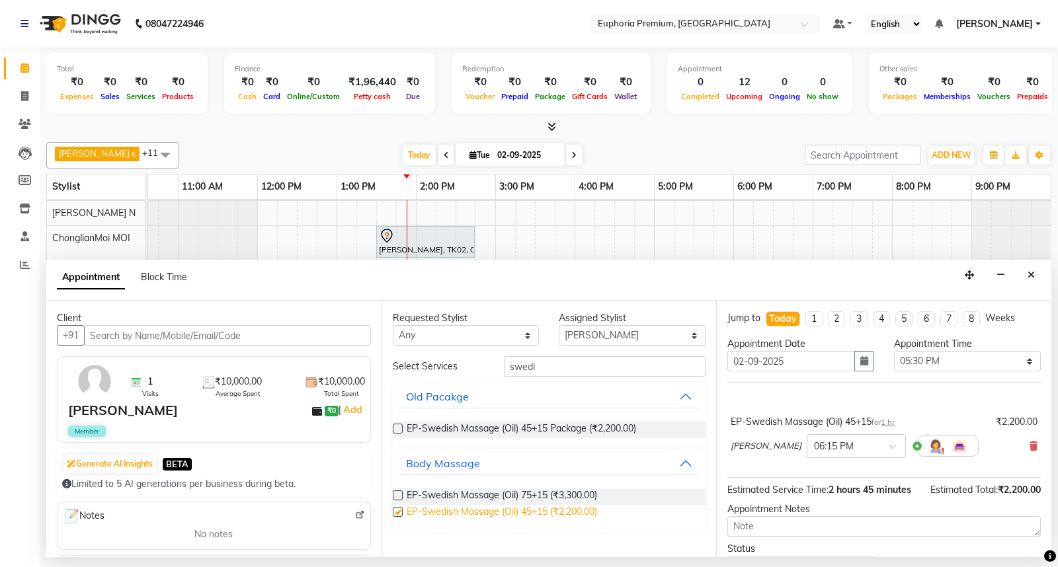
checkbox input "false"
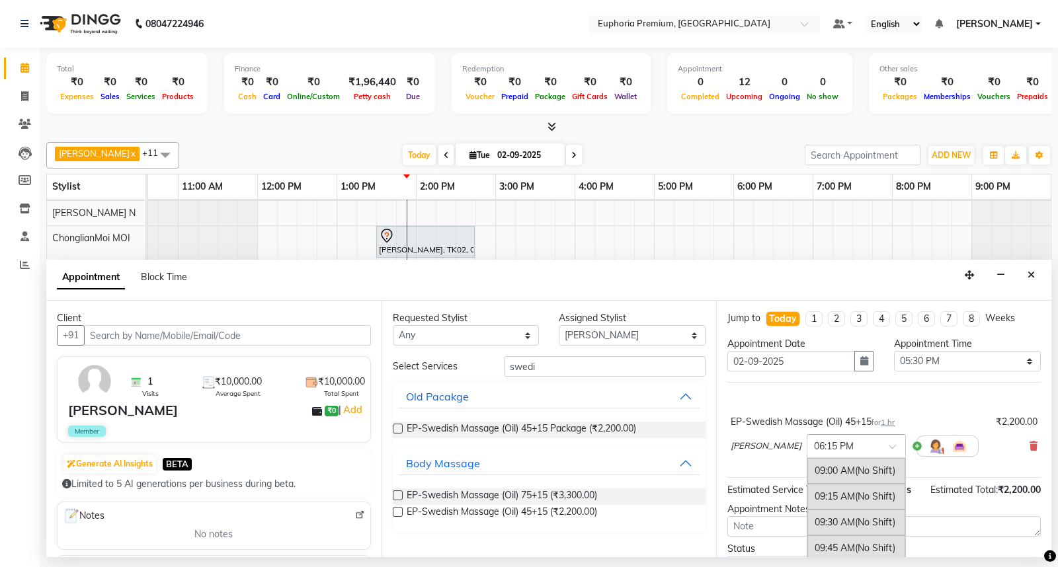
click at [889, 448] on span at bounding box center [897, 451] width 17 height 14
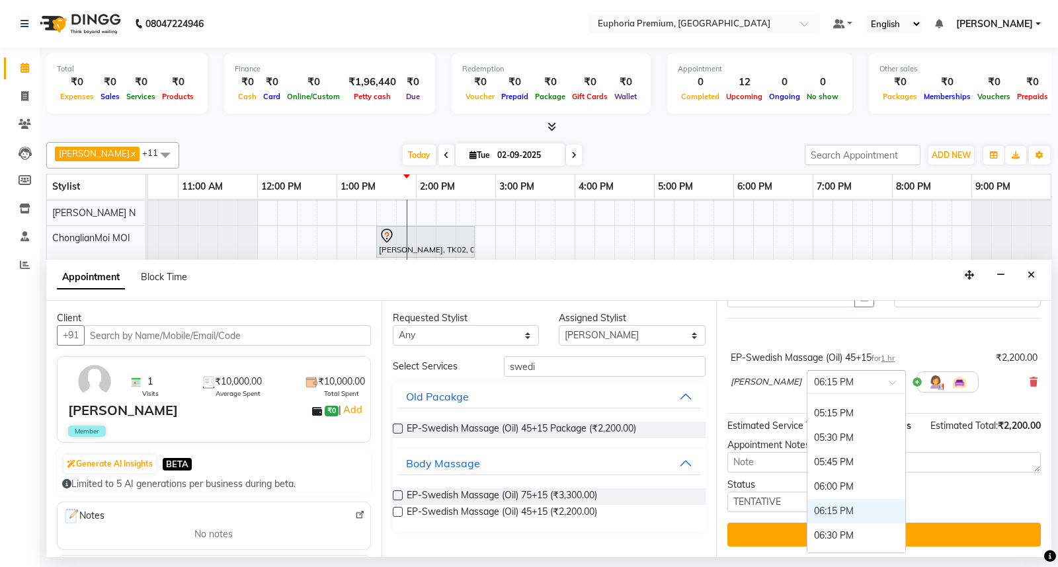
scroll to position [811, 0]
click at [807, 437] on div "05:30 PM" at bounding box center [856, 449] width 98 height 24
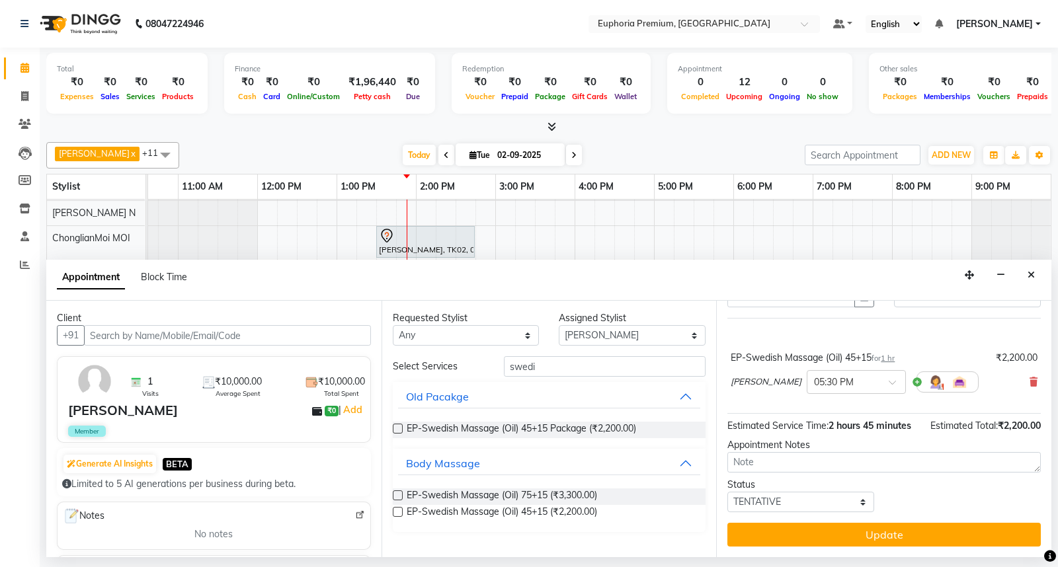
click at [758, 392] on div "EP-Swedish Massage (Oil) 45+15 for 1 hr ₹2,200.00 [PERSON_NAME] × 05:30 PM" at bounding box center [883, 366] width 313 height 96
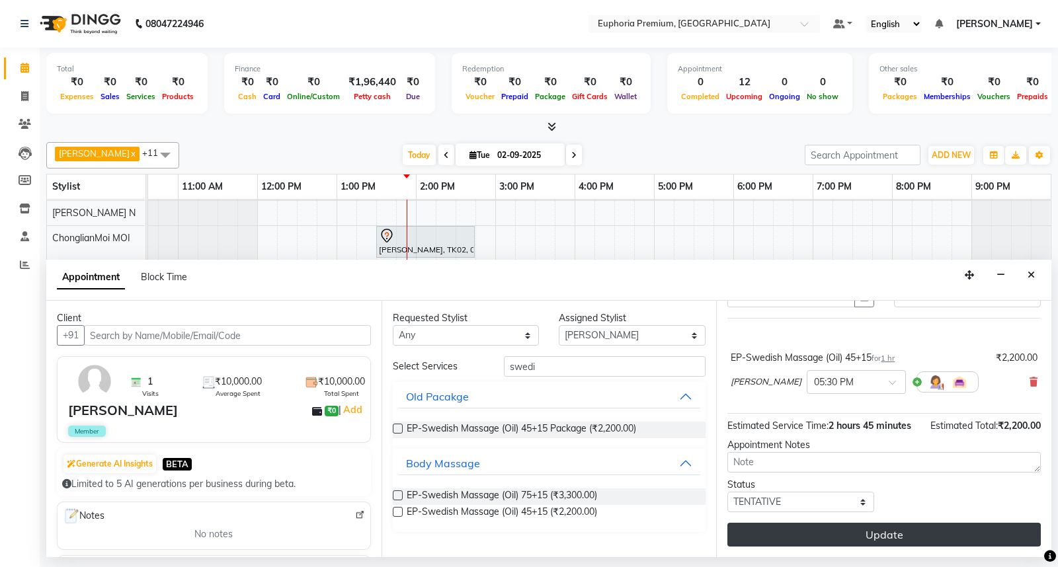
click at [882, 529] on button "Update" at bounding box center [883, 535] width 313 height 24
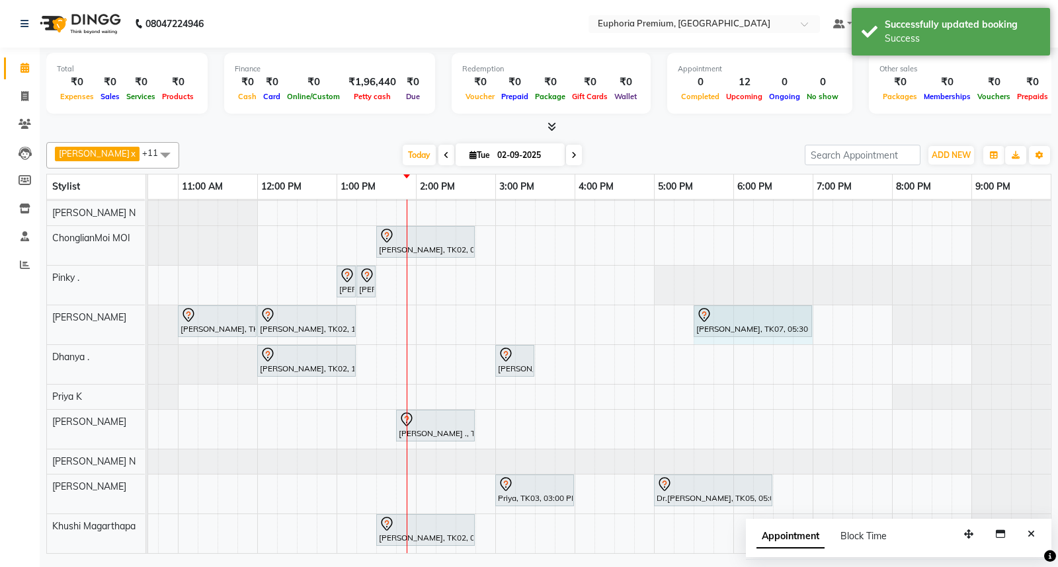
drag, startPoint x: 771, startPoint y: 309, endPoint x: 796, endPoint y: 308, distance: 24.5
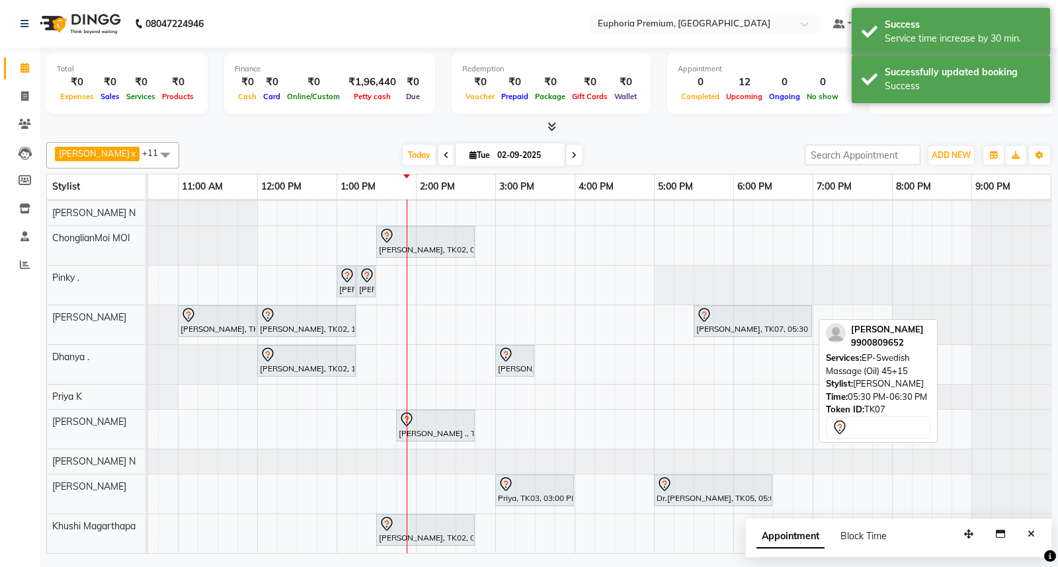
click at [787, 310] on div at bounding box center [752, 316] width 113 height 16
select select "7"
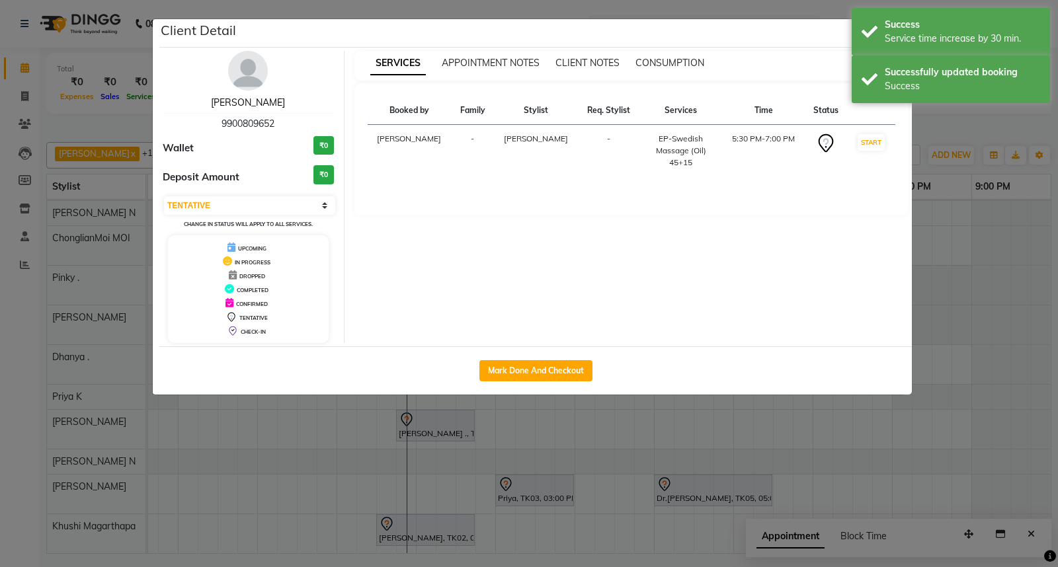
click at [252, 103] on link "[PERSON_NAME]" at bounding box center [248, 103] width 74 height 12
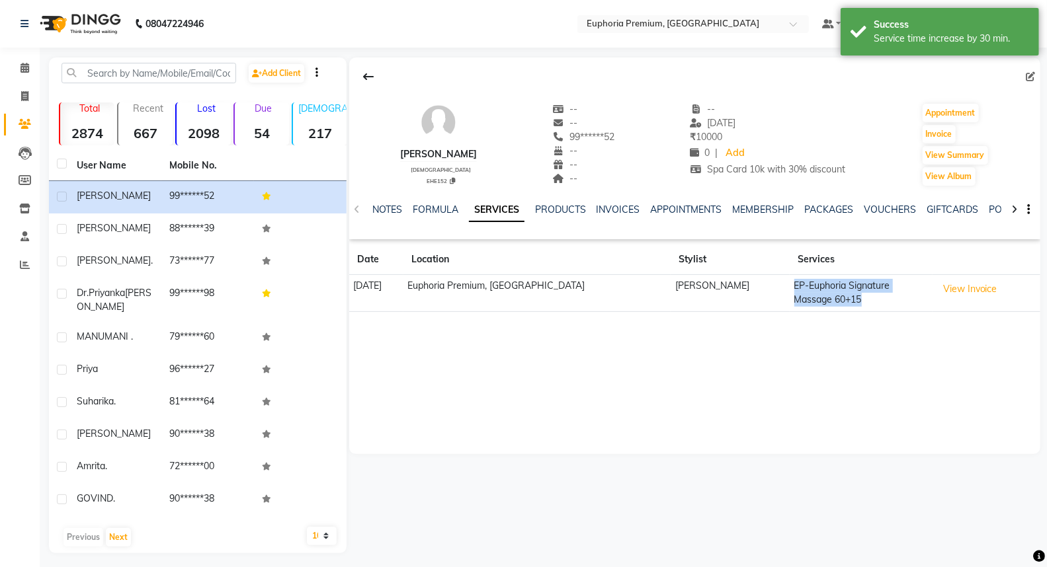
drag, startPoint x: 779, startPoint y: 303, endPoint x: 763, endPoint y: 282, distance: 26.3
click at [790, 282] on td "EP-Euphoria Signature Massage 60+15" at bounding box center [861, 293] width 143 height 37
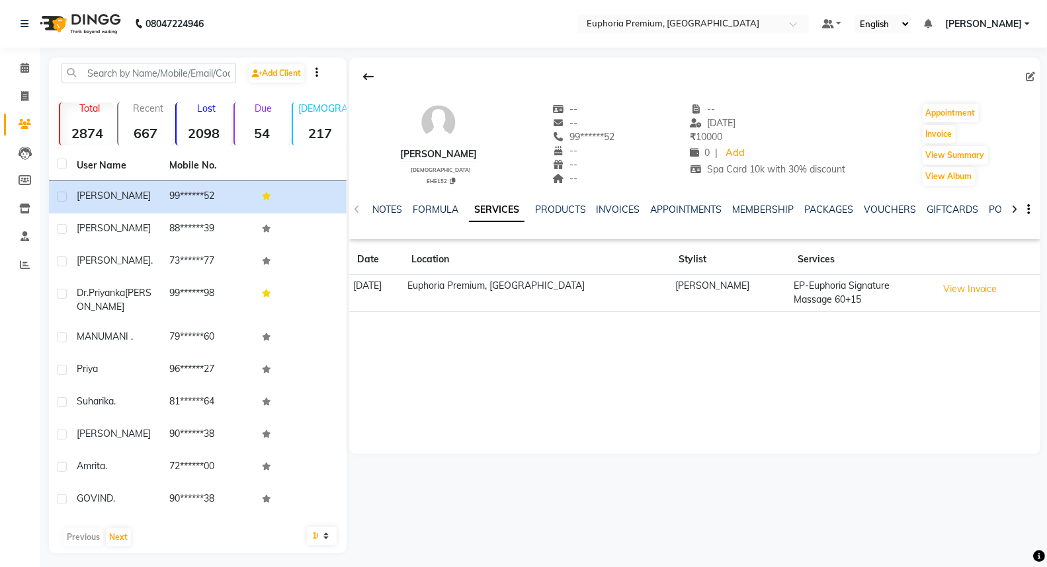
click at [738, 343] on div "[PERSON_NAME] [DEMOGRAPHIC_DATA] EHE152 -- -- 99******52 -- -- -- -- [DATE] ₹ 1…" at bounding box center [694, 256] width 691 height 397
click at [937, 292] on button "View Invoice" at bounding box center [970, 289] width 66 height 21
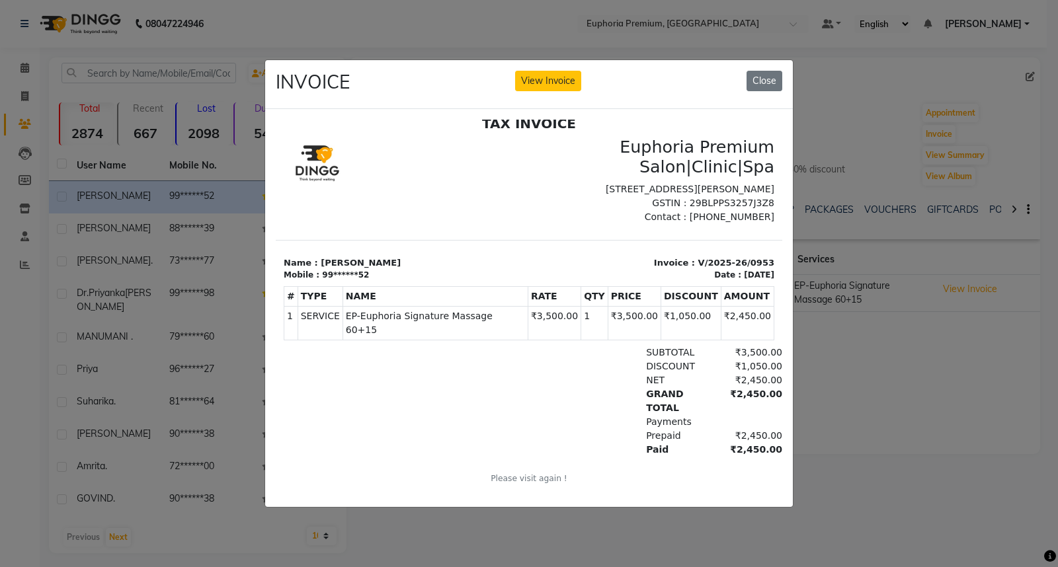
scroll to position [10, 0]
click at [774, 82] on button "Close" at bounding box center [765, 81] width 36 height 21
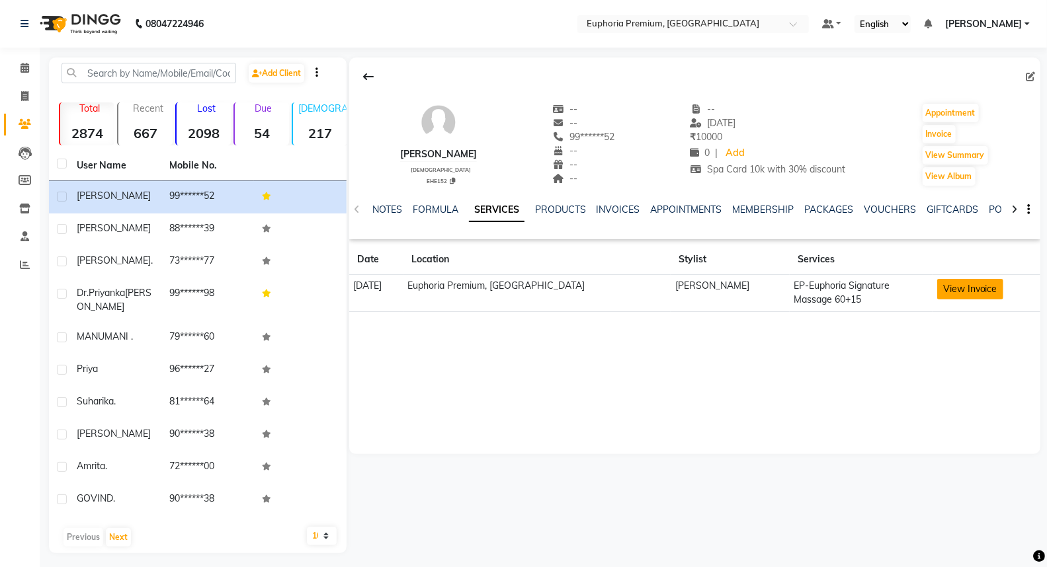
click at [950, 288] on button "View Invoice" at bounding box center [970, 289] width 66 height 21
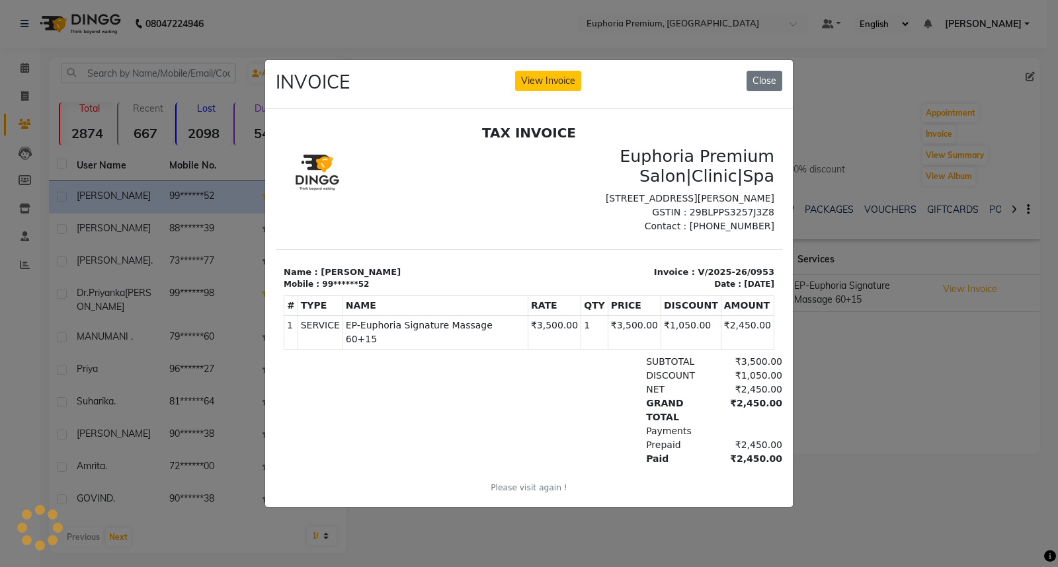
scroll to position [0, 0]
click at [761, 77] on button "Close" at bounding box center [765, 81] width 36 height 21
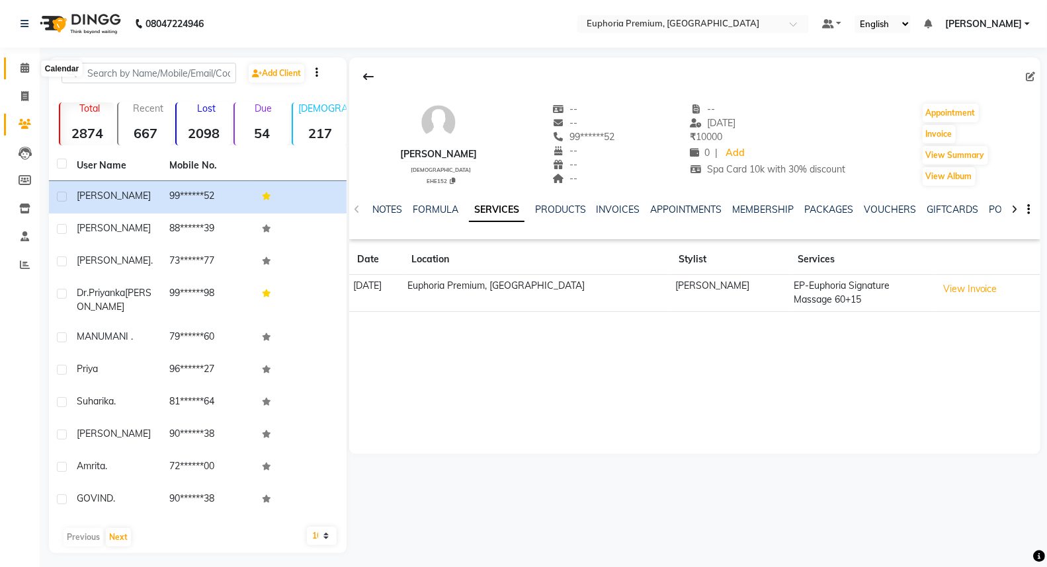
click at [16, 71] on span at bounding box center [24, 68] width 23 height 15
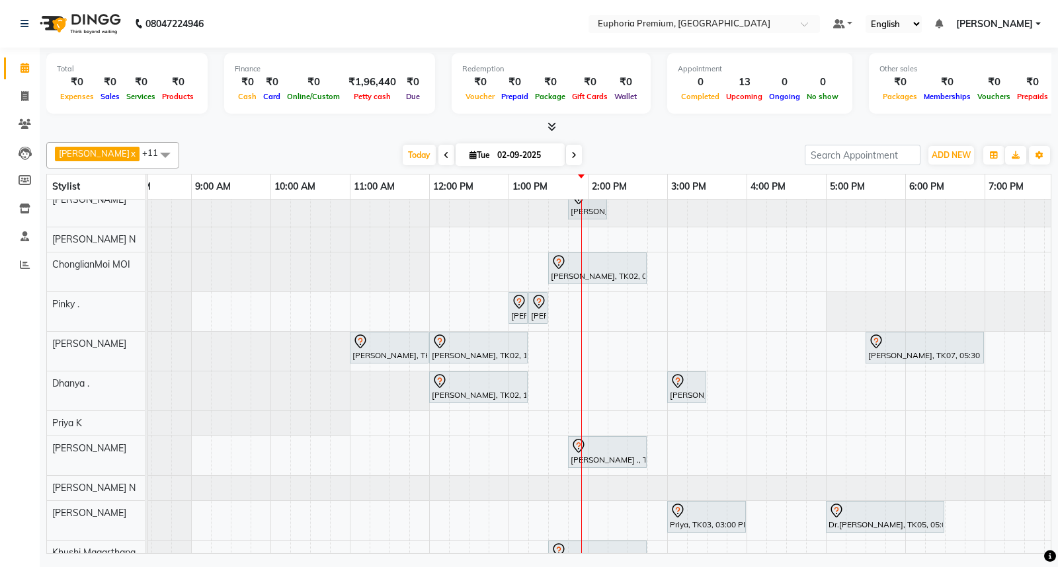
scroll to position [73, 0]
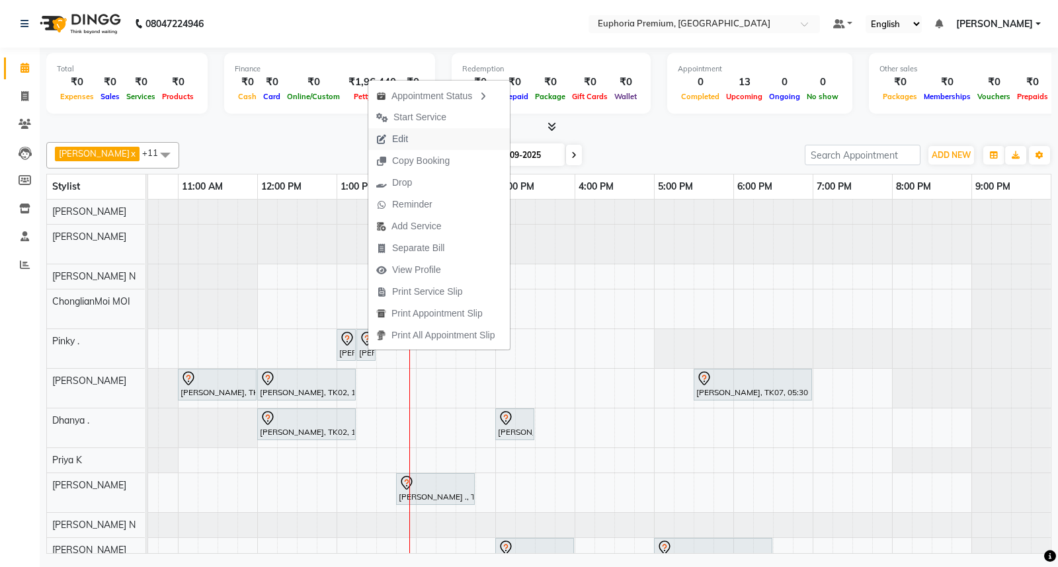
click at [427, 142] on button "Edit" at bounding box center [439, 139] width 142 height 22
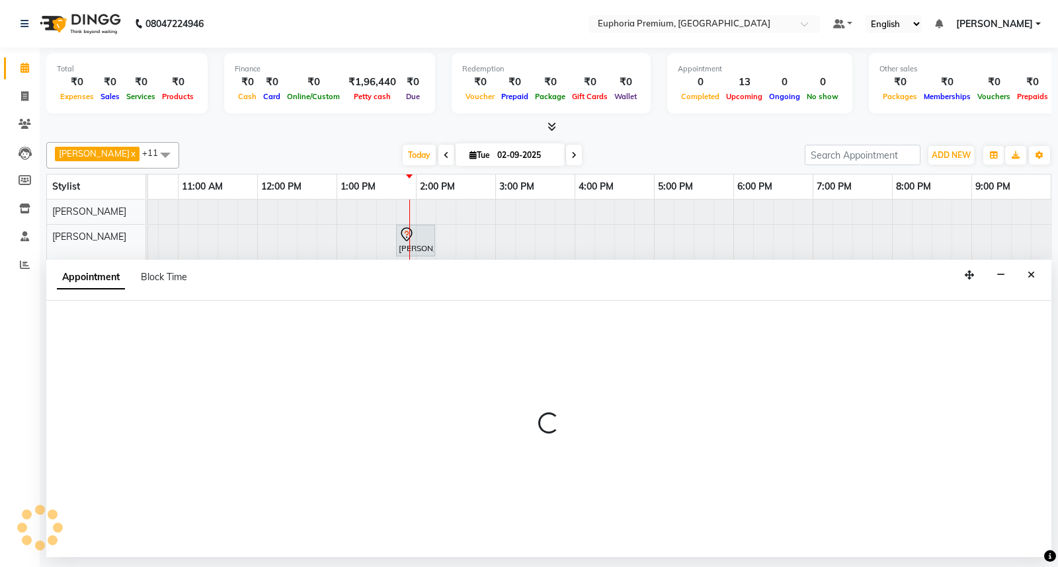
select select "tentative"
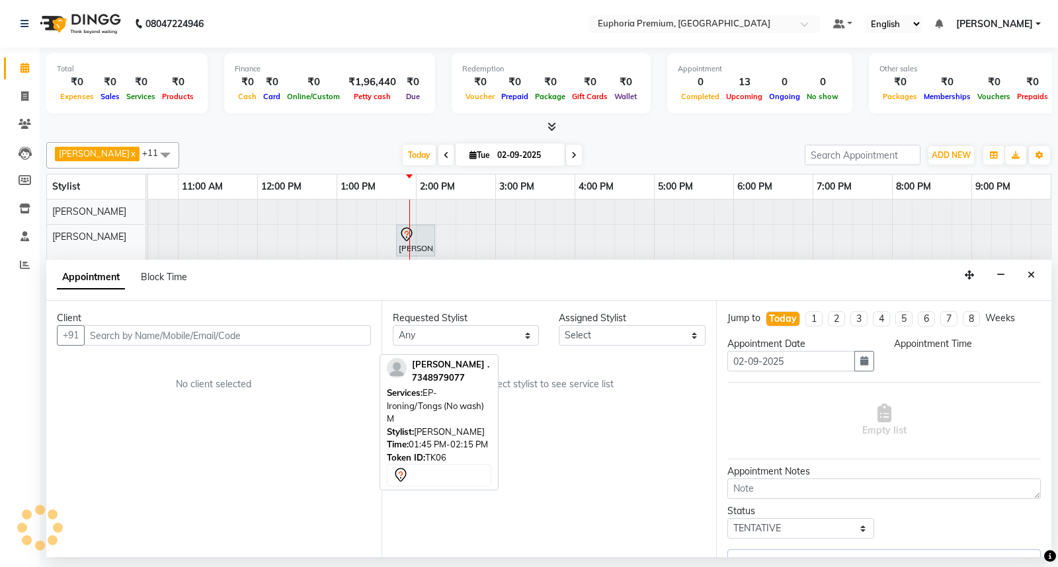
select select "81569"
select select "780"
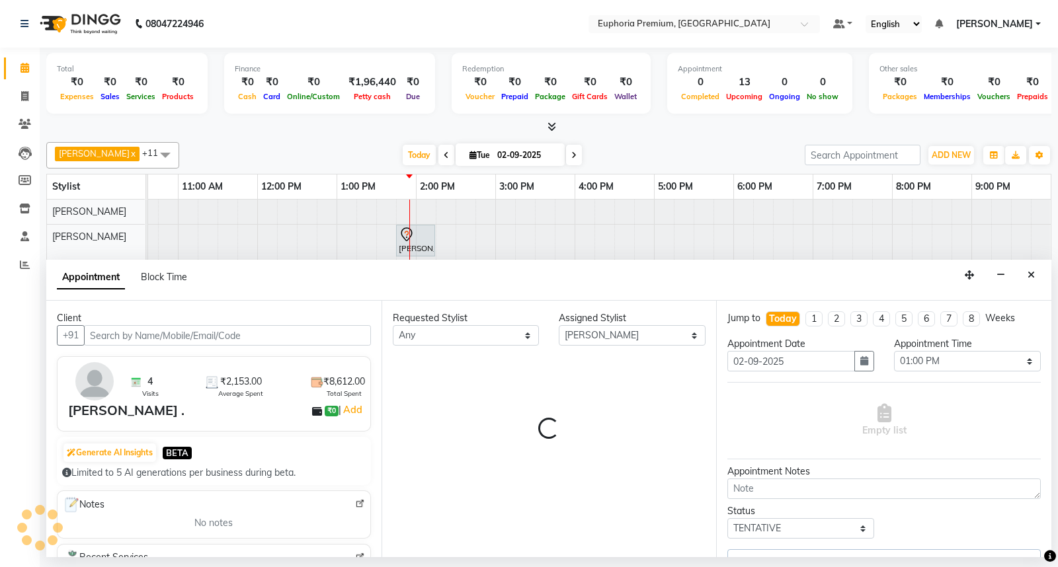
select select "4006"
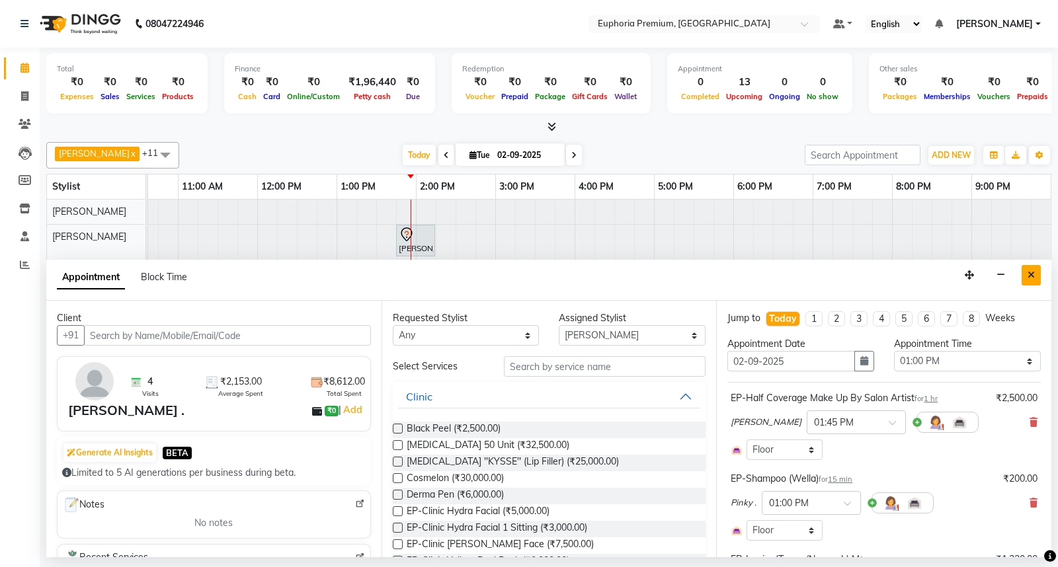
click at [1030, 275] on icon "Close" at bounding box center [1031, 274] width 7 height 9
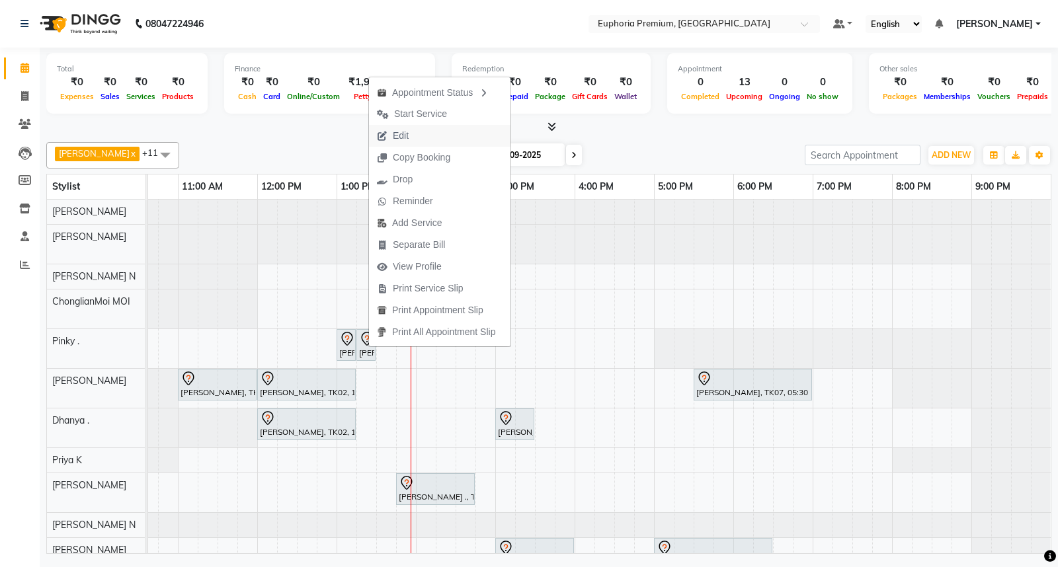
click at [425, 134] on button "Edit" at bounding box center [440, 136] width 142 height 22
select select "tentative"
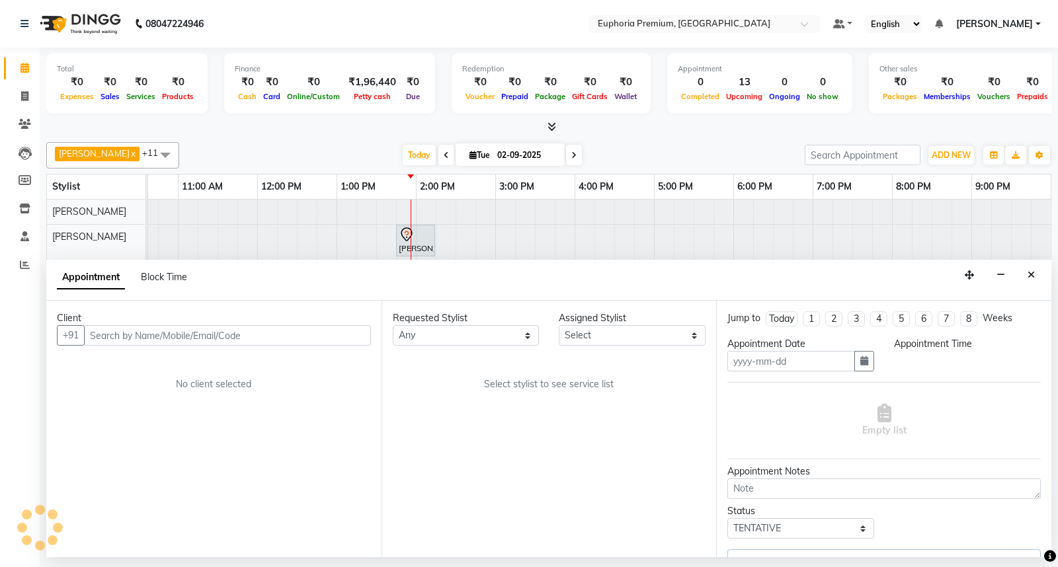
type input "02-09-2025"
select select "81569"
select select "780"
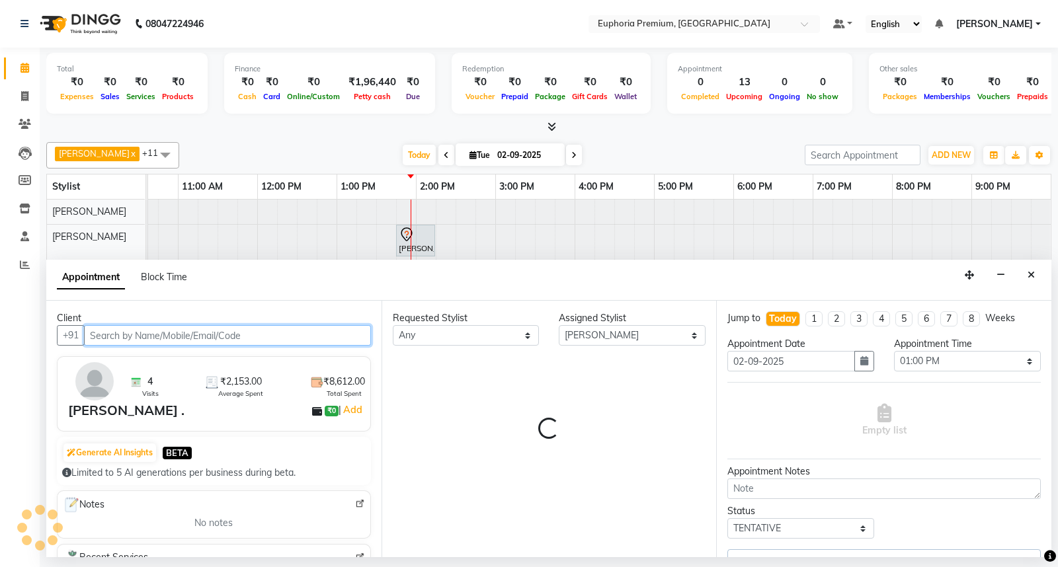
select select "4006"
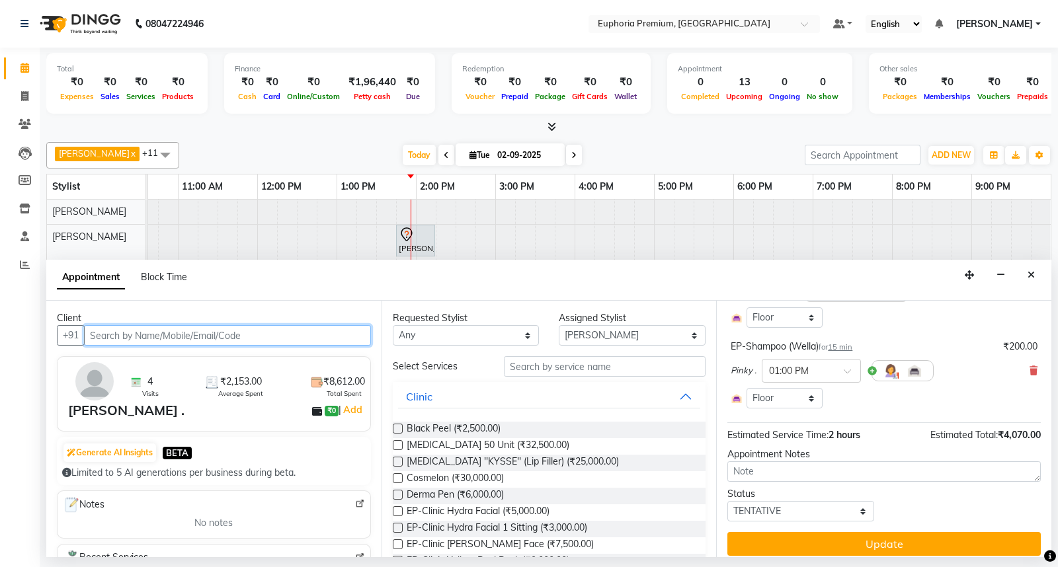
scroll to position [302, 0]
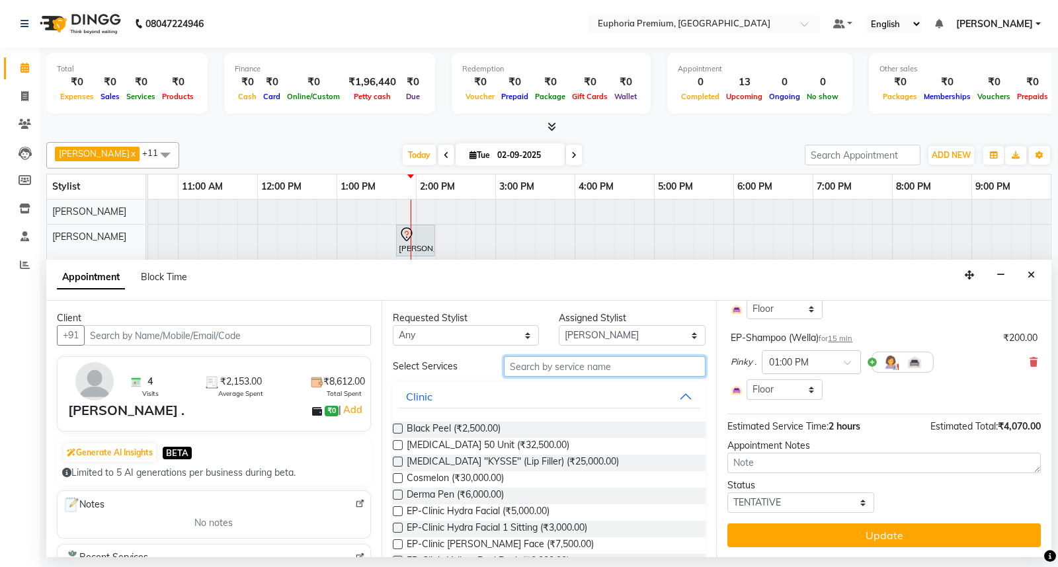
click at [630, 370] on input "text" at bounding box center [605, 366] width 202 height 21
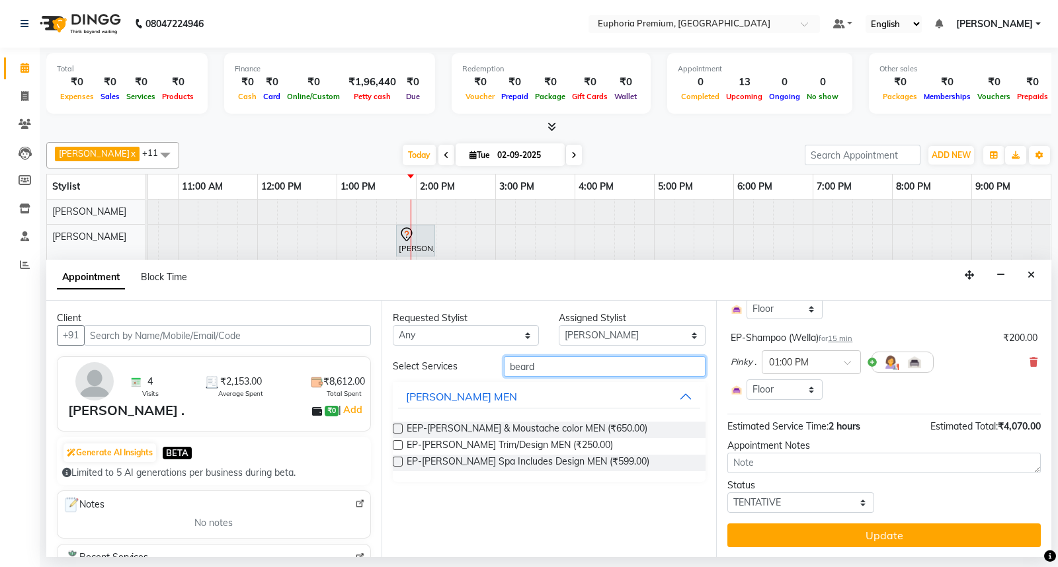
type input "beard"
click at [393, 448] on label at bounding box center [398, 445] width 10 height 10
click at [393, 448] on input "checkbox" at bounding box center [397, 446] width 9 height 9
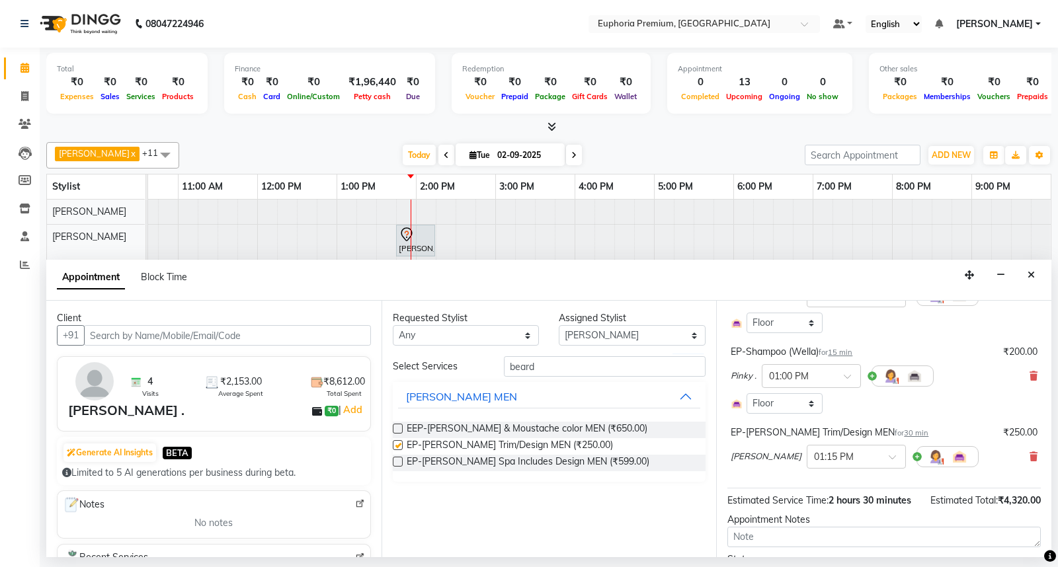
scroll to position [316, 0]
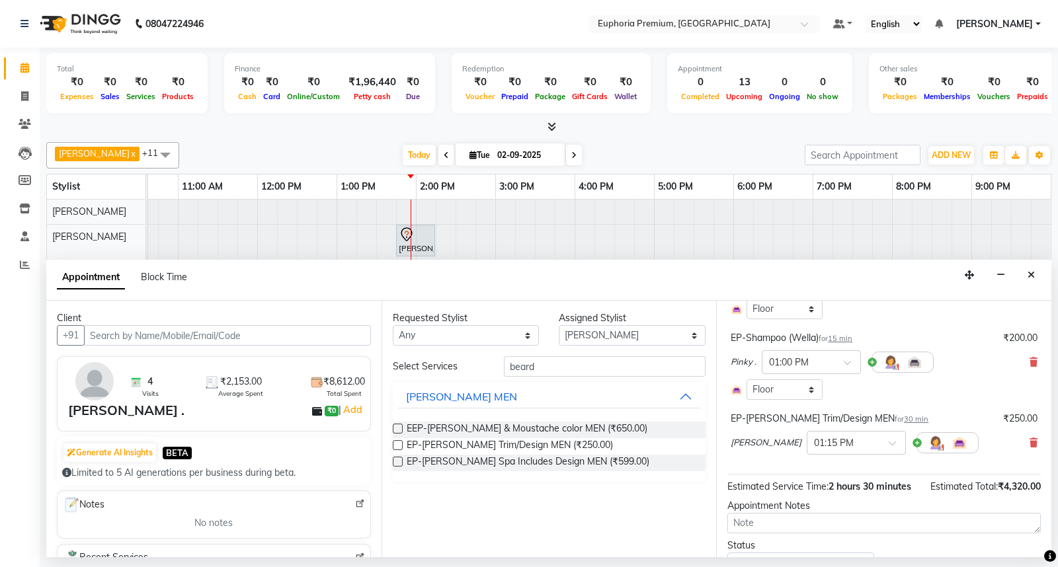
checkbox input "false"
click at [889, 444] on span at bounding box center [897, 447] width 17 height 14
click at [827, 530] on div "01:00 PM" at bounding box center [856, 532] width 98 height 24
click at [777, 463] on div "EP-[PERSON_NAME] Trim/Design MEN for 30 min ₹250.00 [PERSON_NAME] M × 01:00 PM" at bounding box center [883, 436] width 313 height 55
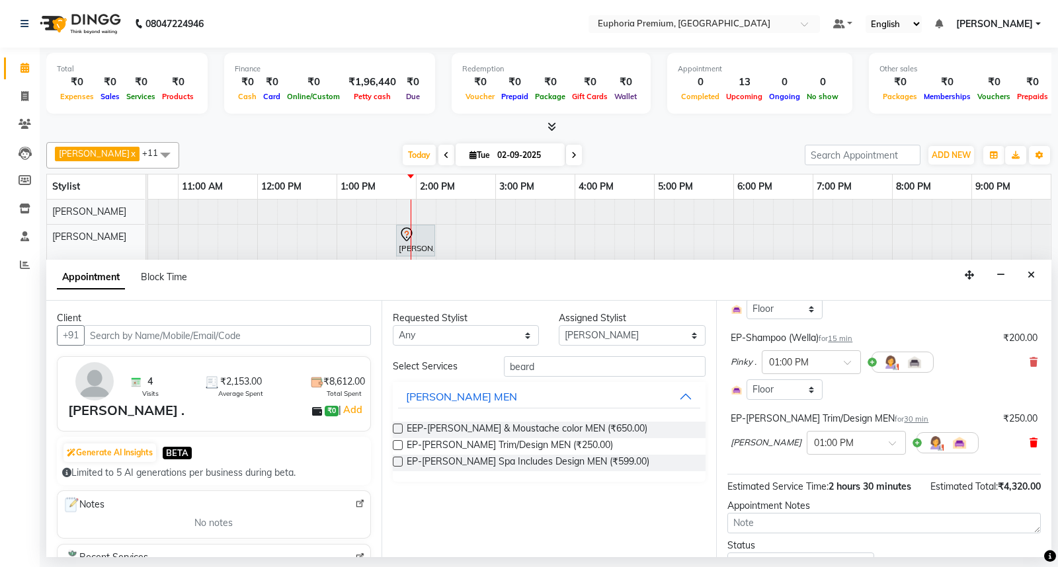
click at [1030, 442] on icon at bounding box center [1034, 442] width 8 height 9
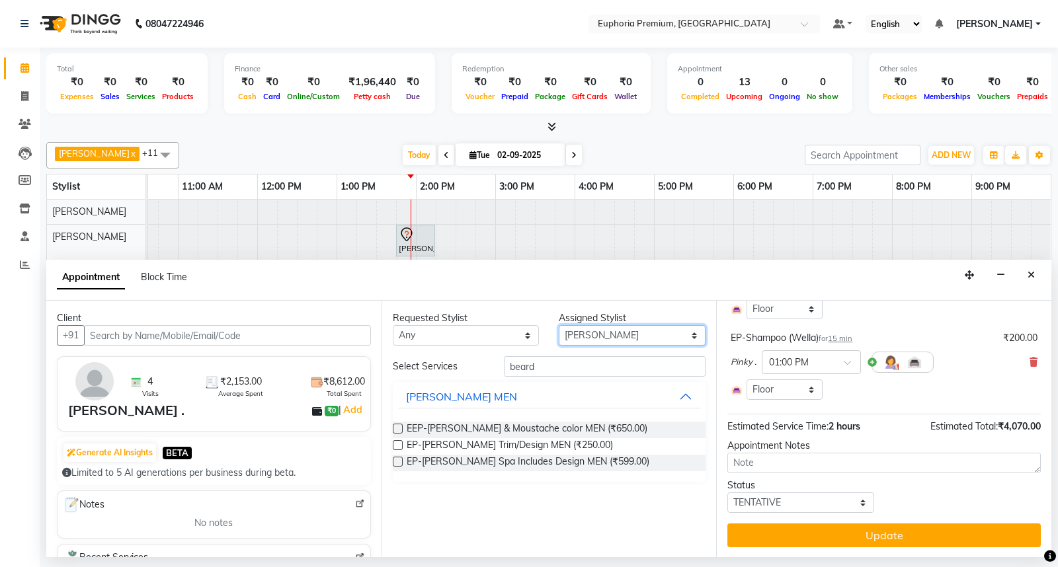
click at [698, 335] on select "Select Babu V Bharath N [PERSON_NAME] [PERSON_NAME] N Chiinthian [PERSON_NAME] …" at bounding box center [632, 335] width 147 height 21
select select "71614"
click at [559, 325] on select "Select Babu V Bharath N [PERSON_NAME] [PERSON_NAME] N Chiinthian [PERSON_NAME] …" at bounding box center [632, 335] width 147 height 21
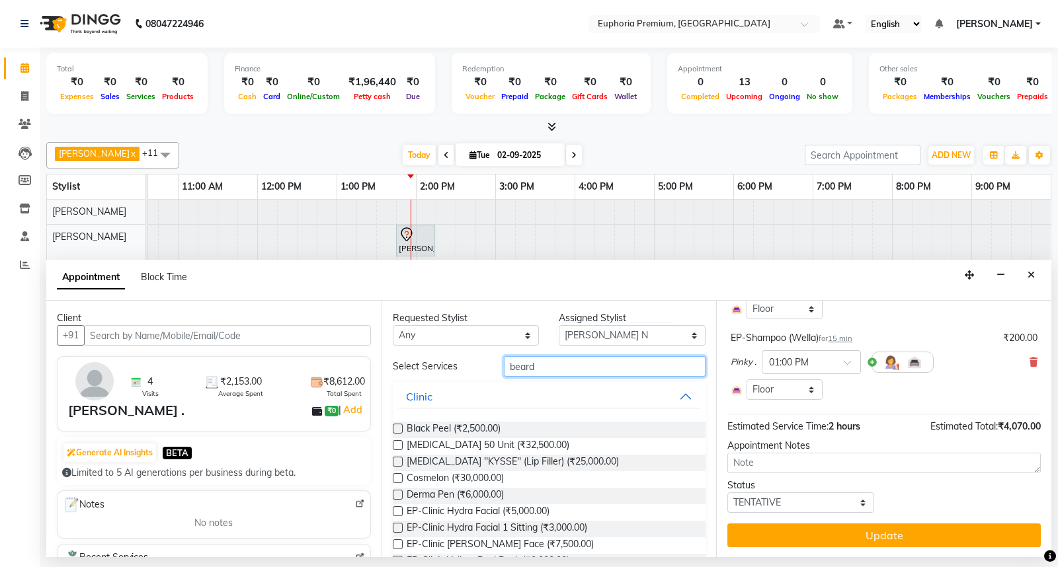
click at [559, 368] on input "beard" at bounding box center [605, 366] width 202 height 21
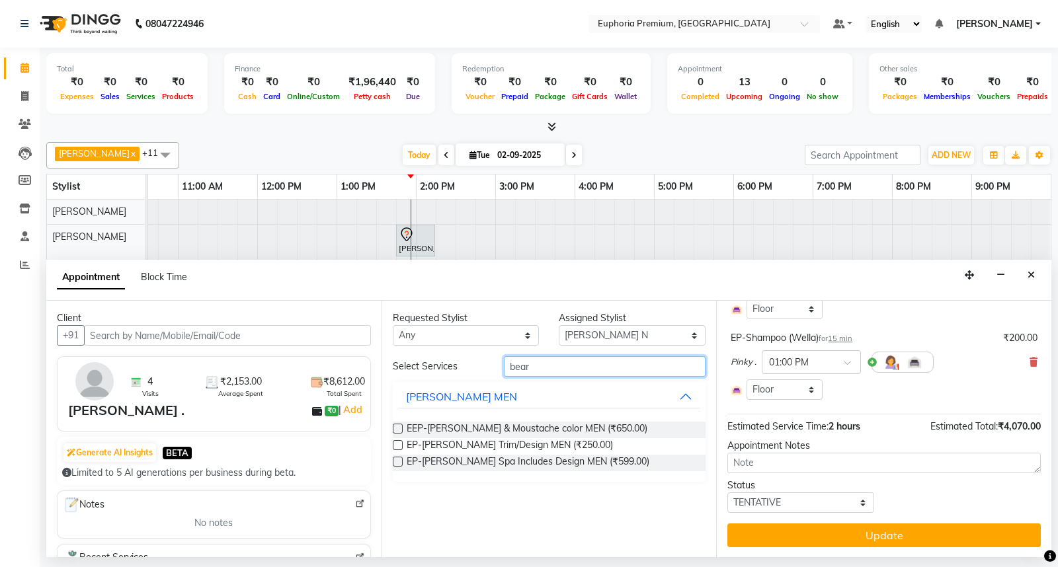
type input "bear"
click at [397, 445] on label at bounding box center [398, 445] width 10 height 10
click at [397, 445] on input "checkbox" at bounding box center [397, 446] width 9 height 9
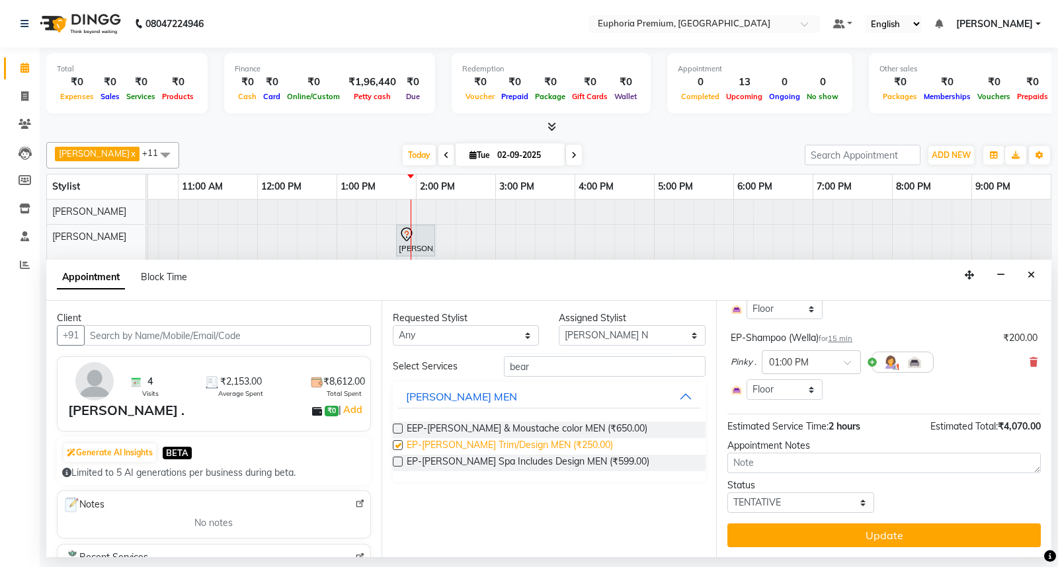
scroll to position [316, 0]
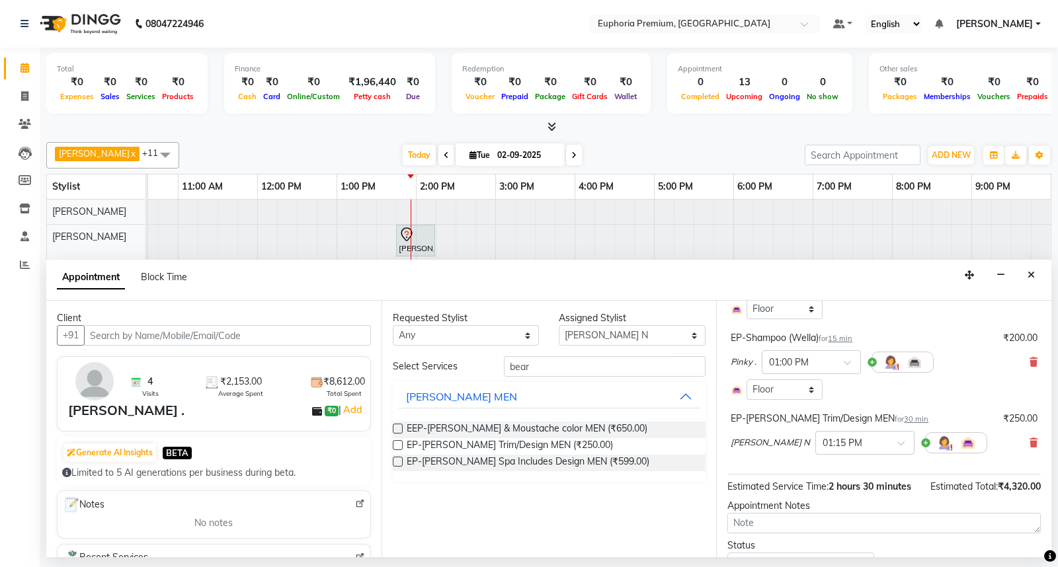
checkbox input "false"
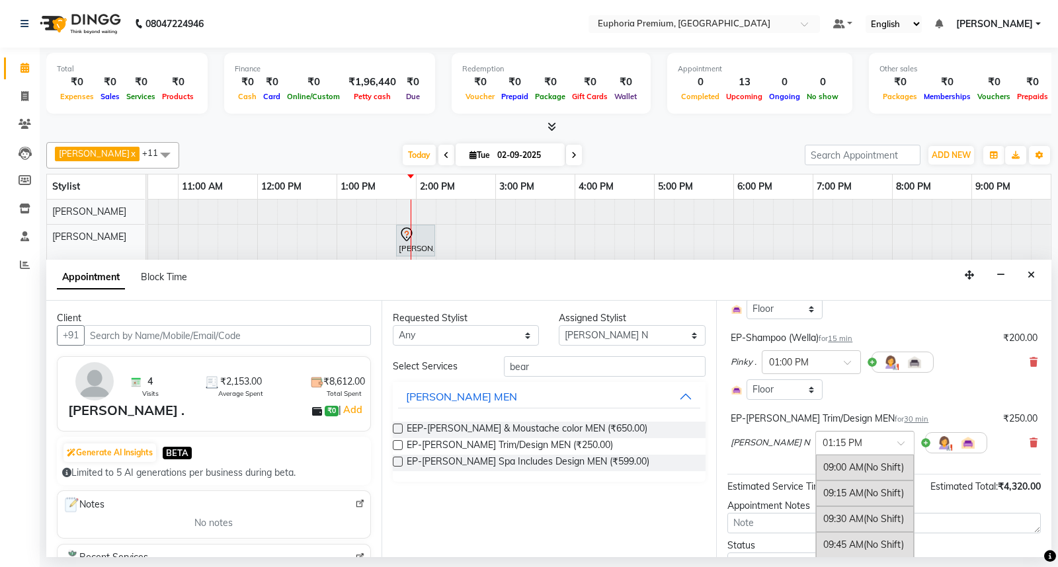
click at [897, 441] on span at bounding box center [905, 447] width 17 height 14
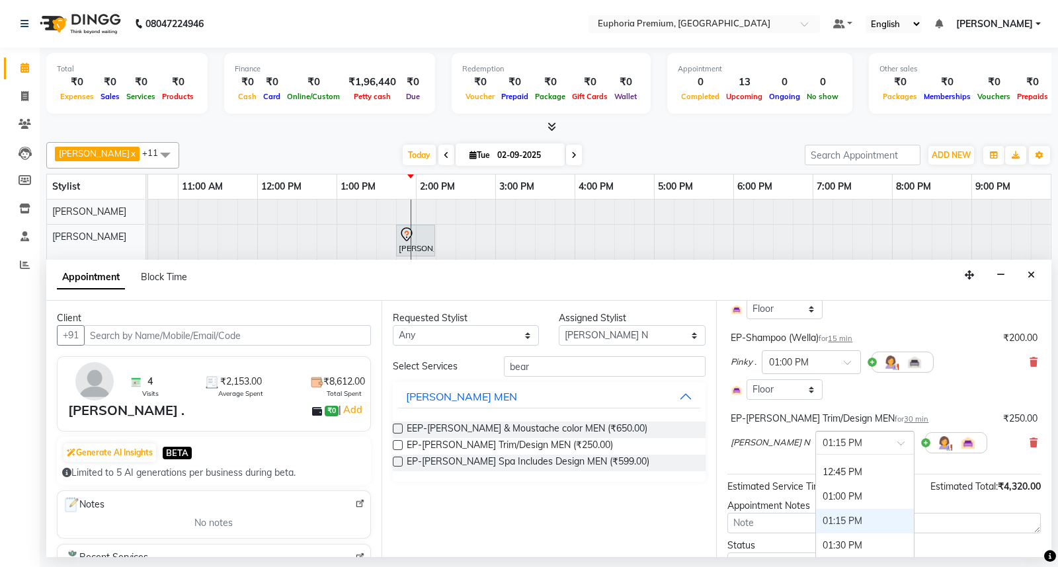
scroll to position [374, 0]
click at [832, 493] on div "01:00 PM" at bounding box center [865, 500] width 98 height 24
click at [756, 458] on div "[PERSON_NAME] N × 01:00 PM" at bounding box center [859, 443] width 257 height 34
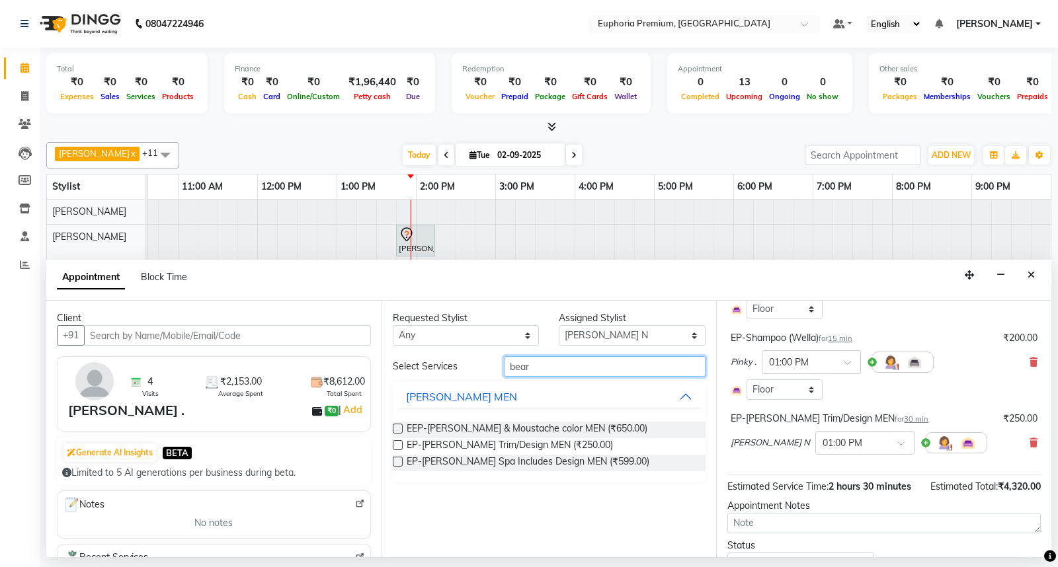
click at [591, 372] on input "bear" at bounding box center [605, 366] width 202 height 21
type input "b"
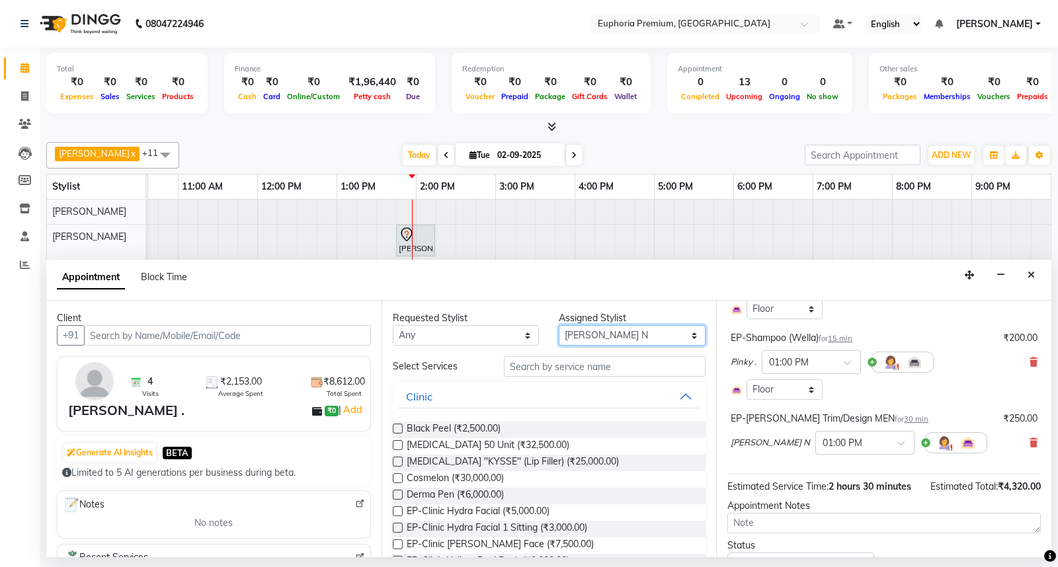
click at [679, 335] on select "Select Babu V Bharath N [PERSON_NAME] [PERSON_NAME] N Chiinthian [PERSON_NAME] …" at bounding box center [632, 335] width 147 height 21
select select "71596"
click at [559, 325] on select "Select Babu V Bharath N [PERSON_NAME] [PERSON_NAME] N Chiinthian [PERSON_NAME] …" at bounding box center [632, 335] width 147 height 21
click at [583, 366] on input "text" at bounding box center [605, 366] width 202 height 21
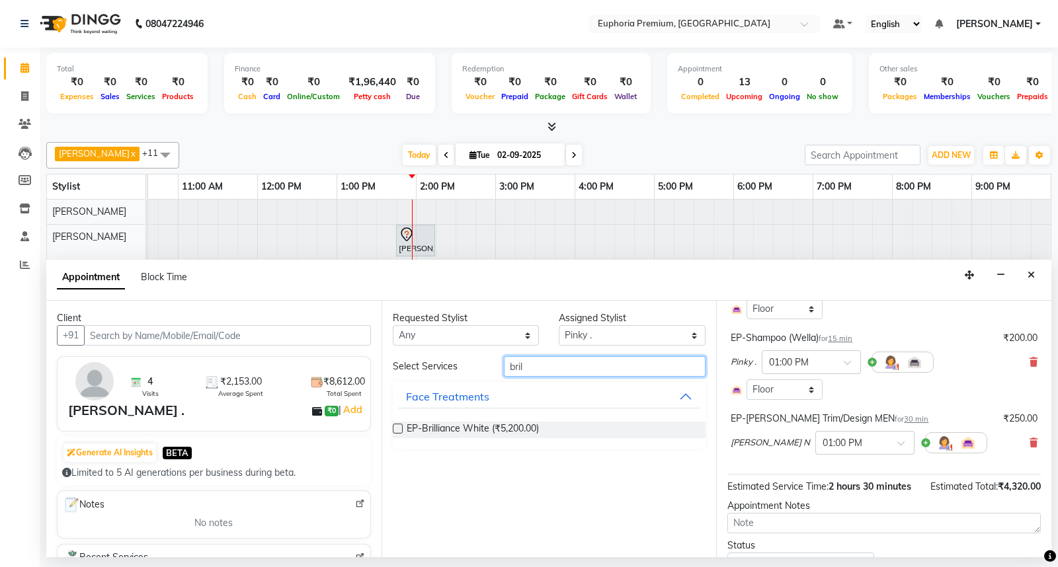
type input "bril"
click at [399, 426] on label at bounding box center [398, 429] width 10 height 10
click at [399, 426] on input "checkbox" at bounding box center [397, 430] width 9 height 9
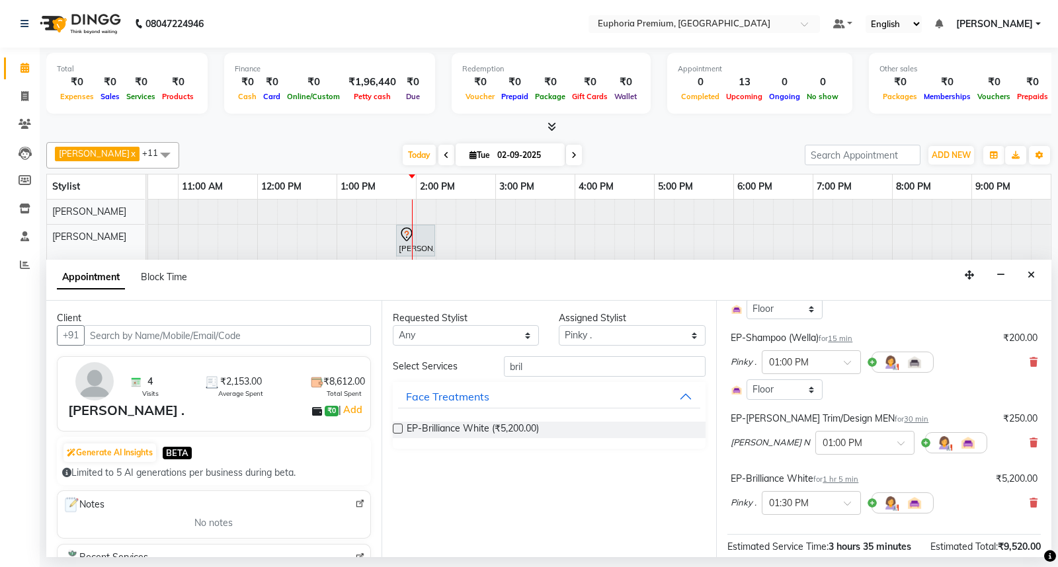
checkbox input "false"
click at [848, 504] on span at bounding box center [852, 508] width 17 height 14
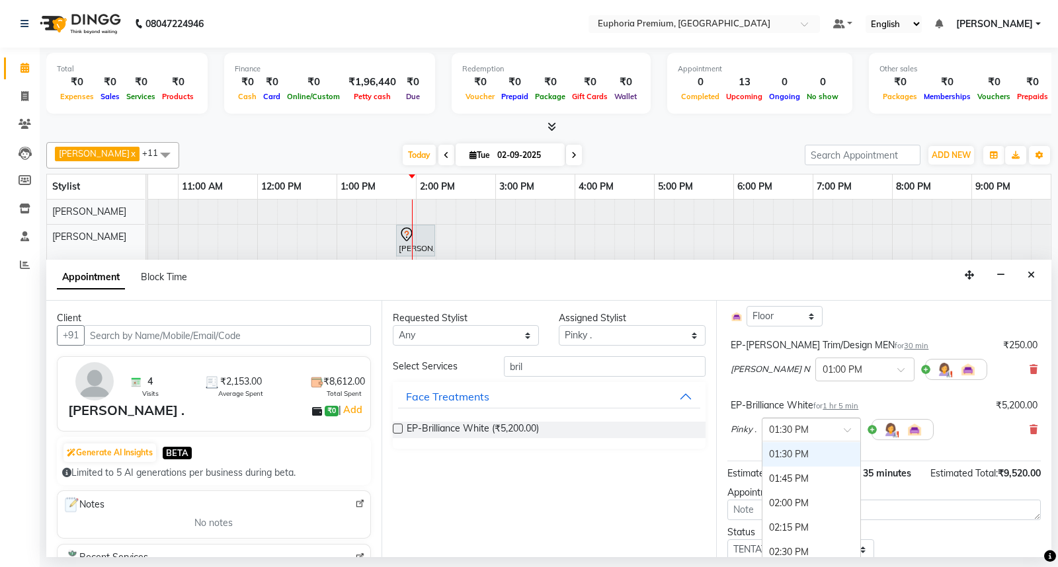
scroll to position [437, 0]
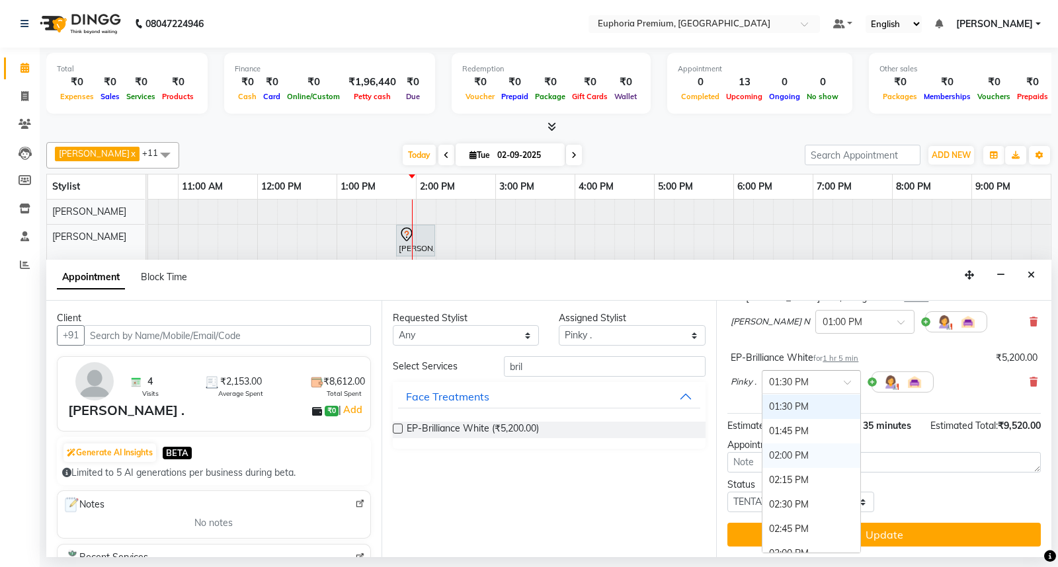
click at [795, 444] on div "02:00 PM" at bounding box center [812, 456] width 98 height 24
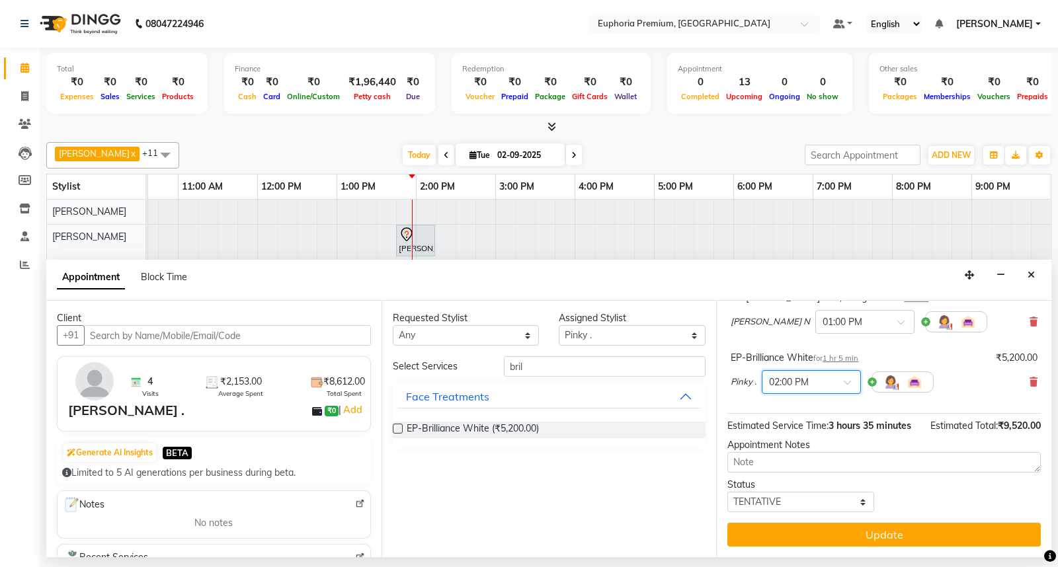
click at [770, 390] on div "EP-Conditioning (Wella) for 15 min ₹150.00 Pinky . × 01:15 PM Select Room Floor…" at bounding box center [883, 186] width 313 height 455
click at [847, 354] on span "1 hr 5 min" at bounding box center [841, 358] width 36 height 9
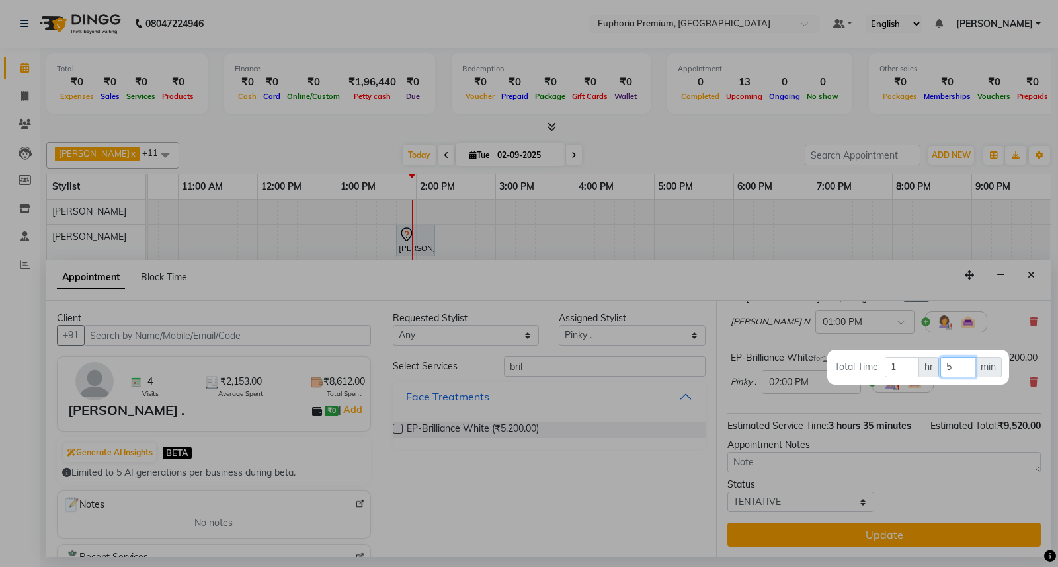
click at [953, 362] on input "5" at bounding box center [957, 367] width 35 height 21
click at [927, 334] on div at bounding box center [529, 283] width 1058 height 567
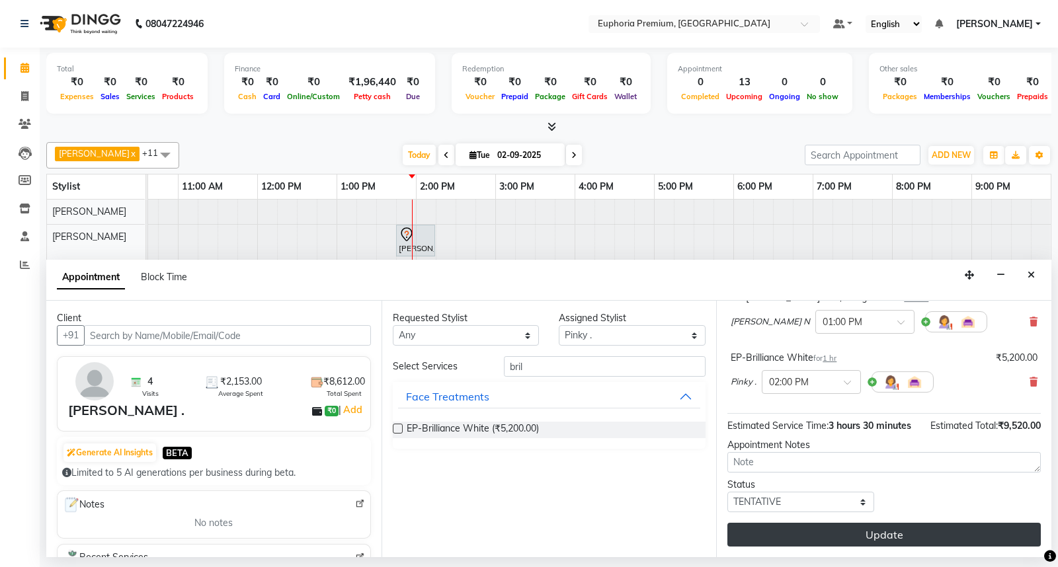
click at [944, 533] on button "Update" at bounding box center [883, 535] width 313 height 24
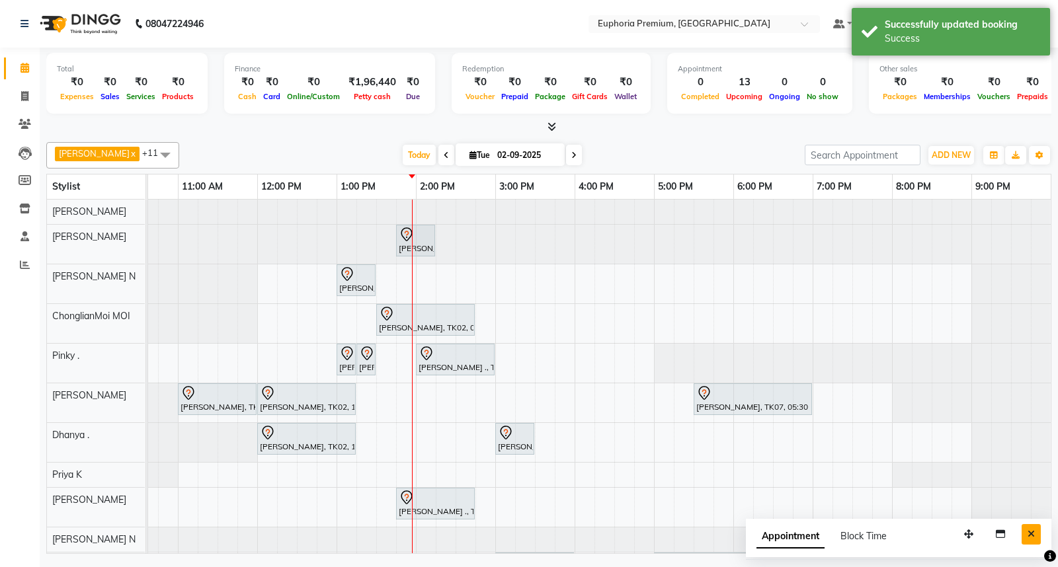
click at [1029, 533] on icon "Close" at bounding box center [1031, 534] width 7 height 9
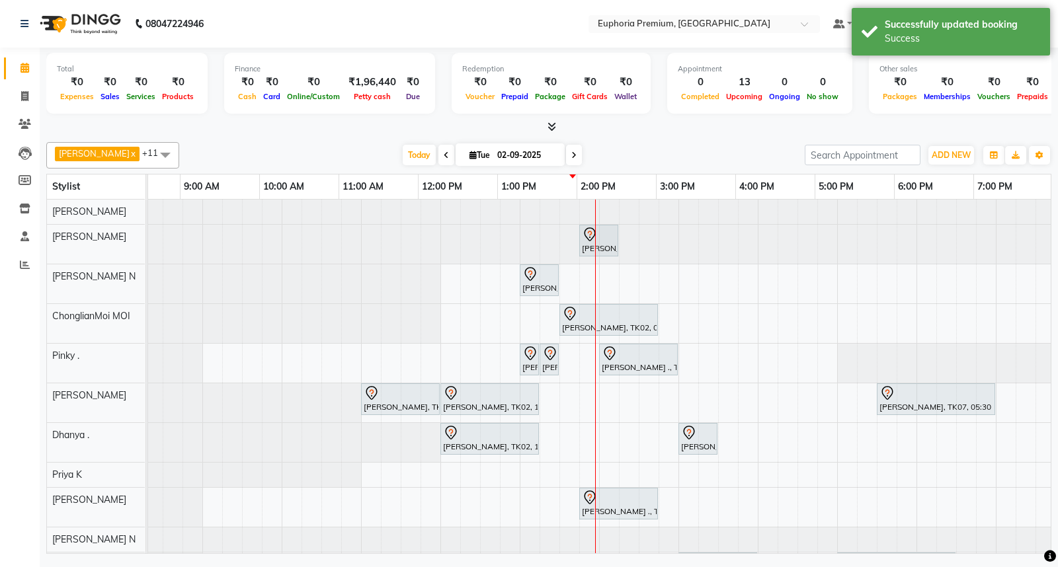
scroll to position [0, 25]
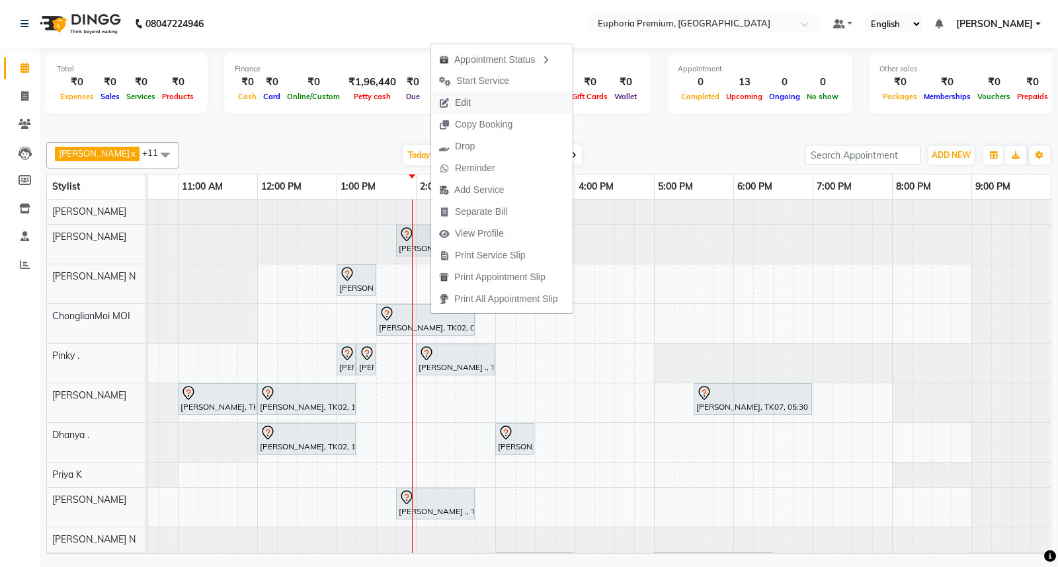
click at [474, 104] on span "Edit" at bounding box center [455, 103] width 48 height 22
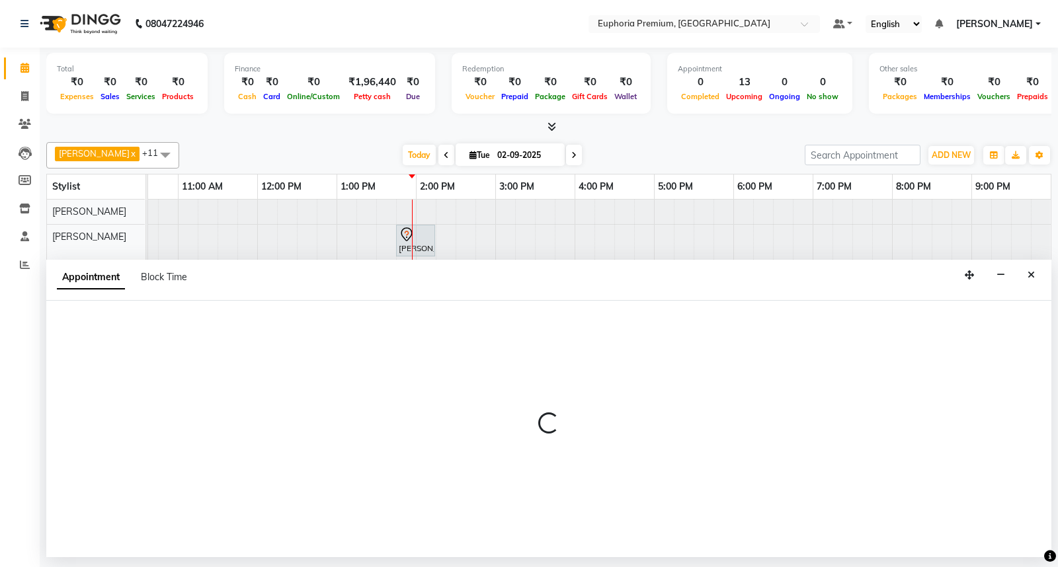
select select "tentative"
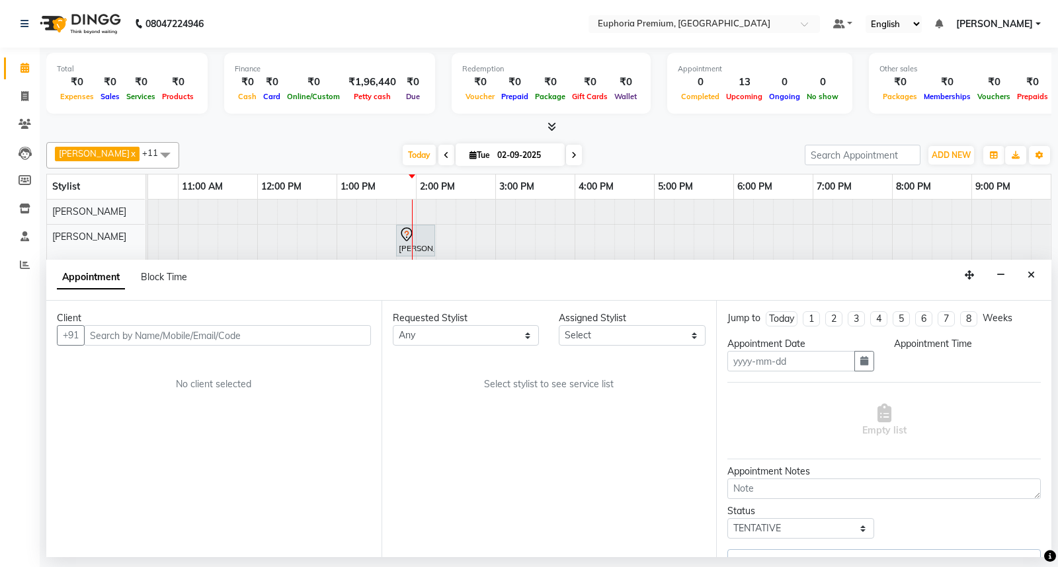
type input "02-09-2025"
select select "71597"
select select "720"
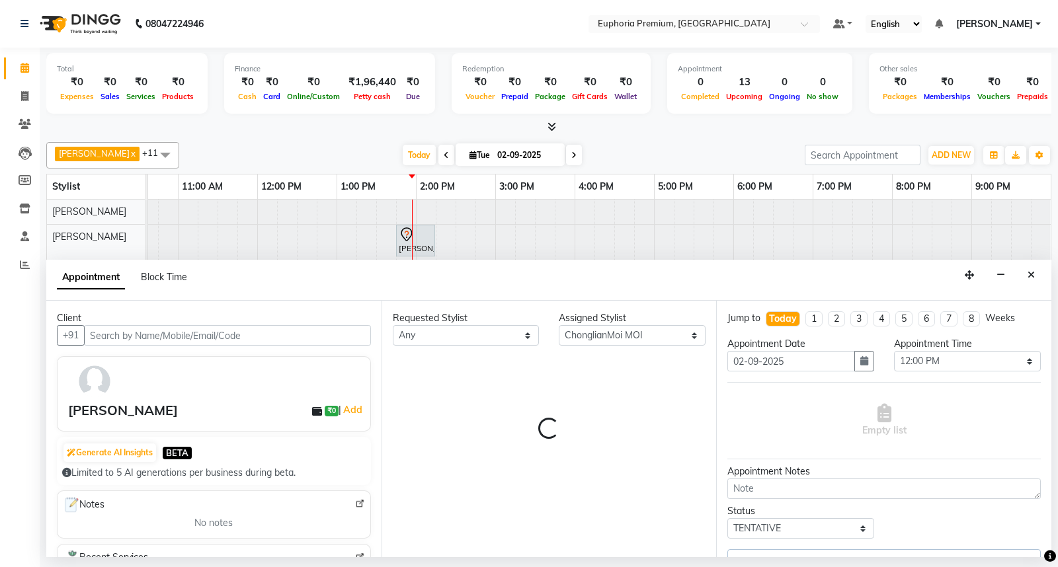
select select "4006"
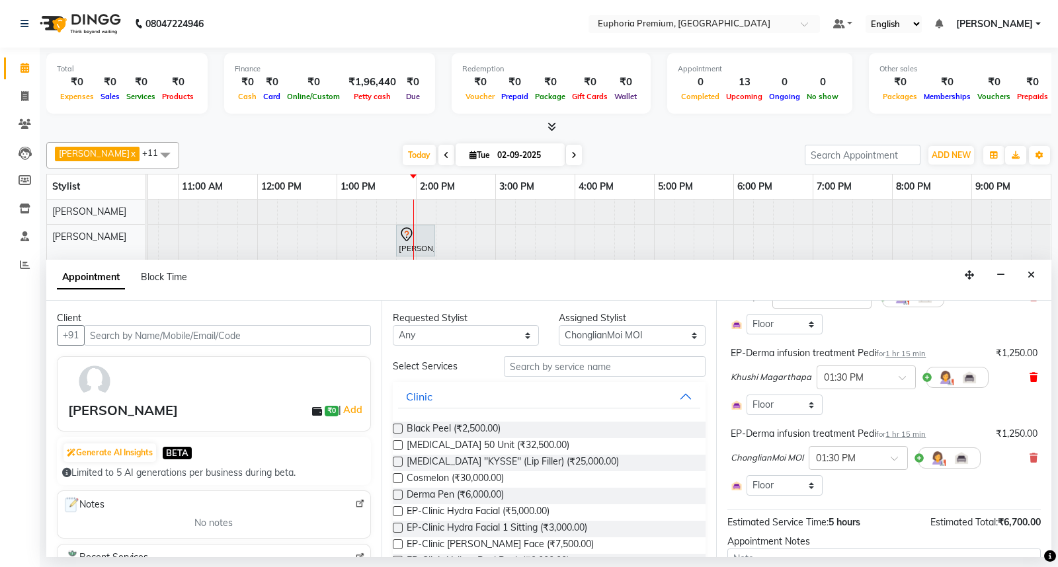
click at [1030, 376] on icon at bounding box center [1034, 377] width 8 height 9
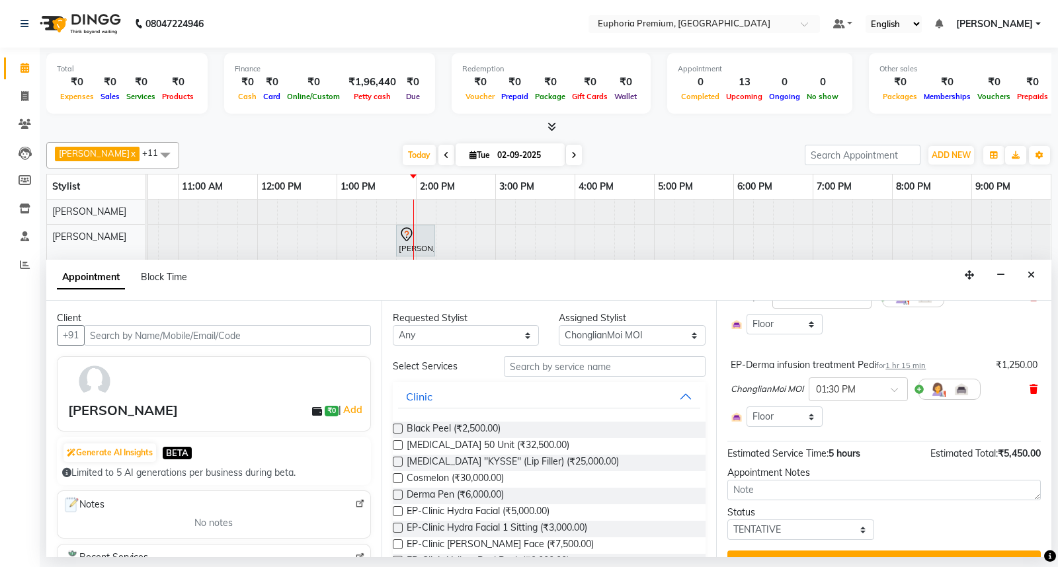
click at [1030, 392] on icon at bounding box center [1034, 389] width 8 height 9
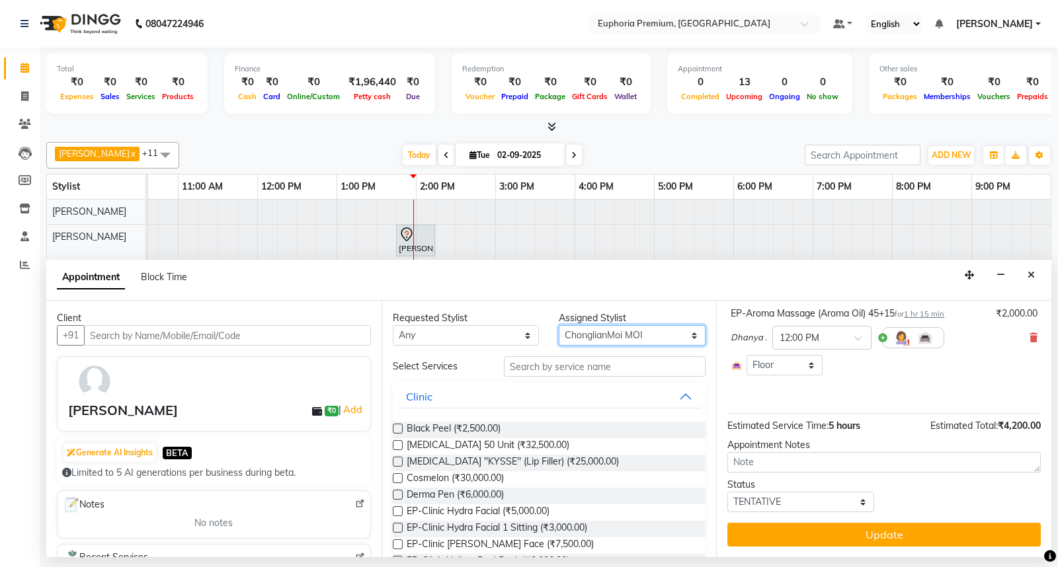
click at [682, 336] on select "Select Babu V Bharath N [PERSON_NAME] [PERSON_NAME] N Chiinthian [PERSON_NAME] …" at bounding box center [632, 335] width 147 height 21
click at [647, 357] on input "text" at bounding box center [605, 366] width 202 height 21
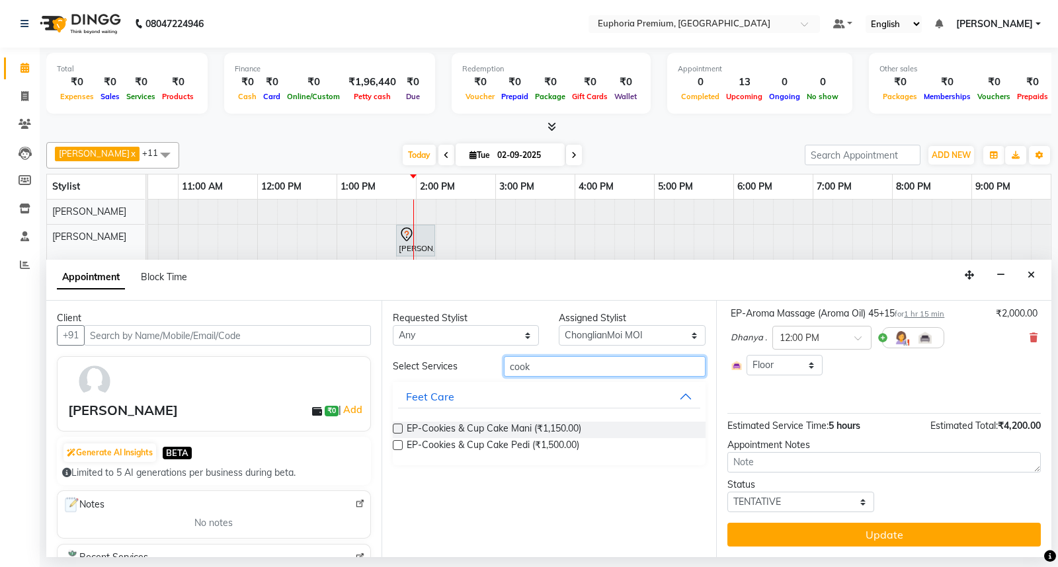
type input "cook"
click at [401, 442] on label at bounding box center [398, 445] width 10 height 10
click at [401, 442] on input "checkbox" at bounding box center [397, 446] width 9 height 9
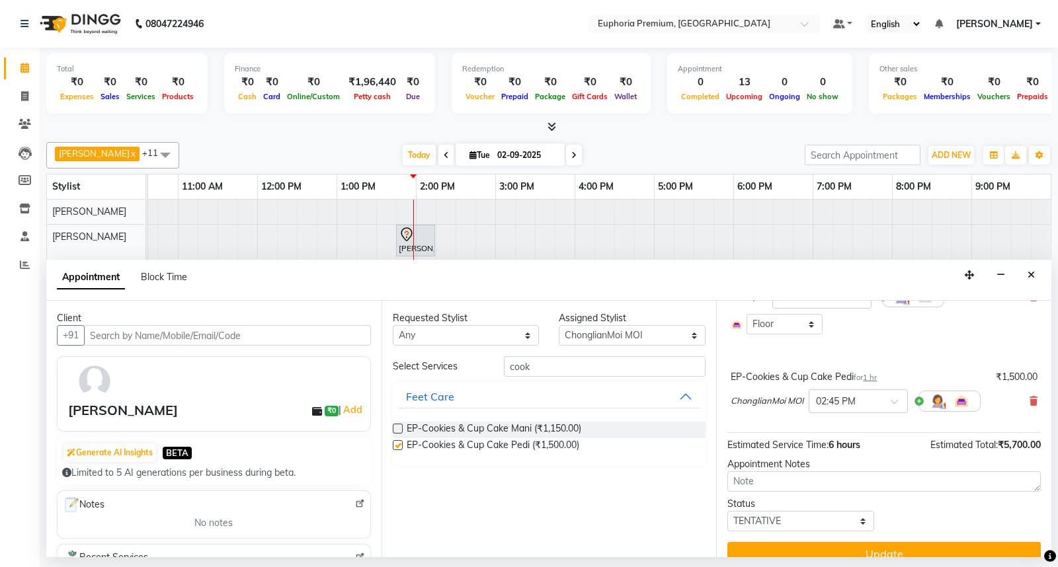
checkbox input "false"
click at [897, 402] on span at bounding box center [899, 406] width 17 height 14
click at [843, 477] on div "01:30 PM" at bounding box center [858, 478] width 98 height 24
click at [795, 426] on div "EP-Swedish Massage (Oil) 45+15 for 1 hr 15 min ₹2,200.00 [PERSON_NAME] × 12:00 …" at bounding box center [883, 297] width 313 height 271
click at [669, 340] on select "Select Babu V Bharath N [PERSON_NAME] [PERSON_NAME] N Chiinthian [PERSON_NAME] …" at bounding box center [632, 335] width 147 height 21
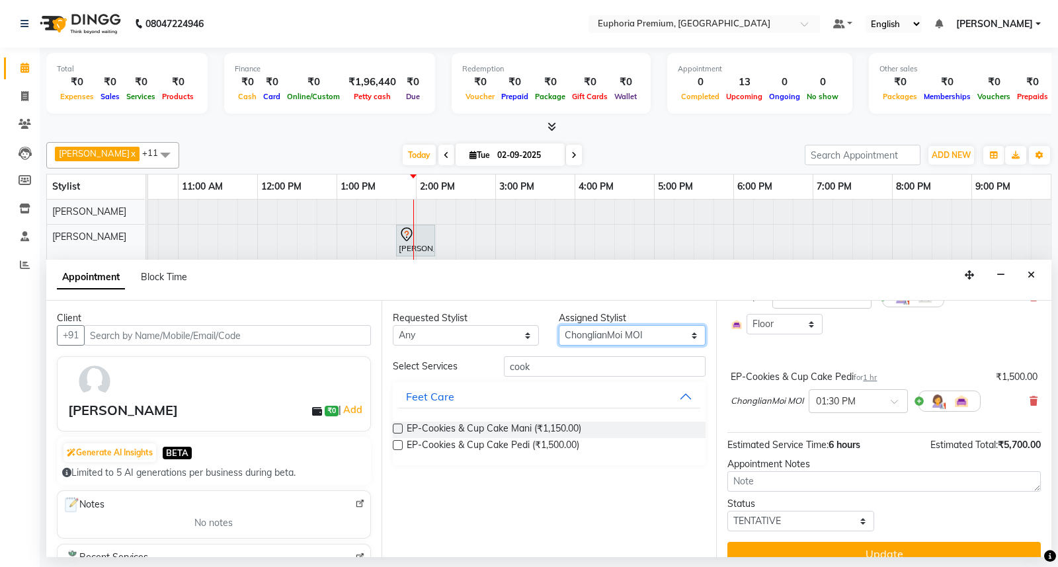
select select "86606"
click at [559, 325] on select "Select Babu V Bharath N [PERSON_NAME] [PERSON_NAME] N Chiinthian [PERSON_NAME] …" at bounding box center [632, 335] width 147 height 21
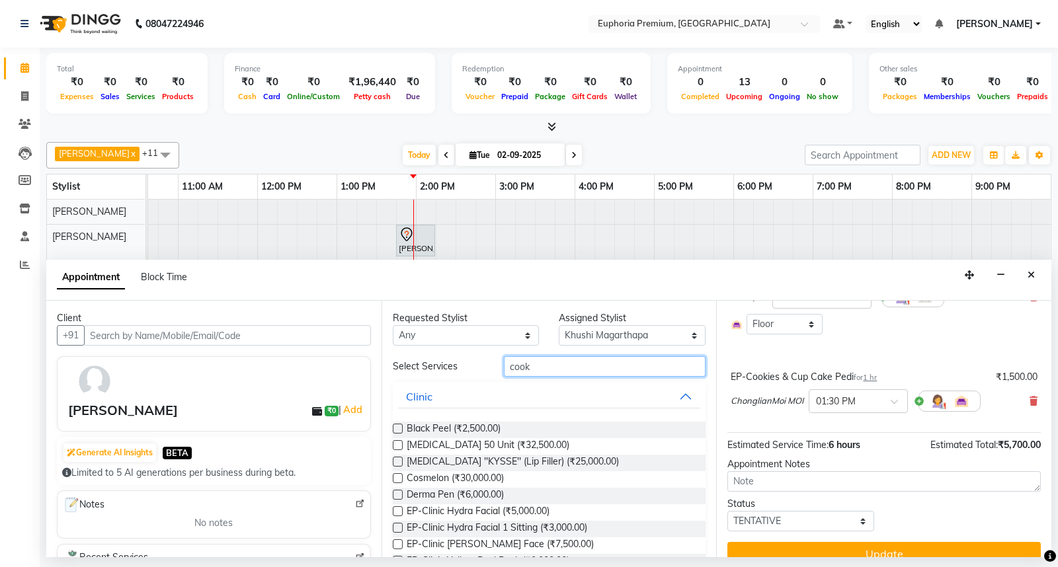
click at [578, 364] on input "cook" at bounding box center [605, 366] width 202 height 21
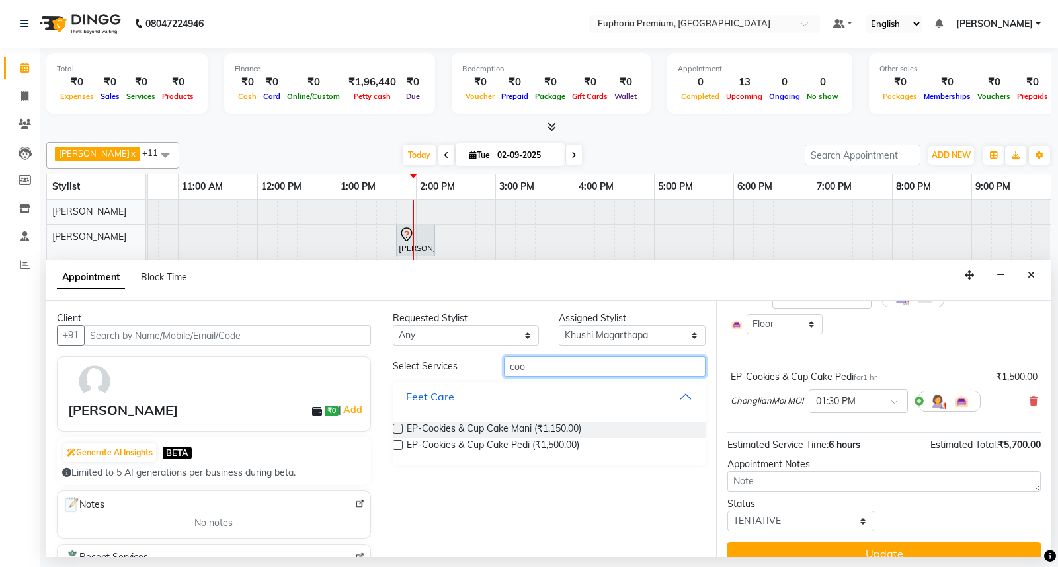
type input "cook"
click at [399, 446] on label at bounding box center [398, 445] width 10 height 10
click at [399, 446] on input "checkbox" at bounding box center [397, 446] width 9 height 9
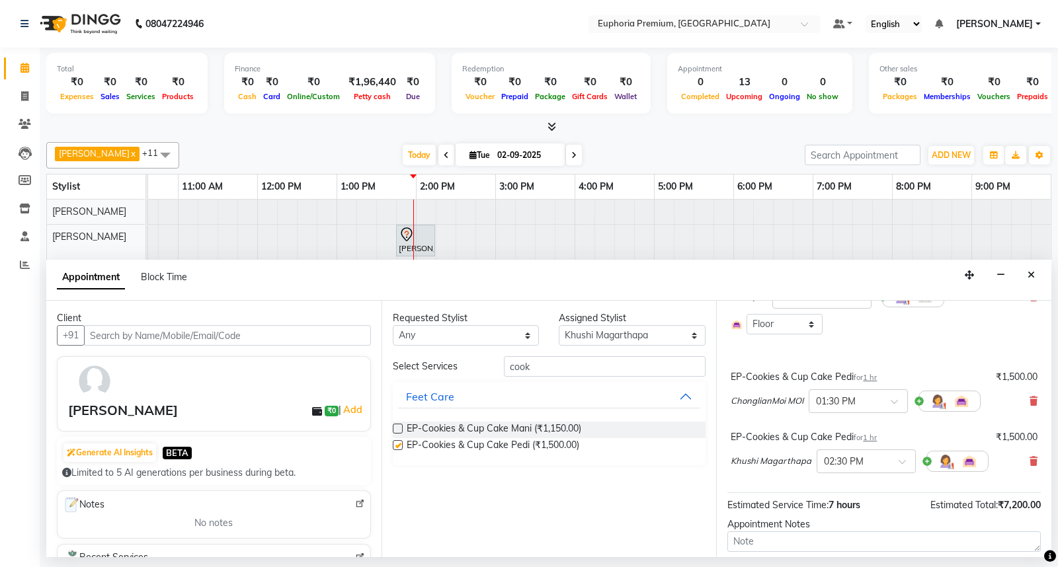
checkbox input "false"
click at [899, 461] on span at bounding box center [907, 466] width 17 height 14
click at [856, 527] on div "01:30 PM" at bounding box center [866, 535] width 98 height 24
click at [801, 485] on div "EP-Swedish Massage (Oil) 45+15 for 1 hr 15 min ₹2,200.00 [PERSON_NAME] × 12:00 …" at bounding box center [883, 327] width 313 height 331
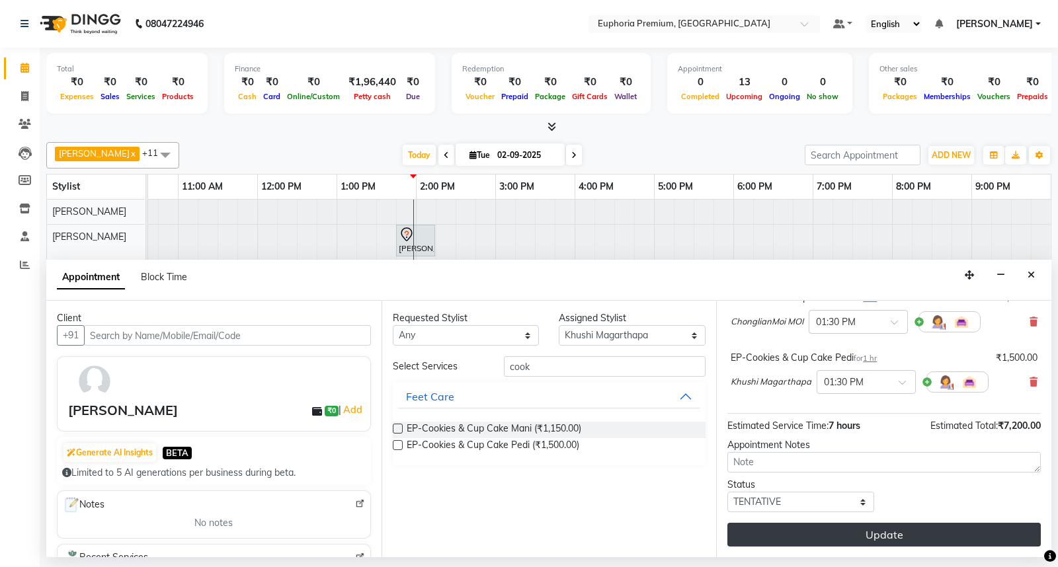
click at [895, 534] on button "Update" at bounding box center [883, 535] width 313 height 24
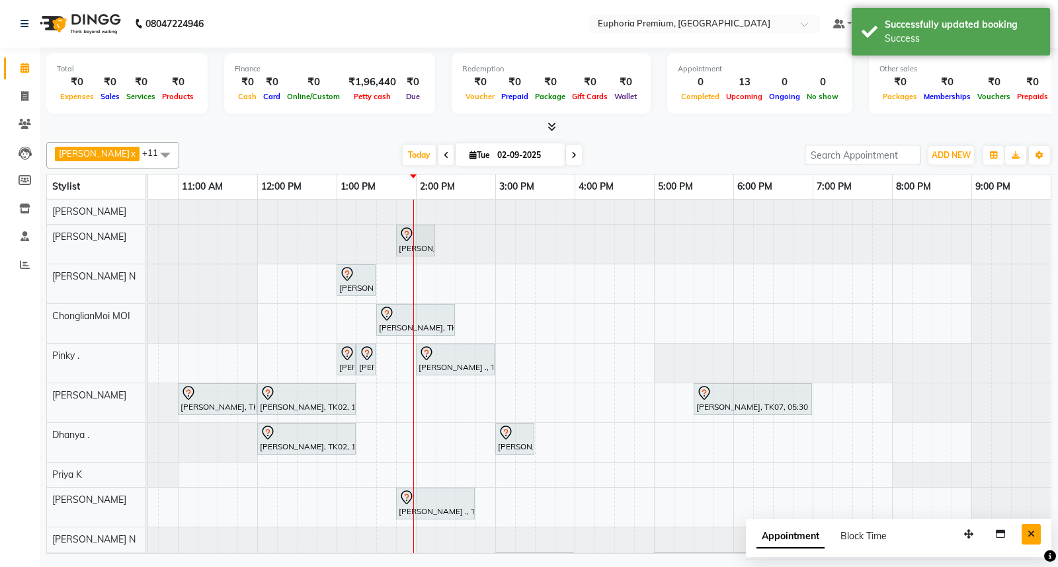
click at [1026, 531] on button "Close" at bounding box center [1031, 534] width 19 height 21
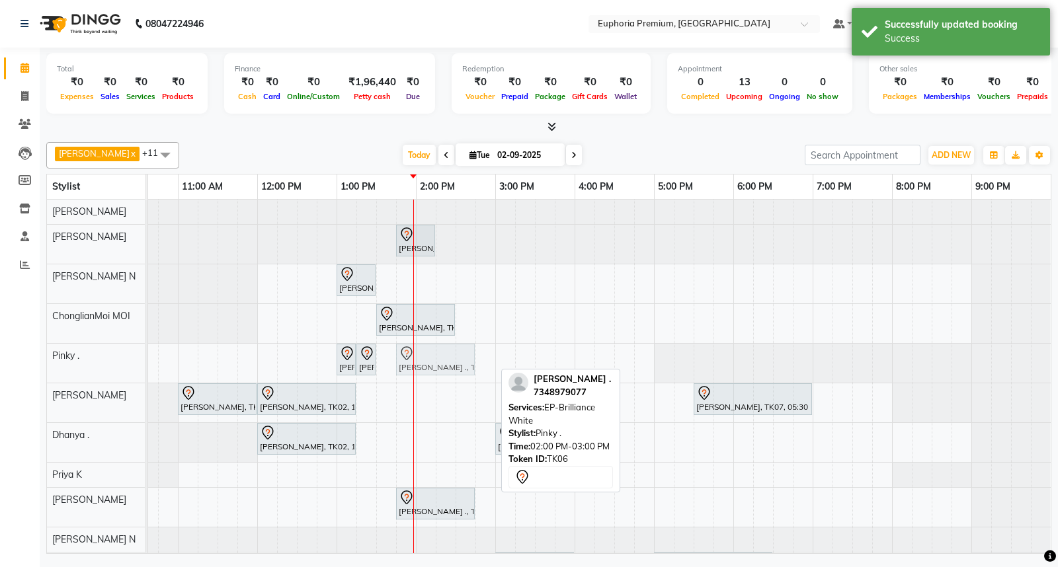
drag, startPoint x: 447, startPoint y: 358, endPoint x: 427, endPoint y: 358, distance: 20.5
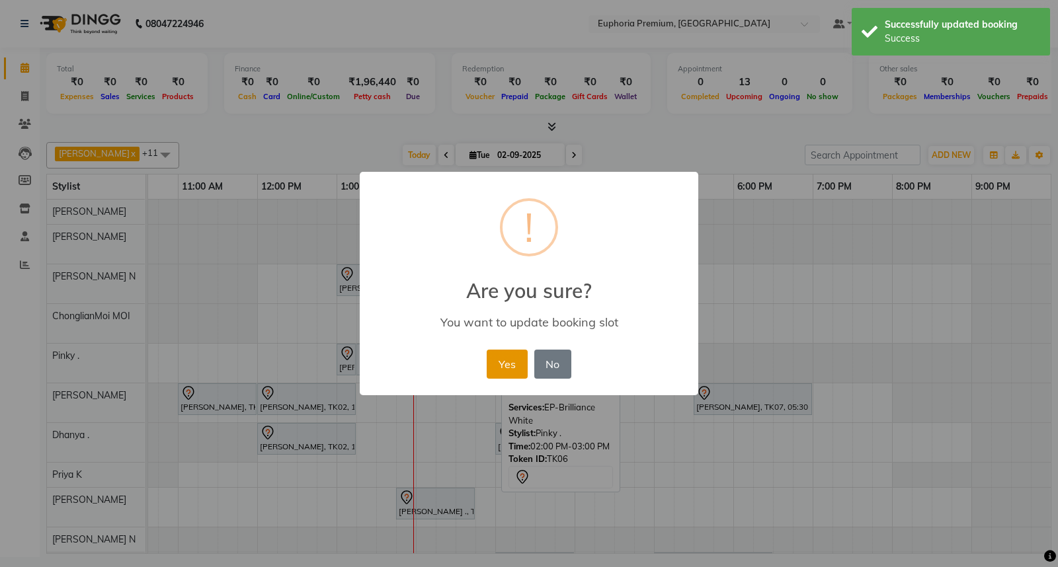
click at [493, 358] on button "Yes" at bounding box center [507, 364] width 40 height 29
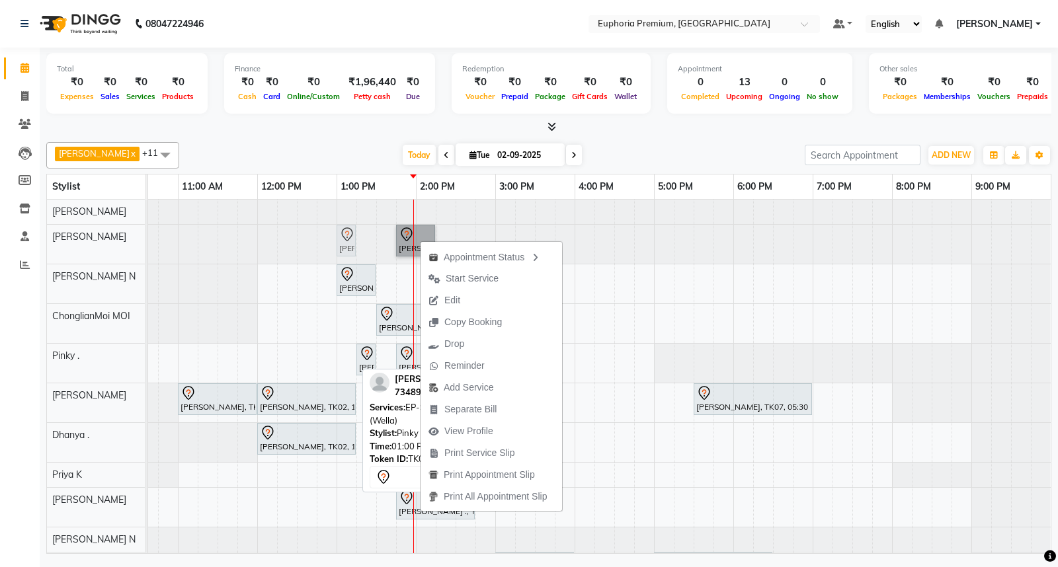
drag, startPoint x: 342, startPoint y: 354, endPoint x: 351, endPoint y: 249, distance: 105.6
click at [351, 249] on tbody "[PERSON_NAME] ., TK06, 01:45 PM-02:15 PM, EP-Ironing/Tongs (No wash) [PERSON_NA…" at bounding box center [495, 416] width 1111 height 432
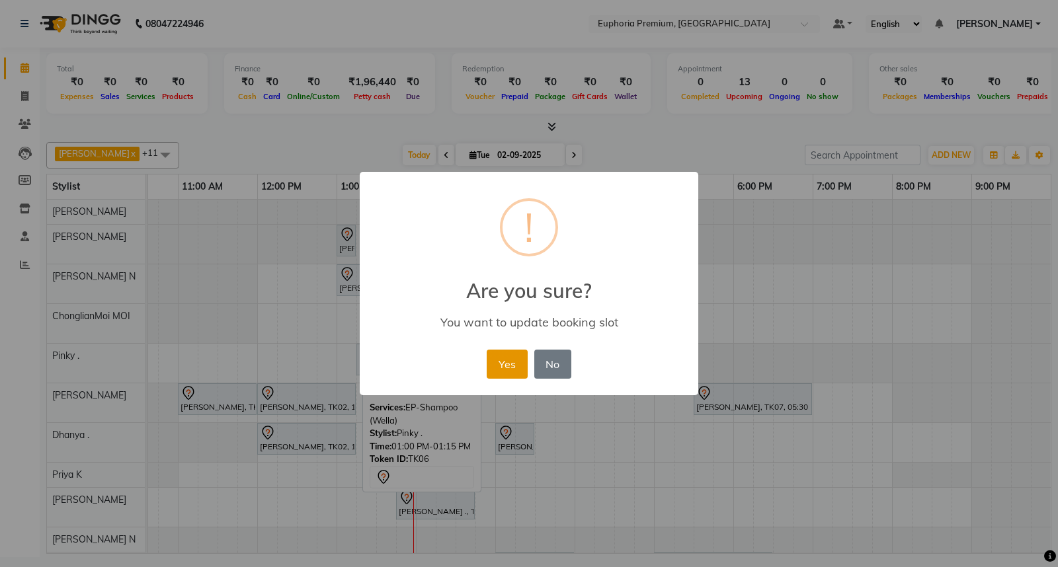
click at [495, 356] on button "Yes" at bounding box center [507, 364] width 40 height 29
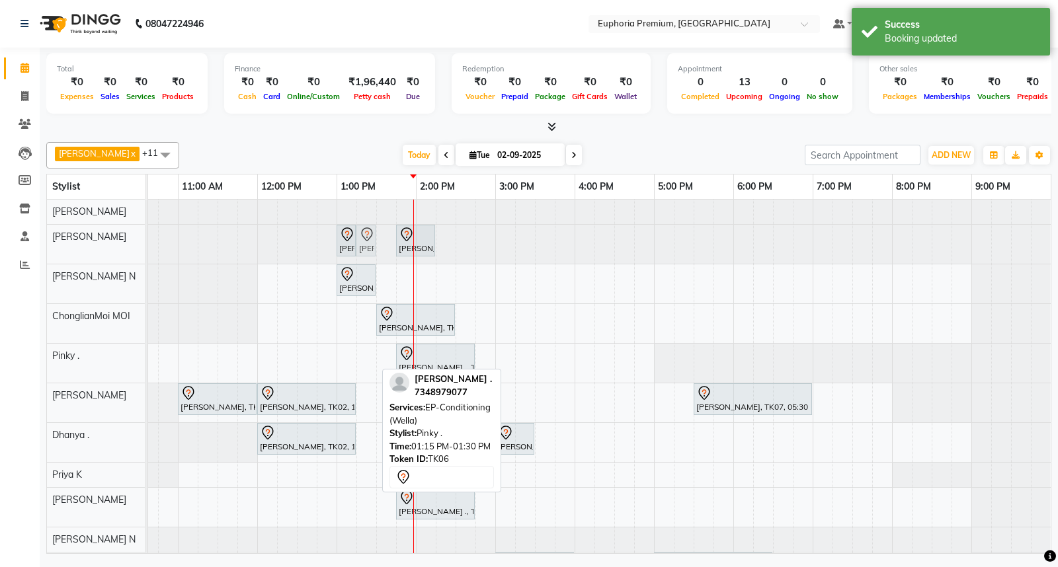
drag, startPoint x: 364, startPoint y: 360, endPoint x: 366, endPoint y: 251, distance: 109.1
click at [366, 251] on tbody "[PERSON_NAME] ., TK06, 01:00 PM-01:15 PM, EP-Shampoo (Wella) [PERSON_NAME] ., T…" at bounding box center [495, 416] width 1111 height 432
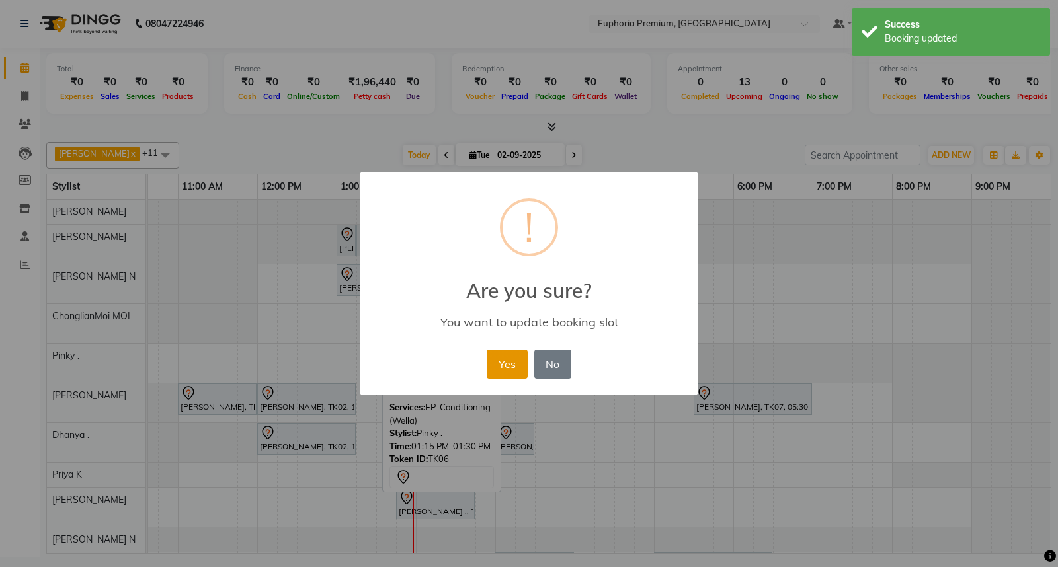
click at [496, 357] on button "Yes" at bounding box center [507, 364] width 40 height 29
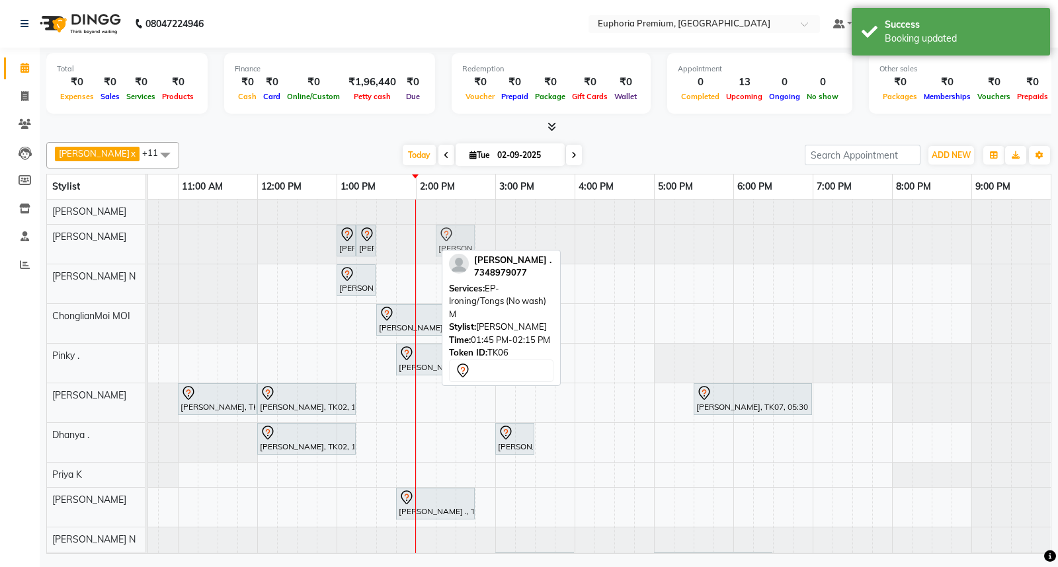
drag, startPoint x: 420, startPoint y: 242, endPoint x: 453, endPoint y: 243, distance: 33.1
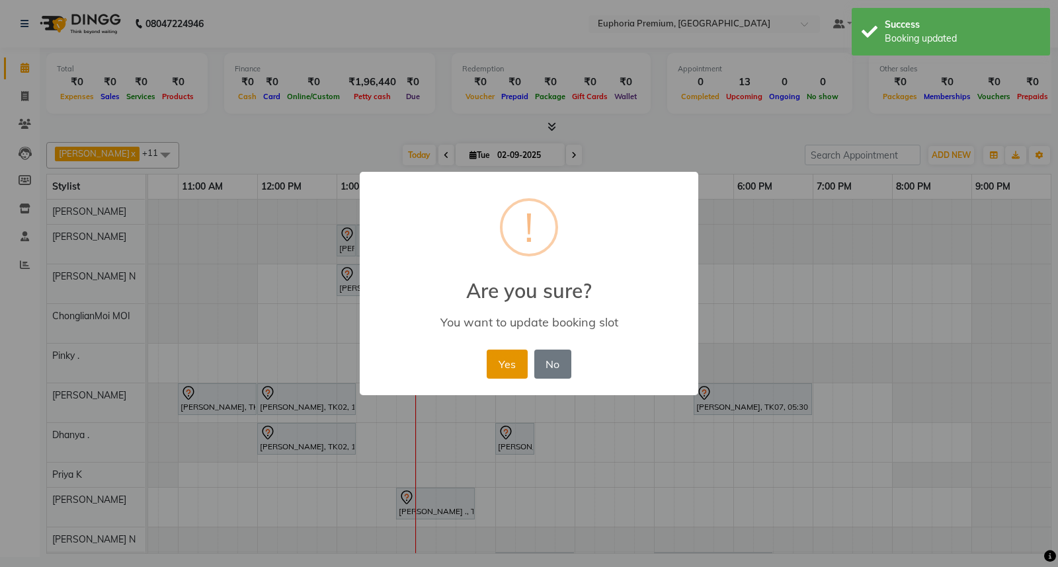
click at [507, 367] on button "Yes" at bounding box center [507, 364] width 40 height 29
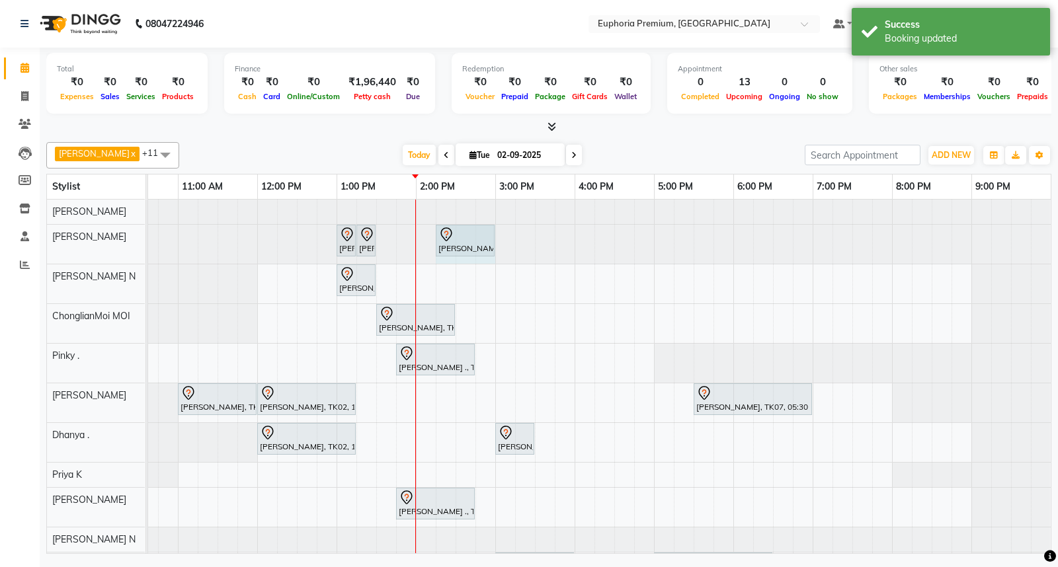
drag, startPoint x: 473, startPoint y: 240, endPoint x: 490, endPoint y: 243, distance: 17.4
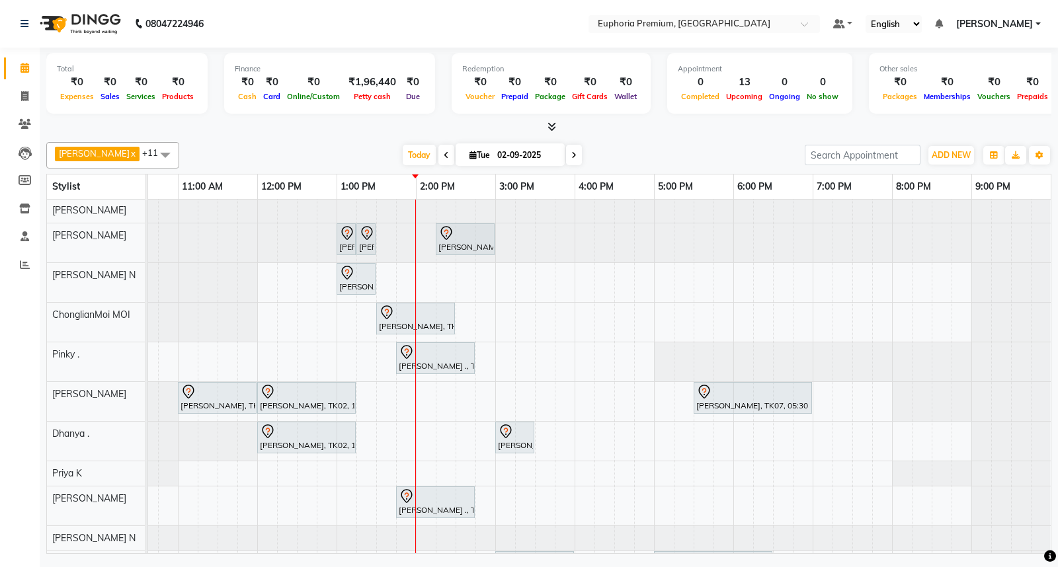
scroll to position [0, 0]
click at [1039, 22] on link "[PERSON_NAME]" at bounding box center [998, 24] width 85 height 14
click at [991, 82] on link "Sign out" at bounding box center [973, 91] width 121 height 21
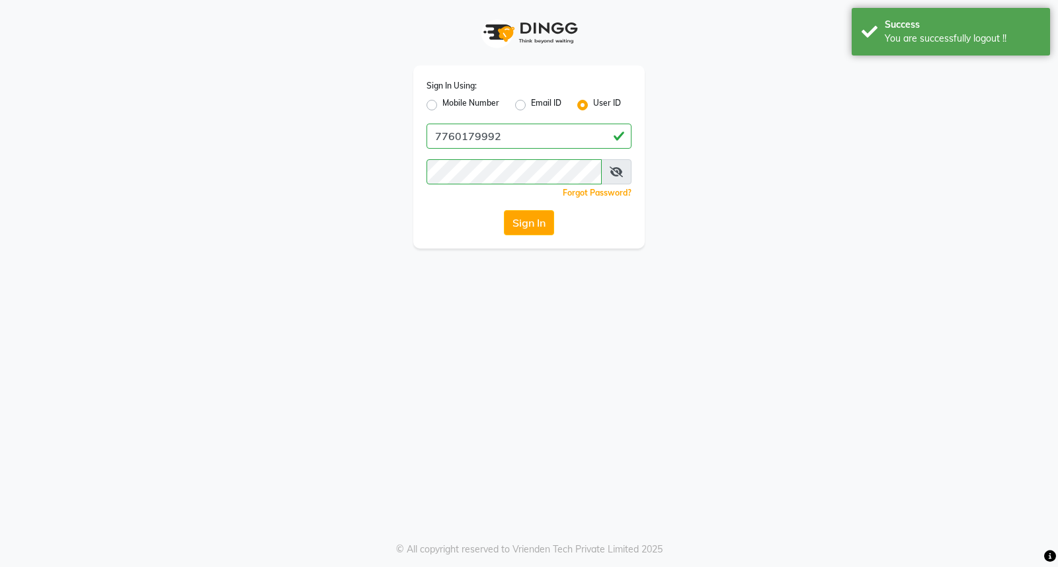
click at [438, 101] on div "Mobile Number" at bounding box center [463, 105] width 73 height 16
click at [442, 106] on label "Mobile Number" at bounding box center [470, 105] width 57 height 16
click at [442, 106] on input "Mobile Number" at bounding box center [446, 101] width 9 height 9
radio input "true"
radio input "false"
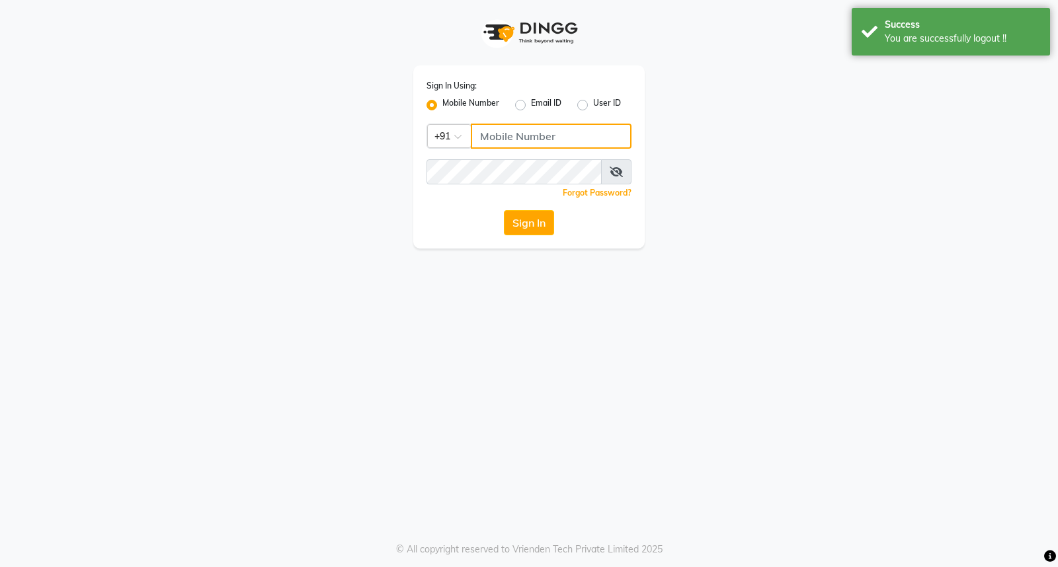
click at [504, 141] on input "Username" at bounding box center [551, 136] width 161 height 25
type input "8884568139"
click at [532, 229] on button "Sign In" at bounding box center [529, 222] width 50 height 25
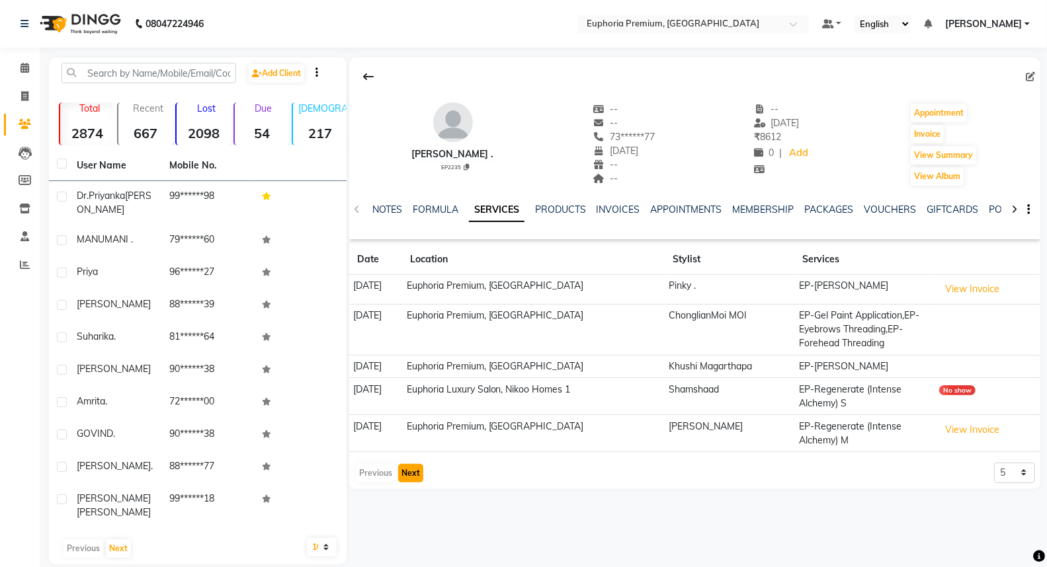
click at [403, 477] on button "Next" at bounding box center [410, 473] width 25 height 19
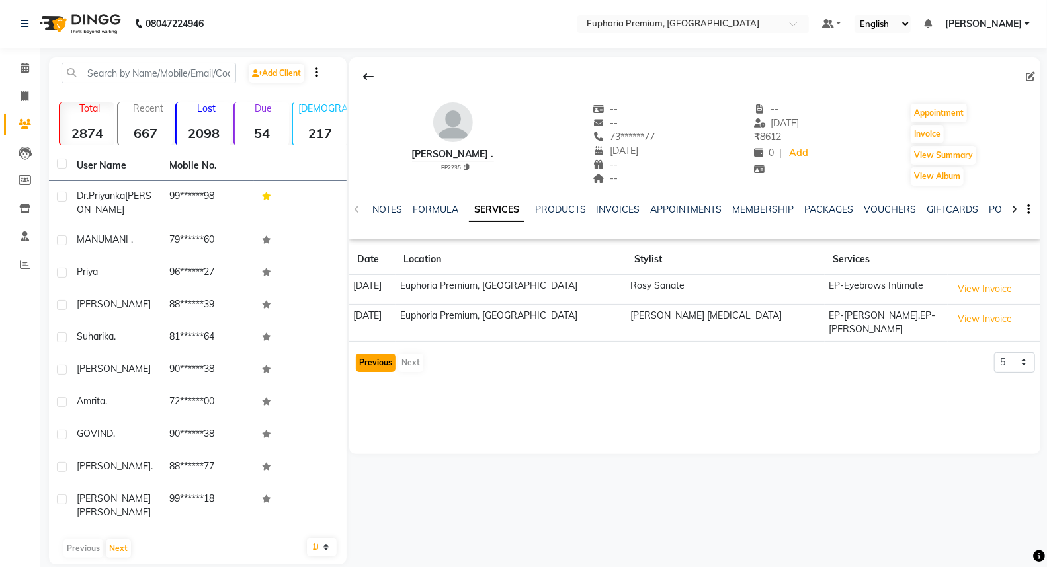
click at [366, 358] on button "Previous" at bounding box center [376, 363] width 40 height 19
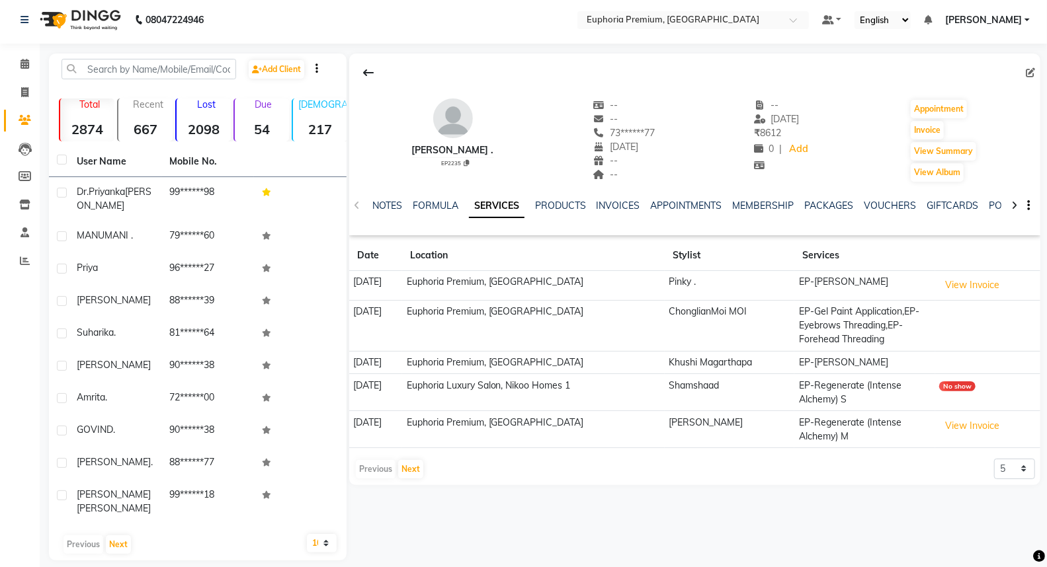
scroll to position [5, 0]
click at [898, 199] on link "VOUCHERS" at bounding box center [890, 205] width 52 height 12
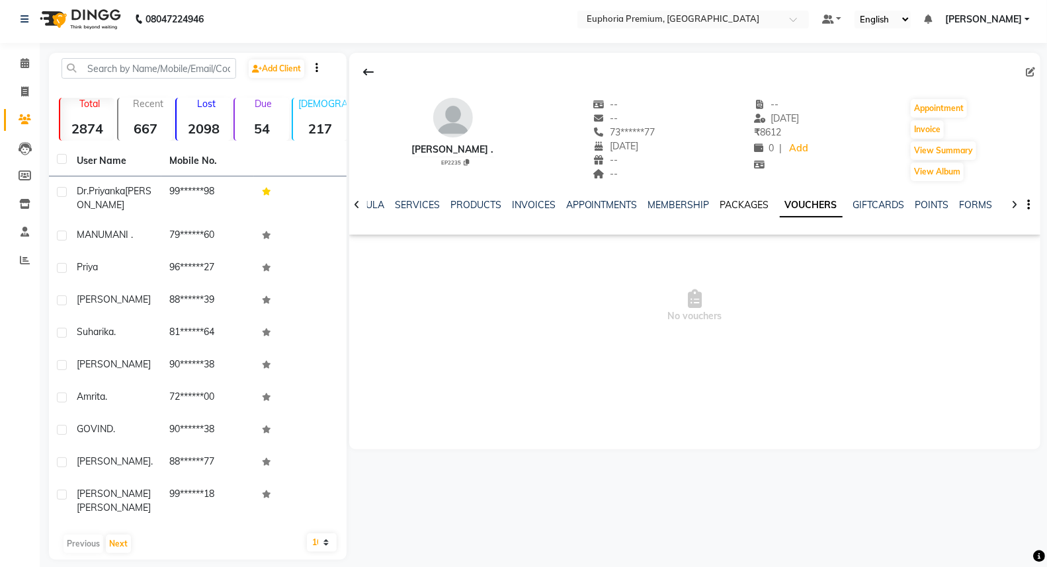
click at [743, 198] on div "PACKAGES" at bounding box center [744, 205] width 49 height 14
click at [745, 200] on link "PACKAGES" at bounding box center [744, 205] width 49 height 12
click at [824, 200] on link "VOUCHERS" at bounding box center [827, 205] width 52 height 12
click at [19, 62] on span at bounding box center [24, 63] width 23 height 15
